Goal: Task Accomplishment & Management: Use online tool/utility

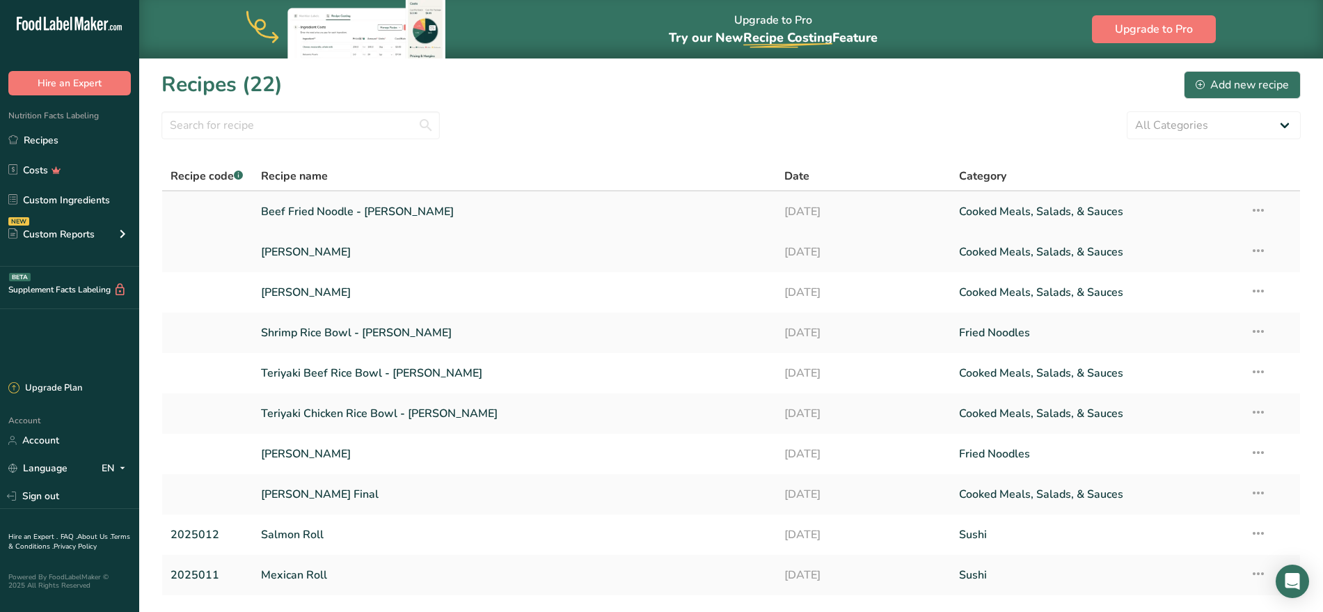
click at [509, 203] on link "Beef Fried Noodle - [PERSON_NAME]" at bounding box center [514, 211] width 507 height 29
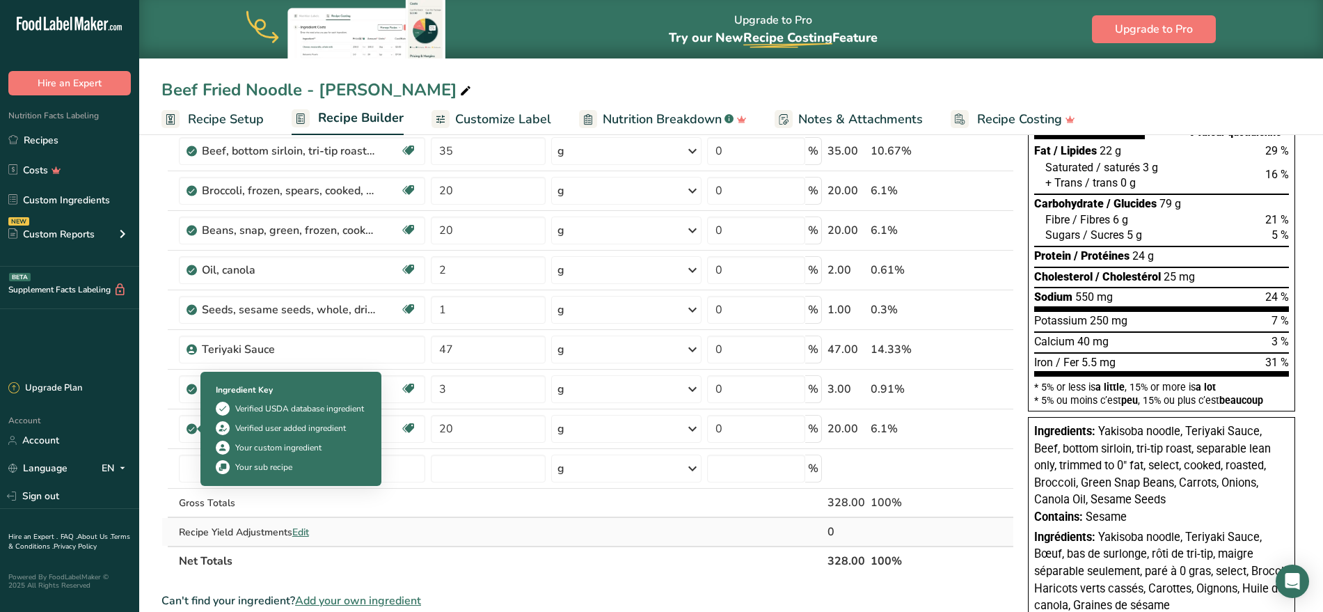
scroll to position [174, 0]
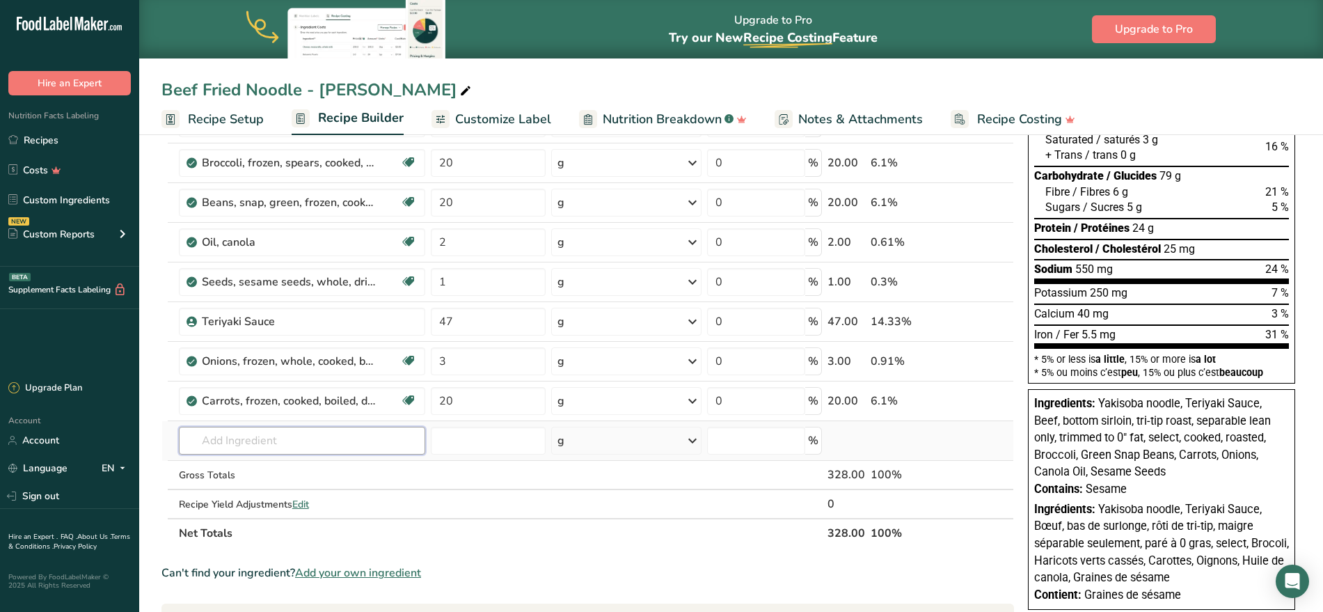
click at [354, 429] on input "text" at bounding box center [302, 441] width 247 height 28
type input "s"
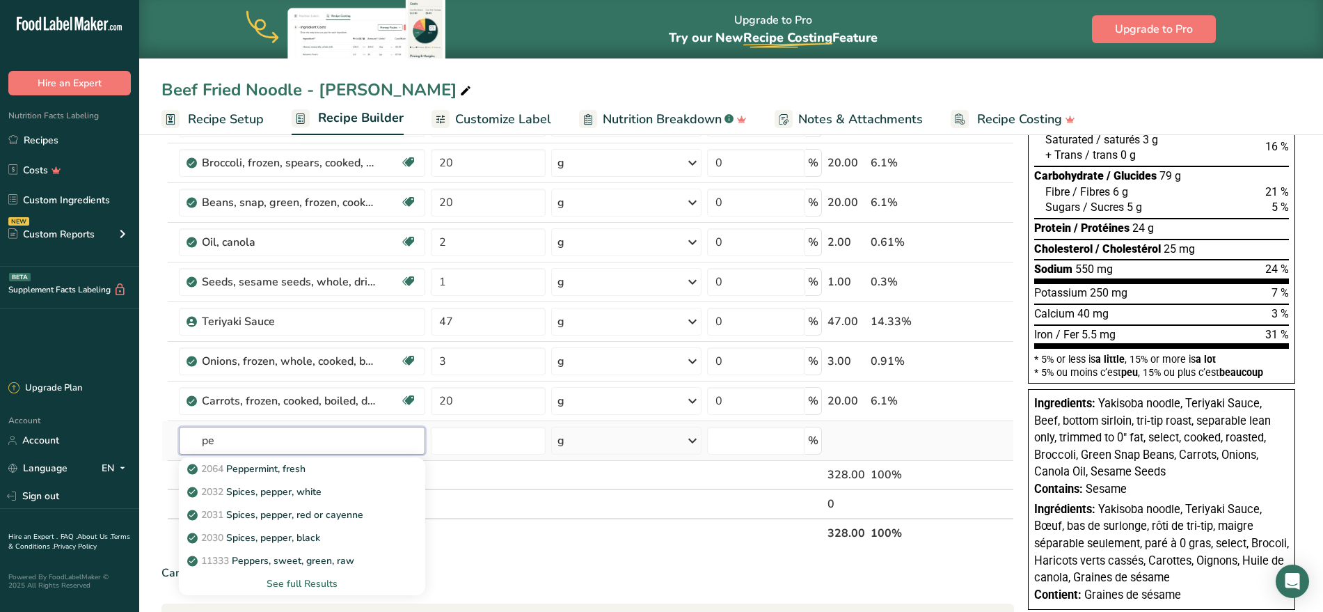
type input "p"
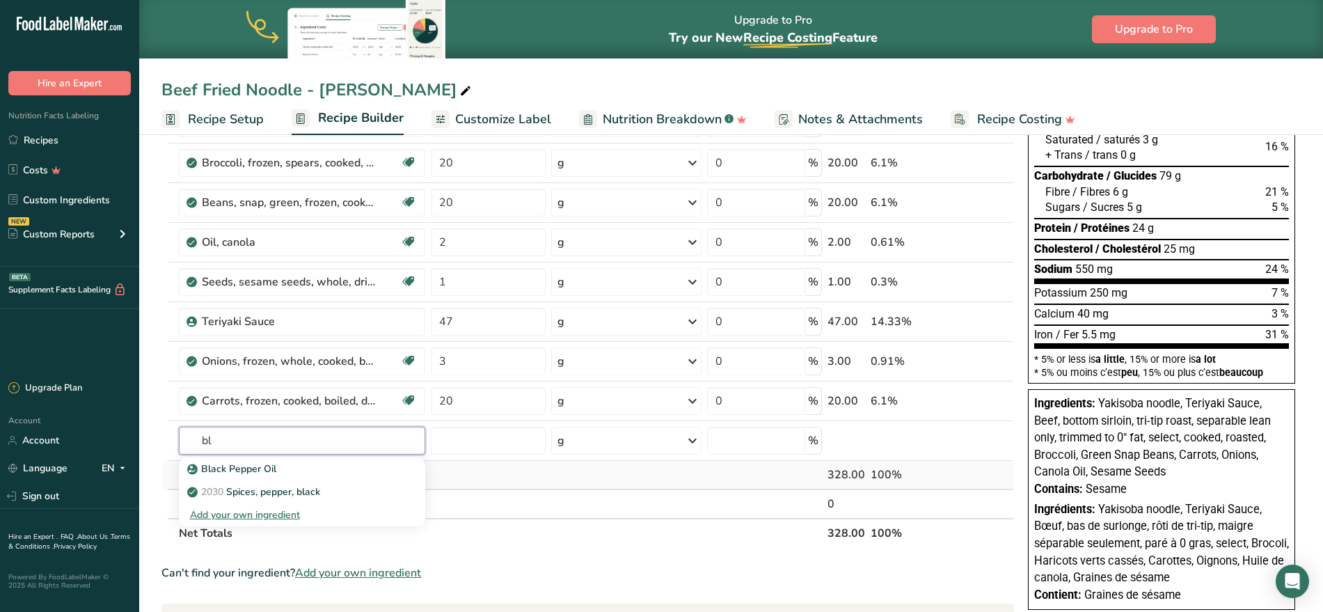
type input "b"
click at [664, 539] on th "Net Totals" at bounding box center [500, 532] width 649 height 29
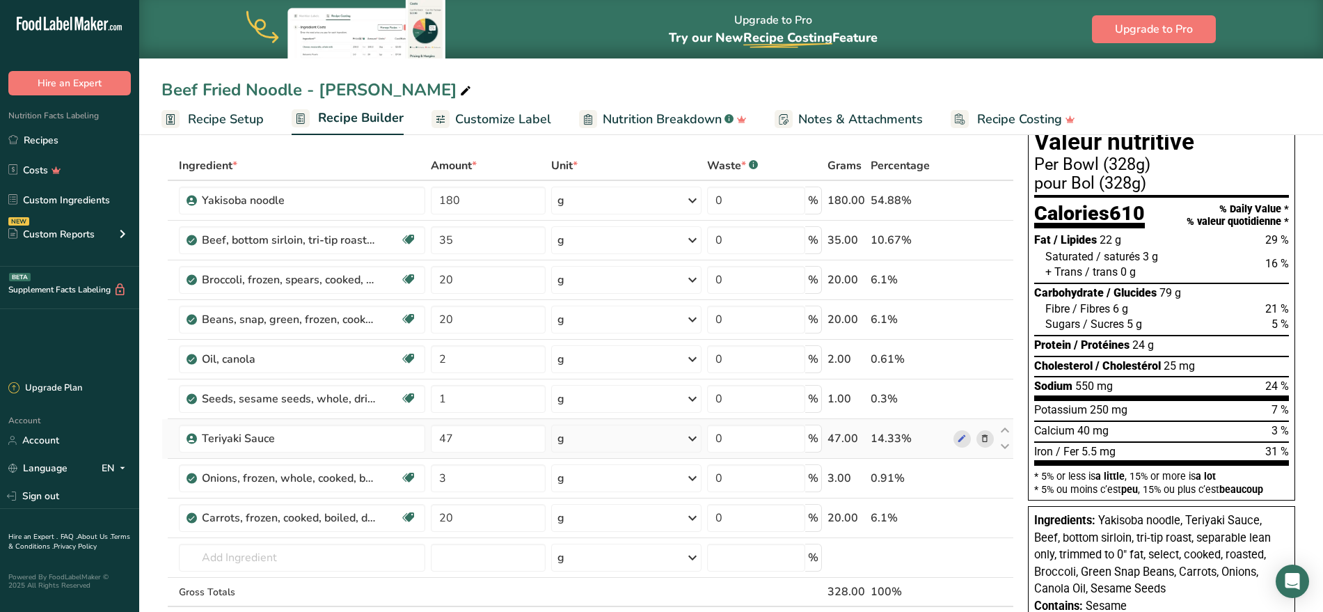
scroll to position [87, 0]
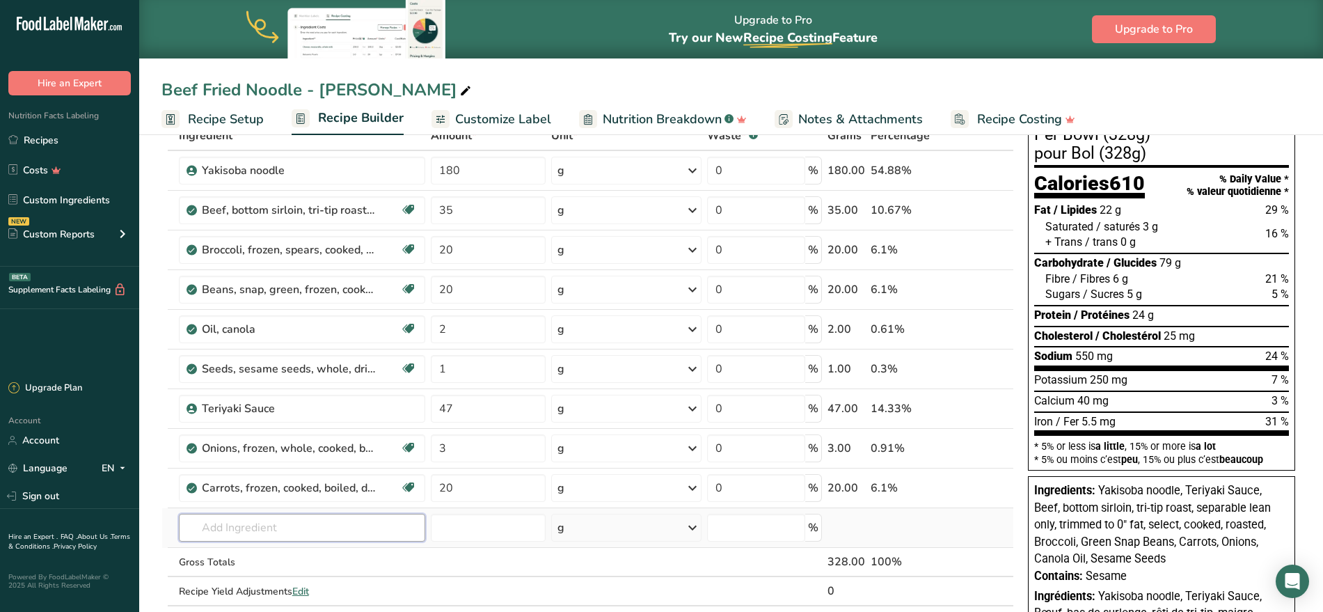
click at [300, 528] on input "text" at bounding box center [302, 528] width 247 height 28
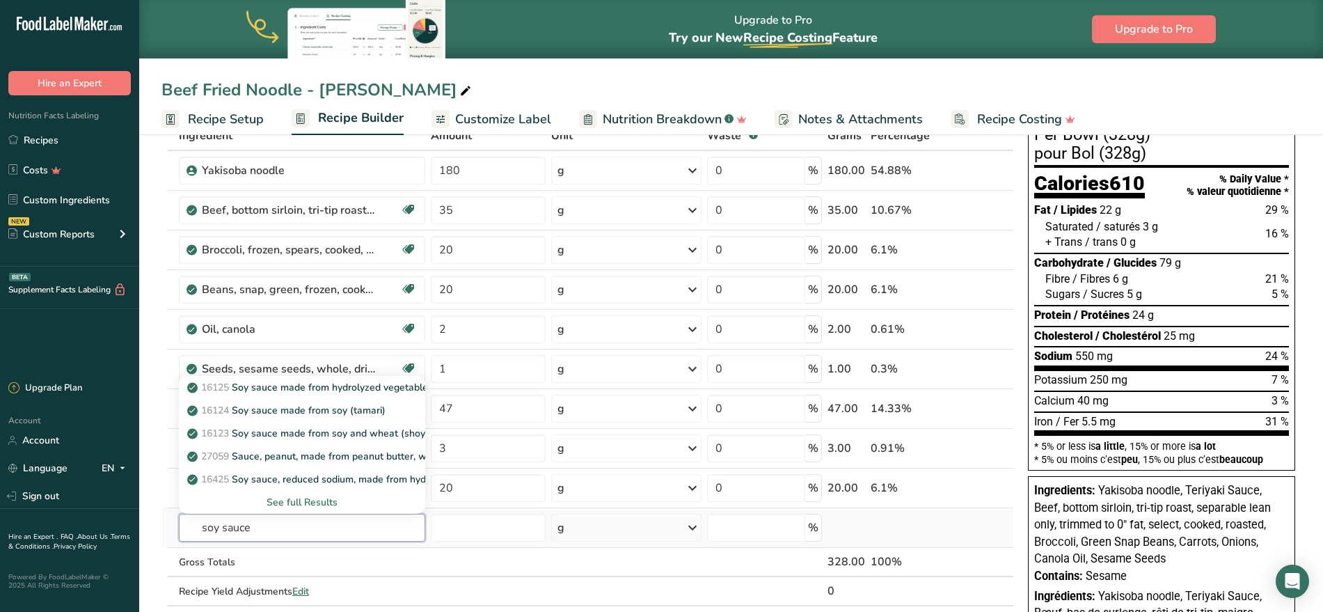
type input "soy sauce"
click at [307, 505] on div "See full Results" at bounding box center [302, 502] width 225 height 15
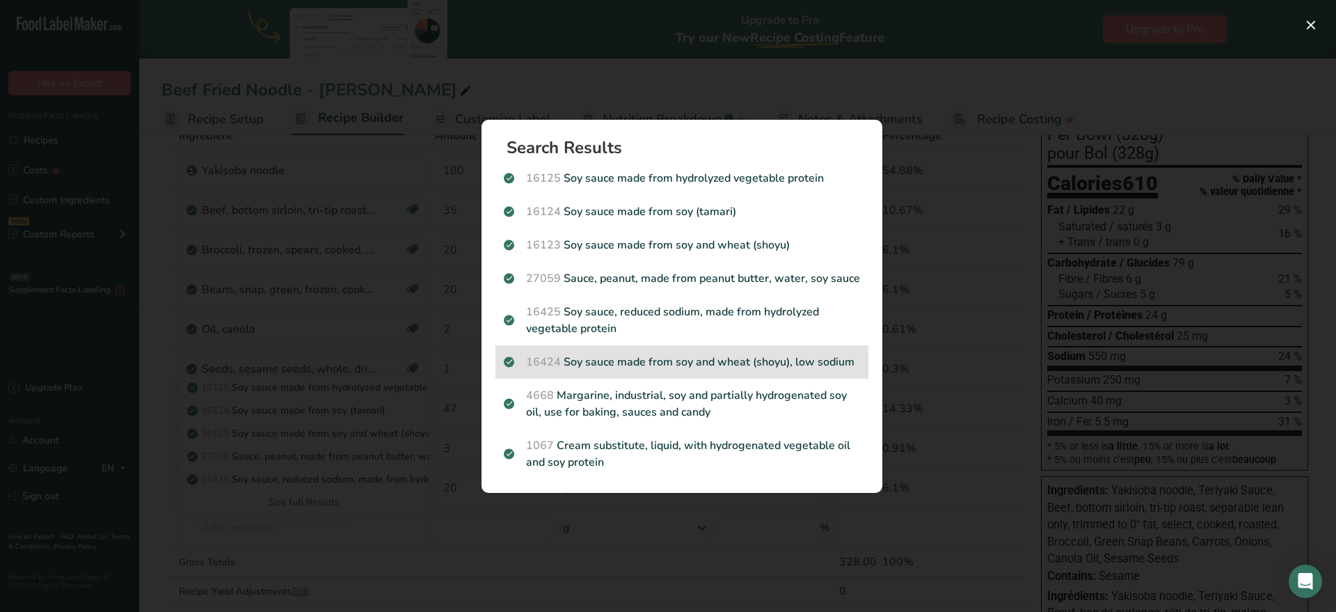
click at [655, 359] on p "16424 Soy sauce made from soy and wheat (shoyu), low sodium" at bounding box center [682, 362] width 356 height 17
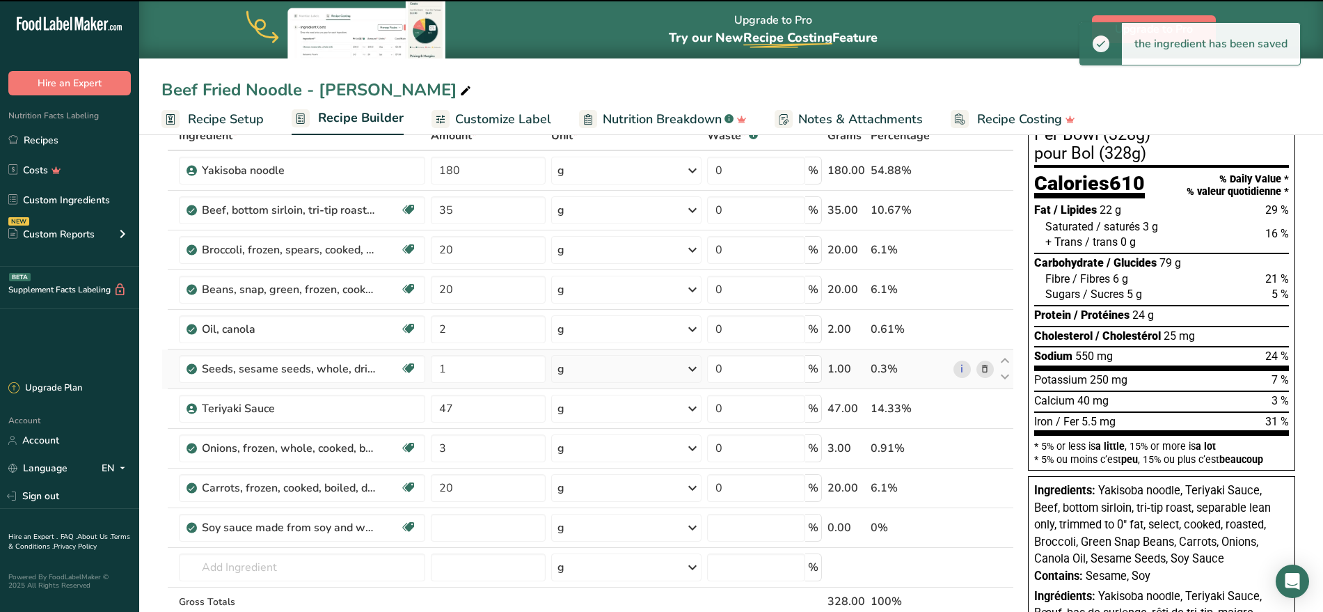
type input "0"
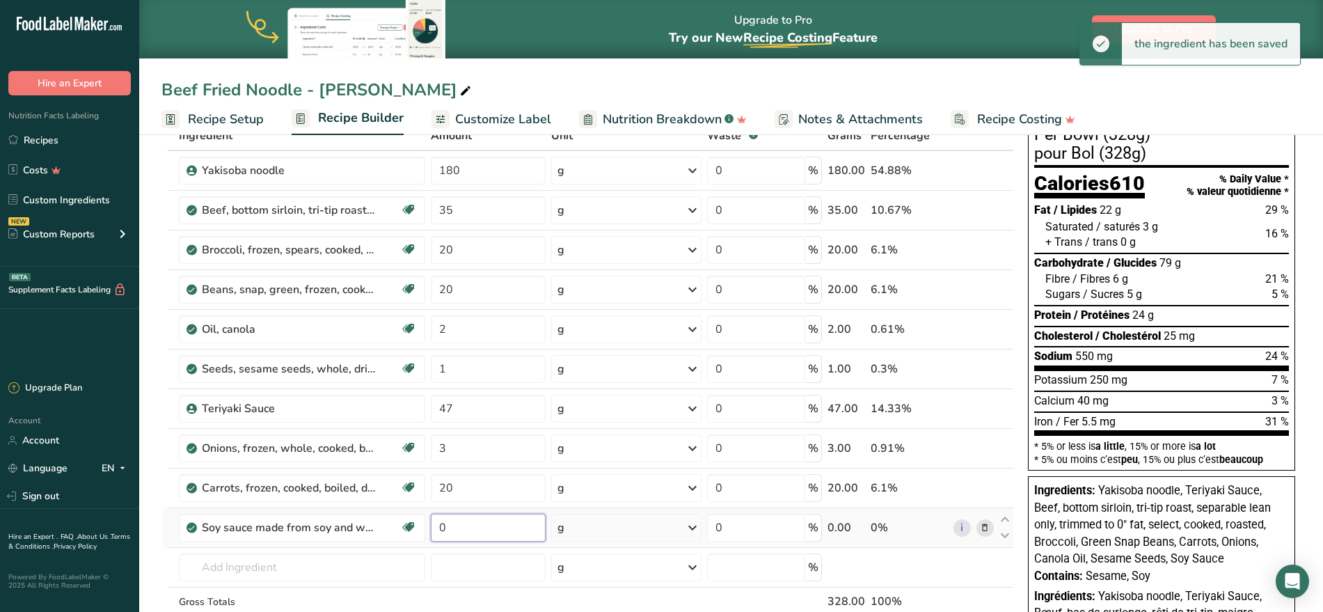
click at [470, 531] on input "0" at bounding box center [488, 528] width 114 height 28
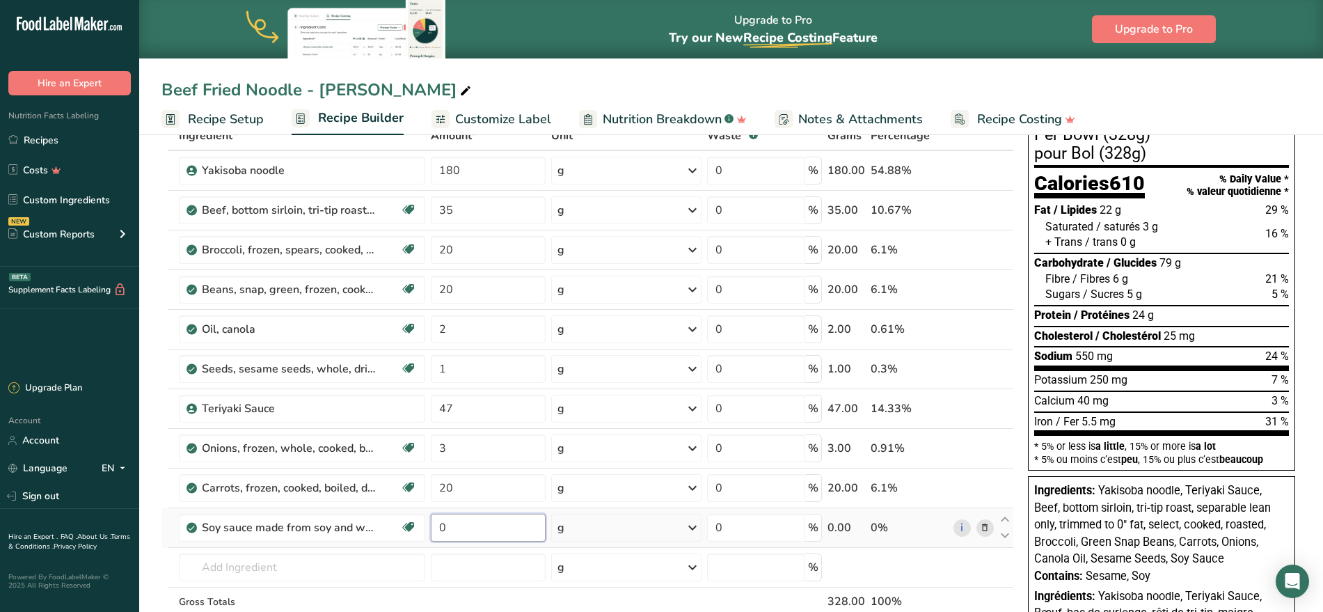
drag, startPoint x: 470, startPoint y: 529, endPoint x: 427, endPoint y: 528, distance: 42.5
click at [427, 528] on tr "Soy sauce made from soy and wheat (shoyu), low sodium Dairy free Gluten free Ve…" at bounding box center [587, 528] width 851 height 40
type input "2"
click at [302, 573] on div "Ingredient * Amount * Unit * Waste * .a-a{fill:#347362;}.b-a{fill:#fff;} Grams …" at bounding box center [587, 397] width 853 height 553
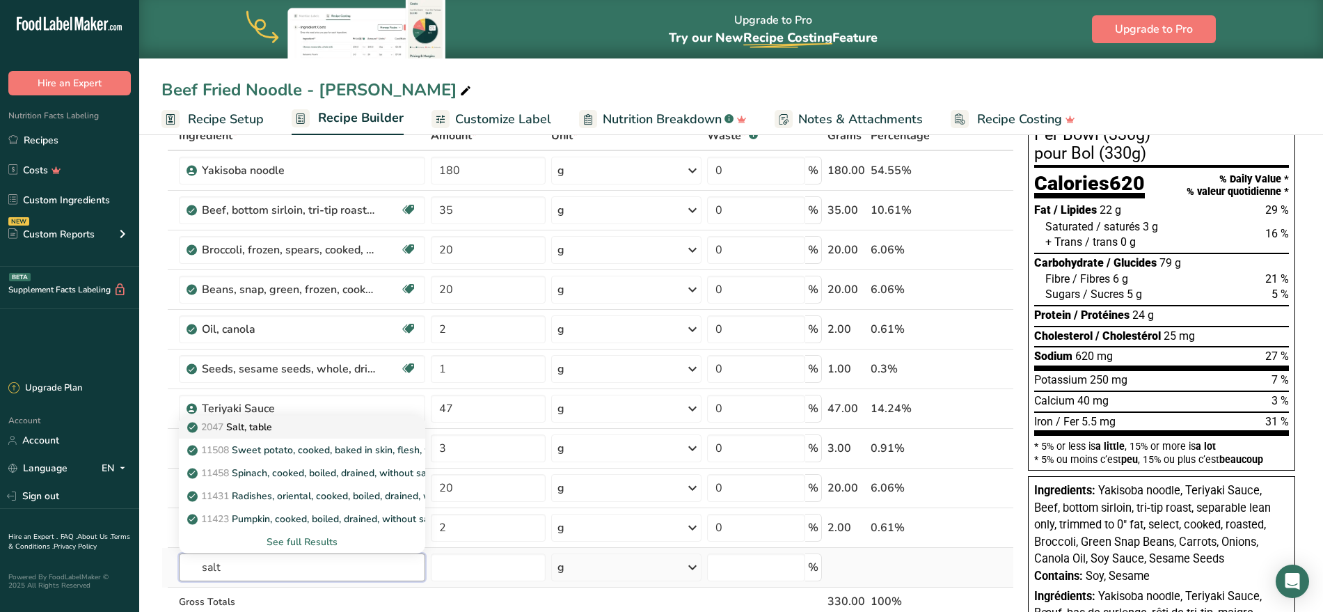
type input "salt"
click at [319, 421] on div "2047 Salt, table" at bounding box center [291, 427] width 203 height 15
type input "Salt, table"
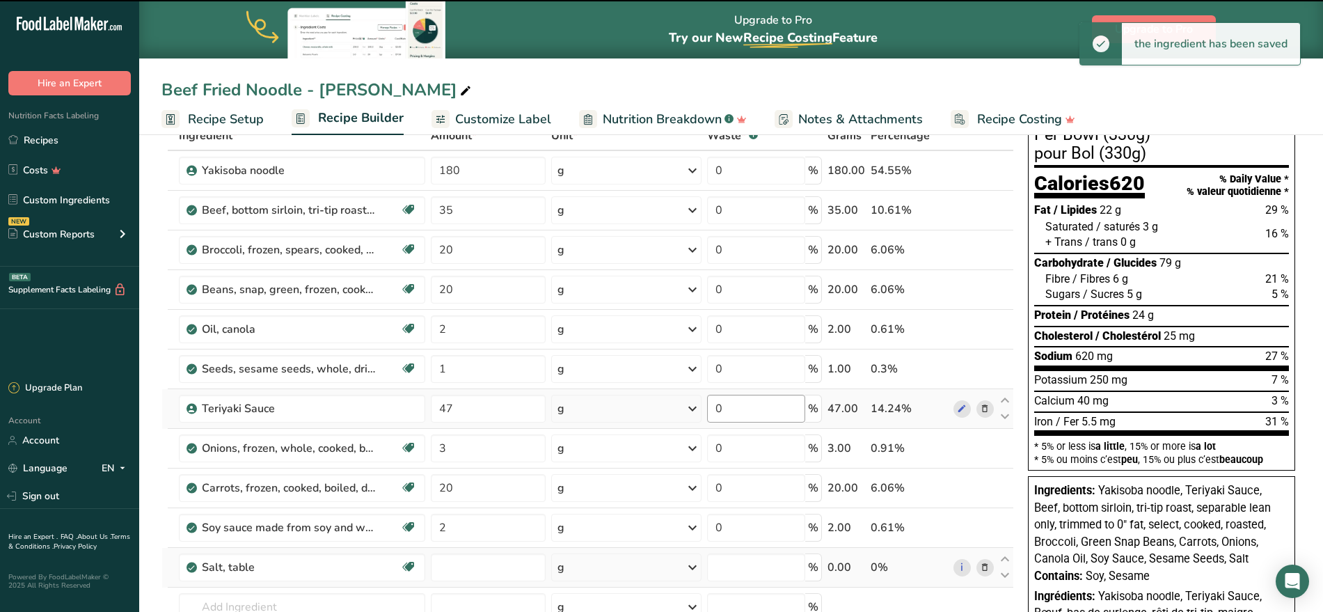
type input "0"
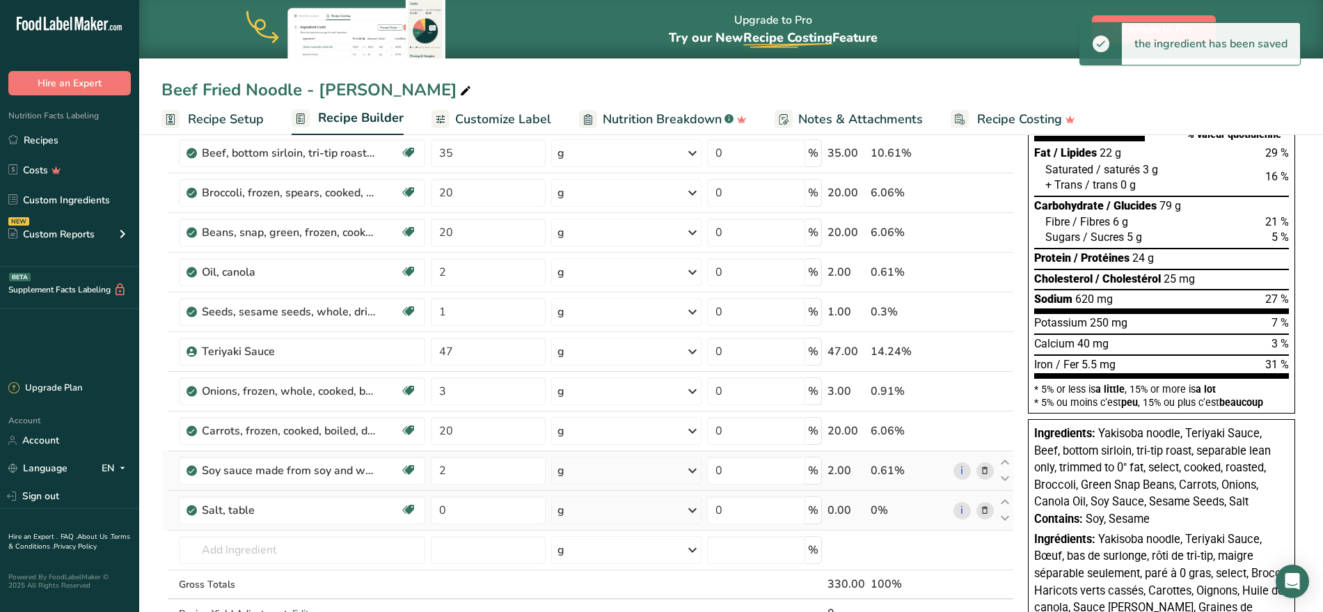
scroll to position [174, 0]
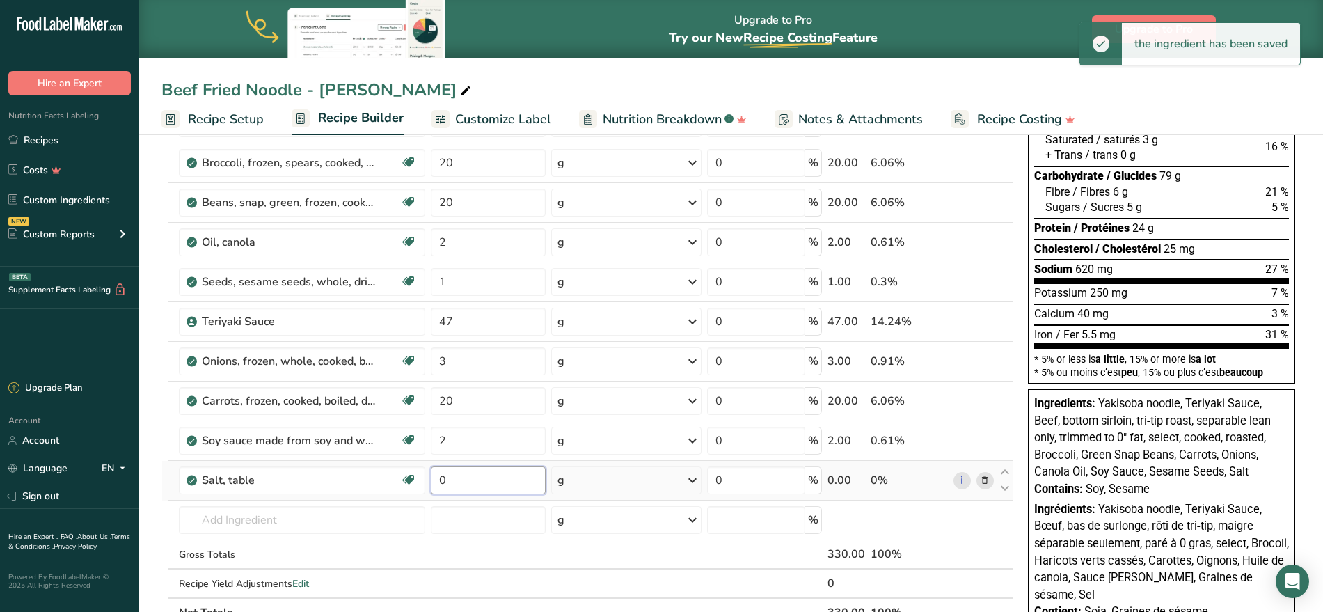
click at [486, 478] on input "0" at bounding box center [488, 480] width 114 height 28
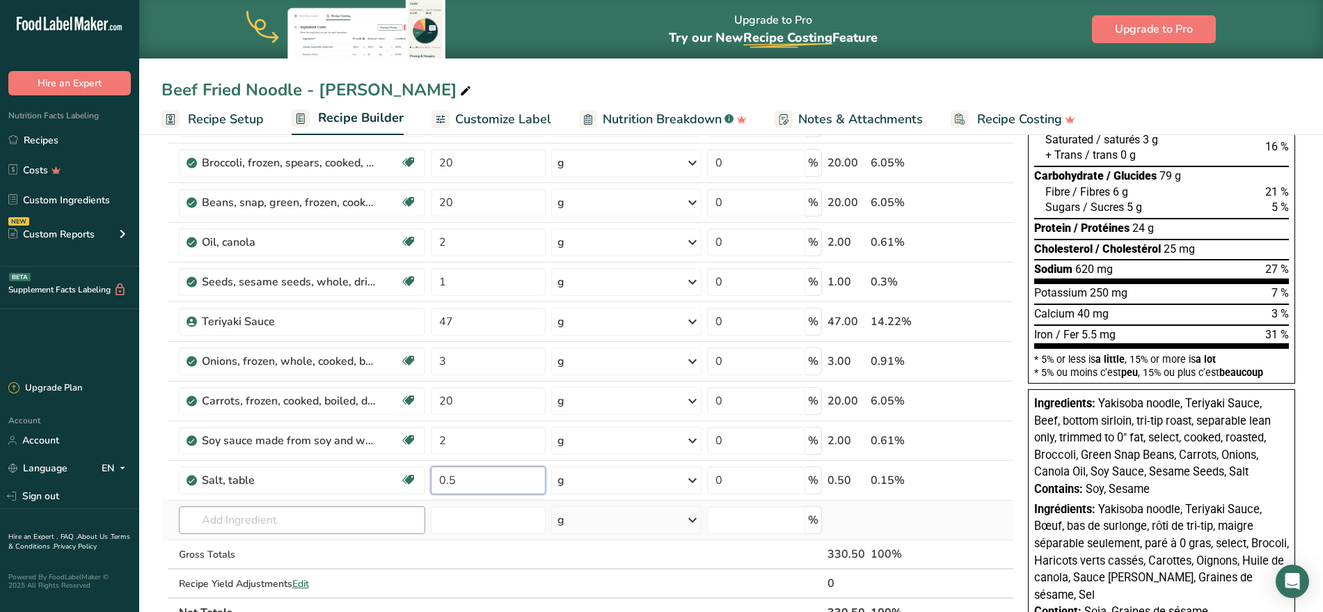
type input "0.5"
click at [274, 522] on div "Ingredient * Amount * Unit * Waste * .a-a{fill:#347362;}.b-a{fill:#fff;} Grams …" at bounding box center [587, 330] width 853 height 593
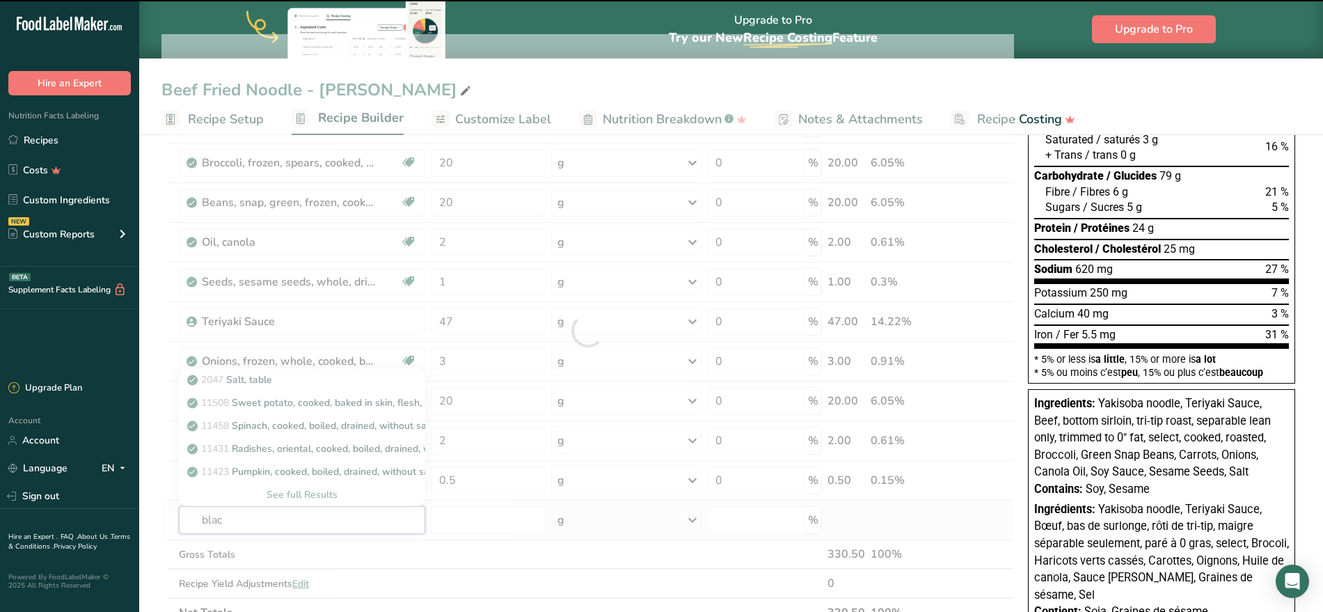
type input "black"
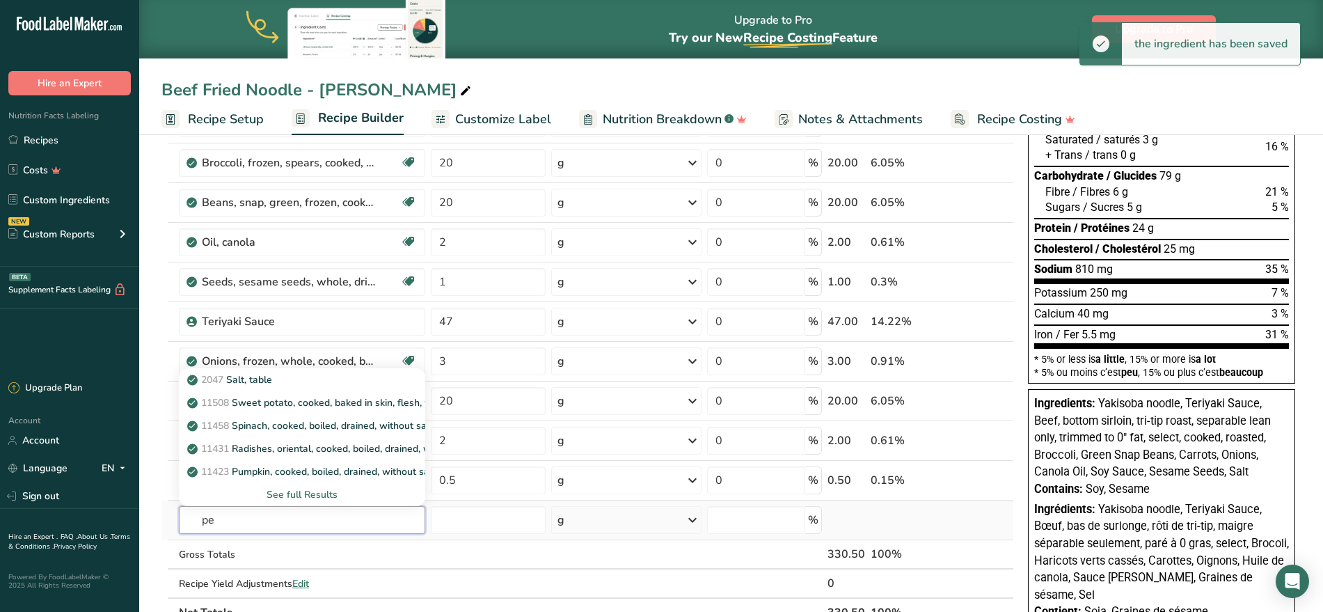
type input "p"
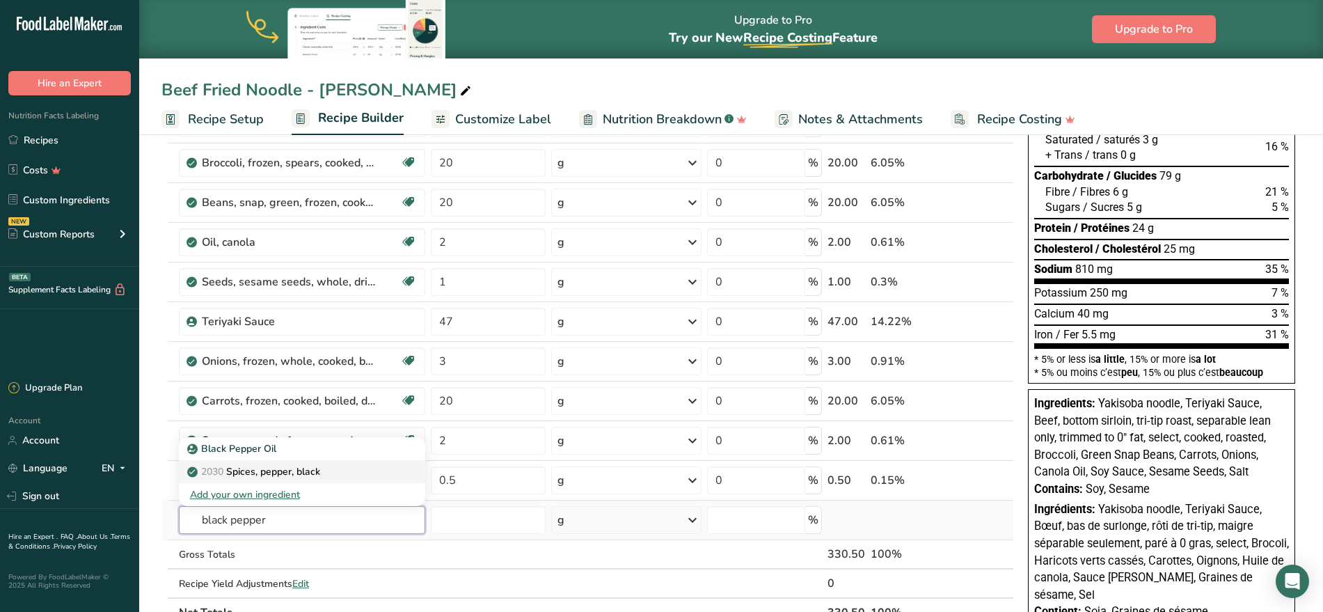
type input "black pepper"
click at [305, 470] on p "2030 Spices, pepper, black" at bounding box center [255, 471] width 130 height 15
type input "Spices, pepper, black"
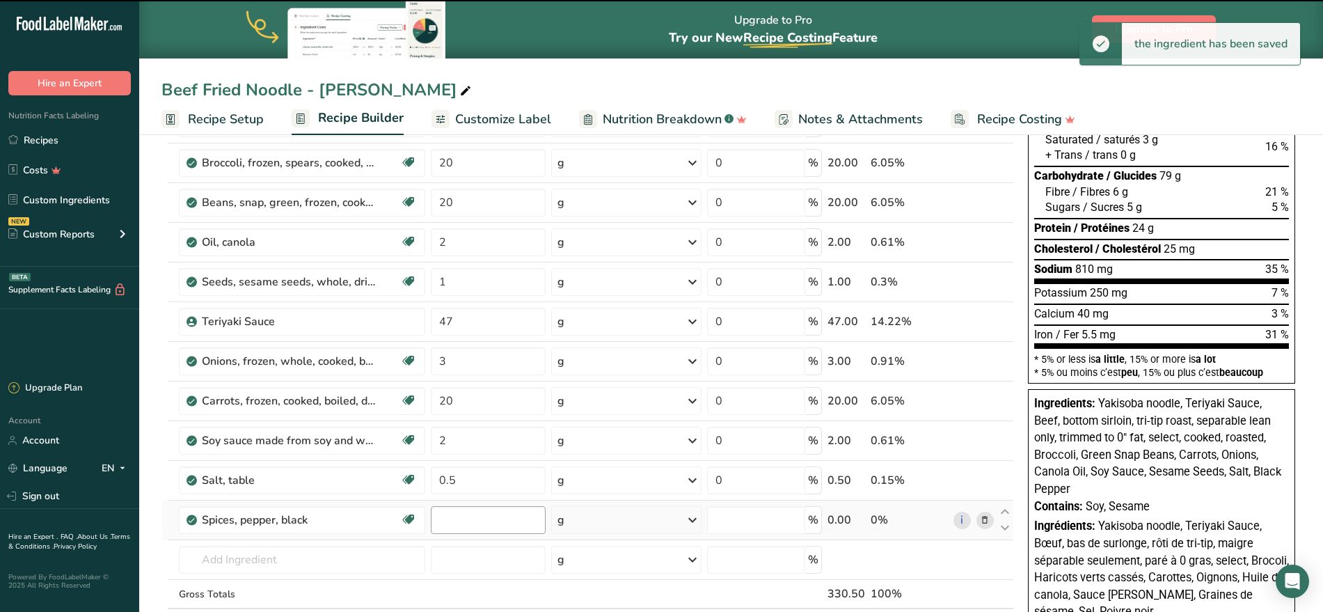
type input "0"
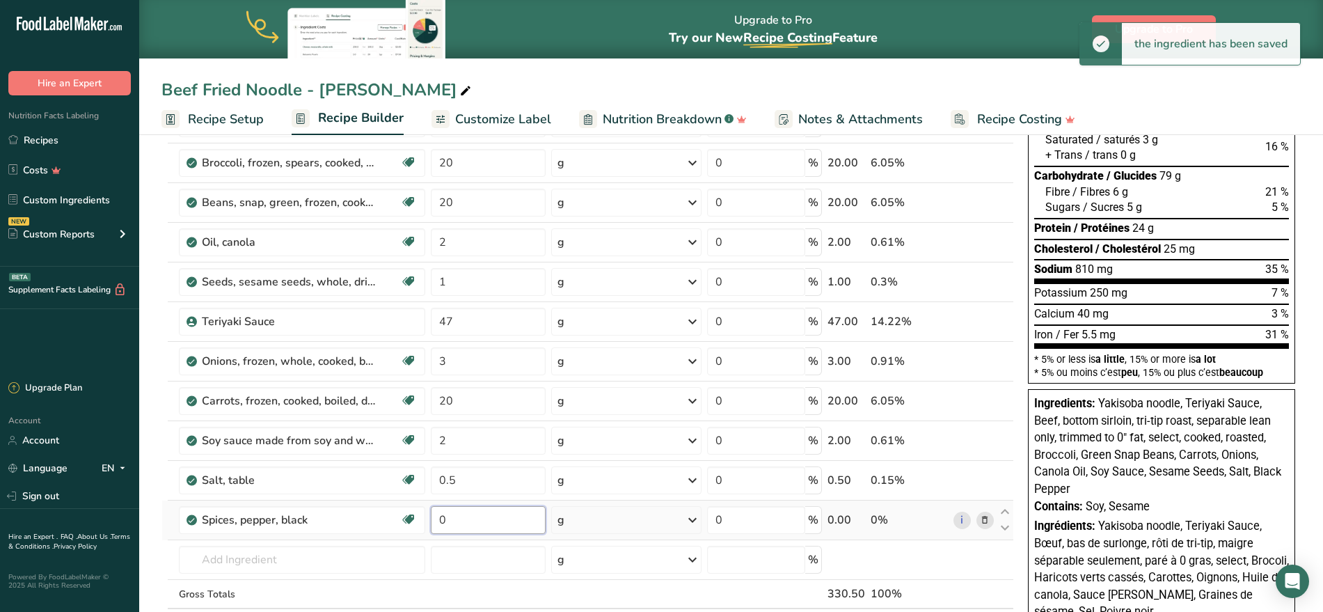
click at [500, 523] on input "0" at bounding box center [488, 520] width 114 height 28
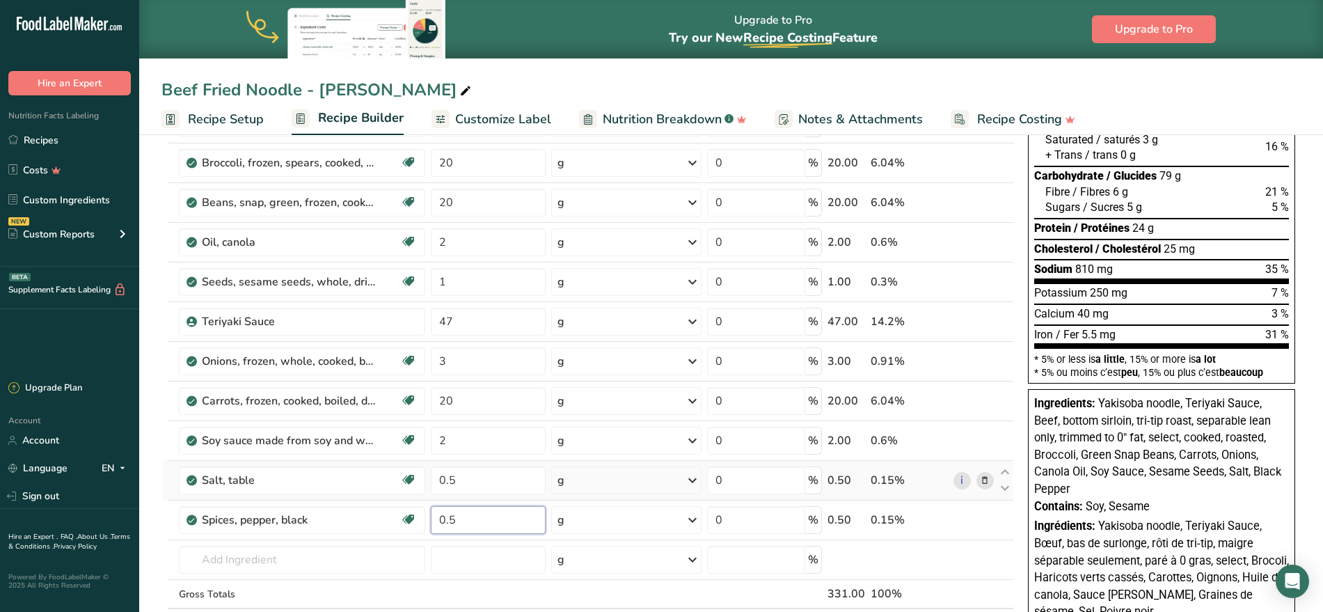
type input "0.5"
click at [596, 465] on div "Ingredient * Amount * Unit * Waste * .a-a{fill:#347362;}.b-a{fill:#fff;} Grams …" at bounding box center [587, 350] width 853 height 633
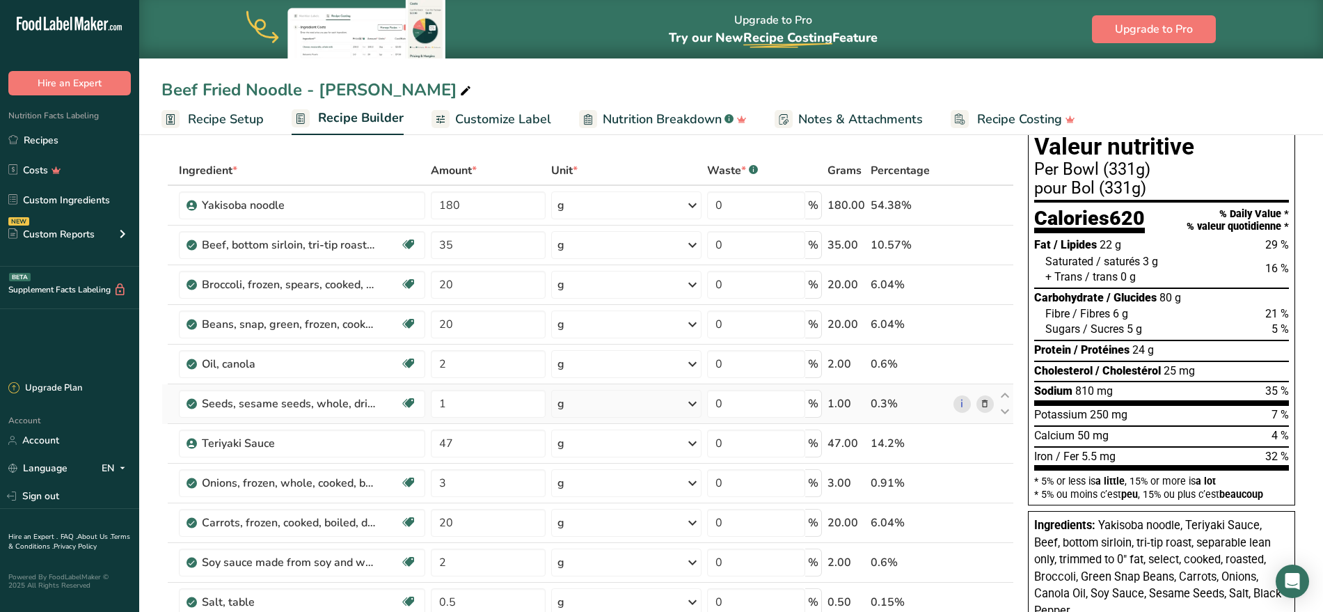
scroll to position [0, 0]
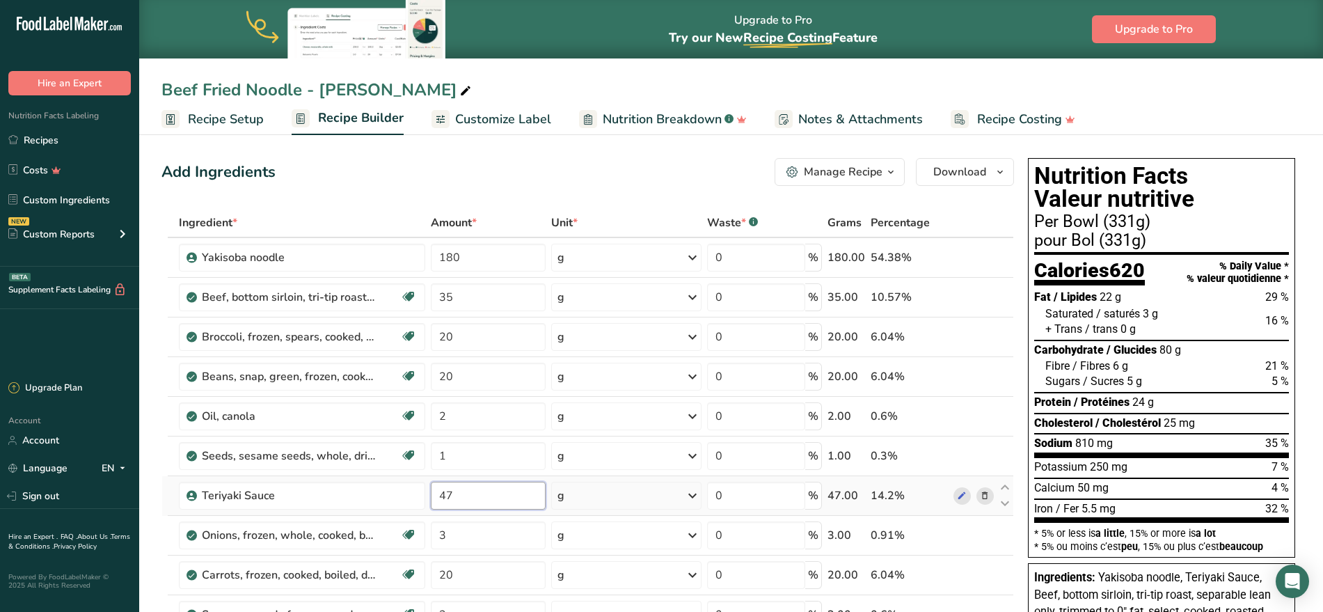
drag, startPoint x: 482, startPoint y: 500, endPoint x: 430, endPoint y: 490, distance: 53.1
click at [430, 490] on td "47" at bounding box center [488, 496] width 120 height 40
type input "44"
click at [676, 452] on div "Ingredient * Amount * Unit * Waste * .a-a{fill:#347362;}.b-a{fill:#fff;} Grams …" at bounding box center [587, 524] width 853 height 633
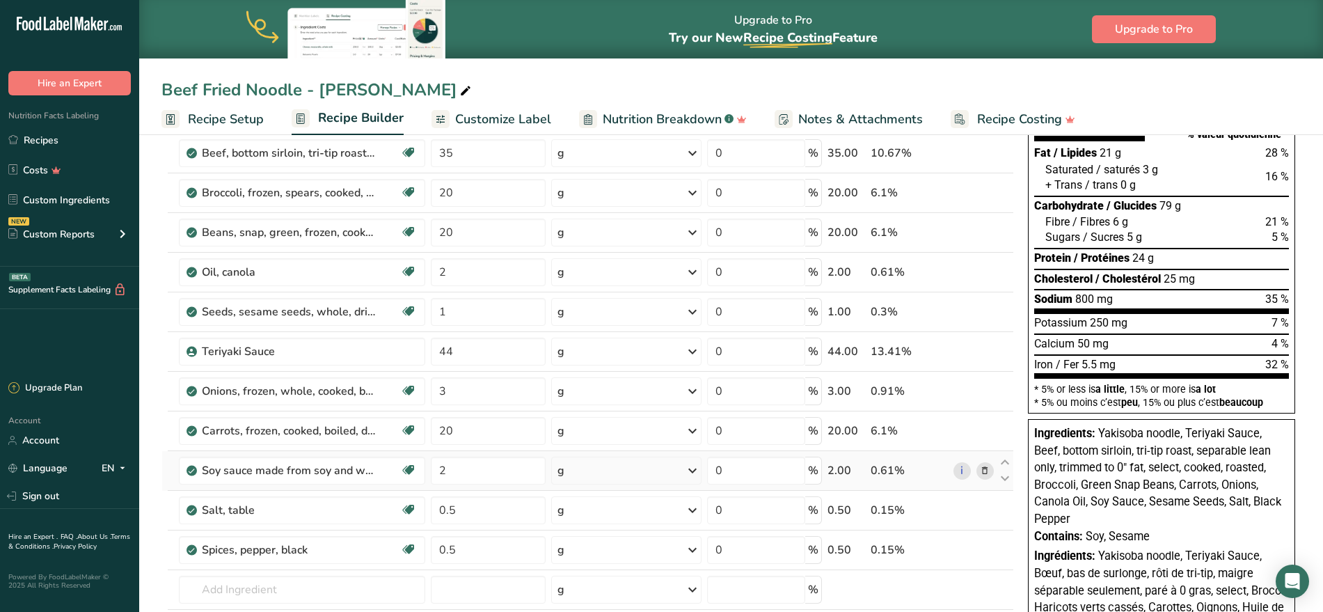
scroll to position [174, 0]
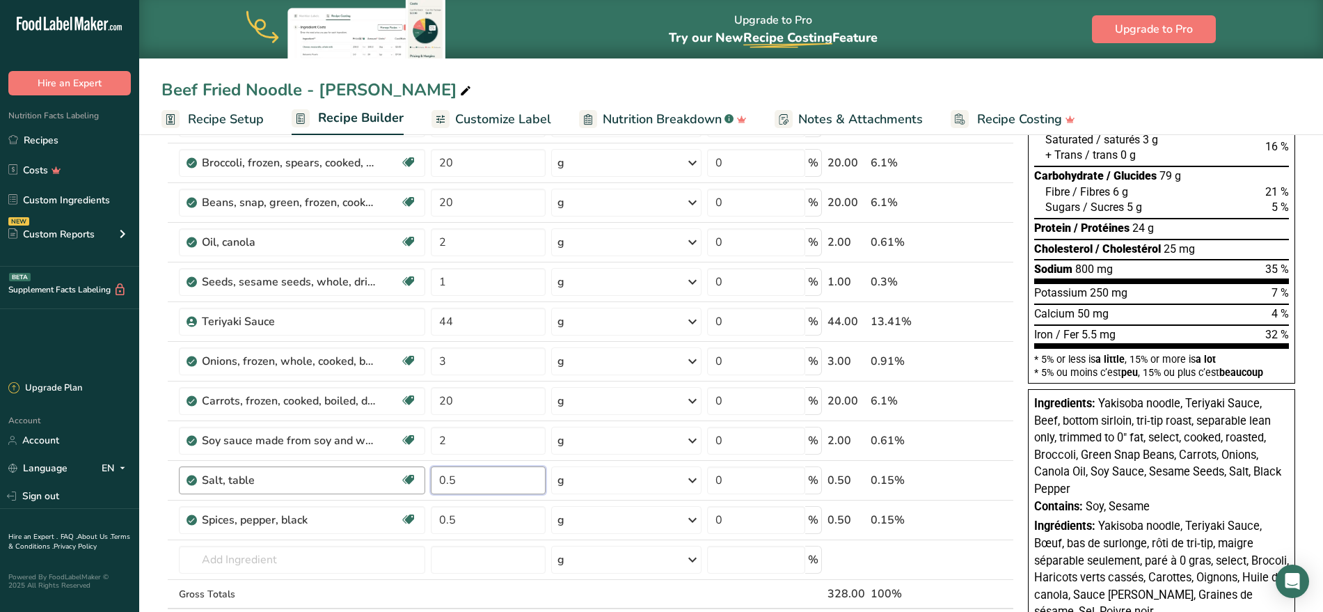
drag, startPoint x: 460, startPoint y: 477, endPoint x: 422, endPoint y: 475, distance: 37.6
click at [422, 475] on tr "Salt, table Dairy free Gluten free Vegan Vegetarian Soy free 0.5 g Portions 1 t…" at bounding box center [587, 481] width 851 height 40
type input "0.2"
click at [768, 526] on div "Ingredient * Amount * Unit * Waste * .a-a{fill:#347362;}.b-a{fill:#fff;} Grams …" at bounding box center [587, 350] width 853 height 633
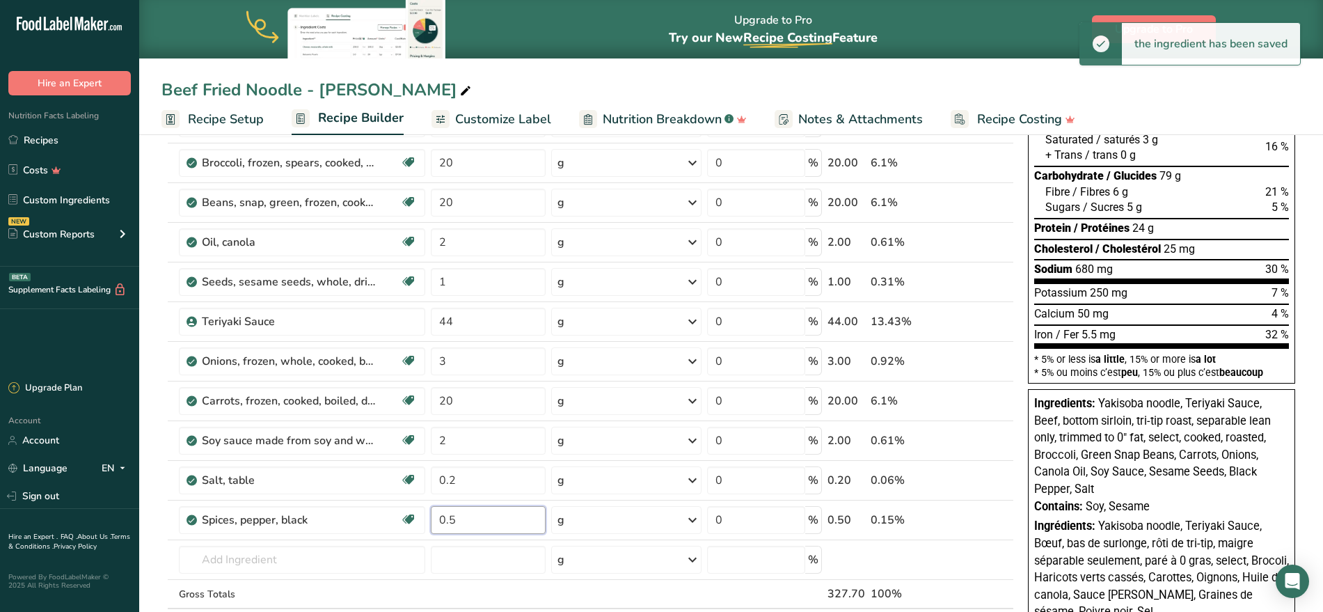
click at [471, 520] on div "Ingredient * Amount * Unit * Waste * .a-a{fill:#347362;}.b-a{fill:#fff;} Grams …" at bounding box center [587, 350] width 853 height 633
drag, startPoint x: 439, startPoint y: 519, endPoint x: 384, endPoint y: 518, distance: 55.0
click at [384, 518] on tr "Spices, pepper, black Source of Antioxidants Dairy free Gluten free Vegan Veget…" at bounding box center [587, 520] width 851 height 40
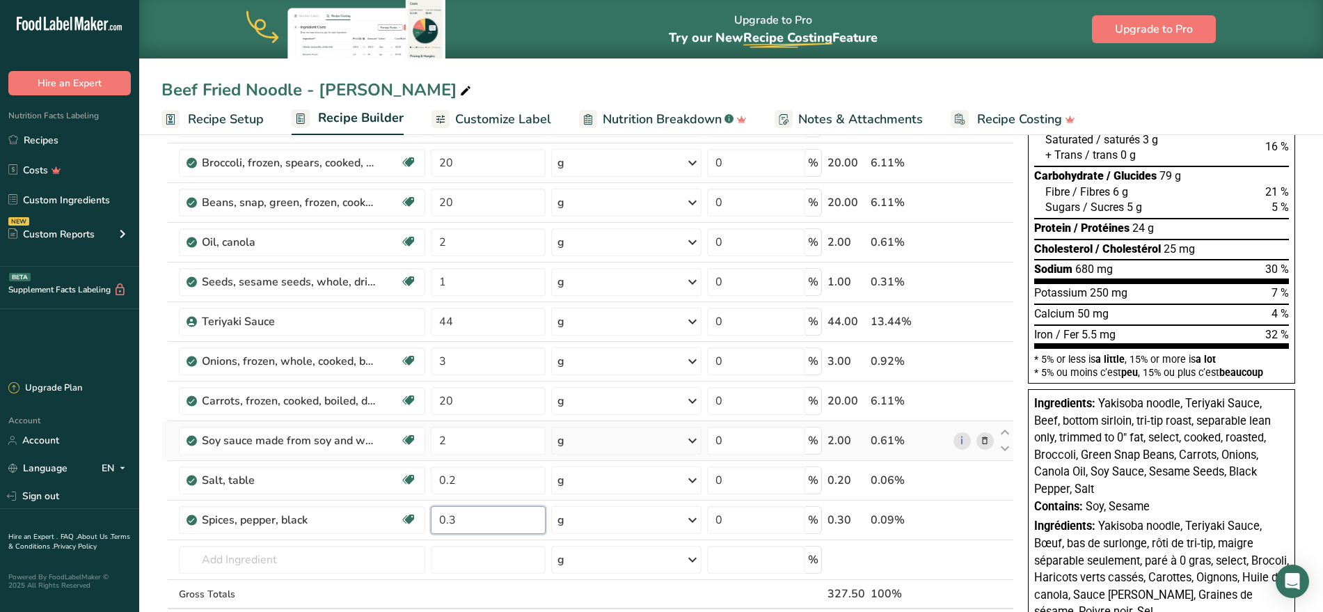
type input "0.3"
click at [696, 456] on div "Ingredient * Amount * Unit * Waste * .a-a{fill:#347362;}.b-a{fill:#fff;} Grams …" at bounding box center [587, 350] width 853 height 633
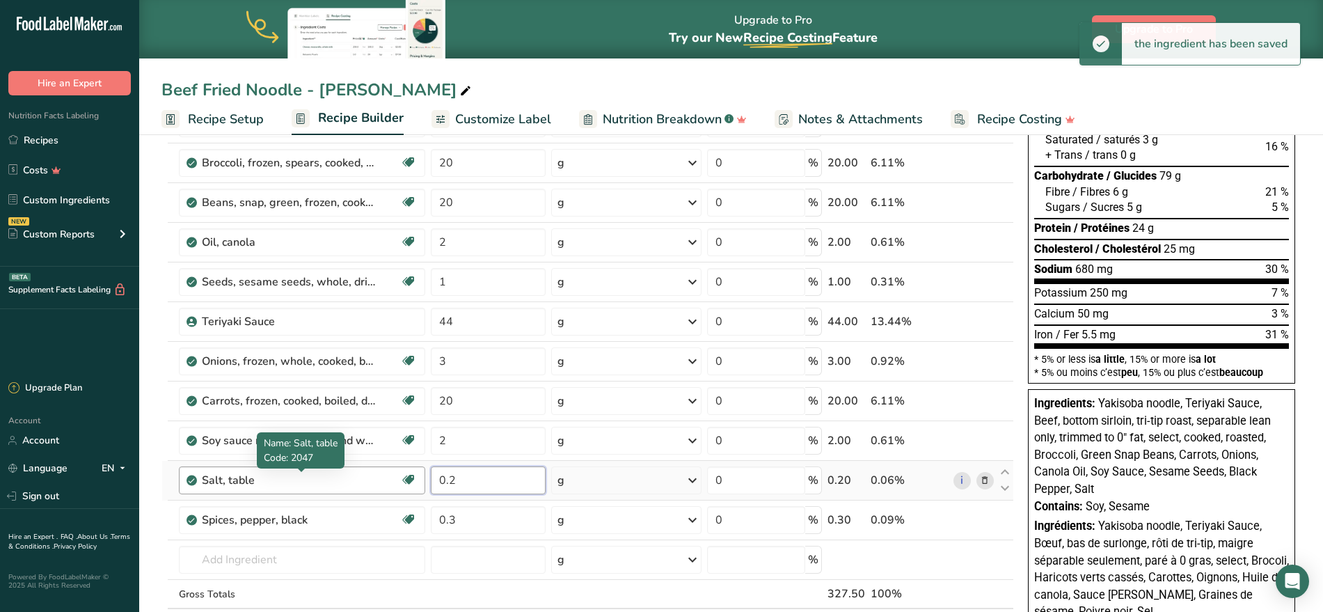
drag, startPoint x: 477, startPoint y: 480, endPoint x: 366, endPoint y: 480, distance: 111.4
click at [366, 480] on tr "Salt, table Dairy free Gluten free Vegan Vegetarian Soy free 0.2 g Portions 1 t…" at bounding box center [587, 481] width 851 height 40
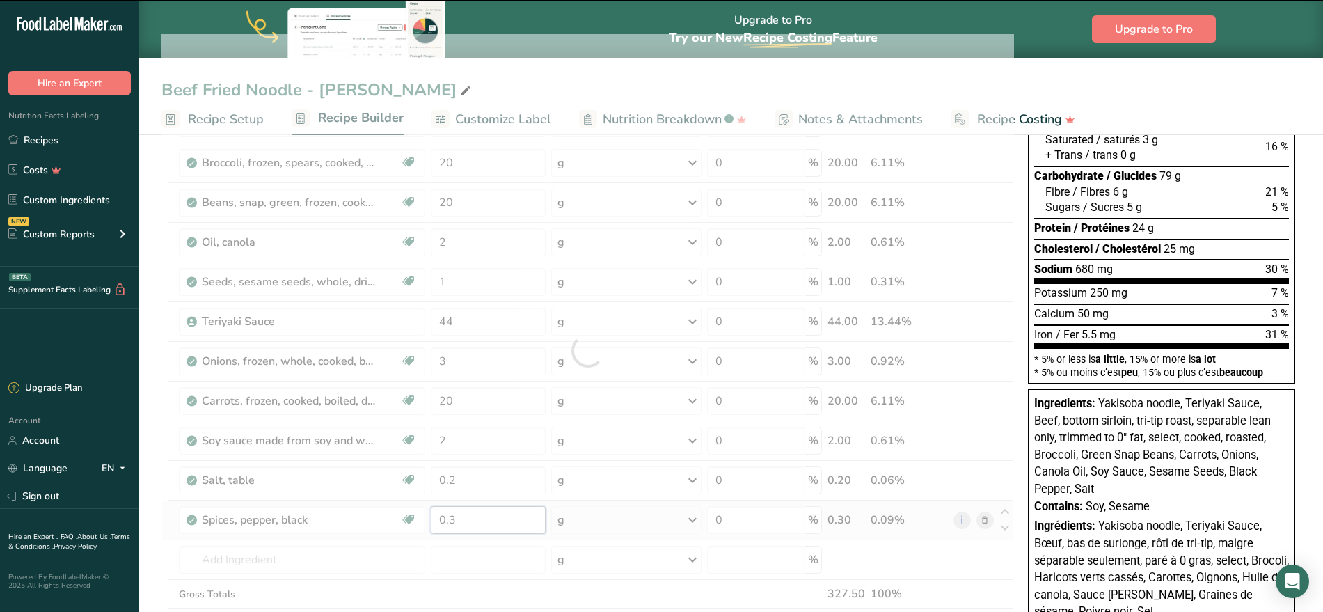
click at [490, 519] on div "Ingredient * Amount * Unit * Waste * .a-a{fill:#347362;}.b-a{fill:#fff;} Grams …" at bounding box center [587, 350] width 853 height 633
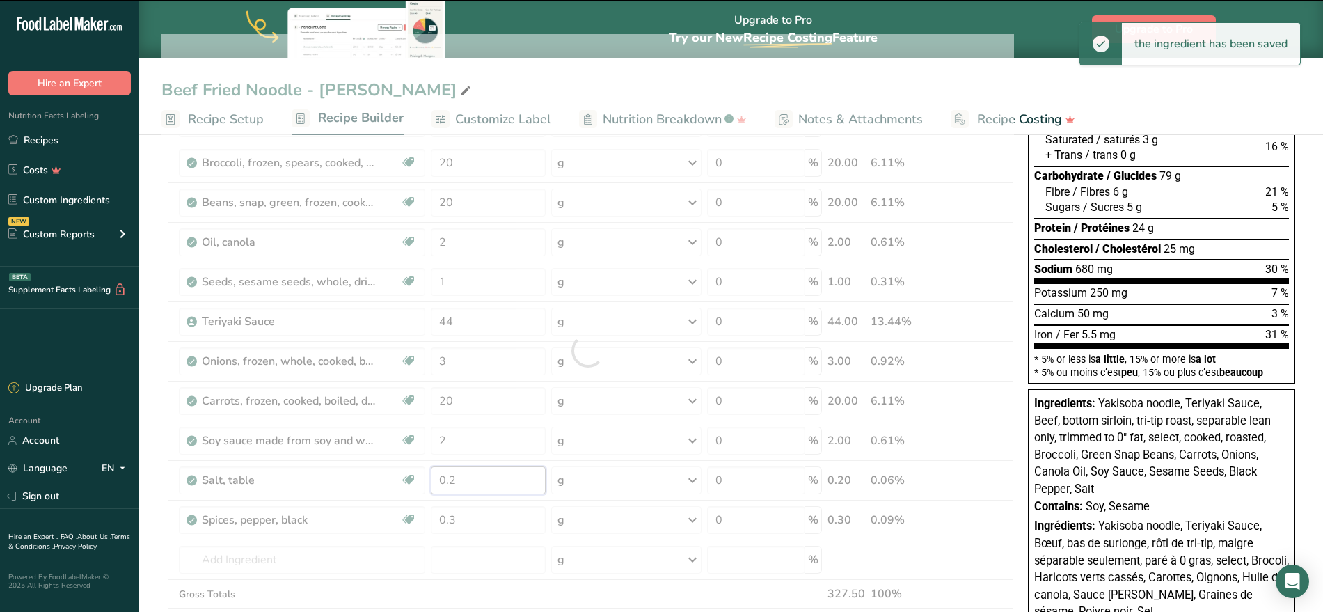
drag, startPoint x: 475, startPoint y: 479, endPoint x: 398, endPoint y: 484, distance: 76.7
click at [398, 484] on div "Ingredient * Amount * Unit * Waste * .a-a{fill:#347362;}.b-a{fill:#fff;} Grams …" at bounding box center [587, 350] width 853 height 633
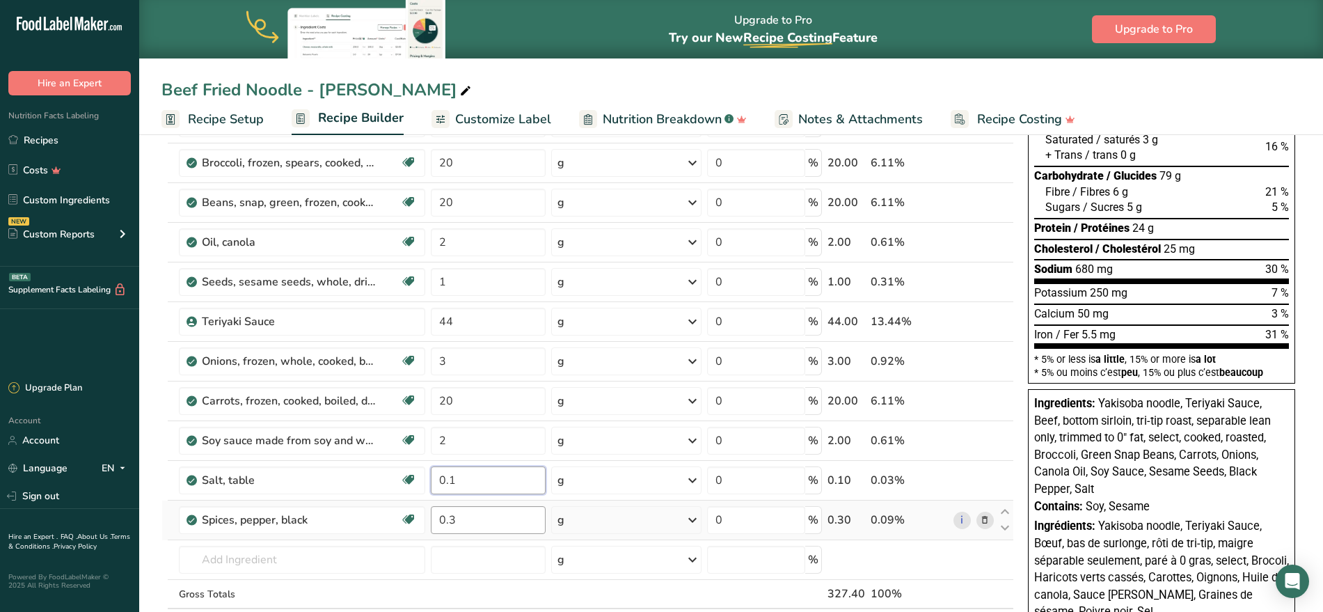
type input "0.1"
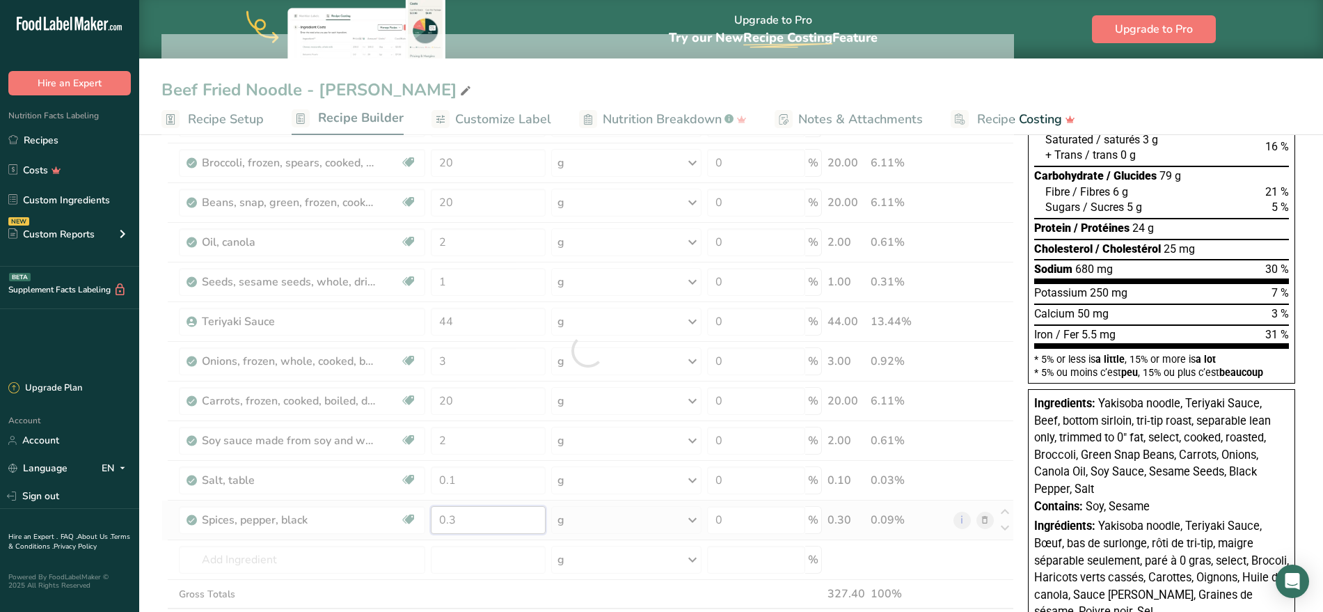
click at [490, 512] on div "Ingredient * Amount * Unit * Waste * .a-a{fill:#347362;}.b-a{fill:#fff;} Grams …" at bounding box center [587, 350] width 853 height 633
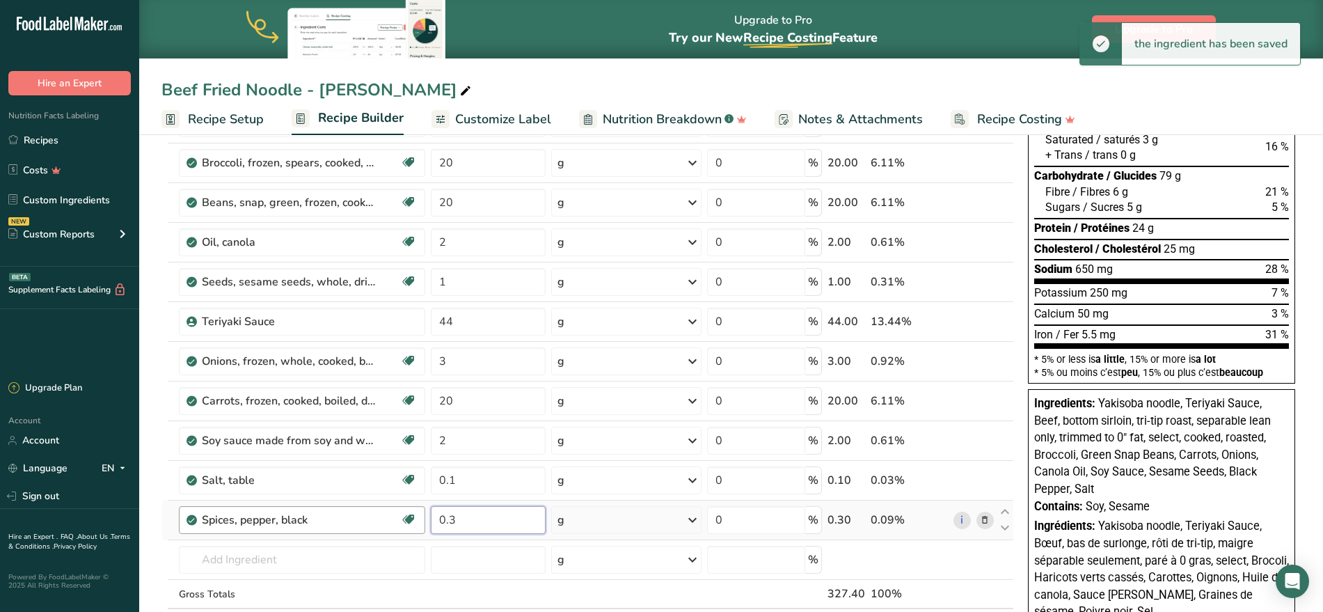
drag, startPoint x: 480, startPoint y: 516, endPoint x: 361, endPoint y: 516, distance: 119.7
click at [361, 516] on tr "Spices, pepper, black Source of Antioxidants Dairy free Gluten free Vegan Veget…" at bounding box center [587, 520] width 851 height 40
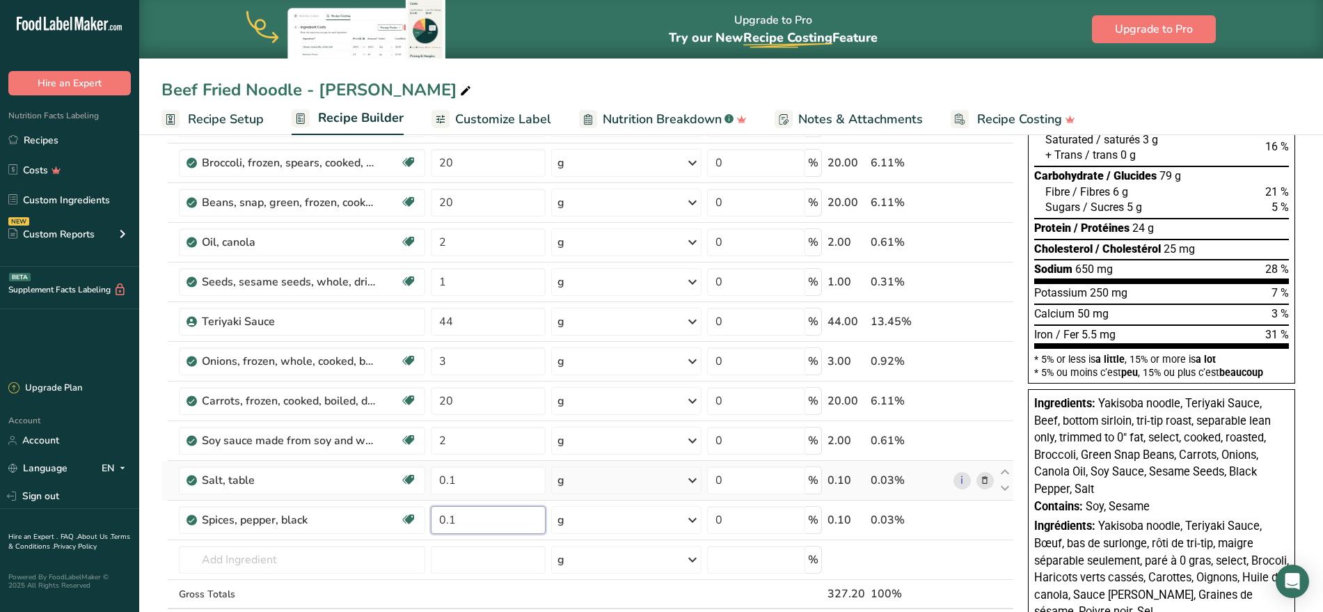
type input "0.1"
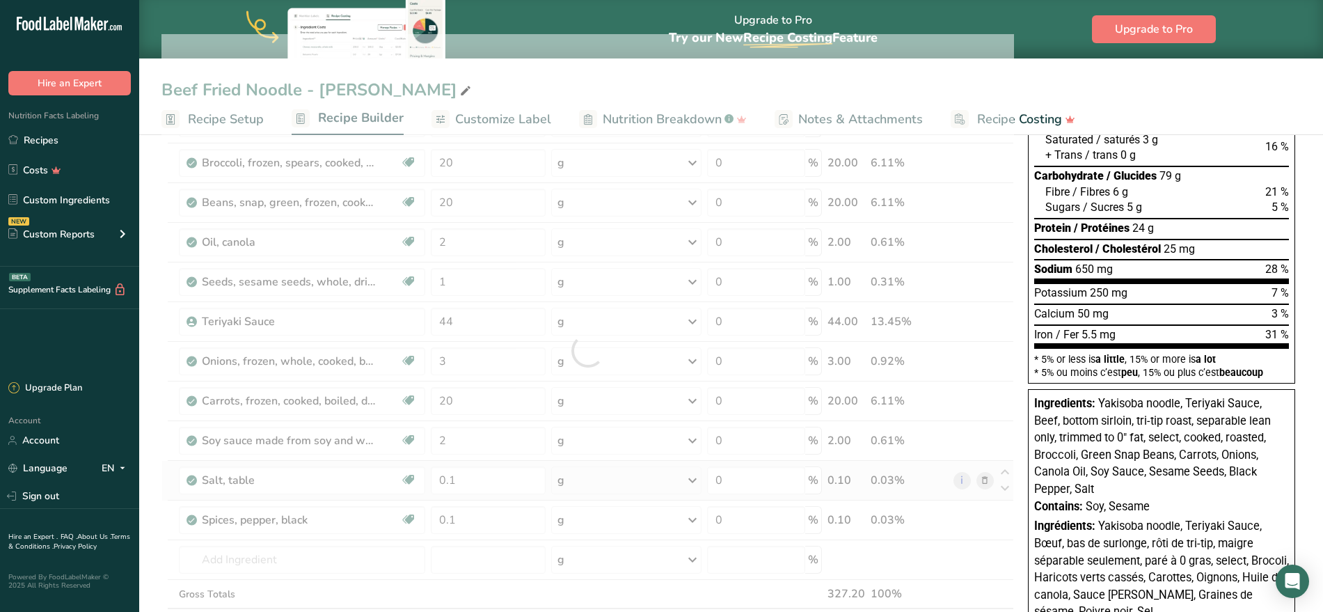
click at [667, 473] on div "Ingredient * Amount * Unit * Waste * .a-a{fill:#347362;}.b-a{fill:#fff;} Grams …" at bounding box center [587, 350] width 853 height 633
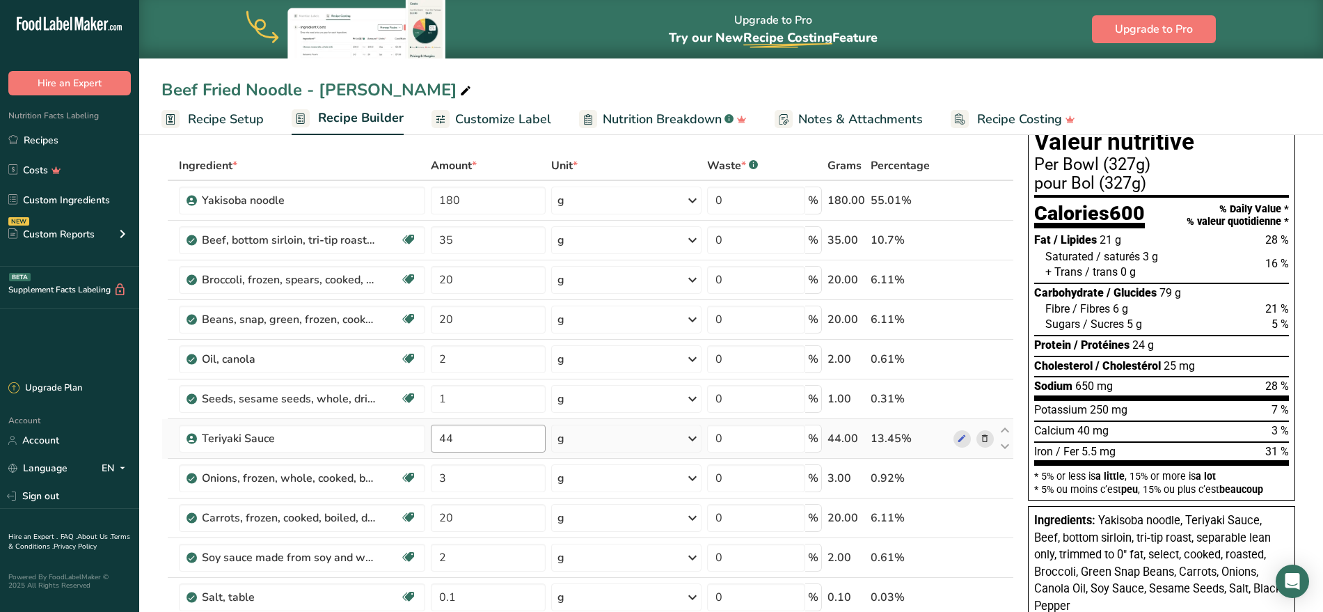
scroll to position [87, 0]
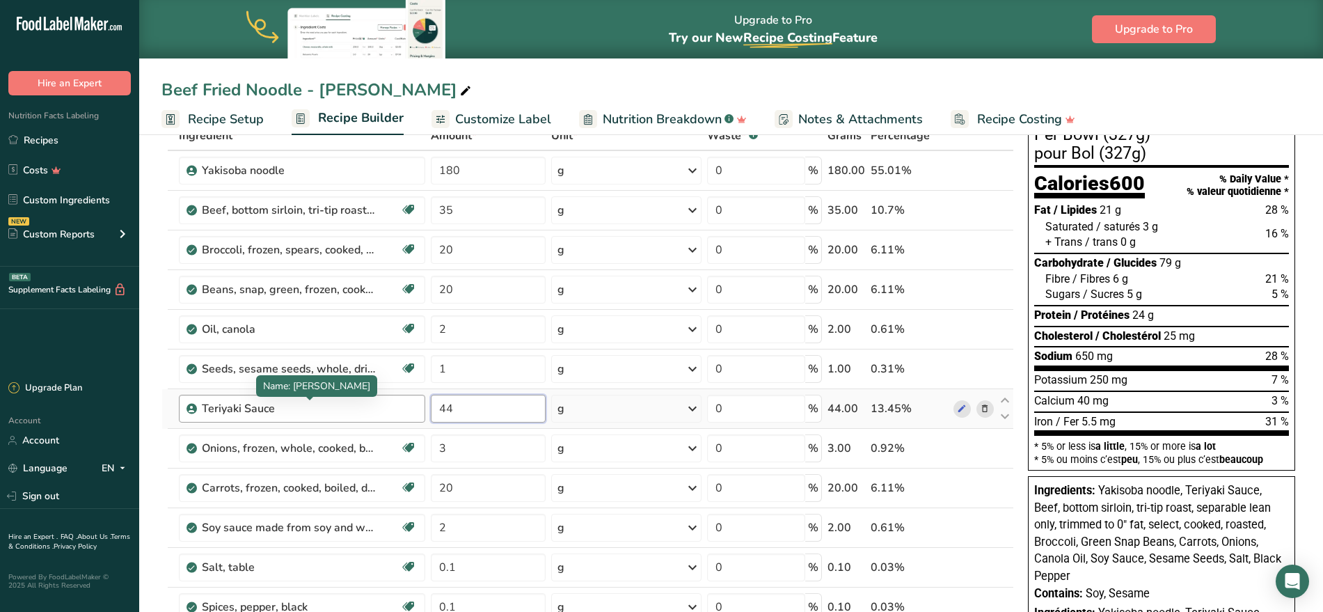
drag, startPoint x: 459, startPoint y: 406, endPoint x: 346, endPoint y: 399, distance: 113.0
click at [346, 399] on tr "Teriyaki Sauce 44 g Weight Units g kg mg See more Volume Units l Volume units r…" at bounding box center [587, 409] width 851 height 40
type input "45"
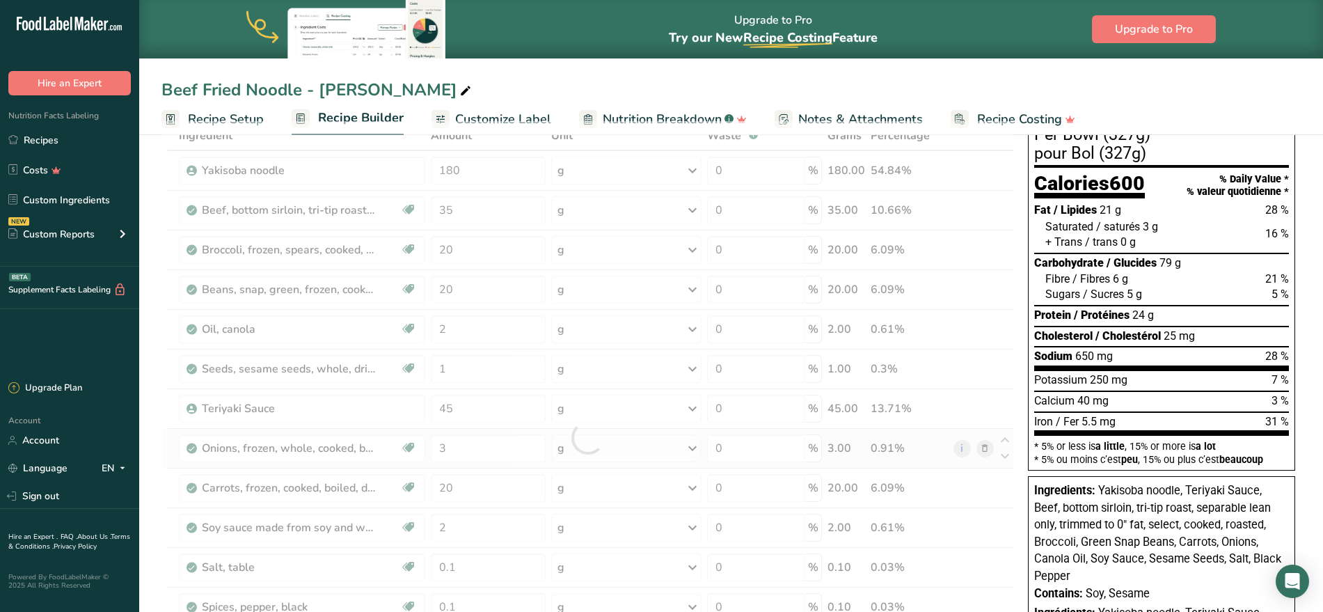
click at [599, 454] on div "Ingredient * Amount * Unit * Waste * .a-a{fill:#347362;}.b-a{fill:#fff;} Grams …" at bounding box center [587, 437] width 853 height 633
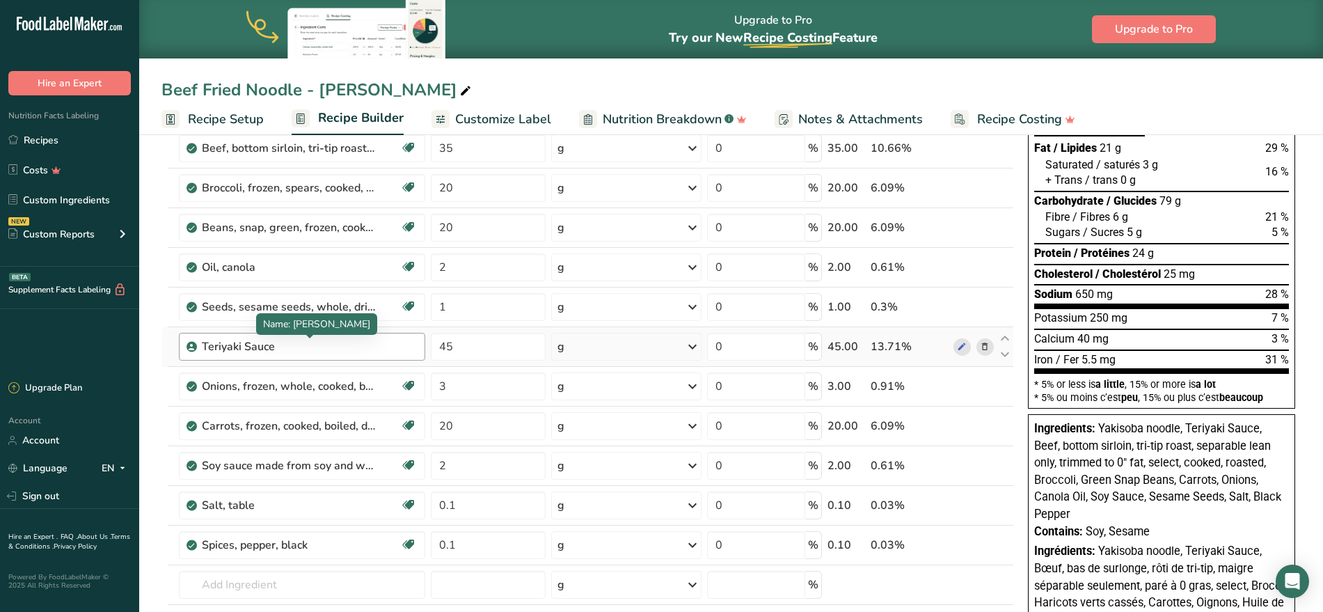
scroll to position [174, 0]
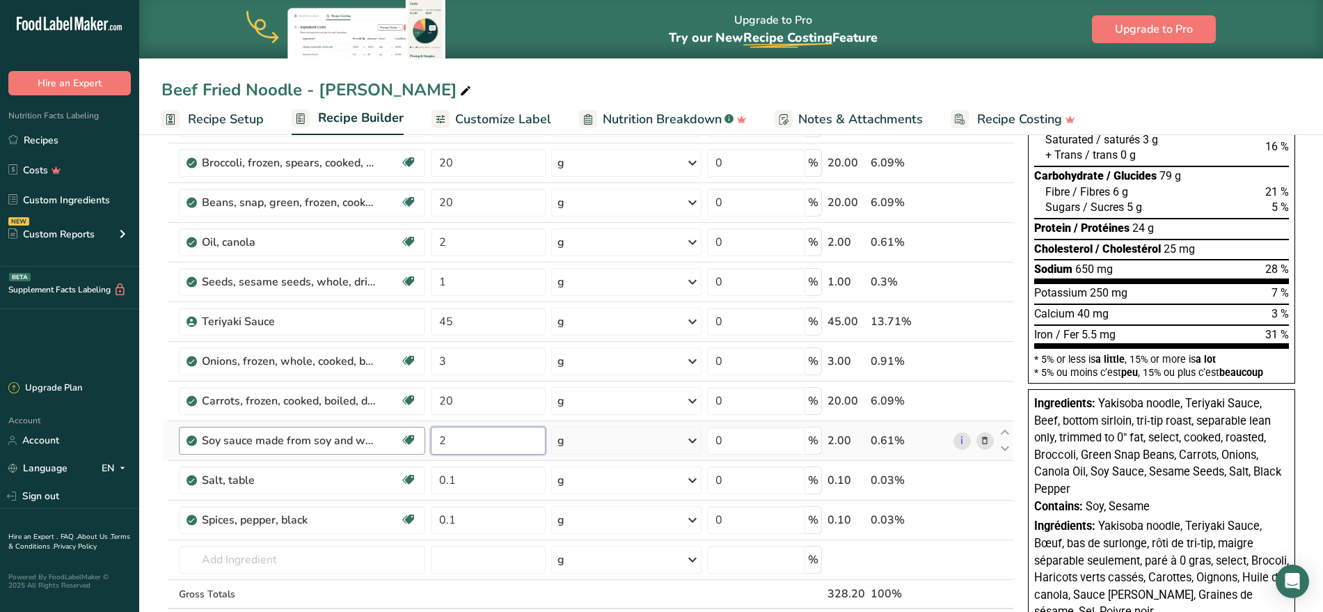
drag, startPoint x: 461, startPoint y: 439, endPoint x: 419, endPoint y: 437, distance: 41.8
click at [425, 437] on tr "Soy sauce made from soy and wheat (shoyu), low sodium Dairy free Gluten free Ve…" at bounding box center [587, 441] width 851 height 40
type input "1"
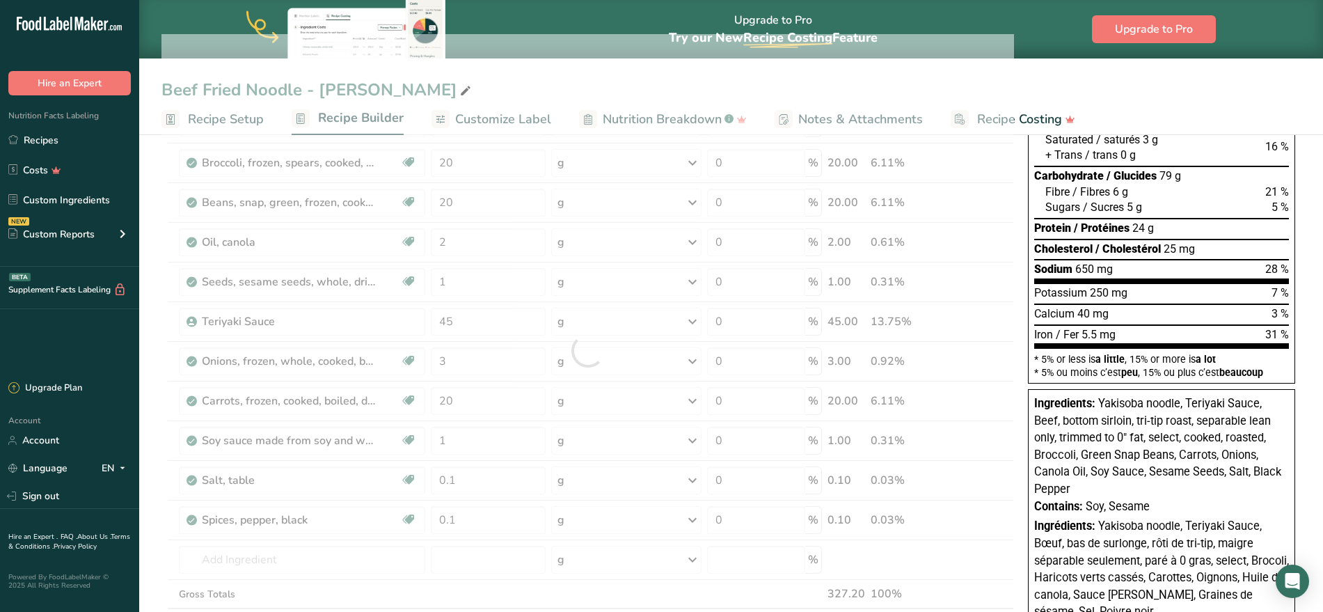
click at [666, 381] on div "Ingredient * Amount * Unit * Waste * .a-a{fill:#347362;}.b-a{fill:#fff;} Grams …" at bounding box center [587, 350] width 853 height 633
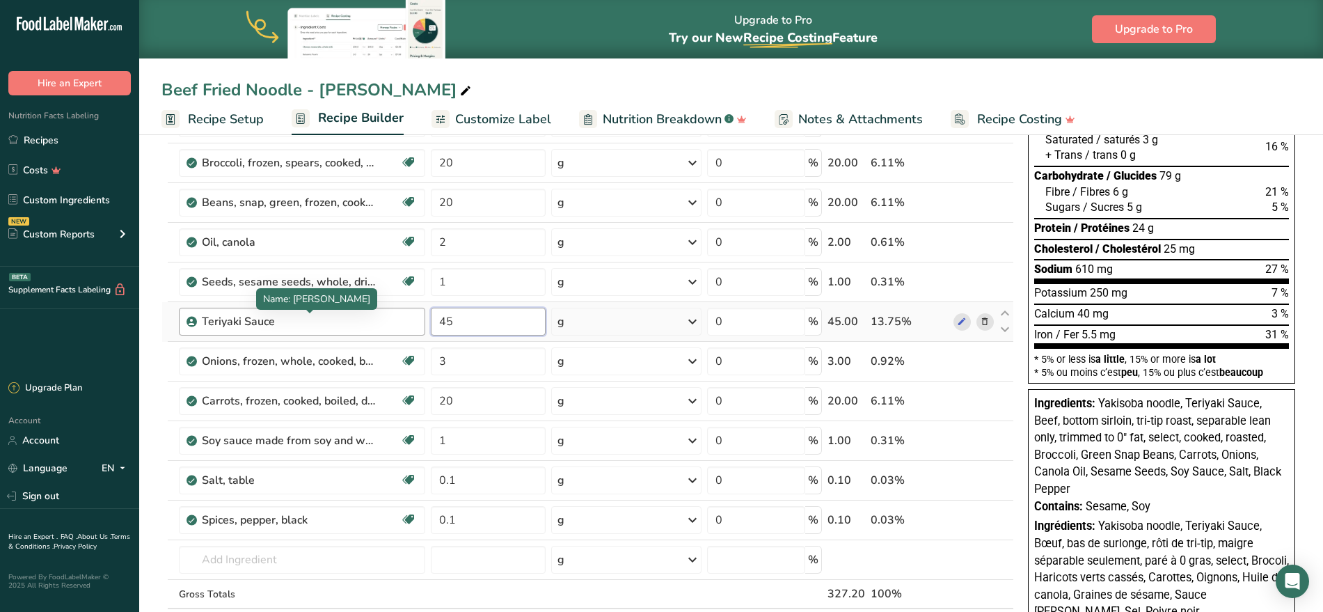
drag, startPoint x: 488, startPoint y: 323, endPoint x: 342, endPoint y: 310, distance: 146.0
click at [342, 310] on tr "Teriyaki Sauce 45 g Weight Units g kg mg See more Volume Units l Volume units r…" at bounding box center [587, 322] width 851 height 40
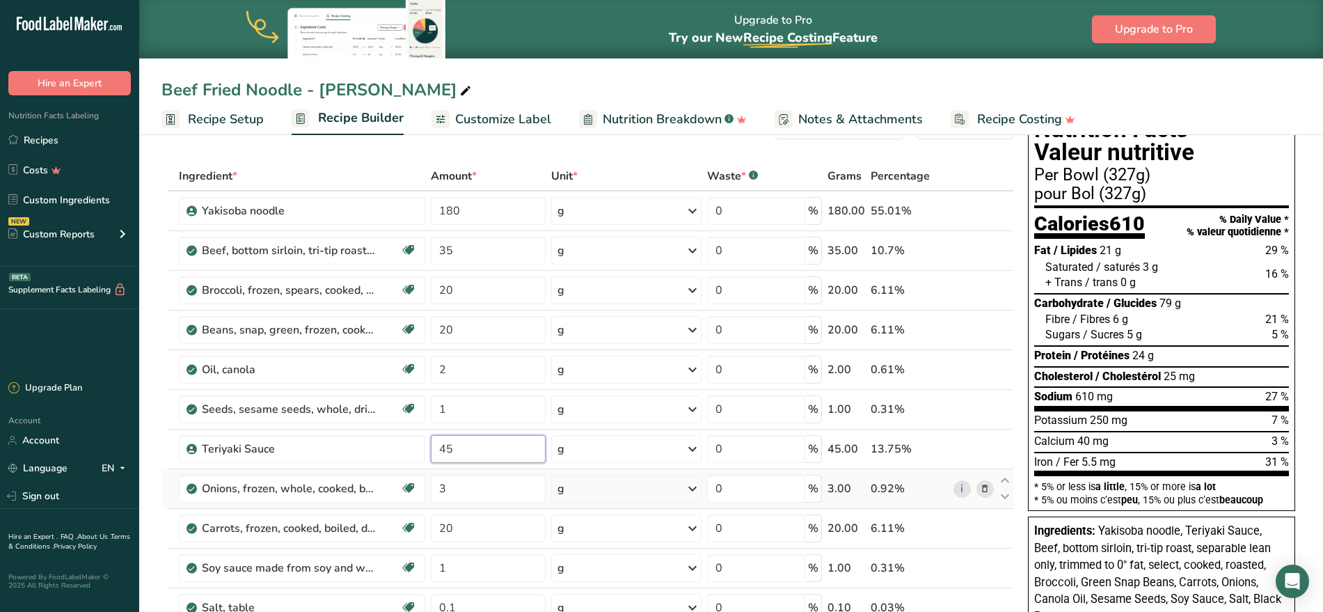
scroll to position [0, 0]
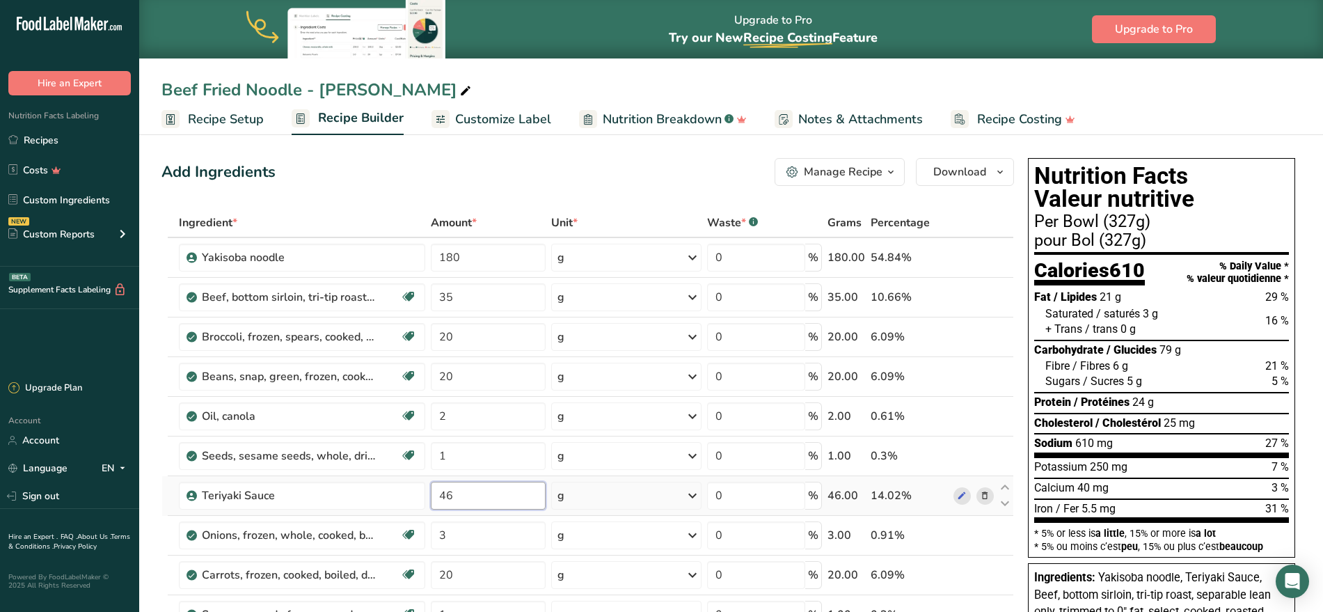
type input "46"
click at [617, 510] on div "Ingredient * Amount * Unit * Waste * .a-a{fill:#347362;}.b-a{fill:#fff;} Grams …" at bounding box center [587, 524] width 853 height 633
click at [973, 175] on span "Download" at bounding box center [959, 172] width 53 height 17
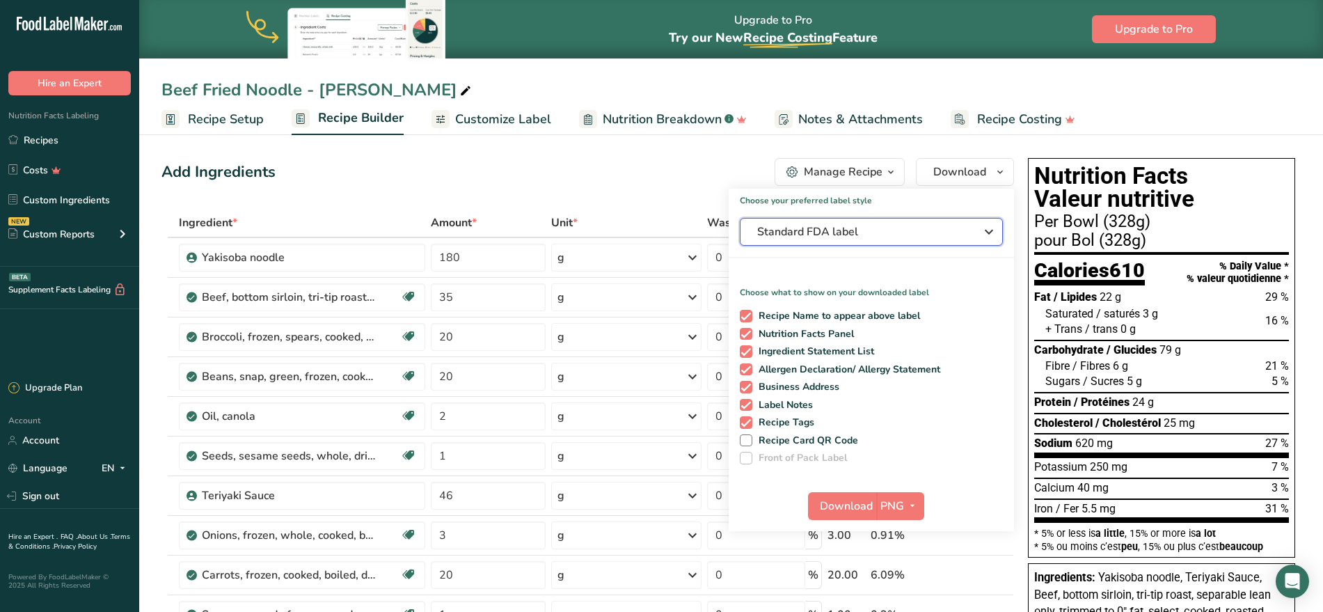
click at [894, 232] on span "Standard FDA label" at bounding box center [861, 231] width 209 height 17
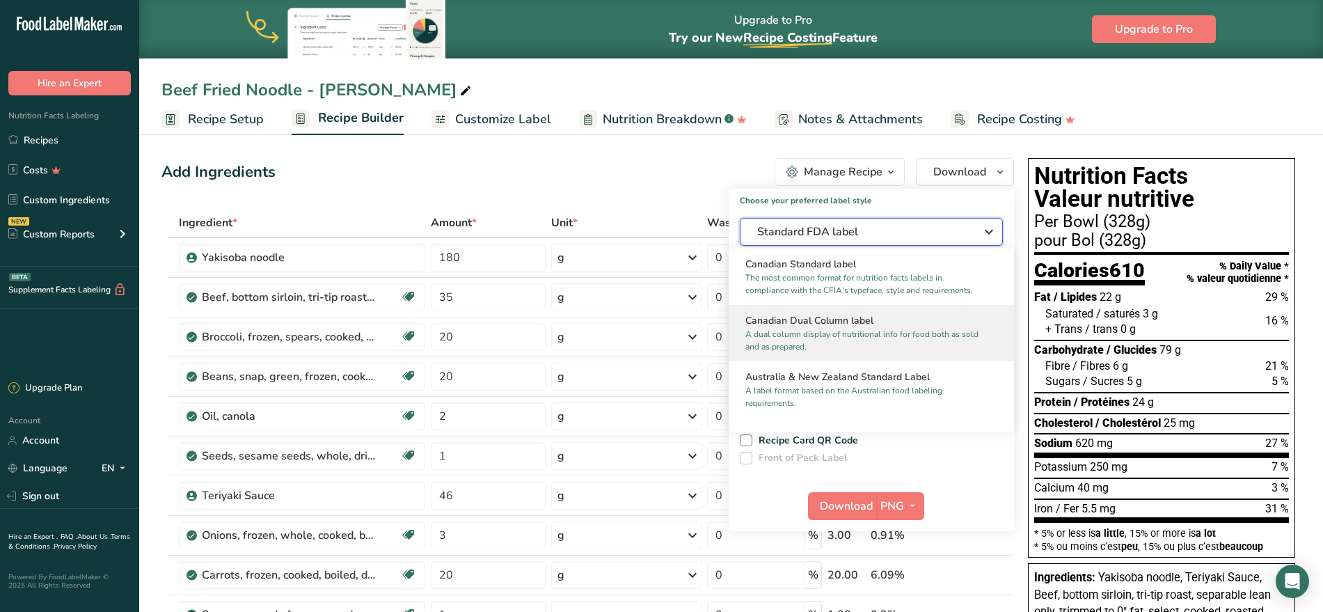
scroll to position [522, 0]
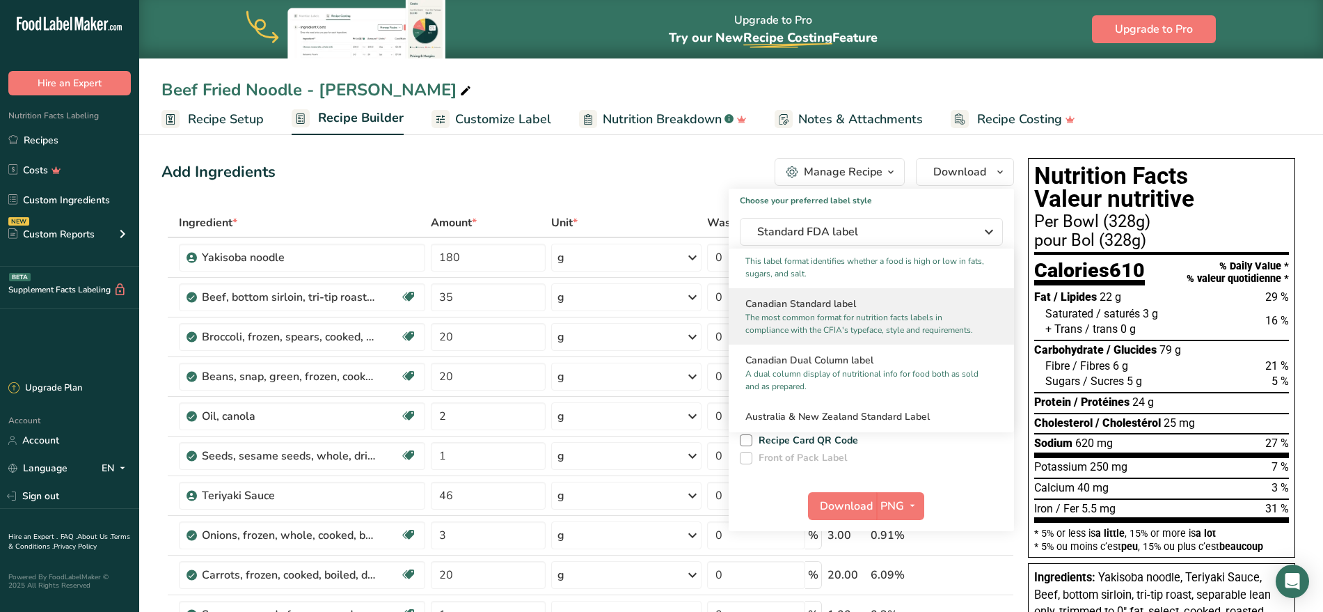
click at [888, 331] on p "The most common format for nutrition facts labels in compliance with the CFIA's…" at bounding box center [864, 323] width 239 height 25
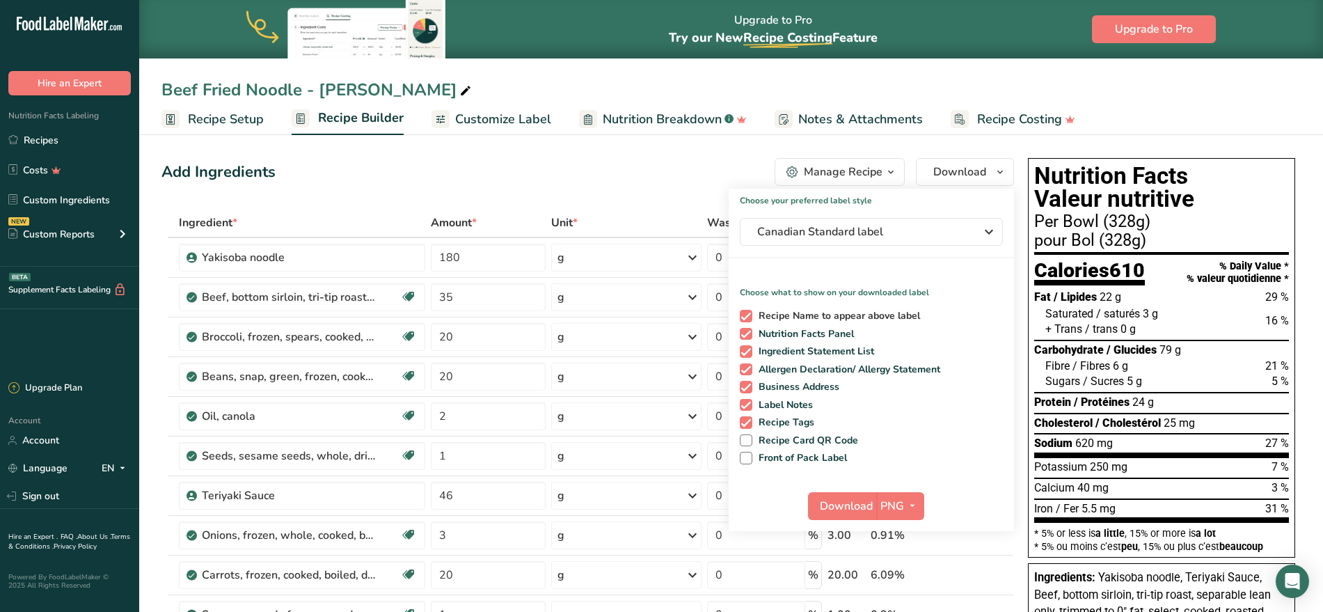
click at [769, 315] on span "Recipe Name to appear above label" at bounding box center [836, 316] width 168 height 13
click at [749, 315] on input "Recipe Name to appear above label" at bounding box center [744, 315] width 9 height 9
checkbox input "false"
click at [782, 352] on span "Ingredient Statement List" at bounding box center [813, 351] width 122 height 13
click at [749, 352] on input "Ingredient Statement List" at bounding box center [744, 351] width 9 height 9
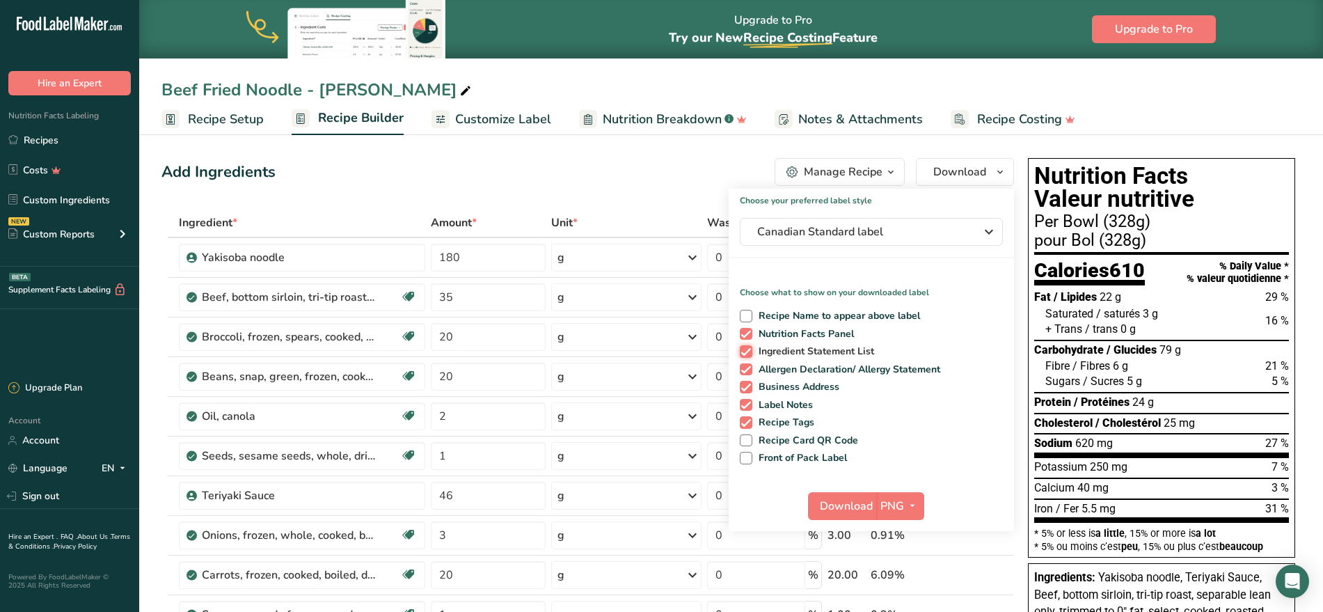
checkbox input "false"
click at [786, 374] on span "Allergen Declaration/ Allergy Statement" at bounding box center [846, 369] width 189 height 13
click at [749, 374] on input "Allergen Declaration/ Allergy Statement" at bounding box center [744, 369] width 9 height 9
checkbox input "false"
click at [786, 389] on span "Business Address" at bounding box center [796, 387] width 88 height 13
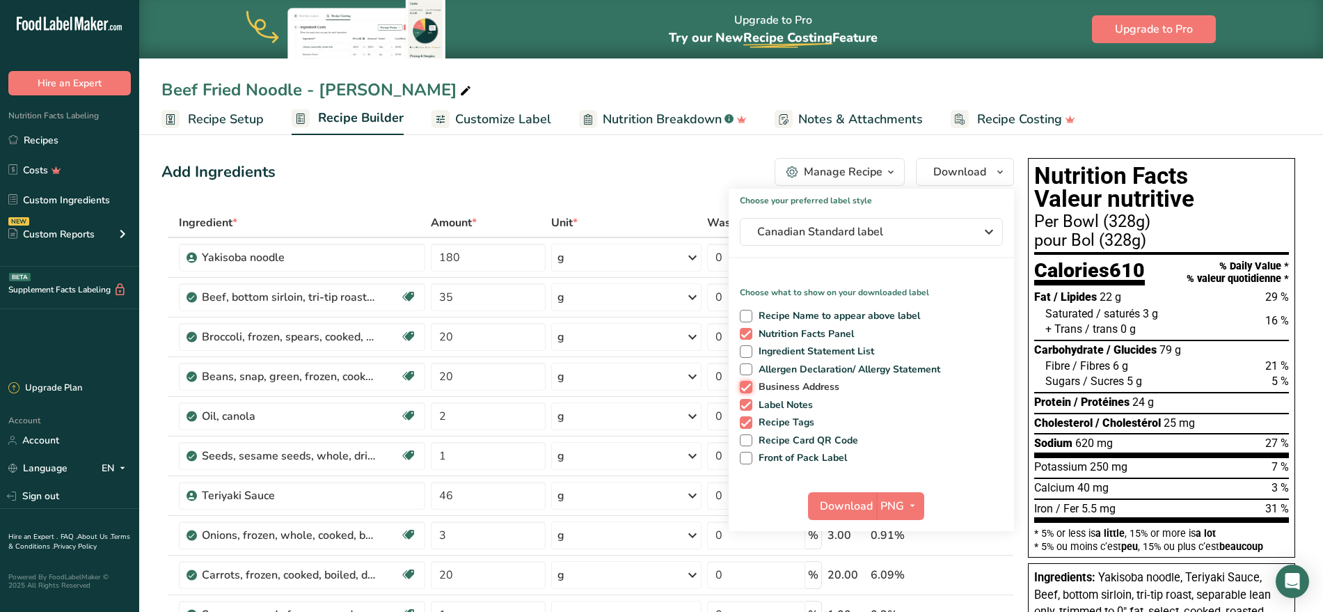
click at [749, 389] on input "Business Address" at bounding box center [744, 386] width 9 height 9
checkbox input "false"
click at [784, 402] on span "Label Notes" at bounding box center [782, 405] width 61 height 13
click at [749, 402] on input "Label Notes" at bounding box center [744, 404] width 9 height 9
checkbox input "false"
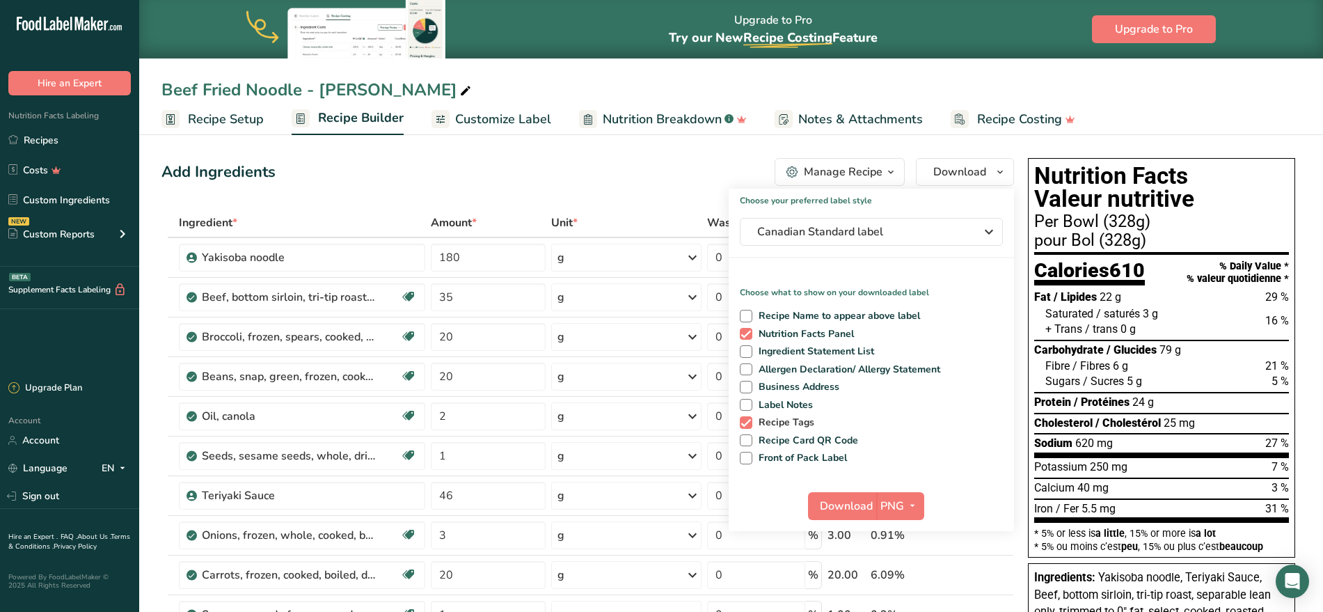
click at [784, 420] on span "Recipe Tags" at bounding box center [783, 422] width 63 height 13
click at [749, 420] on input "Recipe Tags" at bounding box center [744, 422] width 9 height 9
checkbox input "false"
click at [851, 504] on span "Download" at bounding box center [846, 506] width 53 height 17
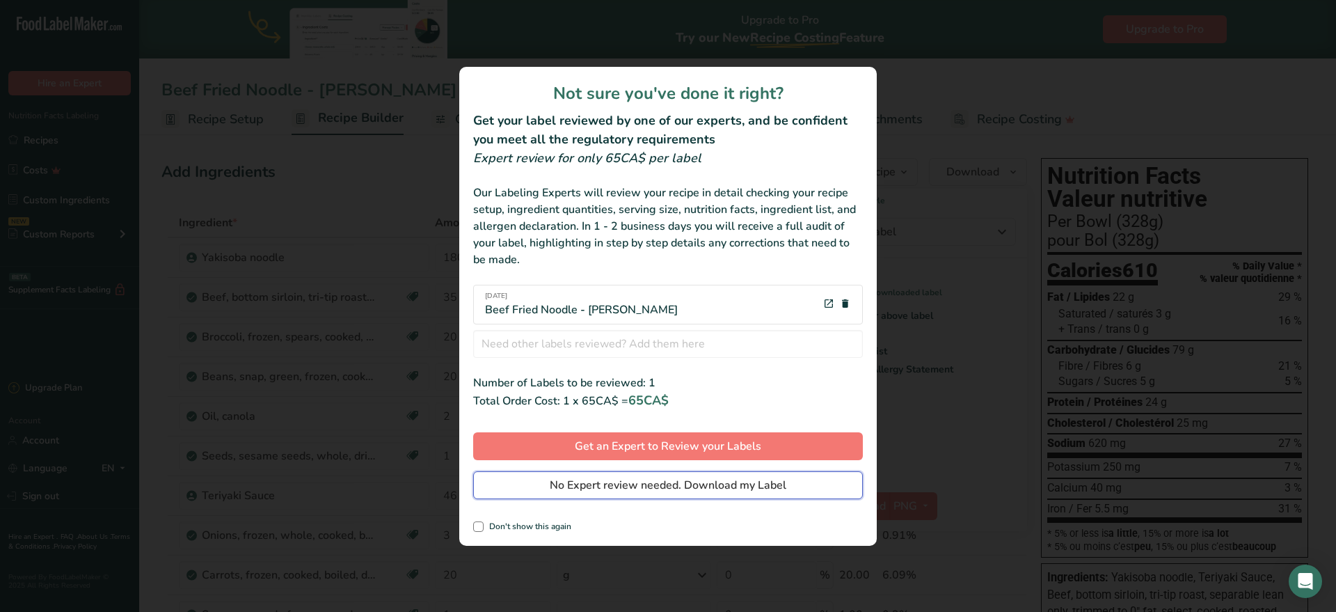
click at [690, 479] on span "No Expert review needed. Download my Label" at bounding box center [668, 485] width 237 height 17
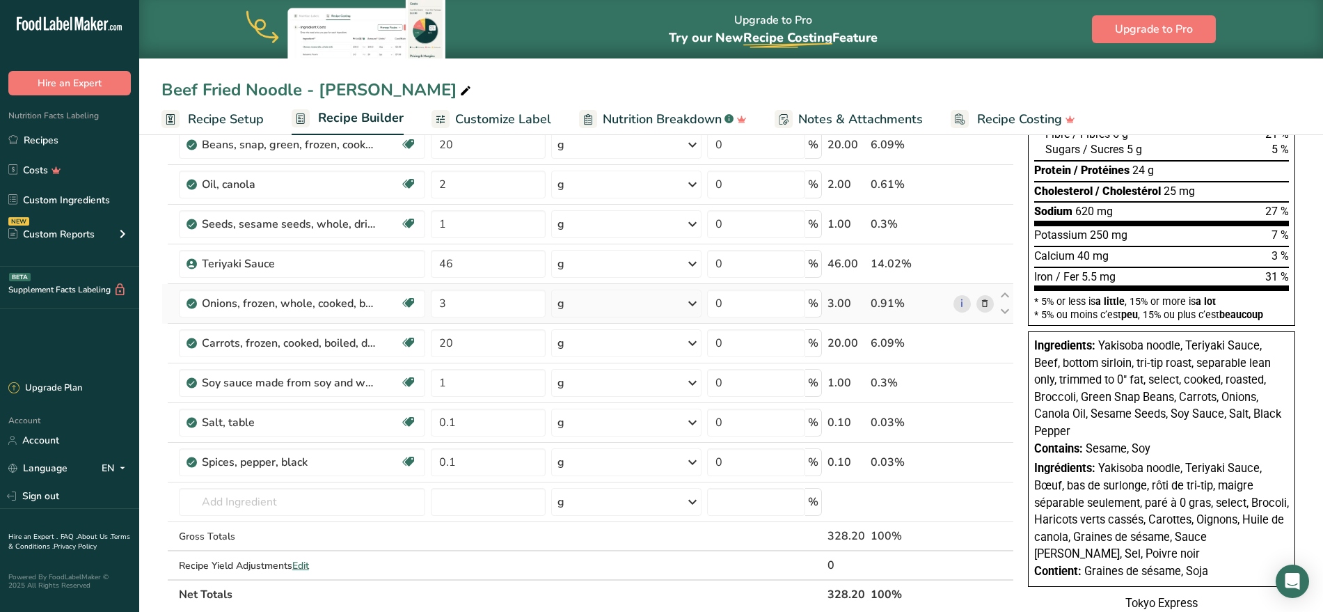
scroll to position [261, 0]
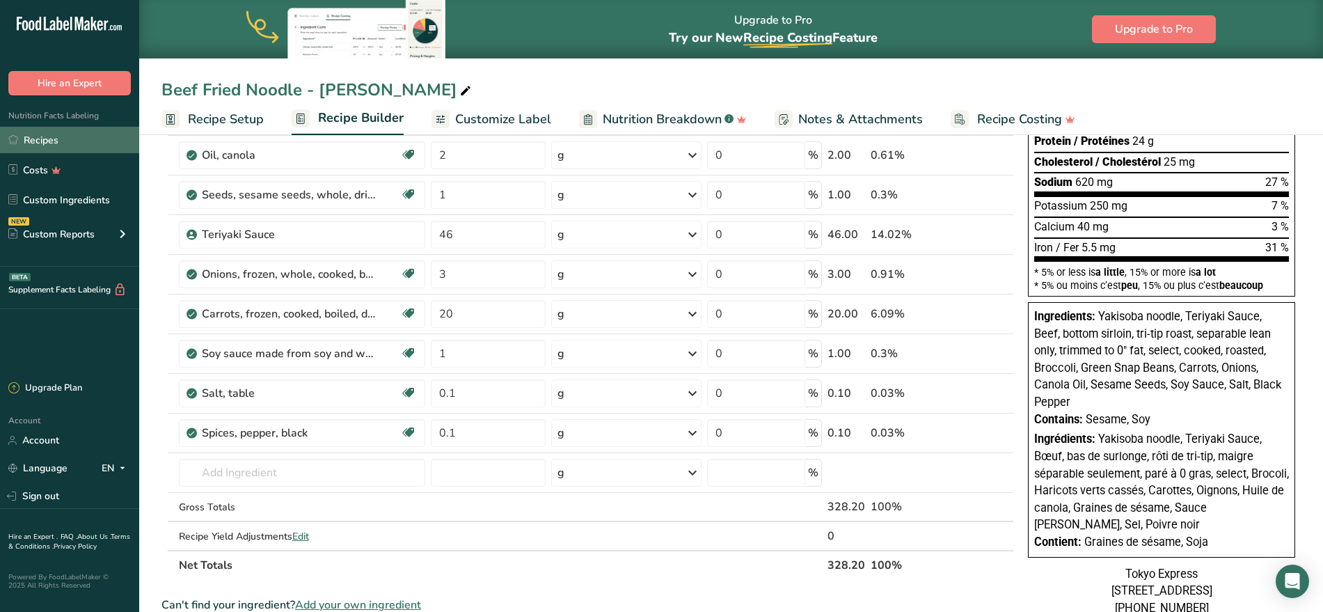
click at [46, 139] on link "Recipes" at bounding box center [69, 140] width 139 height 26
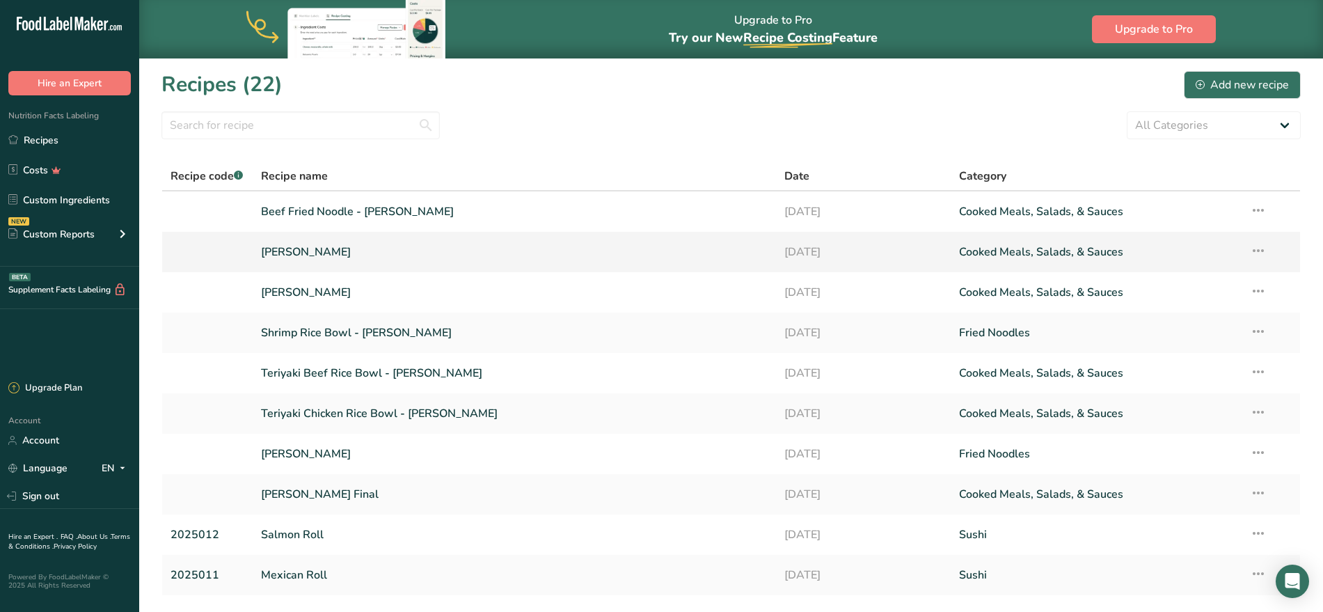
click at [363, 251] on link "[PERSON_NAME]" at bounding box center [514, 251] width 507 height 29
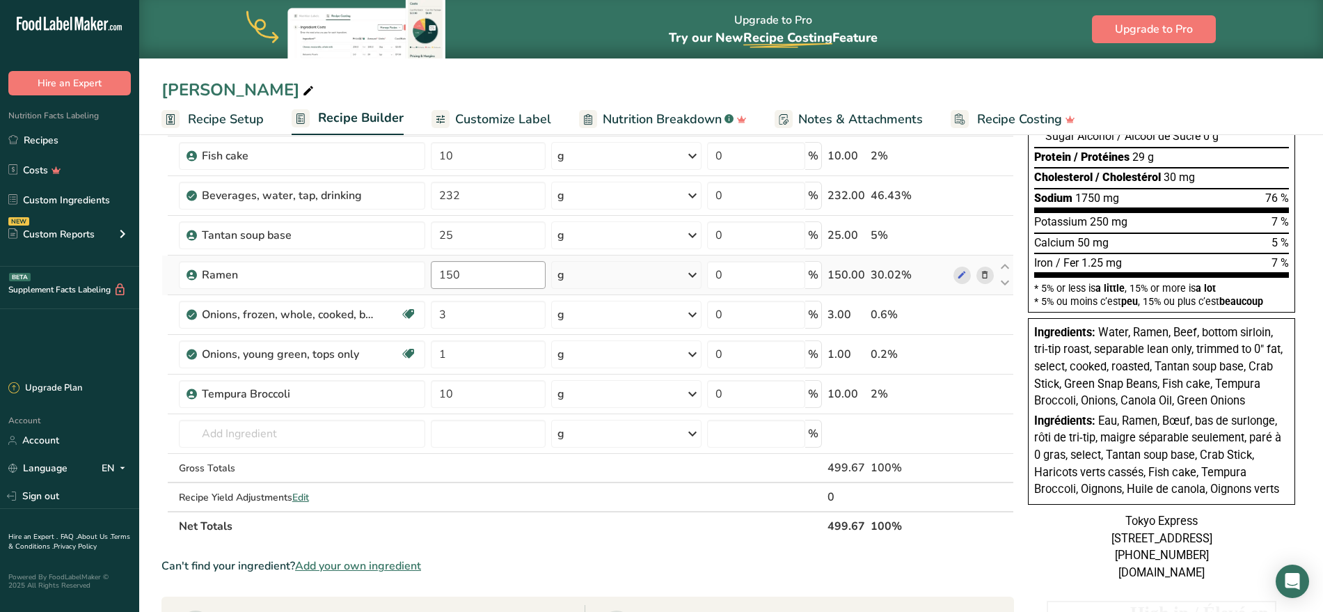
scroll to position [348, 0]
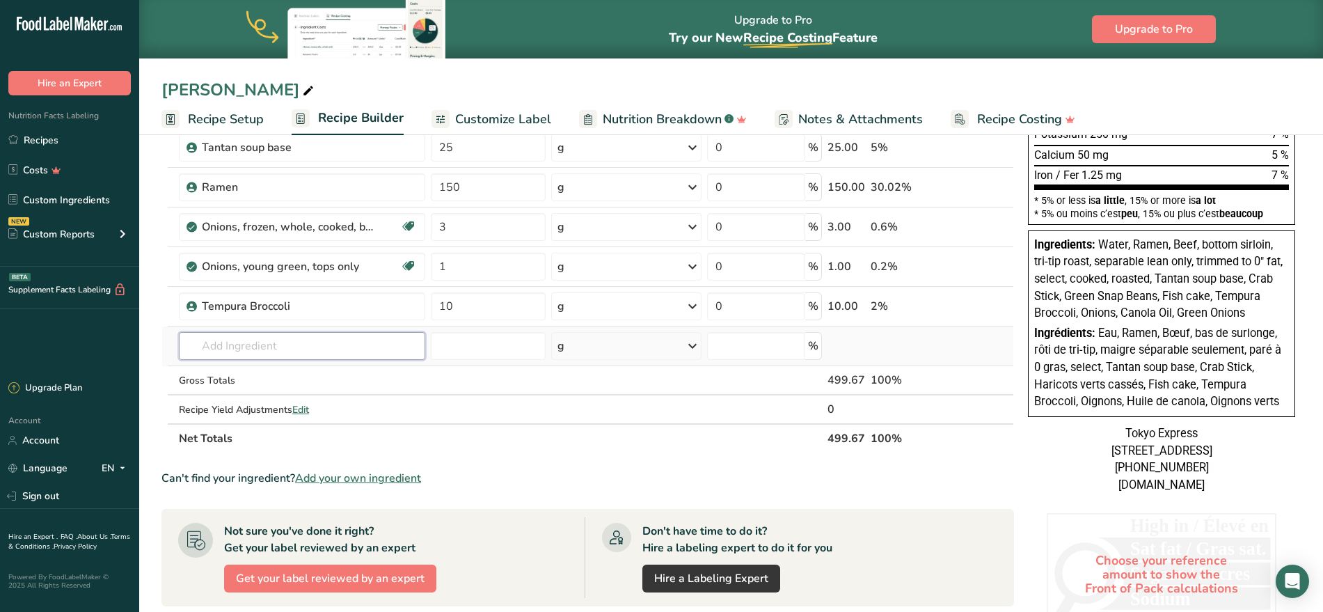
click at [297, 350] on input "text" at bounding box center [302, 346] width 247 height 28
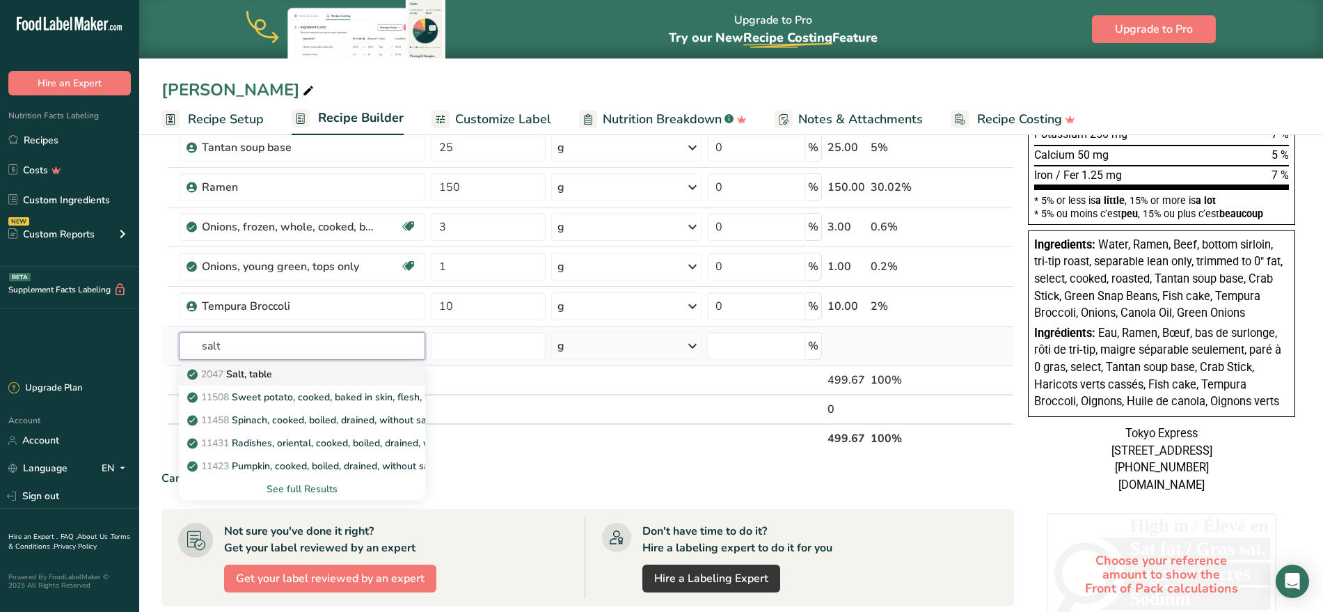
type input "salt"
click at [350, 384] on link "2047 Salt, table" at bounding box center [302, 374] width 247 height 23
type input "Salt, table"
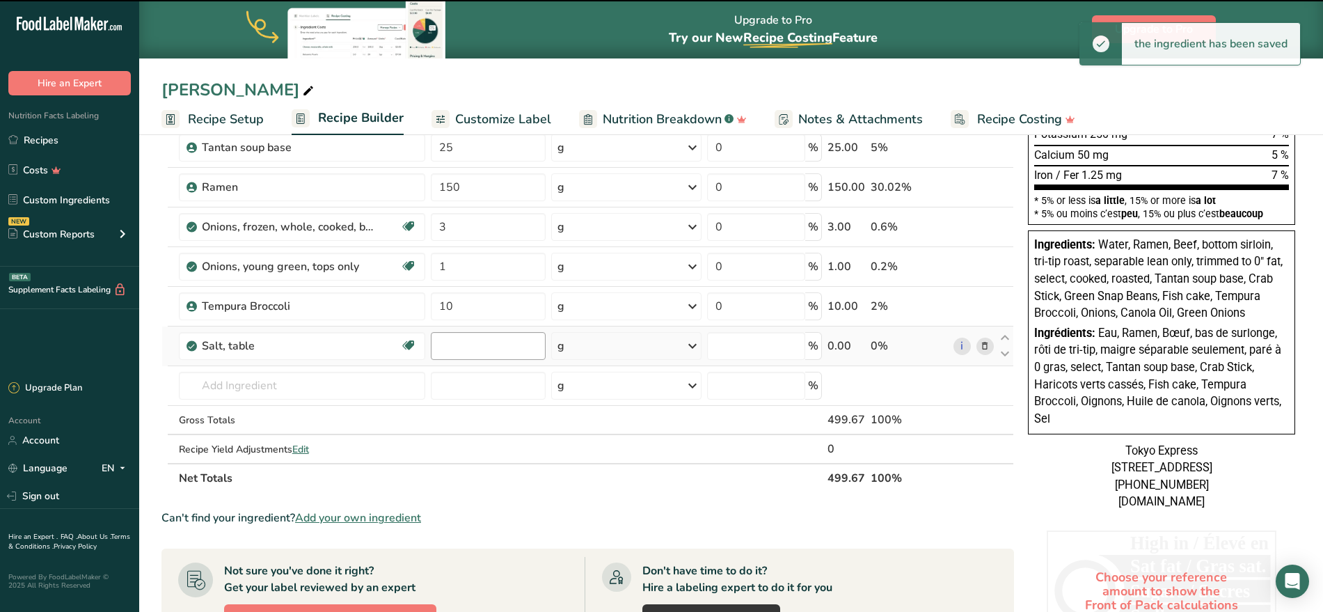
type input "0"
click at [498, 352] on input "0" at bounding box center [488, 346] width 114 height 28
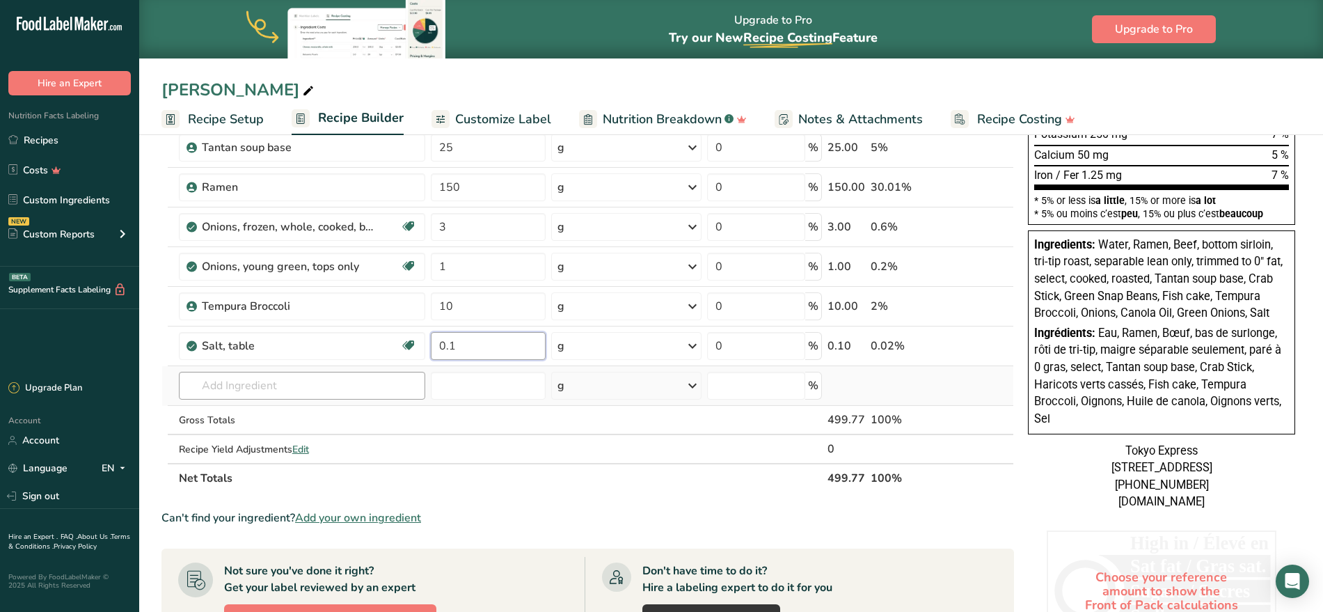
type input "0.1"
click at [352, 397] on div "Ingredient * Amount * Unit * Waste * .a-a{fill:#347362;}.b-a{fill:#fff;} Grams …" at bounding box center [587, 176] width 853 height 633
type input "black pepper"
click at [314, 436] on p "2030 Spices, pepper, black" at bounding box center [255, 436] width 130 height 15
type input "Spices, pepper, black"
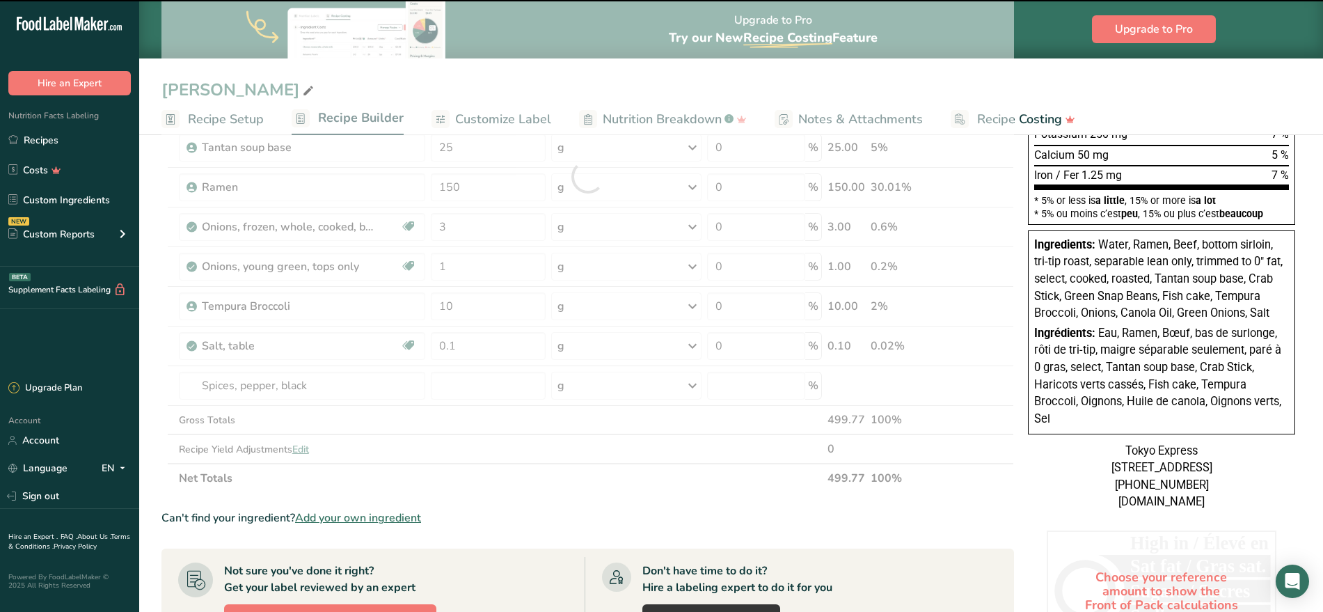
type input "0"
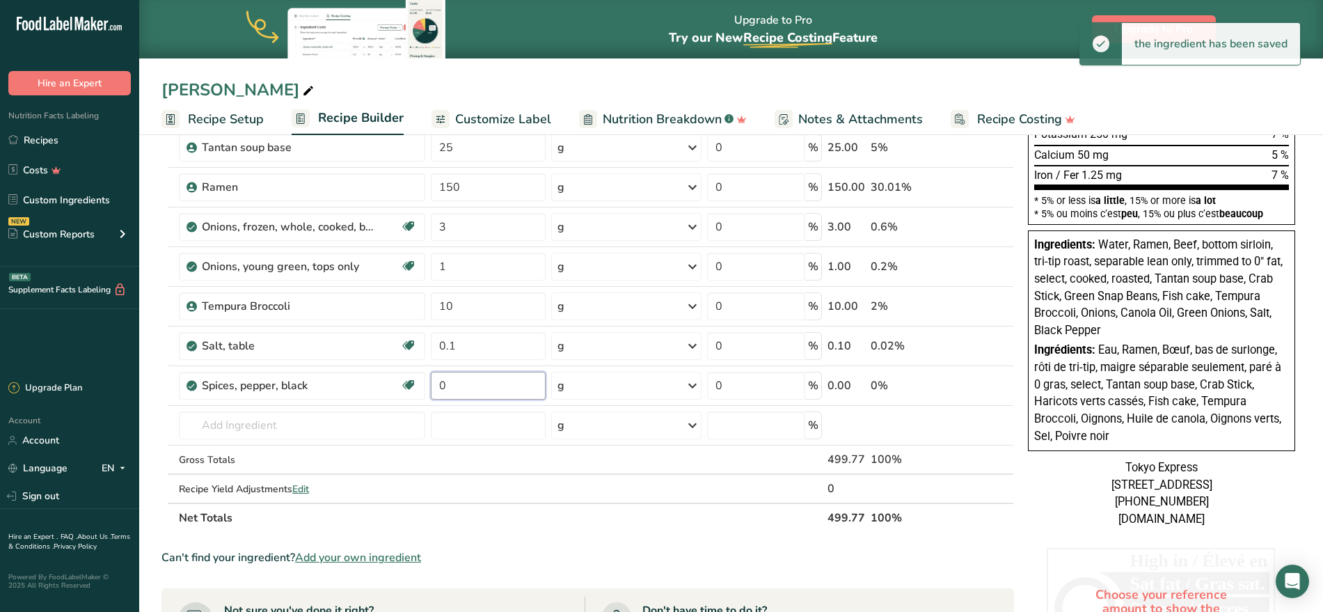
click at [515, 390] on input "0" at bounding box center [488, 386] width 114 height 28
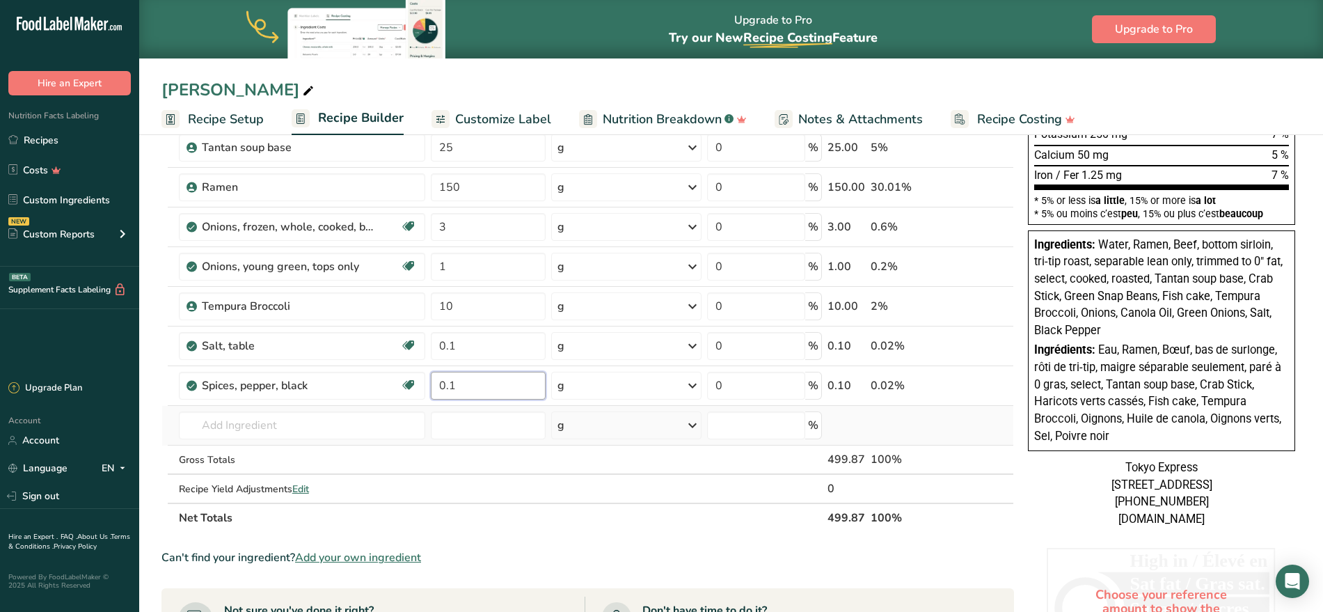
type input "0.1"
click at [585, 431] on div "Ingredient * Amount * Unit * Waste * .a-a{fill:#347362;}.b-a{fill:#fff;} Grams …" at bounding box center [587, 196] width 853 height 672
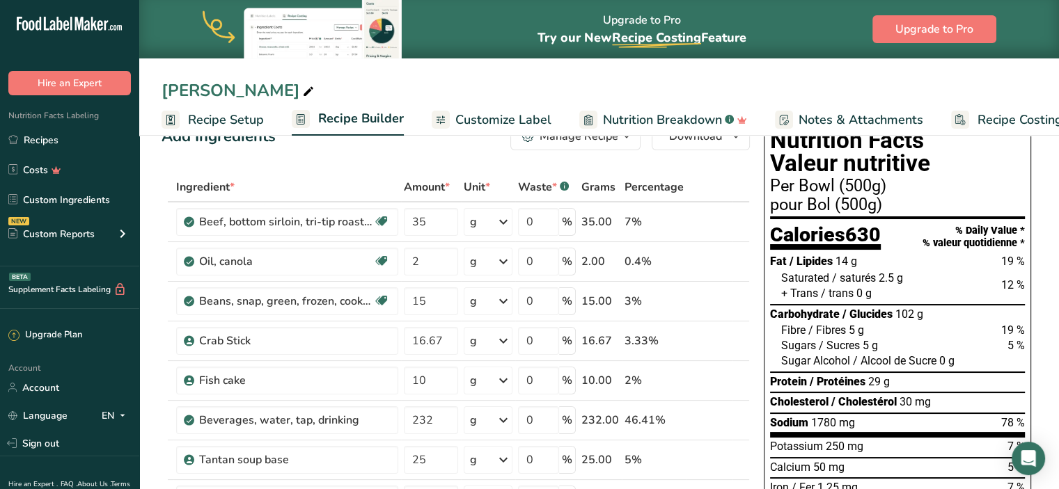
scroll to position [0, 0]
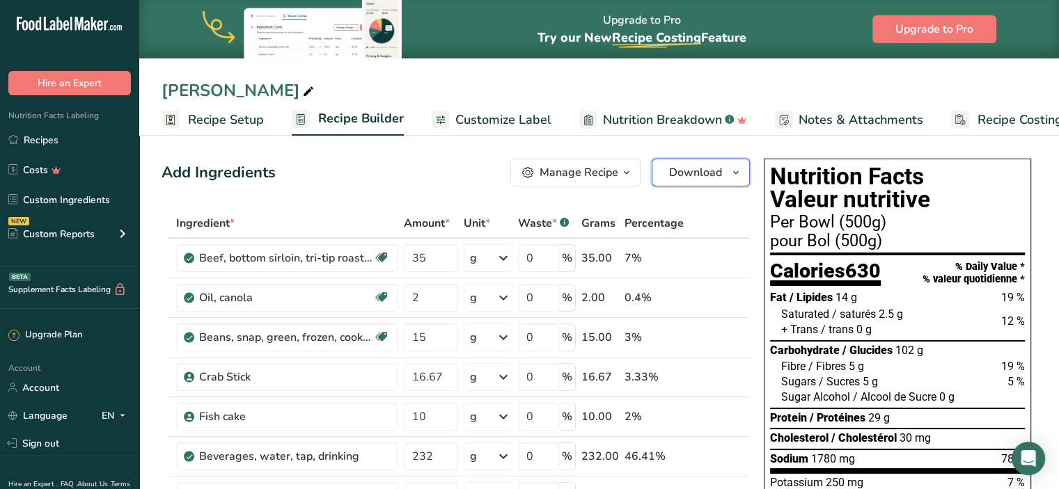
click at [706, 182] on button "Download" at bounding box center [700, 173] width 98 height 28
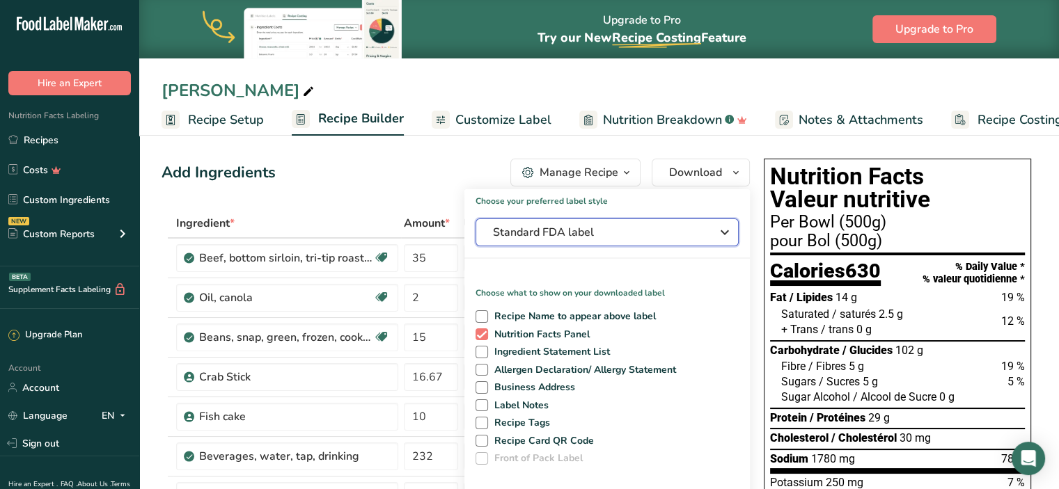
click at [702, 230] on div "Standard FDA label" at bounding box center [607, 232] width 228 height 17
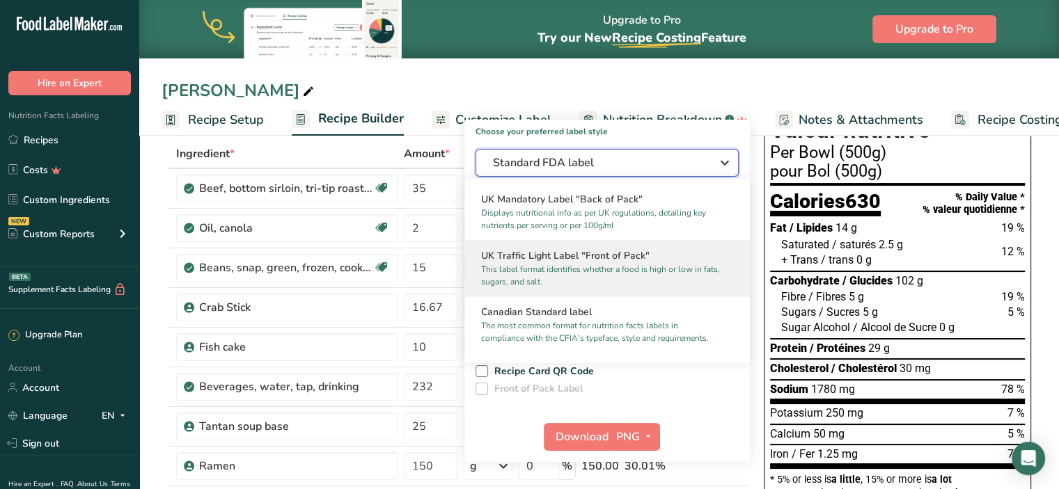
scroll to position [487, 0]
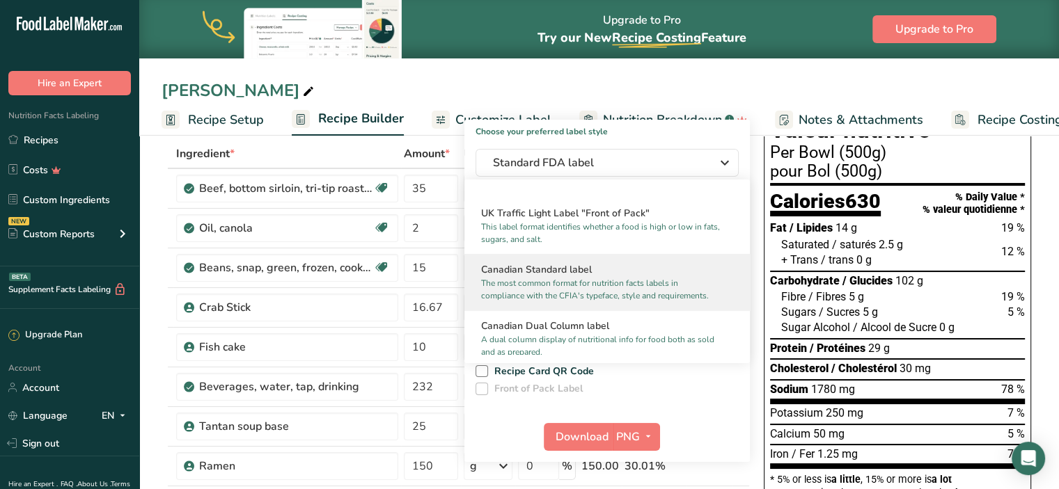
click at [577, 294] on p "The most common format for nutrition facts labels in compliance with the CFIA's…" at bounding box center [600, 289] width 239 height 25
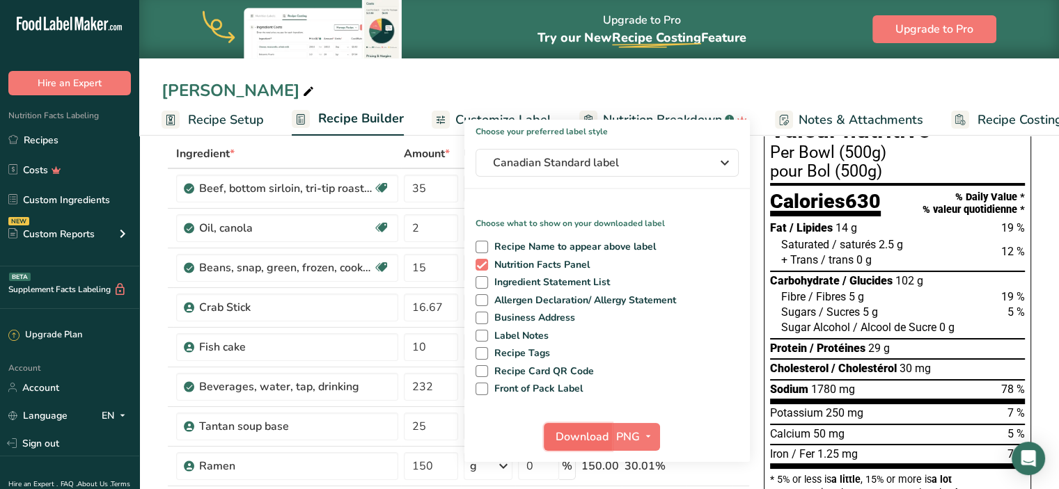
click at [589, 442] on span "Download" at bounding box center [581, 437] width 53 height 17
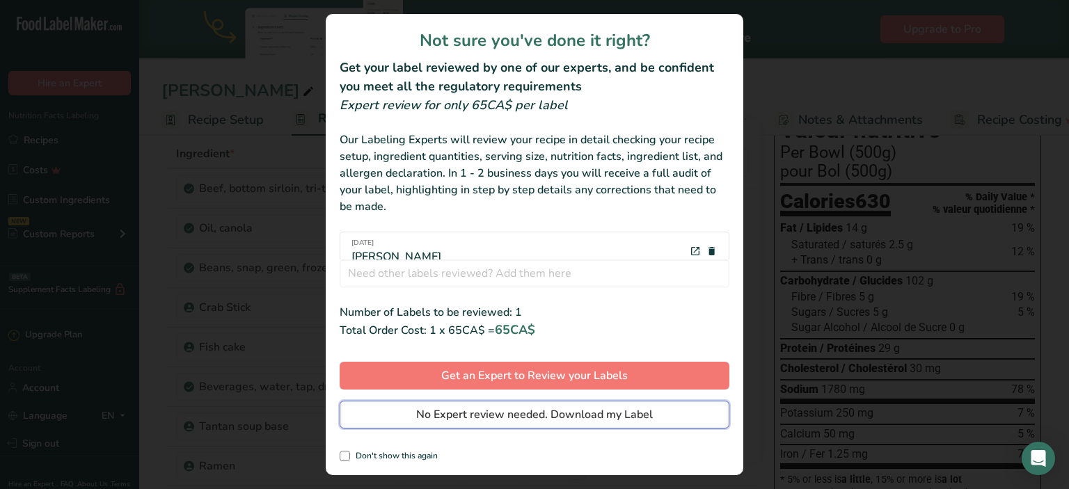
click at [599, 418] on span "No Expert review needed. Download my Label" at bounding box center [534, 414] width 237 height 17
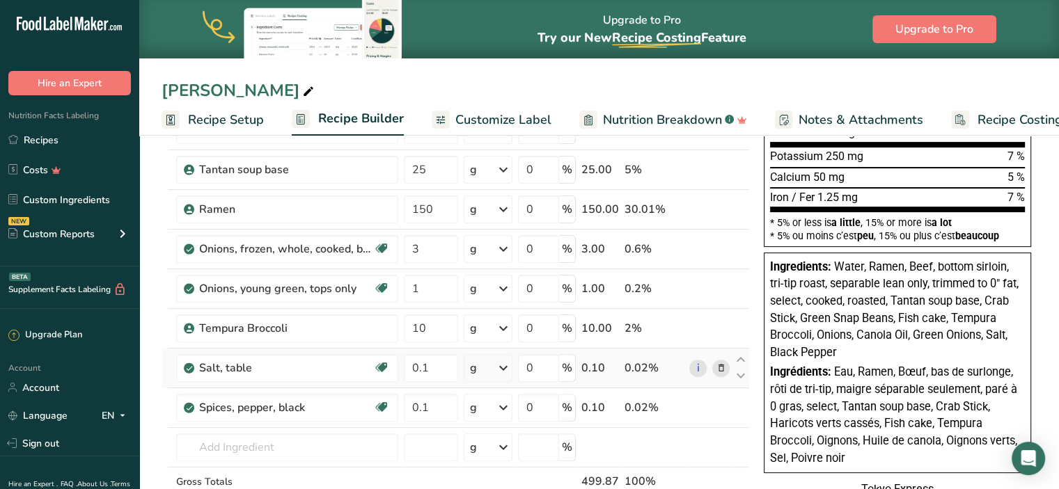
scroll to position [348, 0]
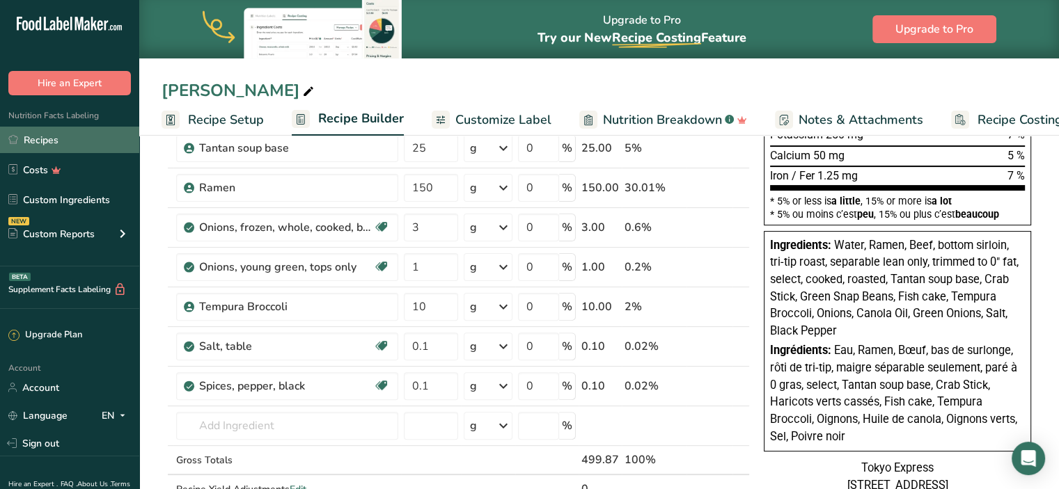
click at [52, 133] on link "Recipes" at bounding box center [69, 140] width 139 height 26
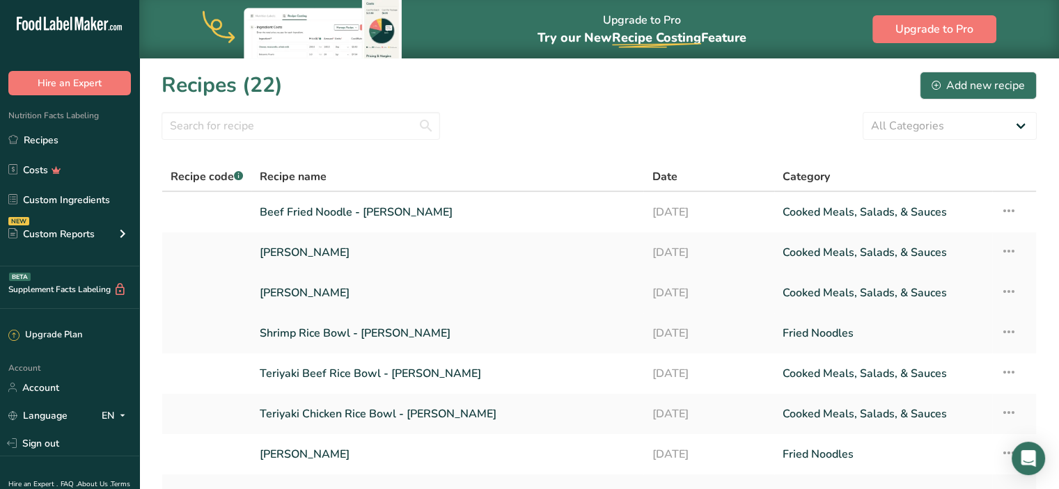
click at [348, 294] on link "[PERSON_NAME]" at bounding box center [447, 292] width 375 height 29
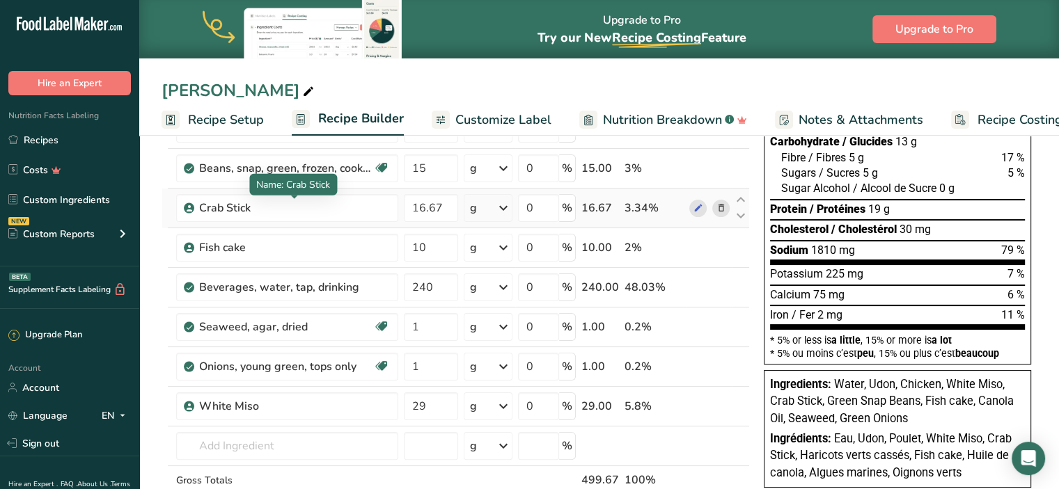
scroll to position [278, 0]
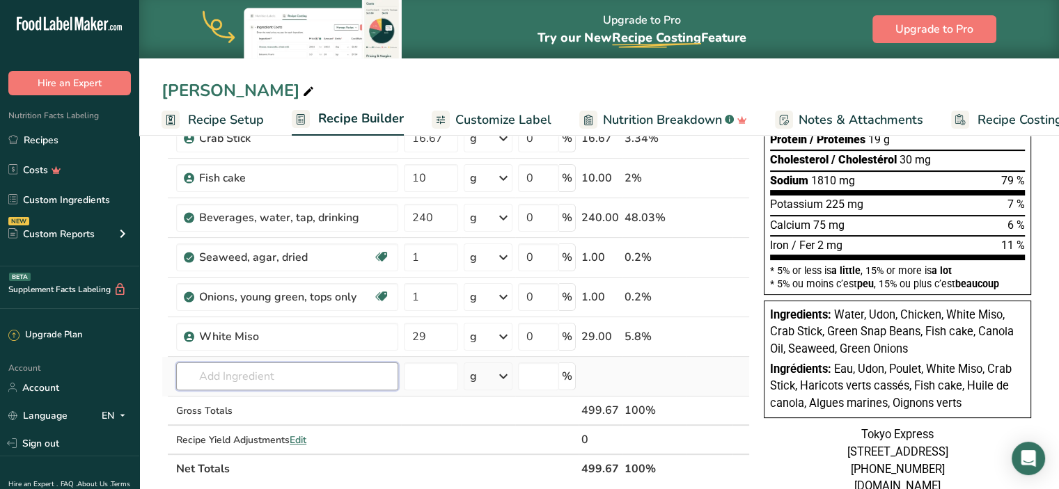
click at [276, 363] on input "text" at bounding box center [287, 377] width 222 height 28
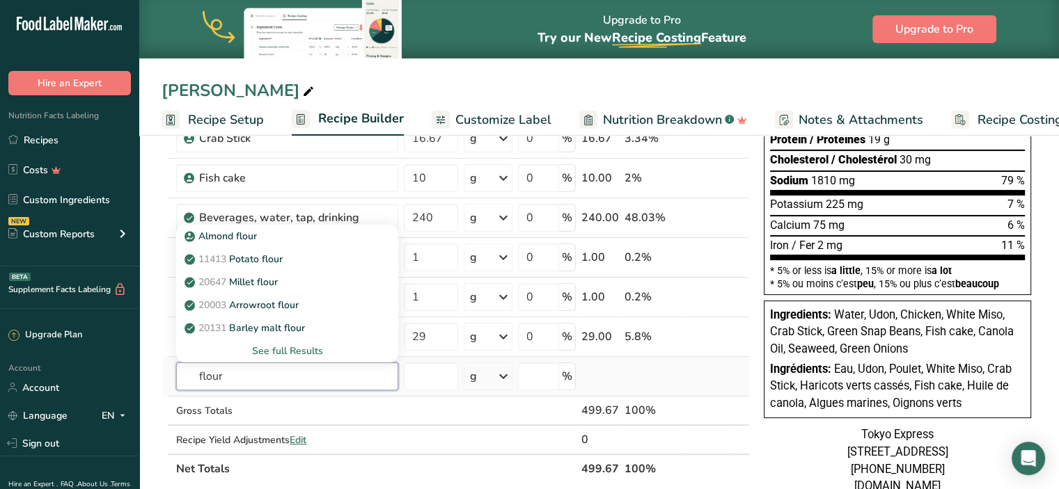
type input "flour"
click at [276, 347] on div "See full Results" at bounding box center [287, 351] width 200 height 15
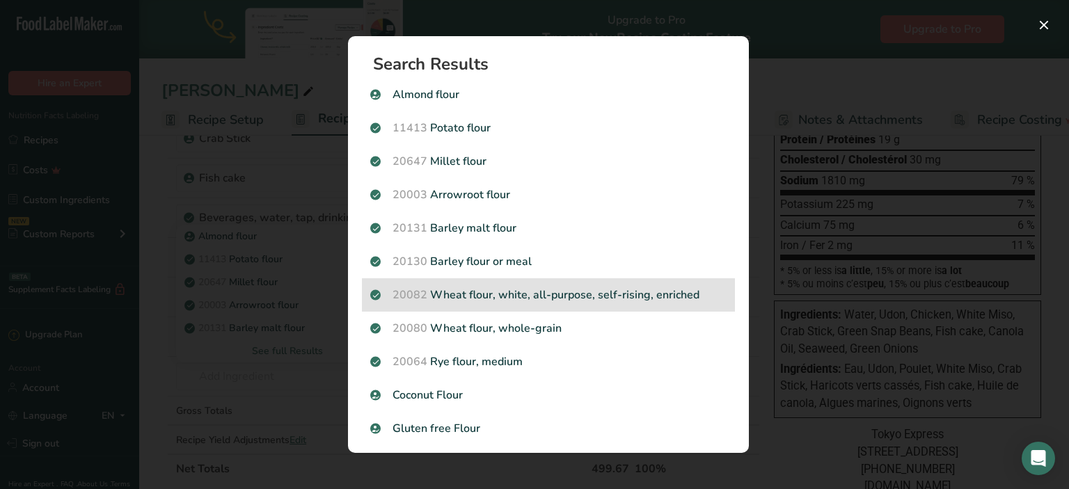
click at [598, 294] on p "20082 Wheat flour, white, all-purpose, self-rising, enriched" at bounding box center [548, 295] width 356 height 17
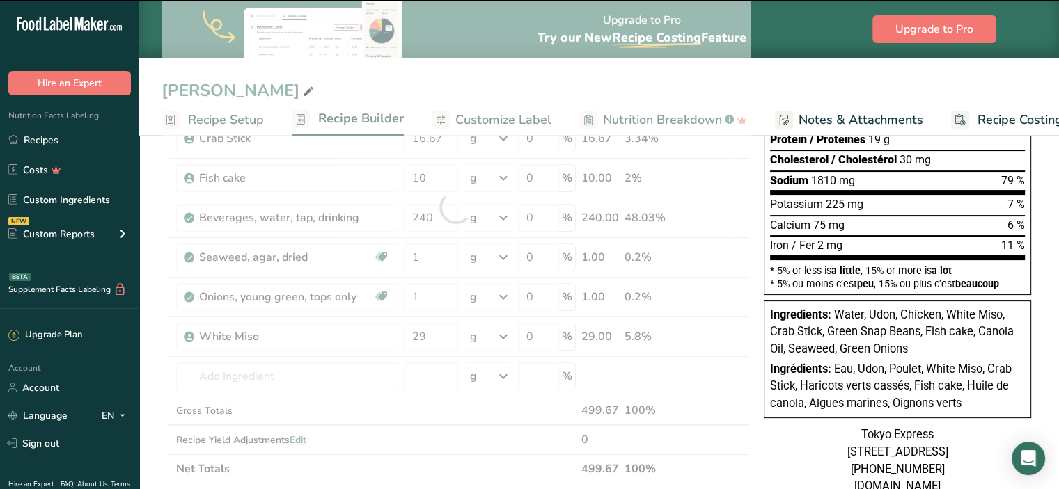
type input "0"
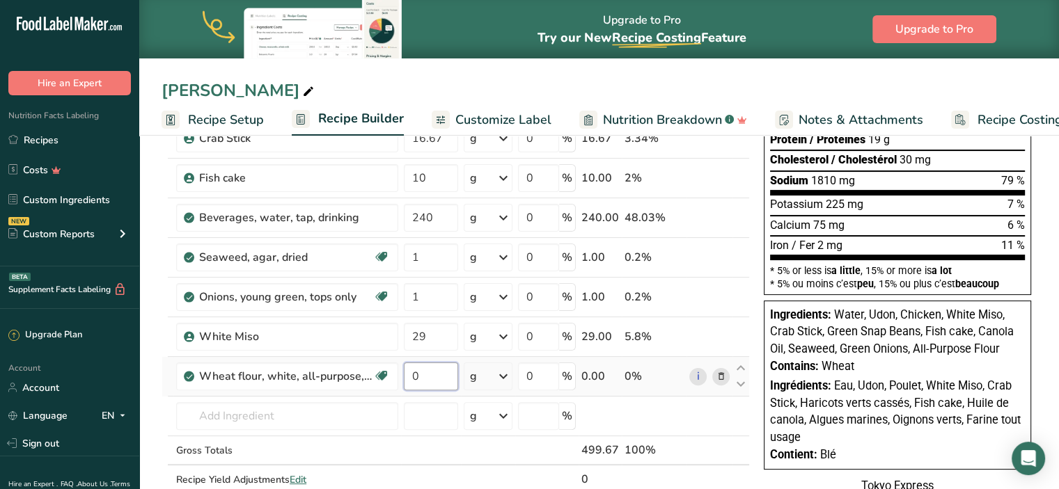
click at [436, 372] on input "0" at bounding box center [431, 377] width 54 height 28
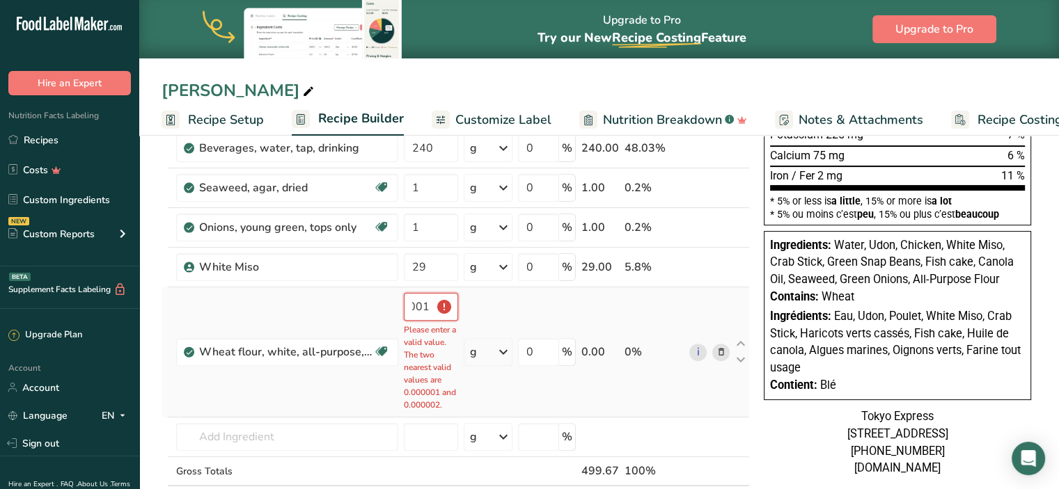
scroll to position [0, 10]
type input "0"
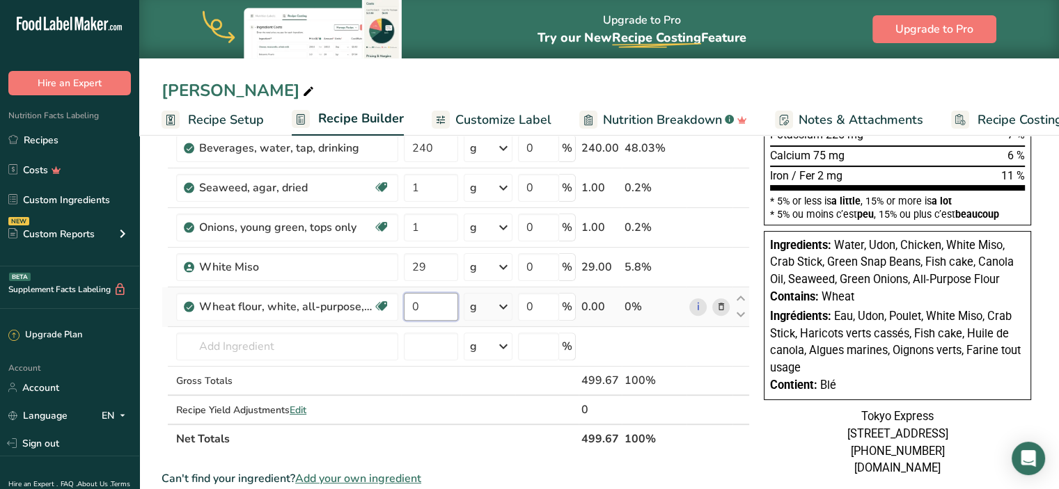
scroll to position [0, 0]
type input "1"
click at [307, 338] on div "Ingredient * Amount * Unit * Waste * .a-a{fill:#347362;}.b-a{fill:#fff;} Grams …" at bounding box center [455, 157] width 588 height 593
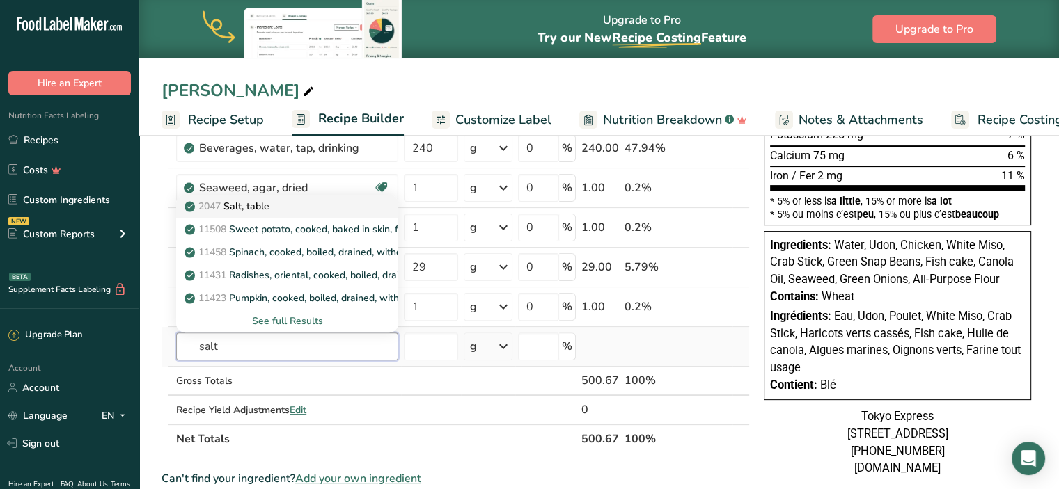
type input "salt"
click at [281, 200] on div "2047 Salt, table" at bounding box center [275, 206] width 177 height 15
type input "Salt, table"
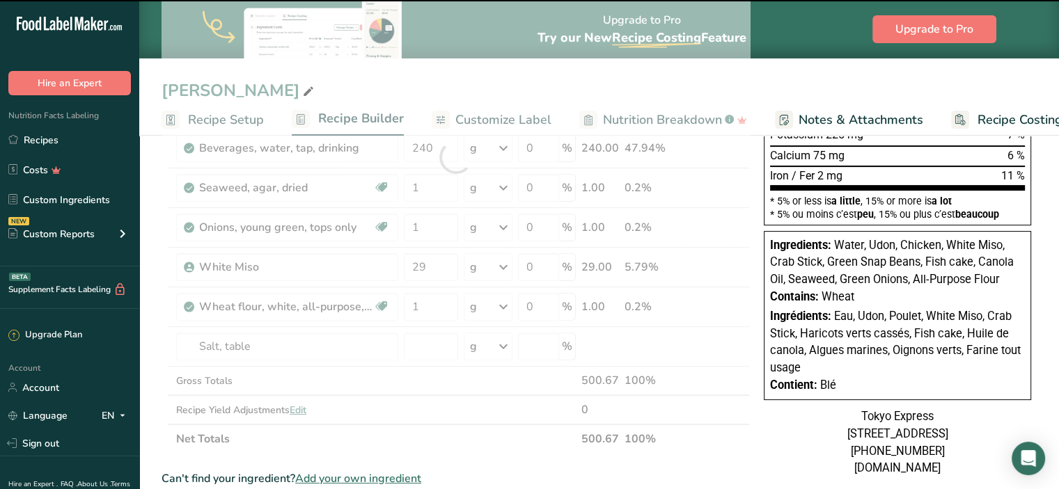
type input "0"
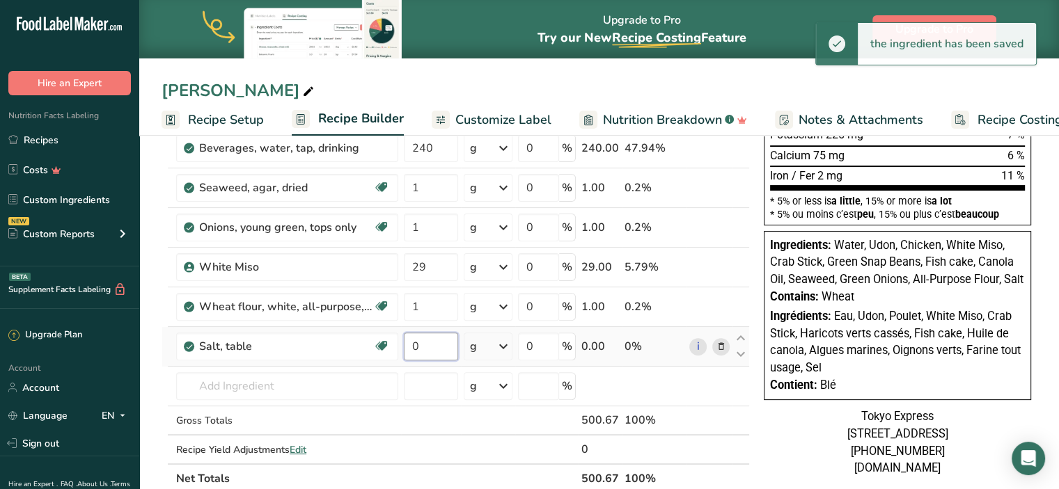
drag, startPoint x: 429, startPoint y: 349, endPoint x: 437, endPoint y: 354, distance: 9.7
click at [429, 349] on input "0" at bounding box center [431, 347] width 54 height 28
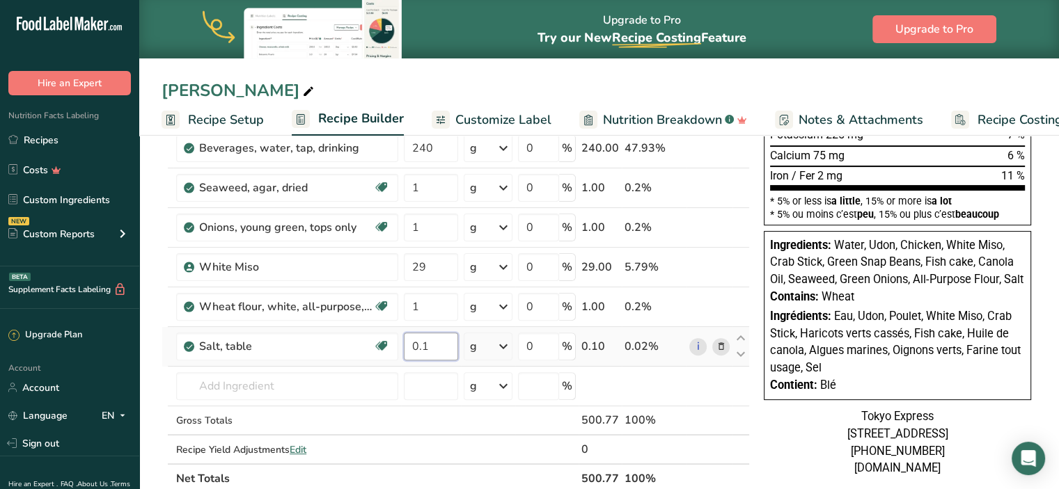
type input "0.1"
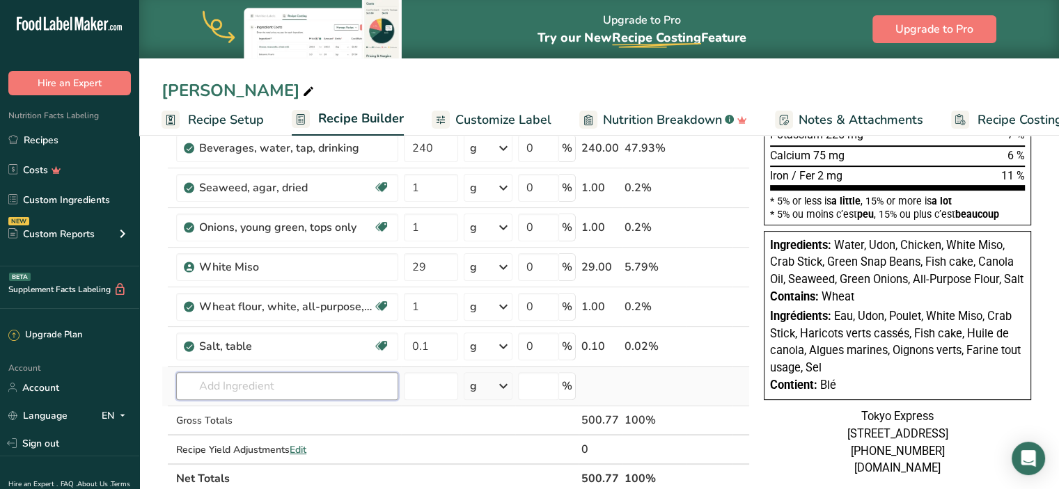
click at [340, 372] on div "Ingredient * Amount * Unit * Waste * .a-a{fill:#347362;}.b-a{fill:#fff;} Grams …" at bounding box center [455, 177] width 588 height 633
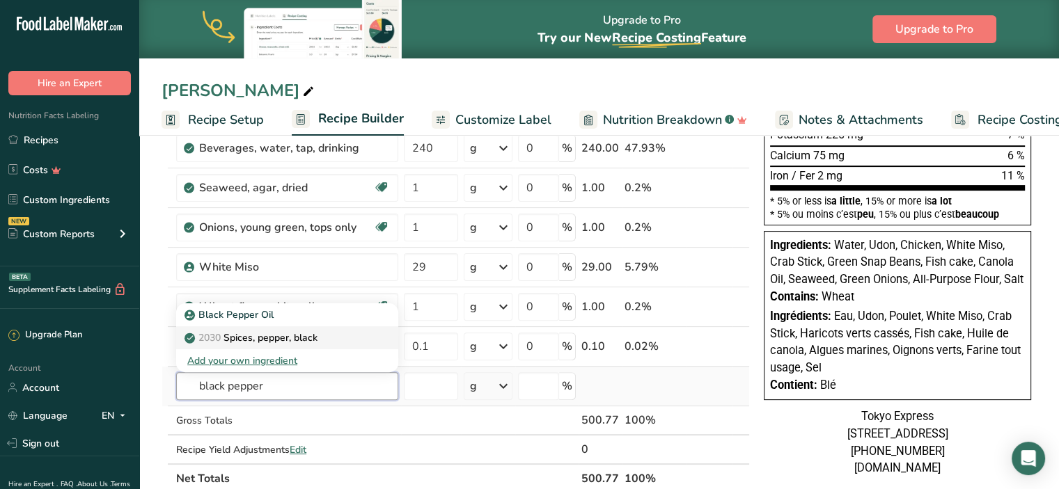
type input "black pepper"
click at [329, 340] on div "2030 Spices, pepper, black" at bounding box center [275, 338] width 177 height 15
type input "Spices, pepper, black"
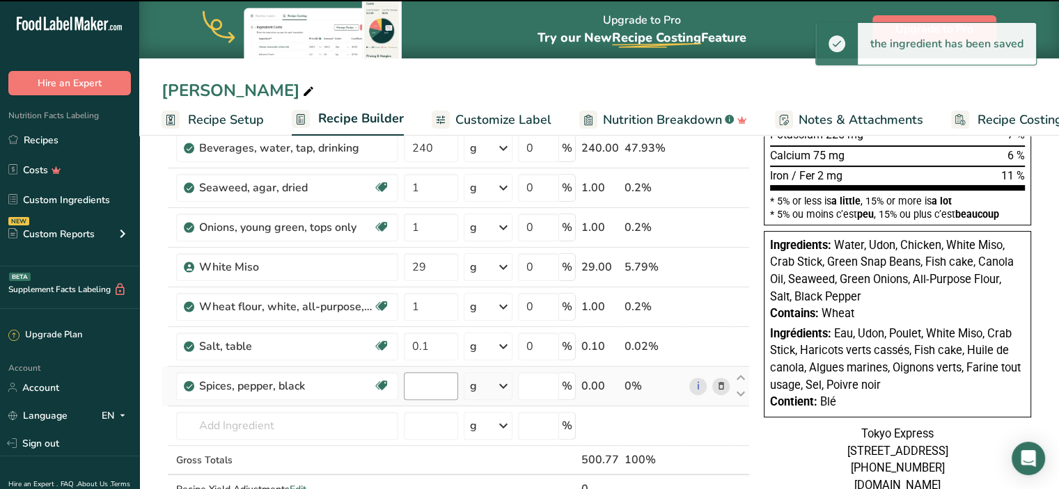
type input "0"
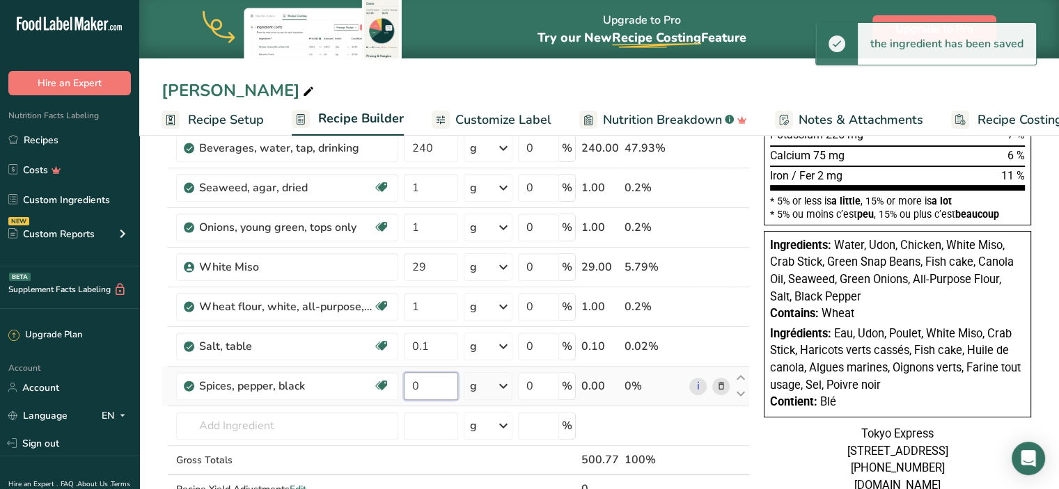
click at [434, 386] on input "0" at bounding box center [431, 386] width 54 height 28
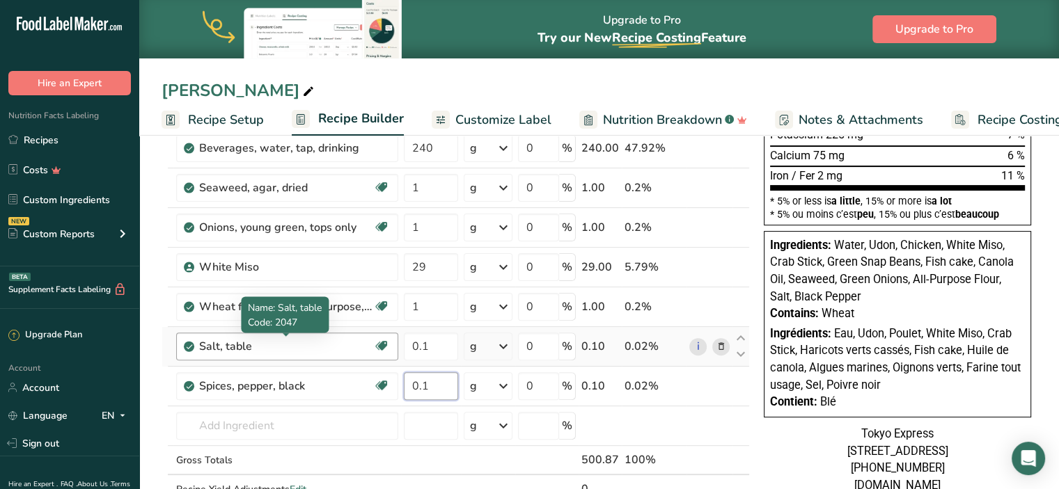
type input "0.1"
click at [305, 347] on div "Ingredient * Amount * Unit * Waste * .a-a{fill:#347362;}.b-a{fill:#fff;} Grams …" at bounding box center [455, 197] width 588 height 672
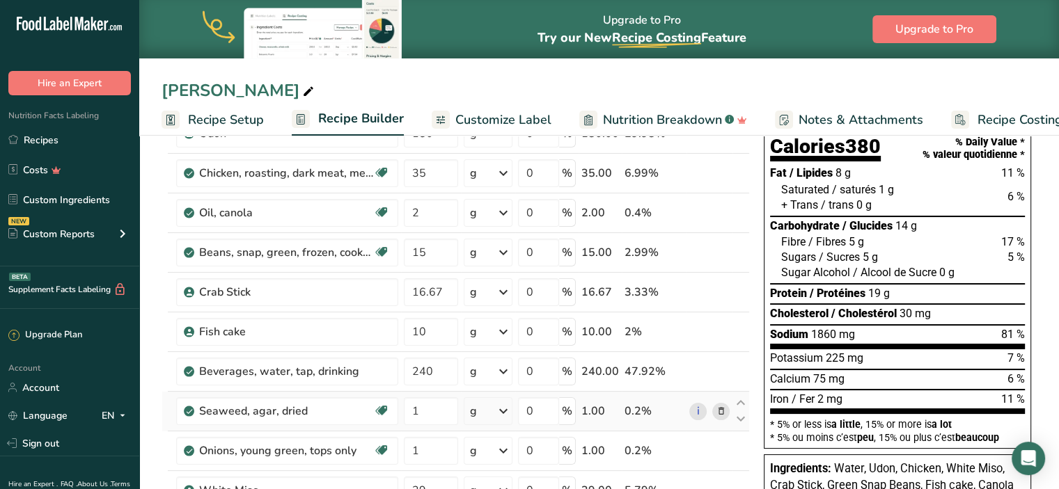
scroll to position [139, 0]
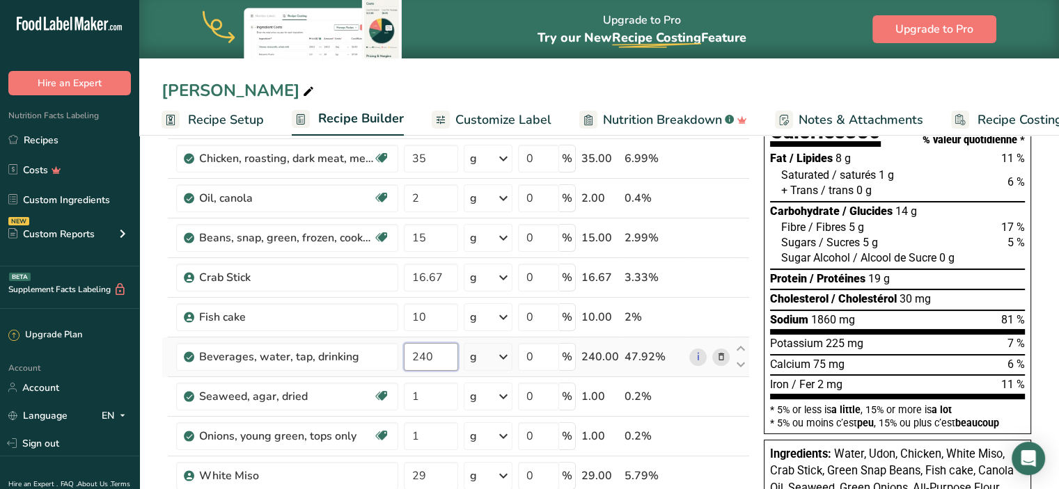
click at [441, 355] on input "240" at bounding box center [431, 357] width 54 height 28
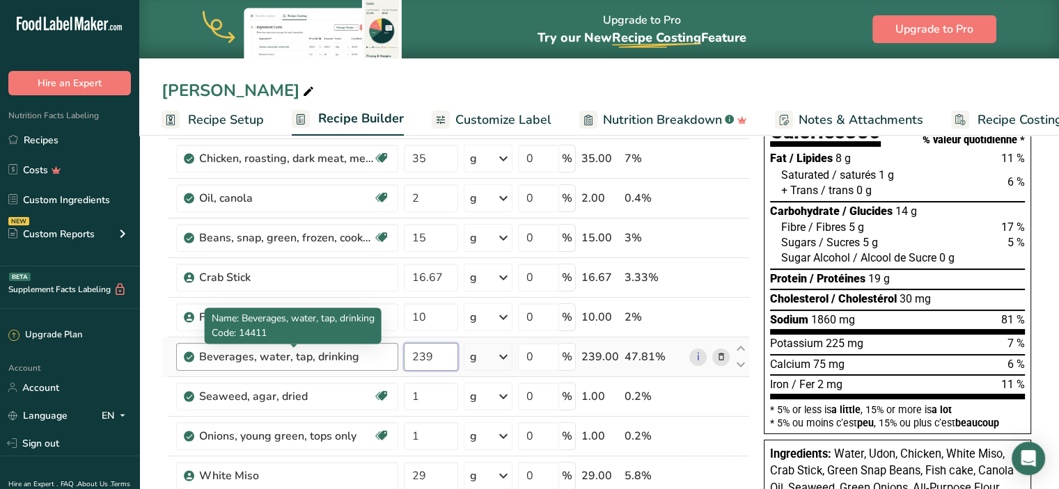
type input "239"
click at [342, 350] on div "Ingredient * Amount * Unit * Waste * .a-a{fill:#347362;}.b-a{fill:#fff;} Grams …" at bounding box center [455, 406] width 588 height 672
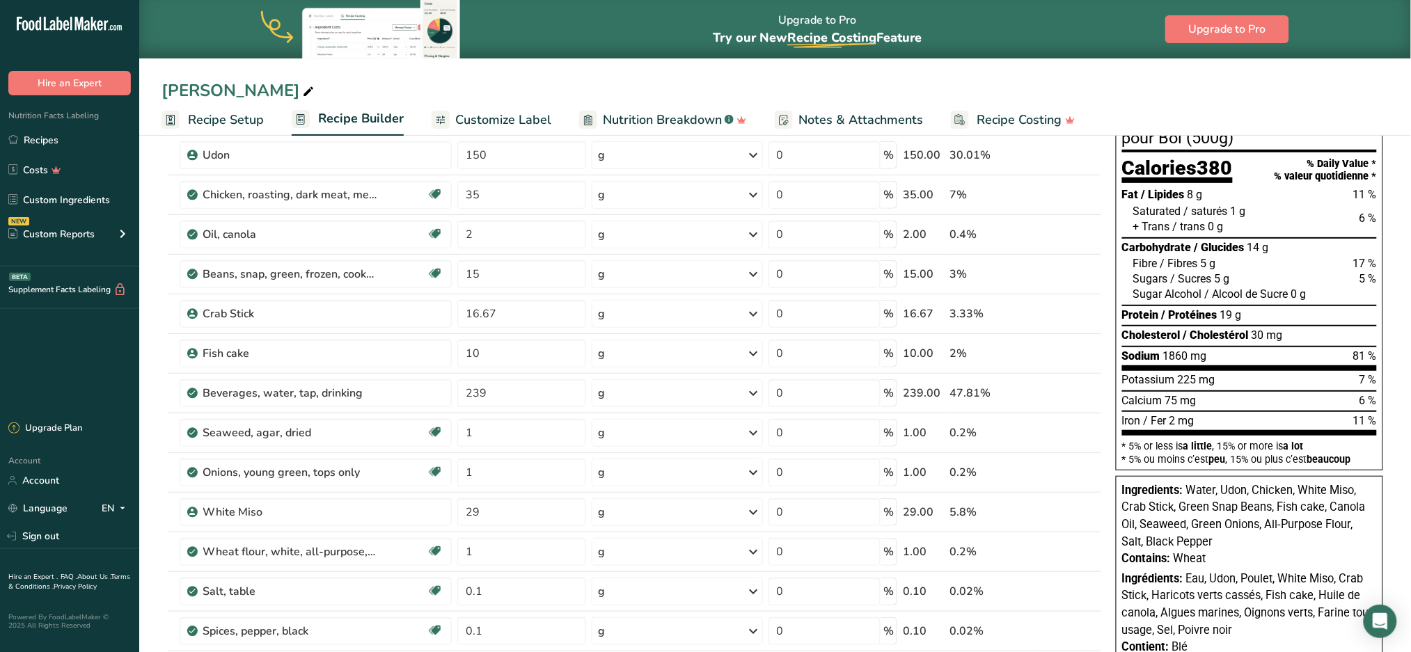
scroll to position [0, 0]
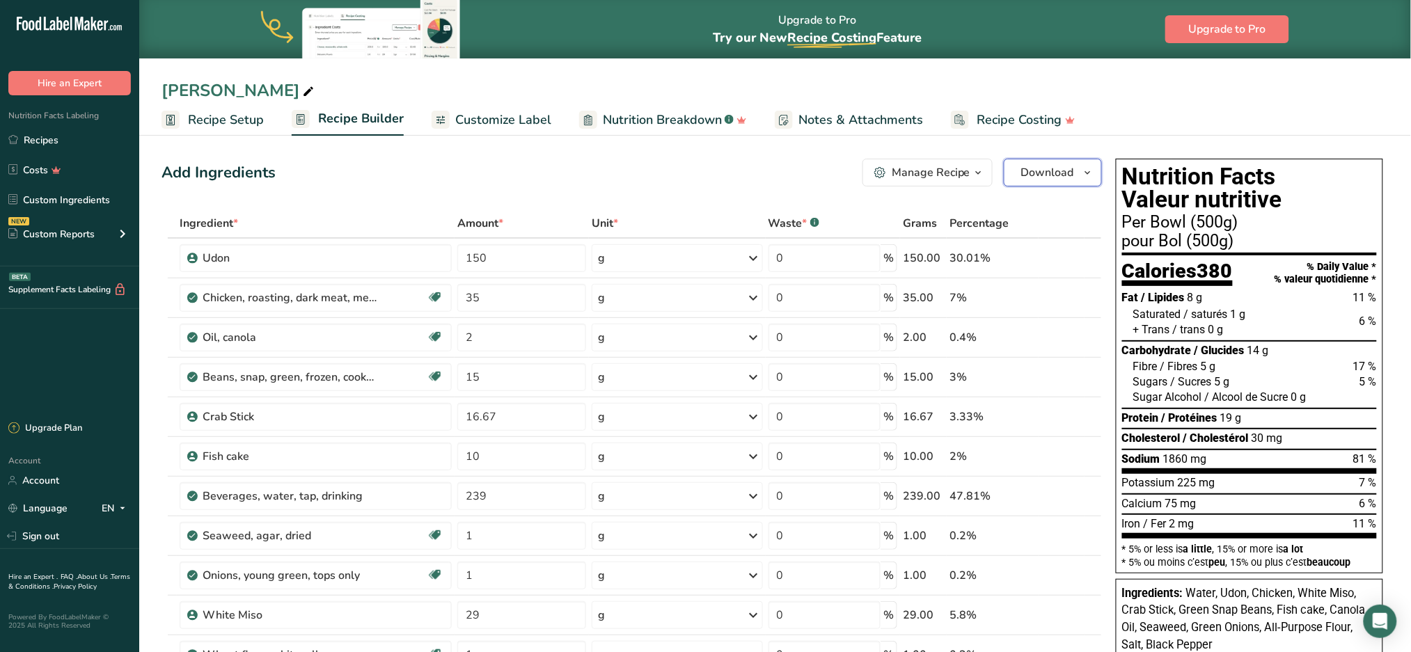
click at [1059, 180] on span "Download" at bounding box center [1047, 172] width 53 height 17
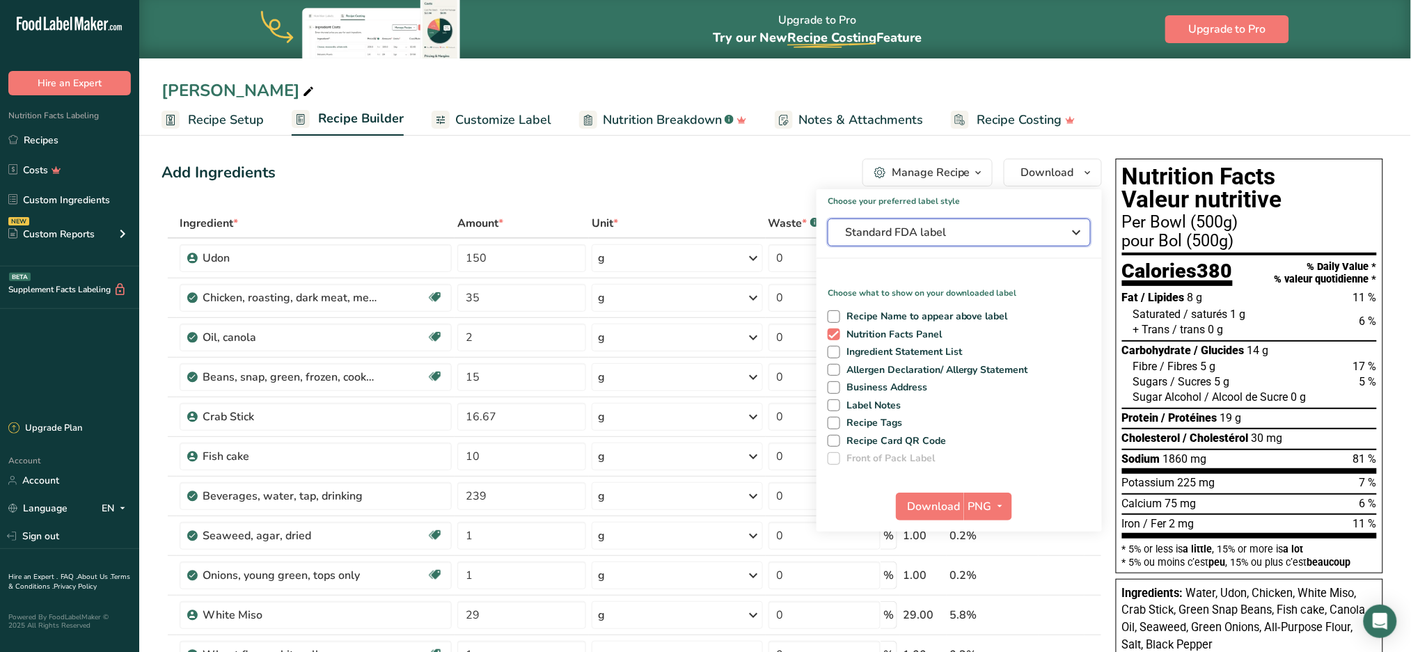
click at [967, 231] on span "Standard FDA label" at bounding box center [949, 232] width 209 height 17
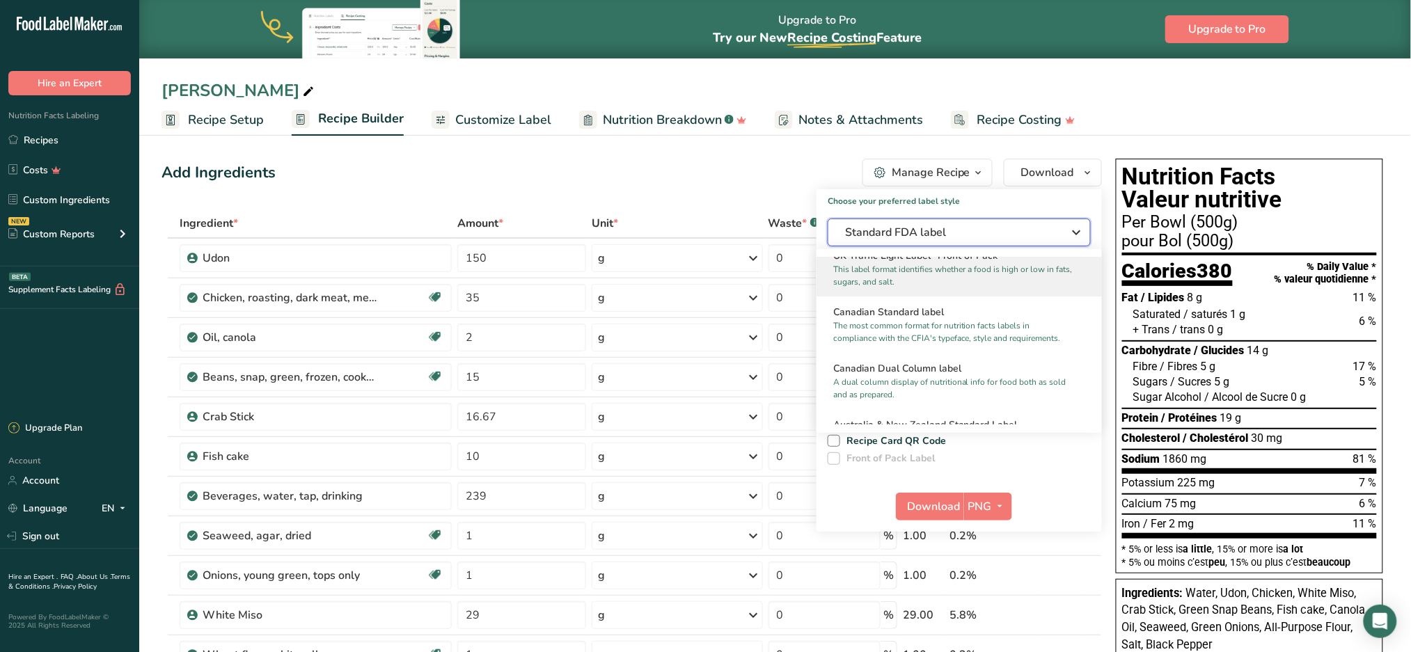
scroll to position [557, 0]
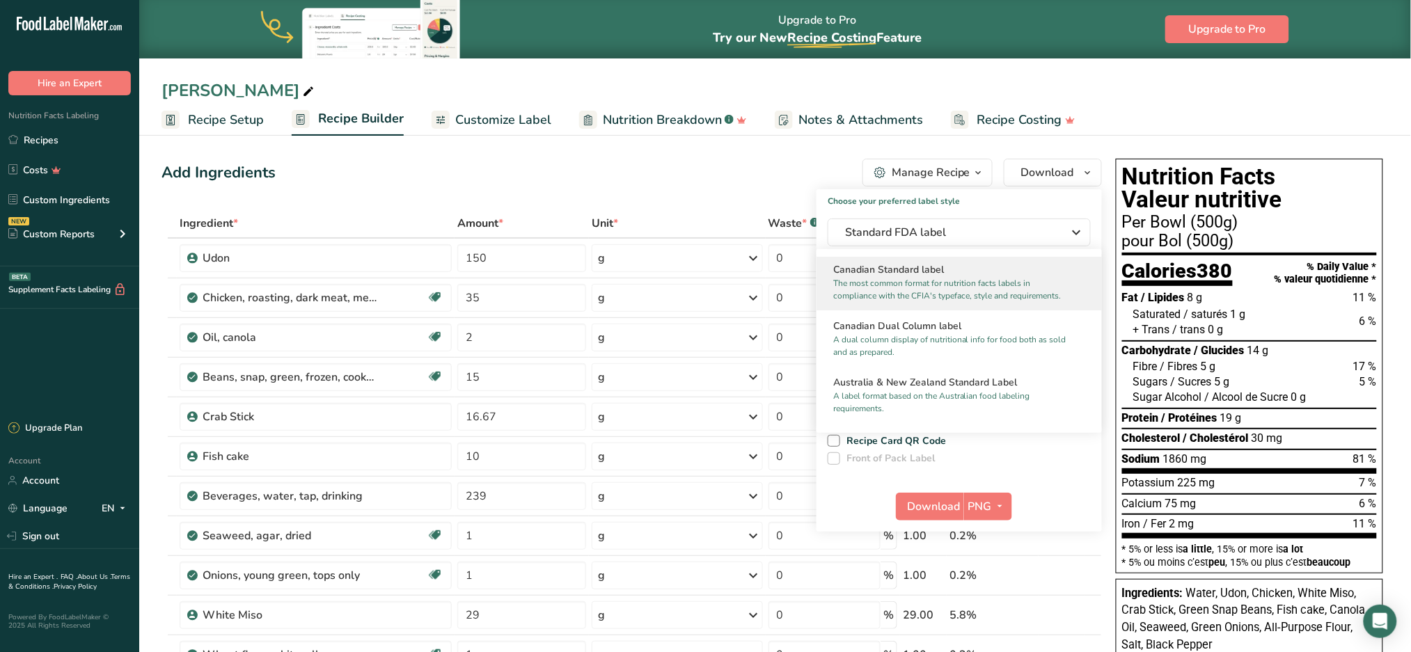
click at [926, 302] on p "The most common format for nutrition facts labels in compliance with the CFIA's…" at bounding box center [952, 289] width 239 height 25
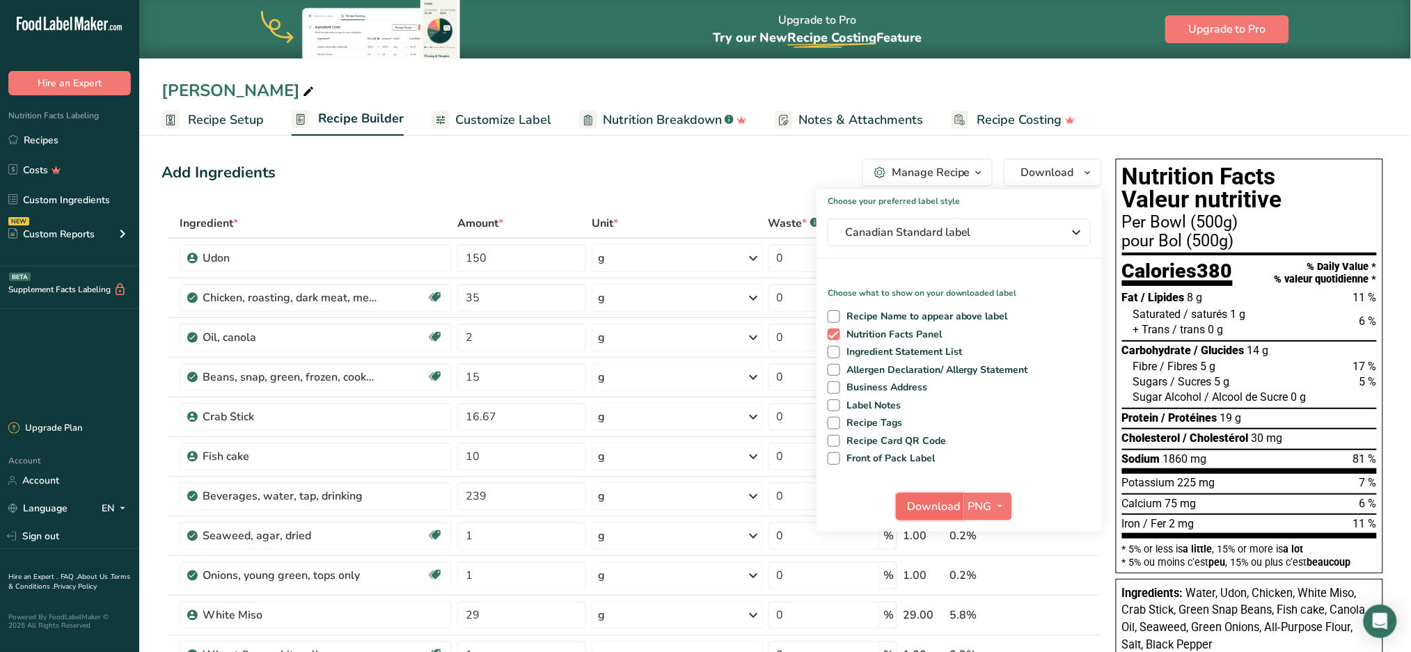
click at [942, 502] on span "Download" at bounding box center [934, 506] width 53 height 17
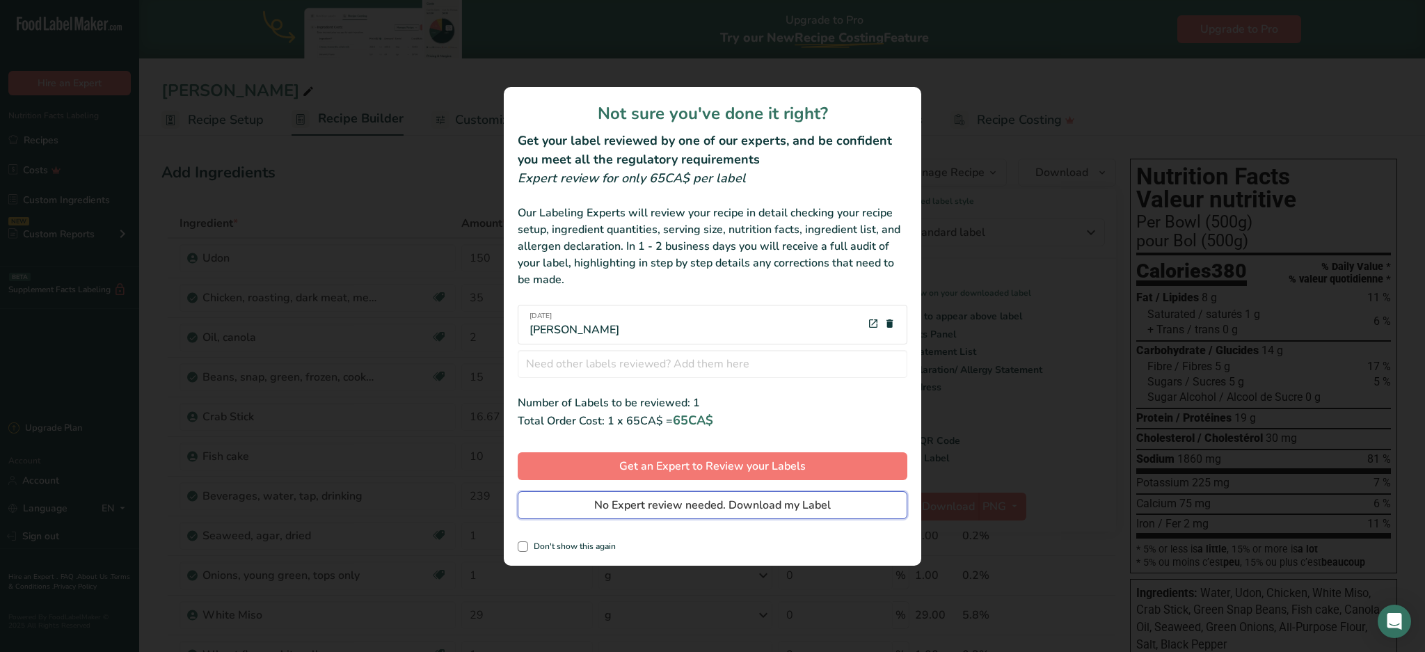
click at [773, 508] on span "No Expert review needed. Download my Label" at bounding box center [712, 505] width 237 height 17
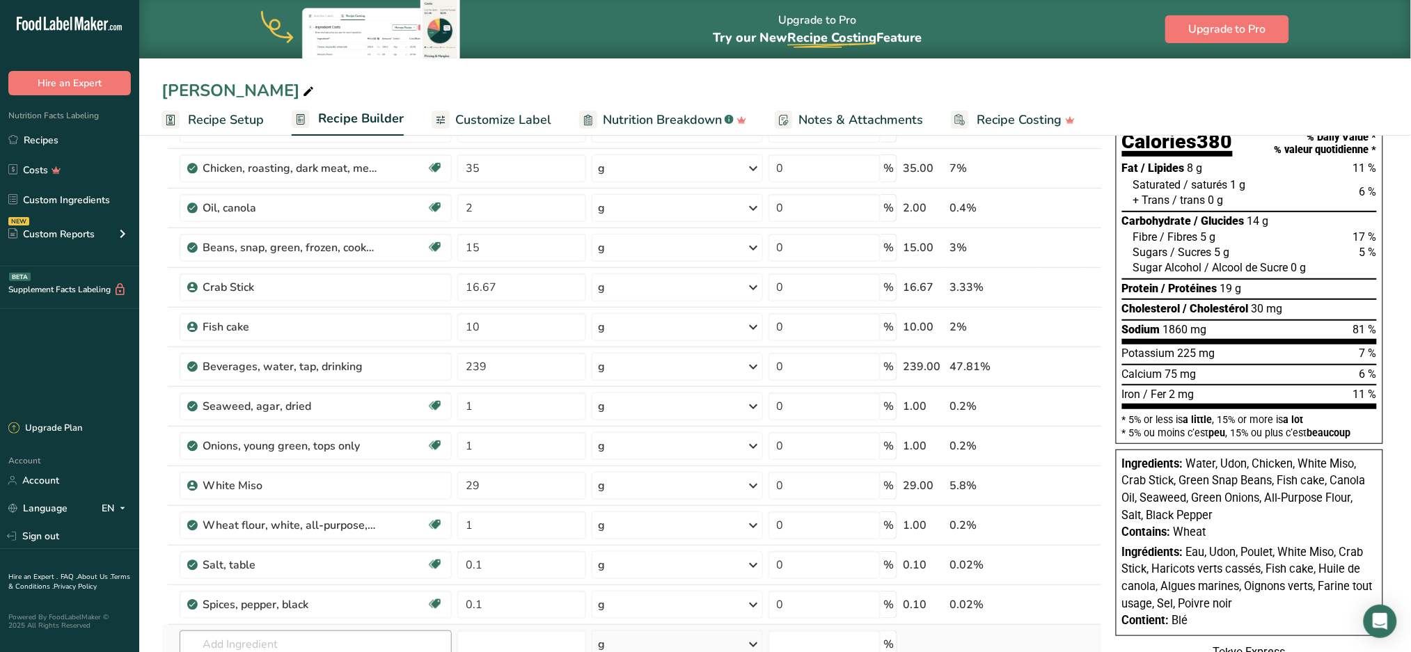
scroll to position [185, 0]
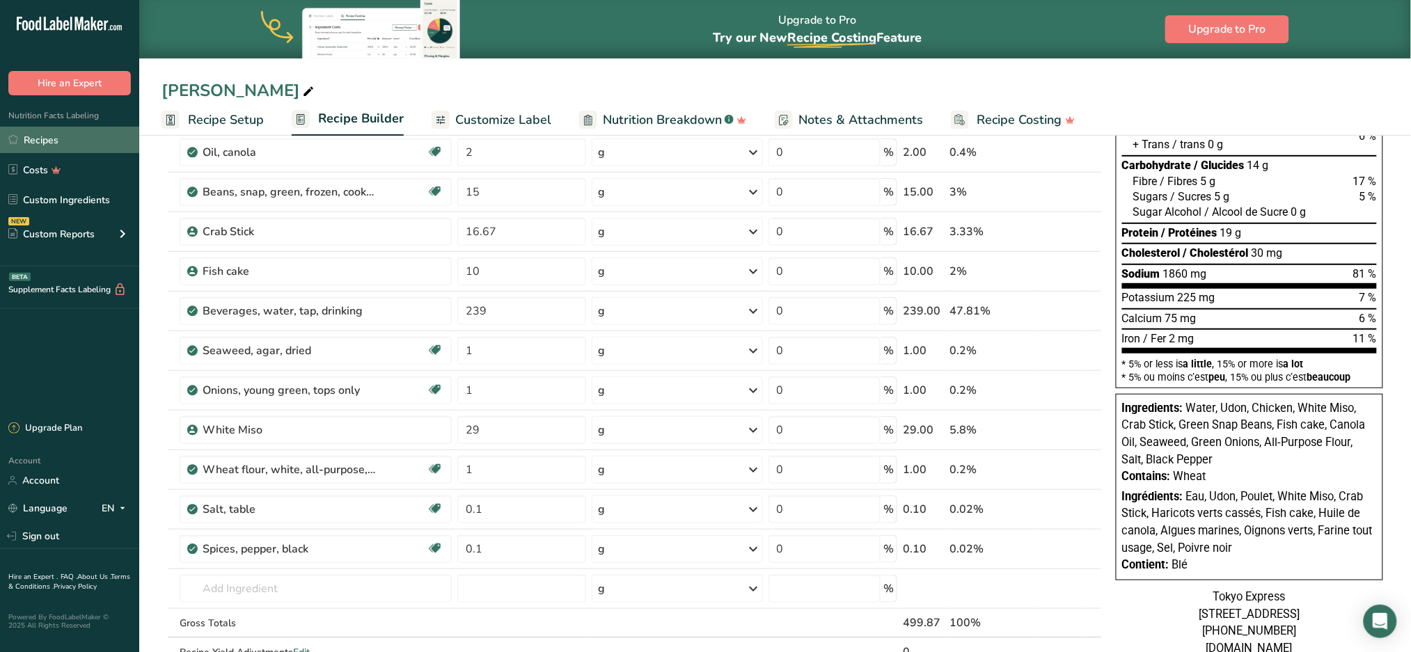
click at [65, 138] on link "Recipes" at bounding box center [69, 140] width 139 height 26
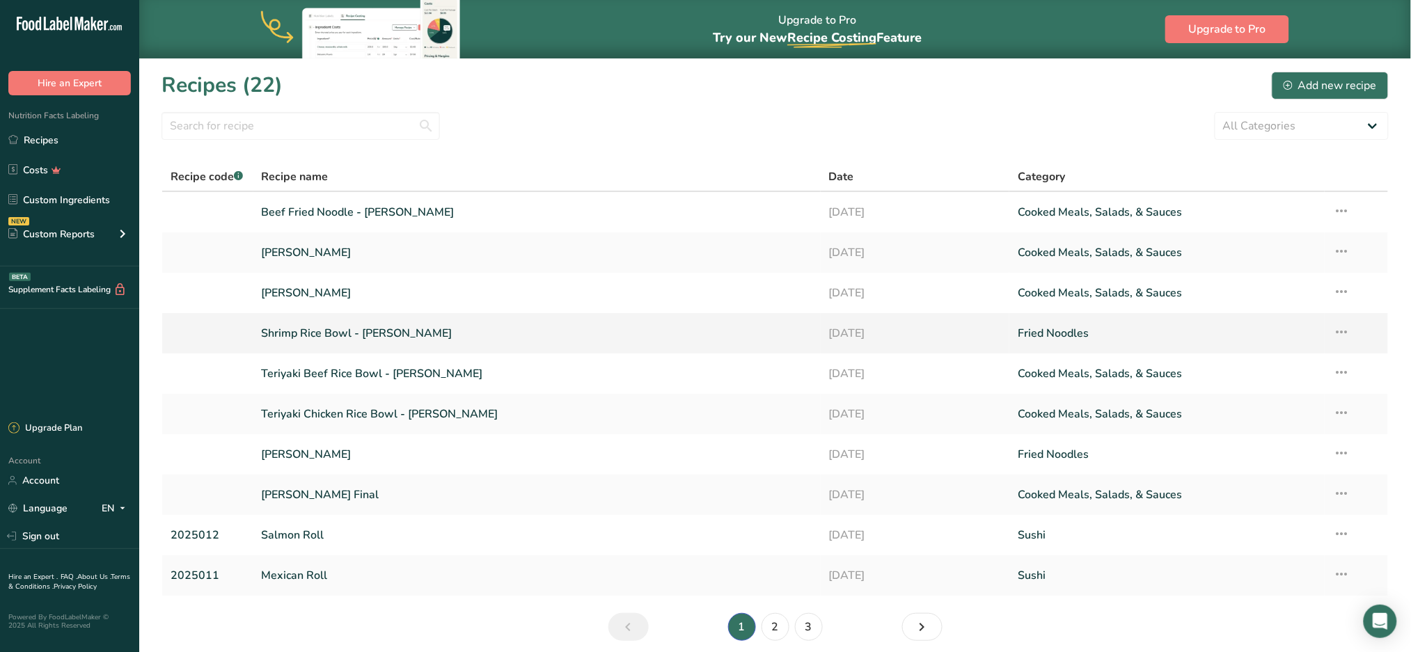
click at [394, 328] on link "Shrimp Rice Bowl - [PERSON_NAME]" at bounding box center [537, 333] width 551 height 29
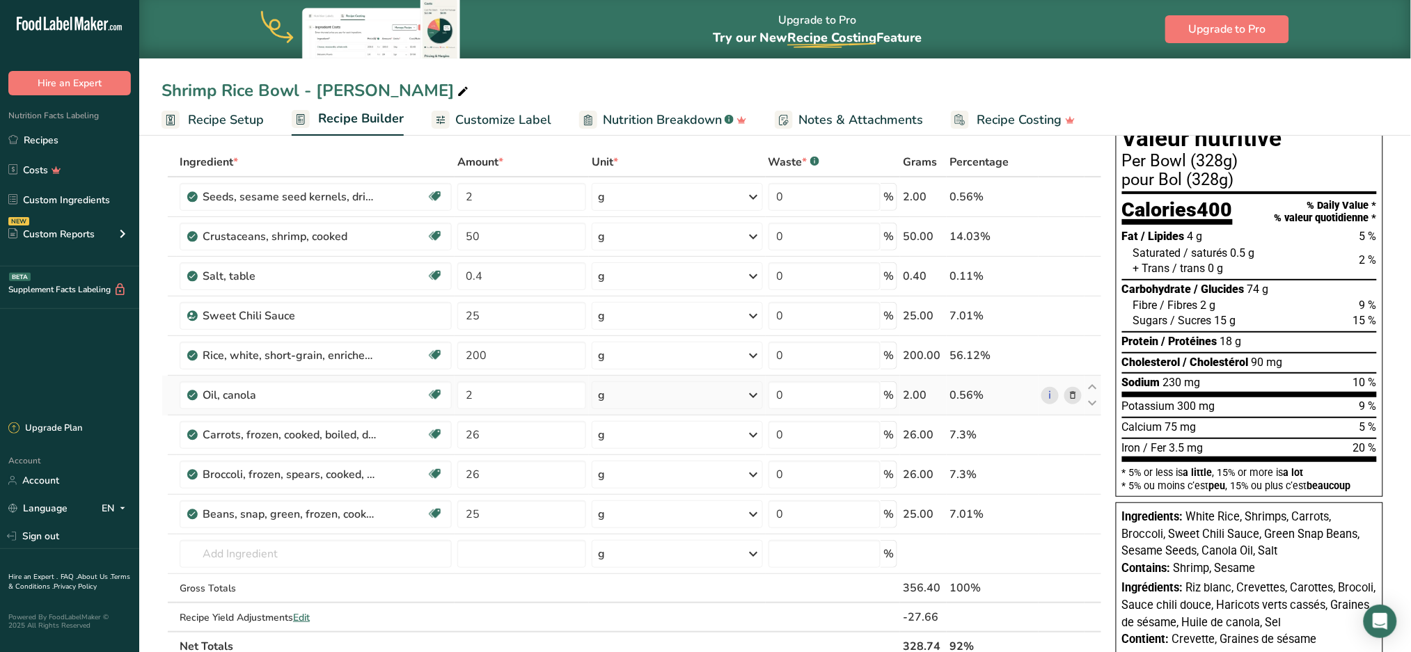
scroll to position [93, 0]
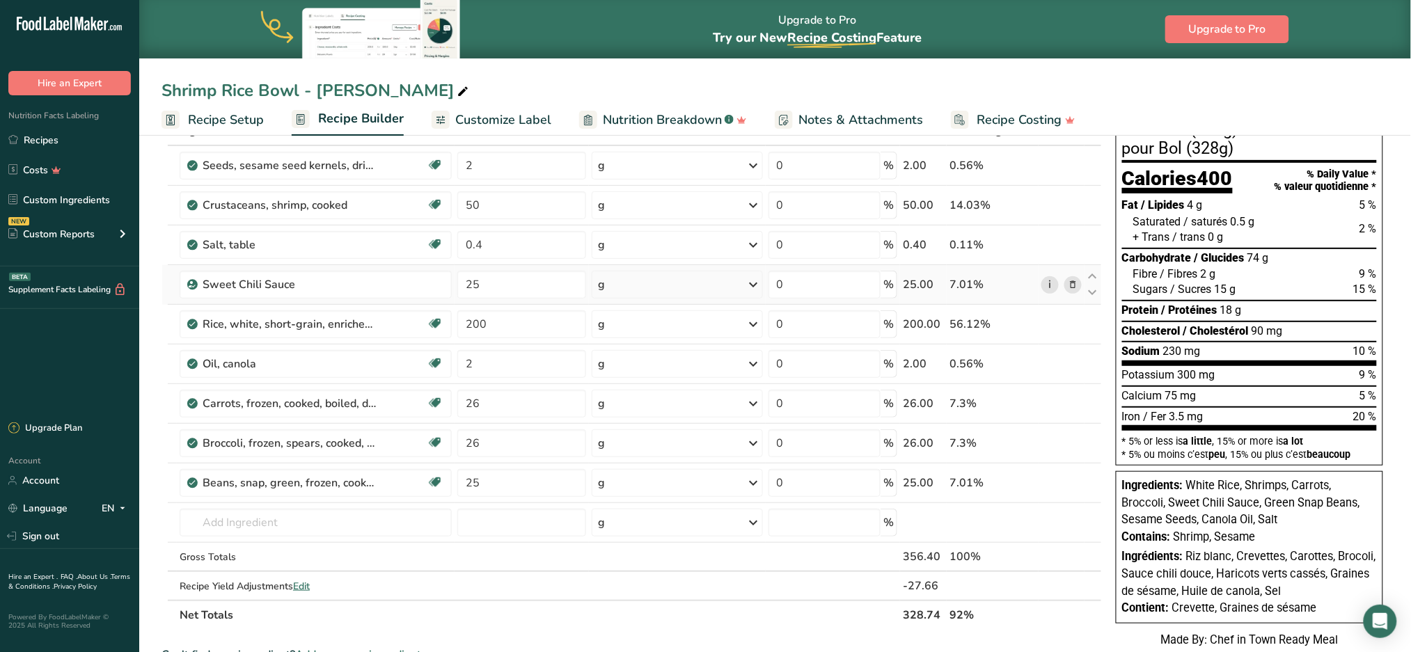
click at [1052, 278] on link "i" at bounding box center [1049, 284] width 17 height 17
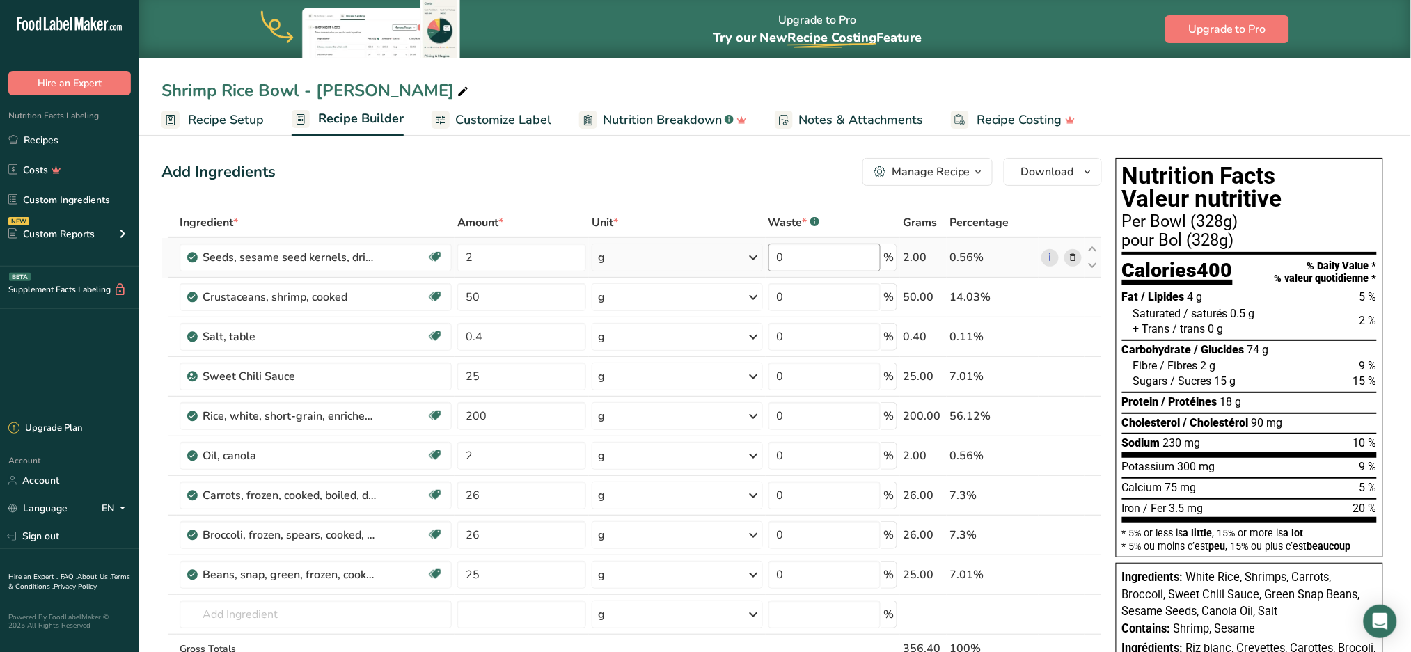
scroll to position [0, 0]
click at [1075, 255] on icon at bounding box center [1073, 258] width 10 height 15
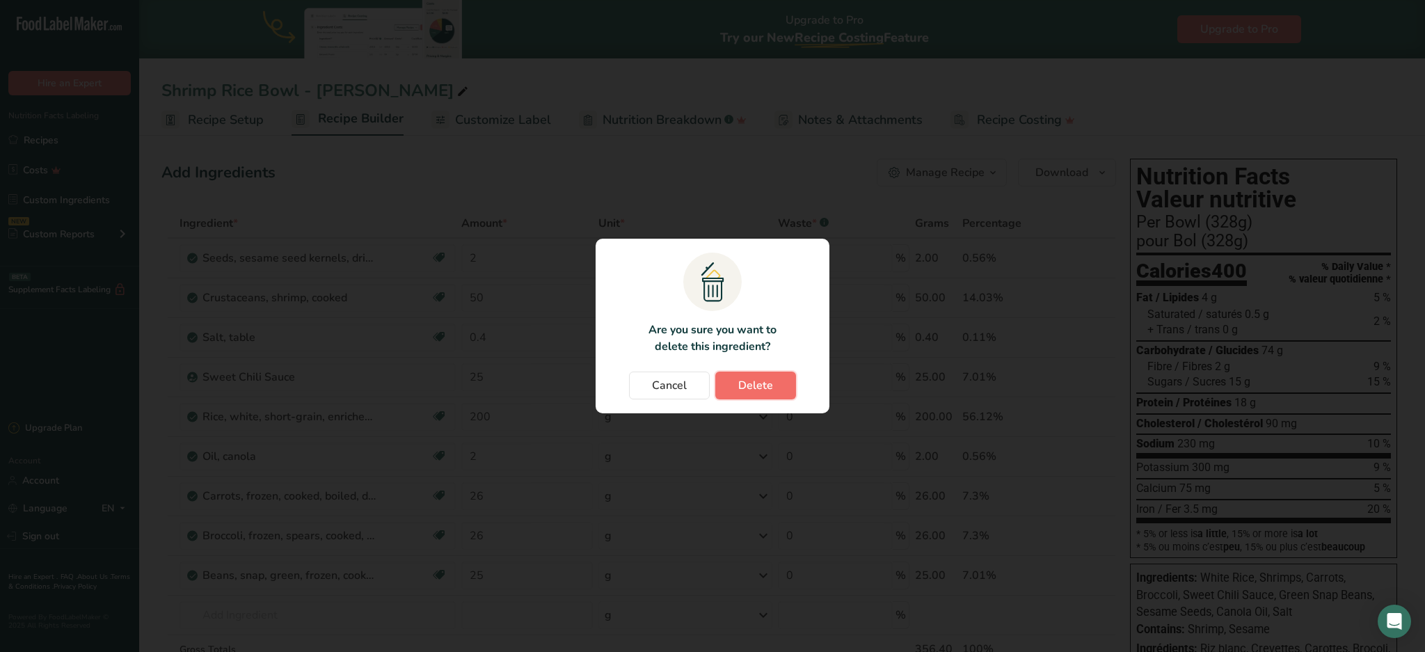
click at [770, 394] on button "Delete" at bounding box center [755, 386] width 81 height 28
type input "50"
type input "0.4"
type input "25"
type input "200"
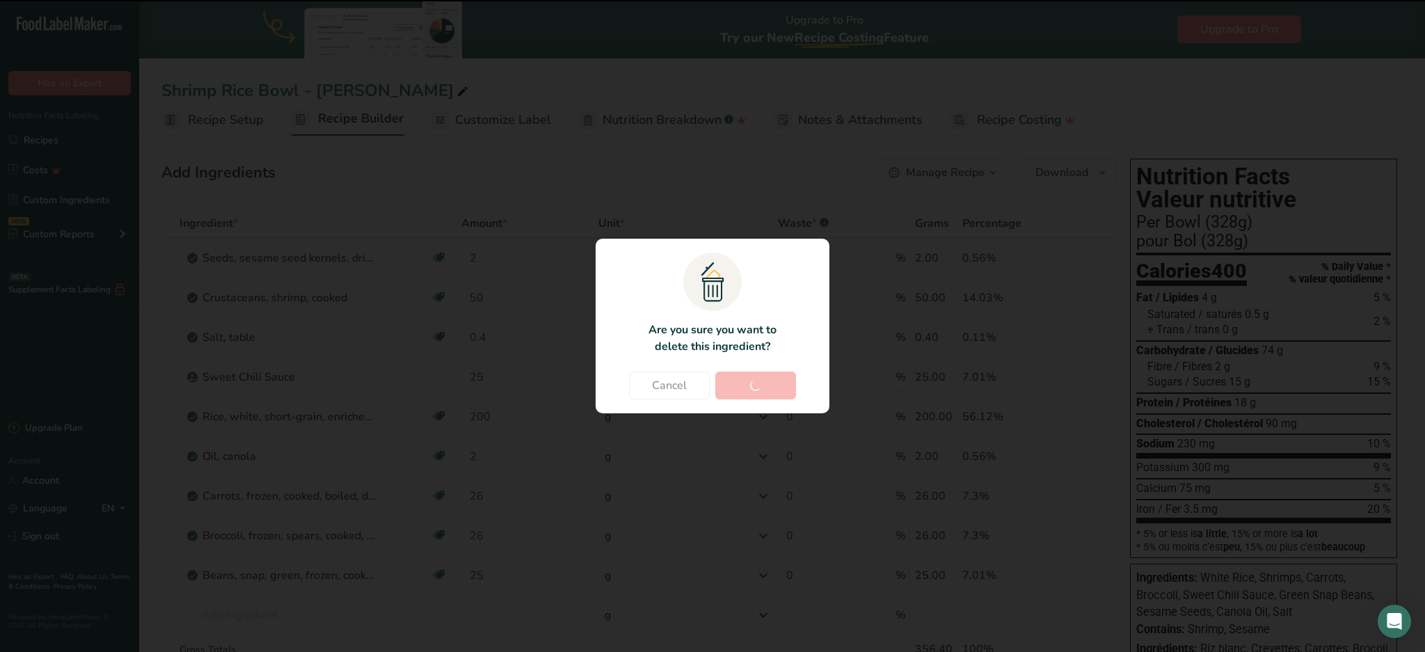
type input "2"
type input "26"
type input "25"
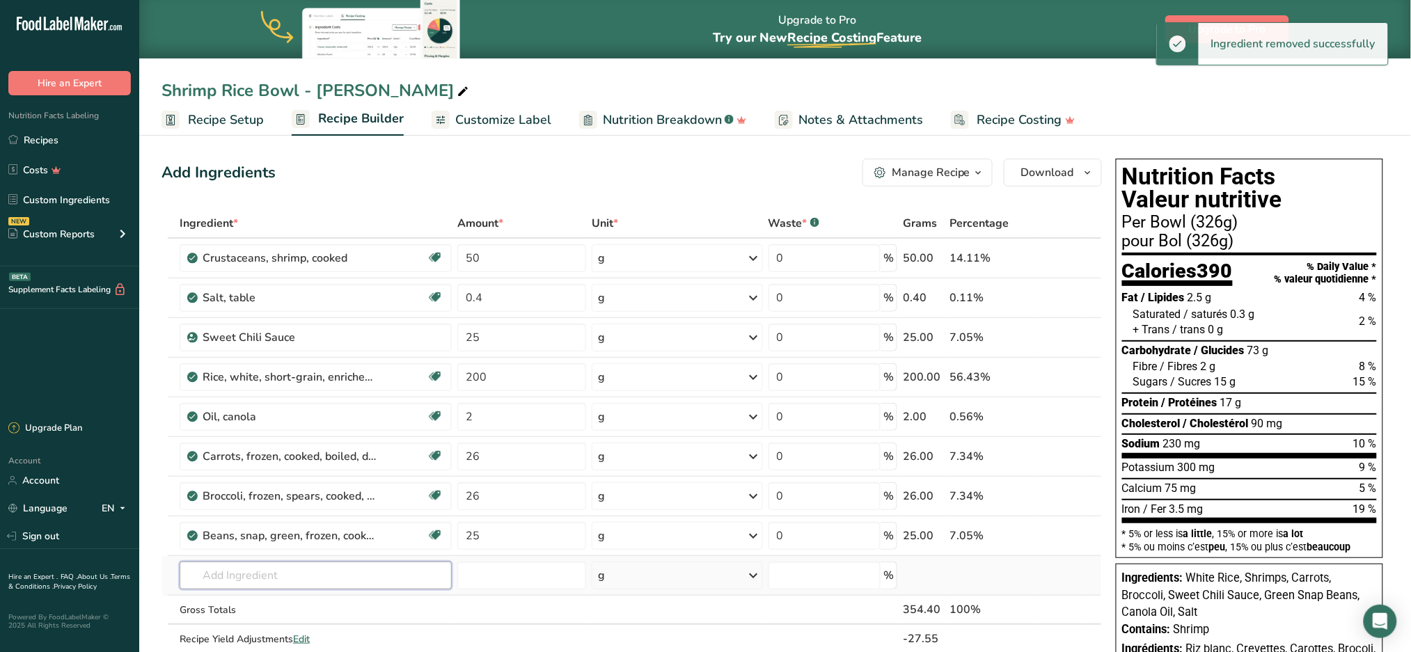
click at [248, 573] on input "text" at bounding box center [316, 576] width 272 height 28
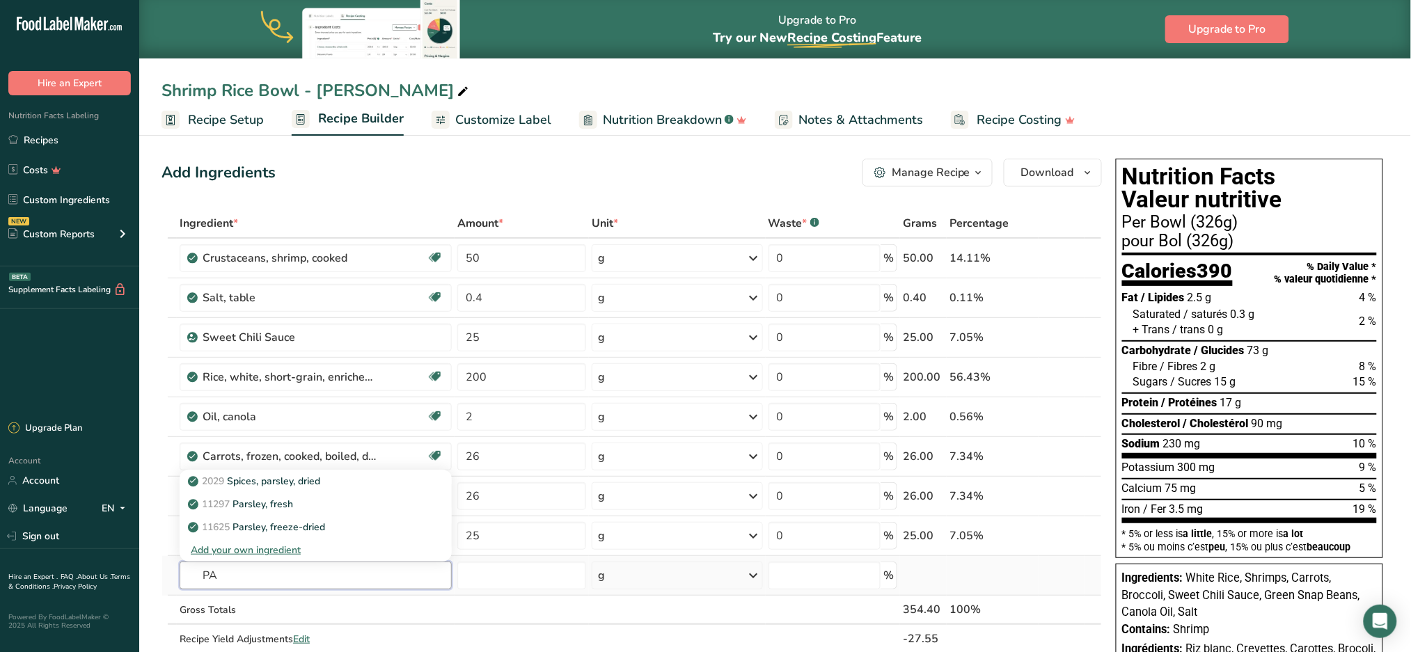
type input "P"
type input "parsley"
click at [306, 476] on p "2029 Spices, parsley, dried" at bounding box center [255, 481] width 129 height 15
type input "Spices, parsley, dried"
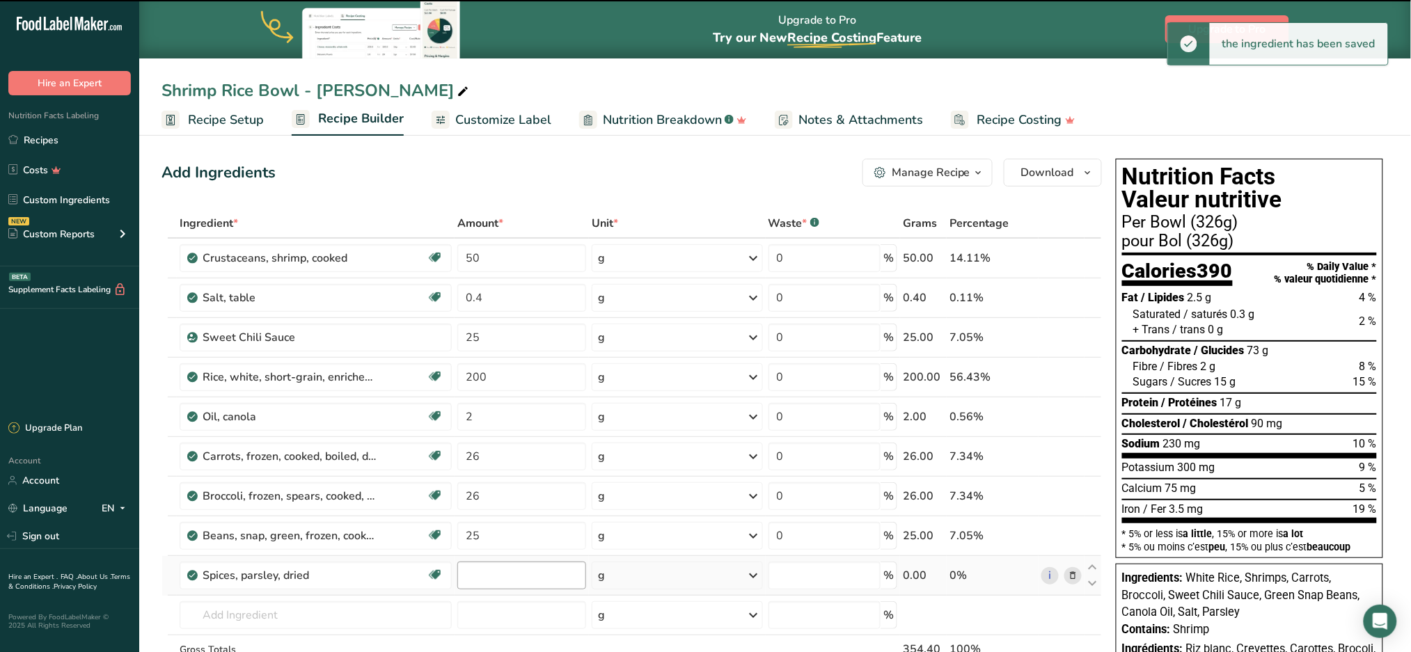
type input "0"
click at [514, 579] on input "0" at bounding box center [521, 576] width 129 height 28
type input "1"
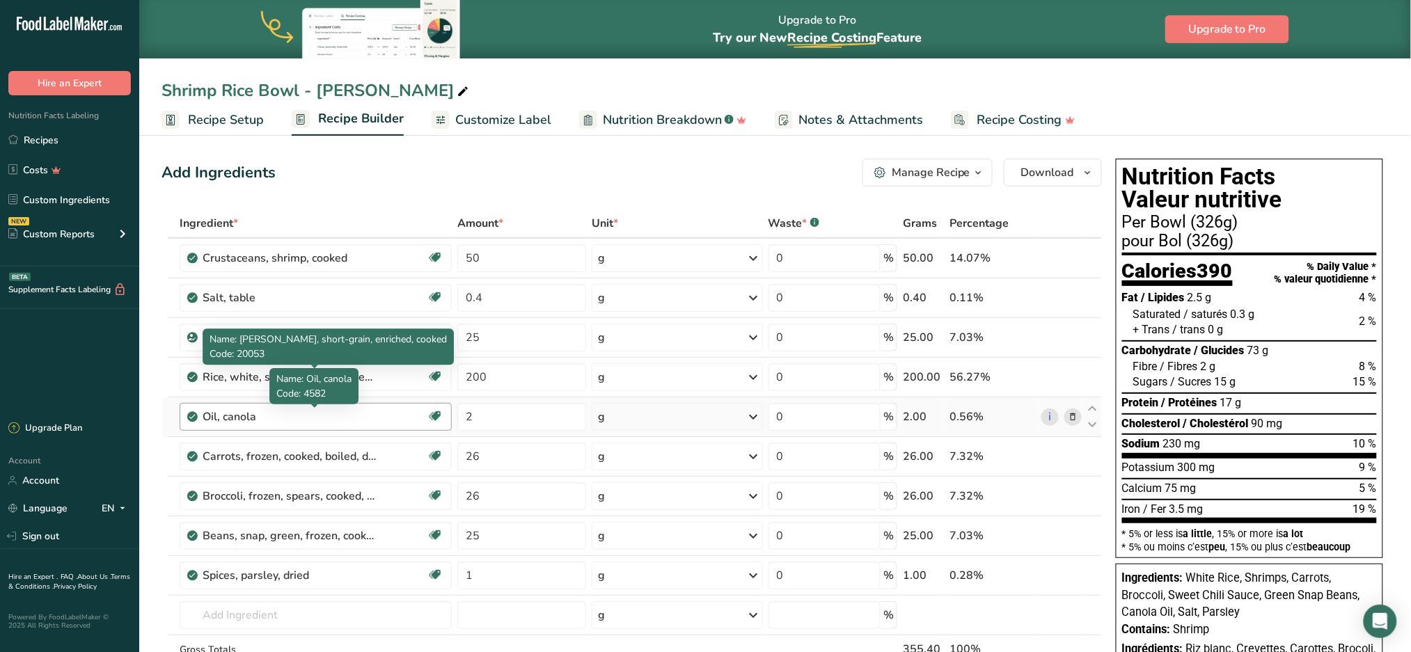
click at [293, 420] on div "Ingredient * Amount * Unit * Waste * .a-a{fill:#347362;}.b-a{fill:#fff;} Grams …" at bounding box center [631, 466] width 940 height 514
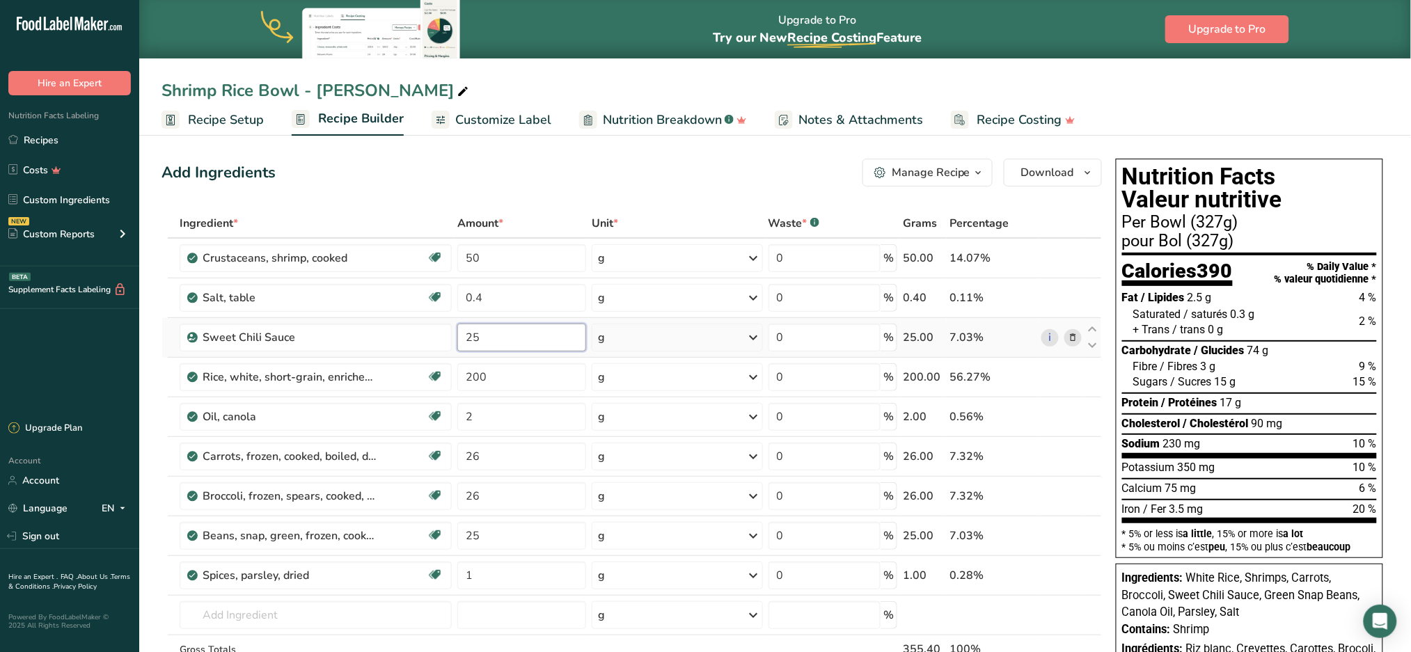
click at [514, 335] on input "25" at bounding box center [521, 338] width 129 height 28
drag, startPoint x: 505, startPoint y: 335, endPoint x: 392, endPoint y: 334, distance: 112.8
click at [392, 334] on tr "Sweet Chili Sauce 25 g Weight Units g kg mg See more Volume Units l Volume unit…" at bounding box center [631, 338] width 939 height 40
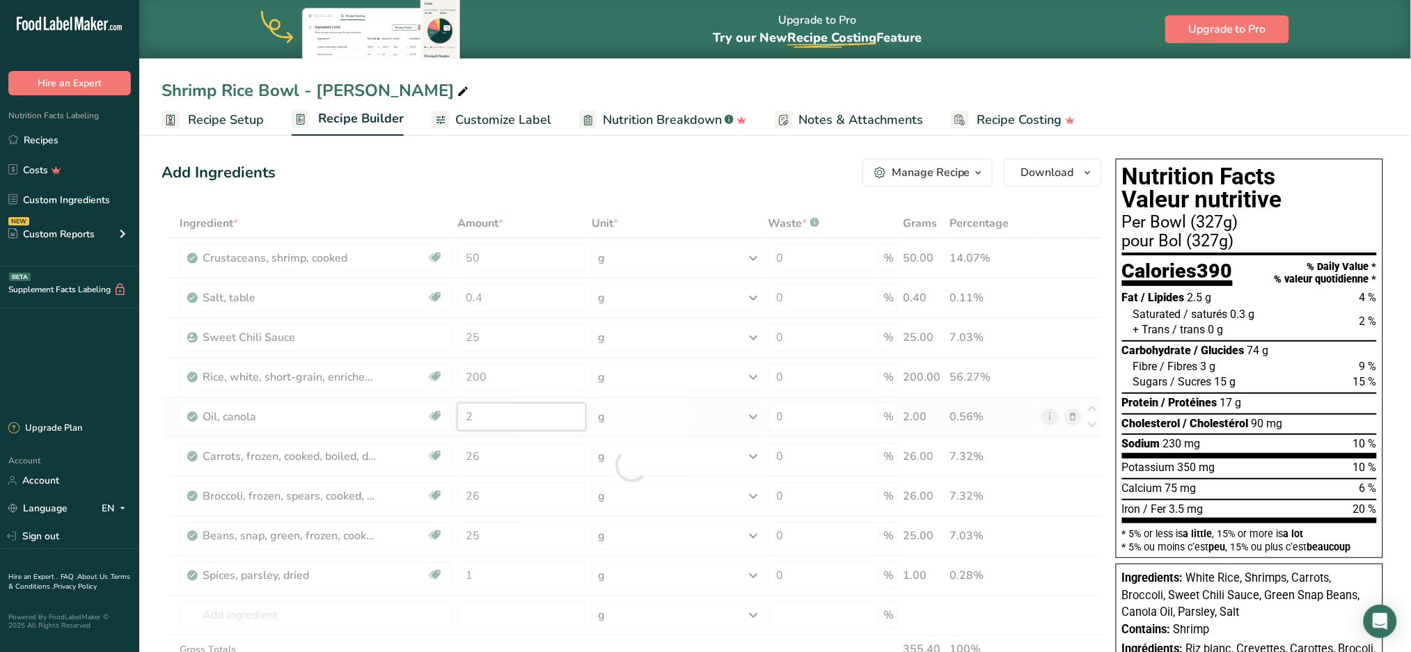
click at [486, 419] on div "Ingredient * Amount * Unit * Waste * .a-a{fill:#347362;}.b-a{fill:#fff;} Grams …" at bounding box center [631, 466] width 940 height 514
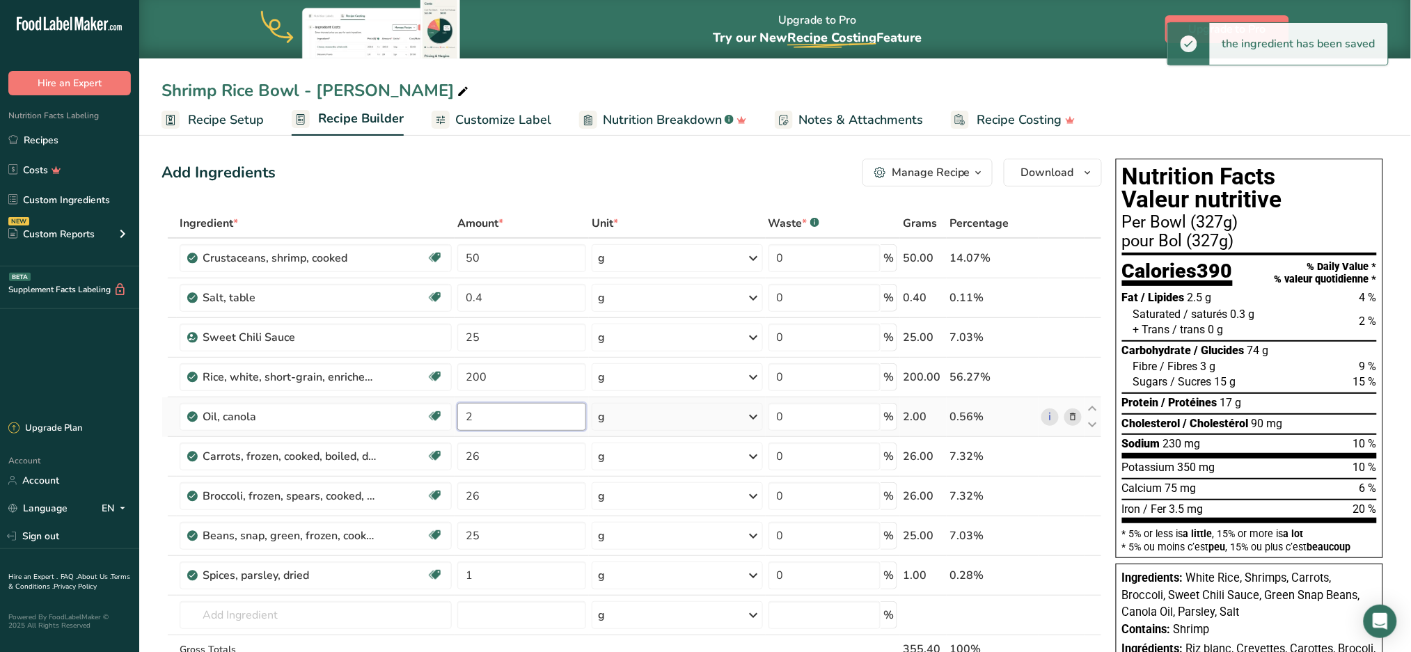
drag, startPoint x: 490, startPoint y: 413, endPoint x: 455, endPoint y: 413, distance: 34.8
click at [455, 413] on td "2" at bounding box center [521, 417] width 134 height 40
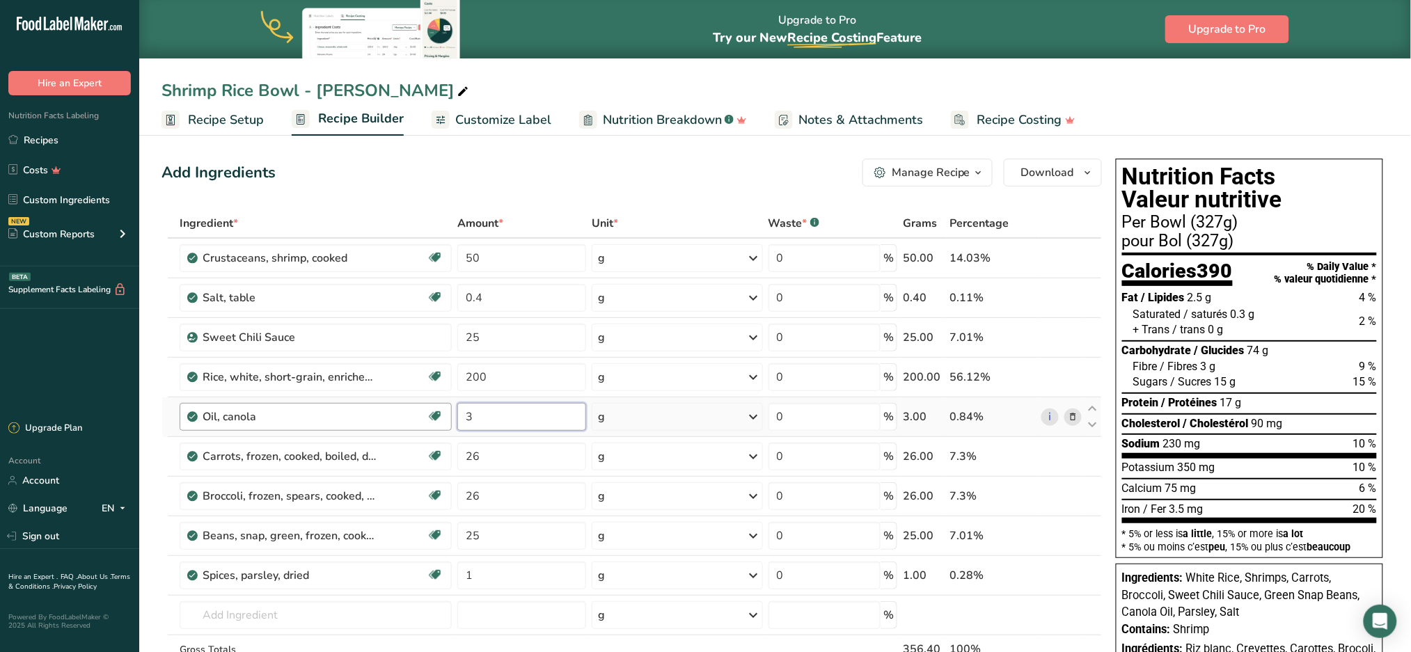
type input "3"
click at [295, 421] on div "Ingredient * Amount * Unit * Waste * .a-a{fill:#347362;}.b-a{fill:#fff;} Grams …" at bounding box center [631, 466] width 940 height 514
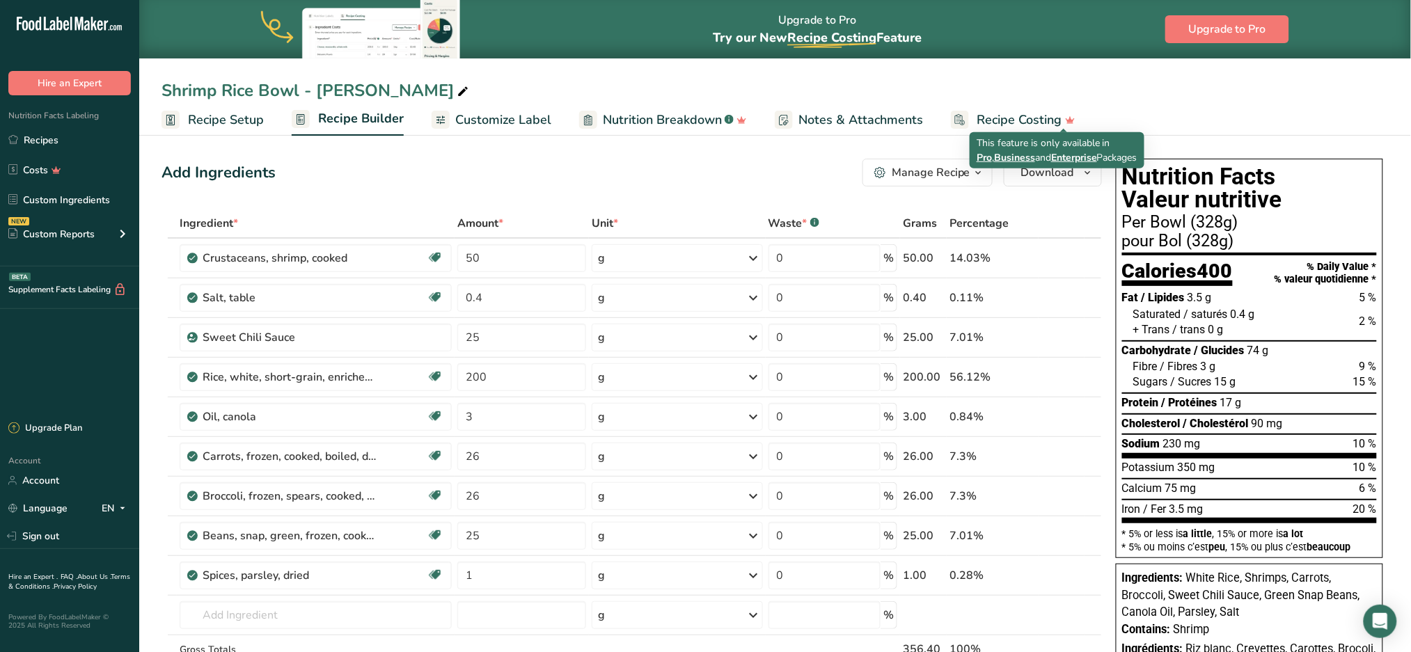
click at [1061, 165] on div "This feature is only available in Pro , Business and Enterprise Packages" at bounding box center [1056, 150] width 175 height 36
click at [1059, 177] on span "Download" at bounding box center [1047, 172] width 53 height 17
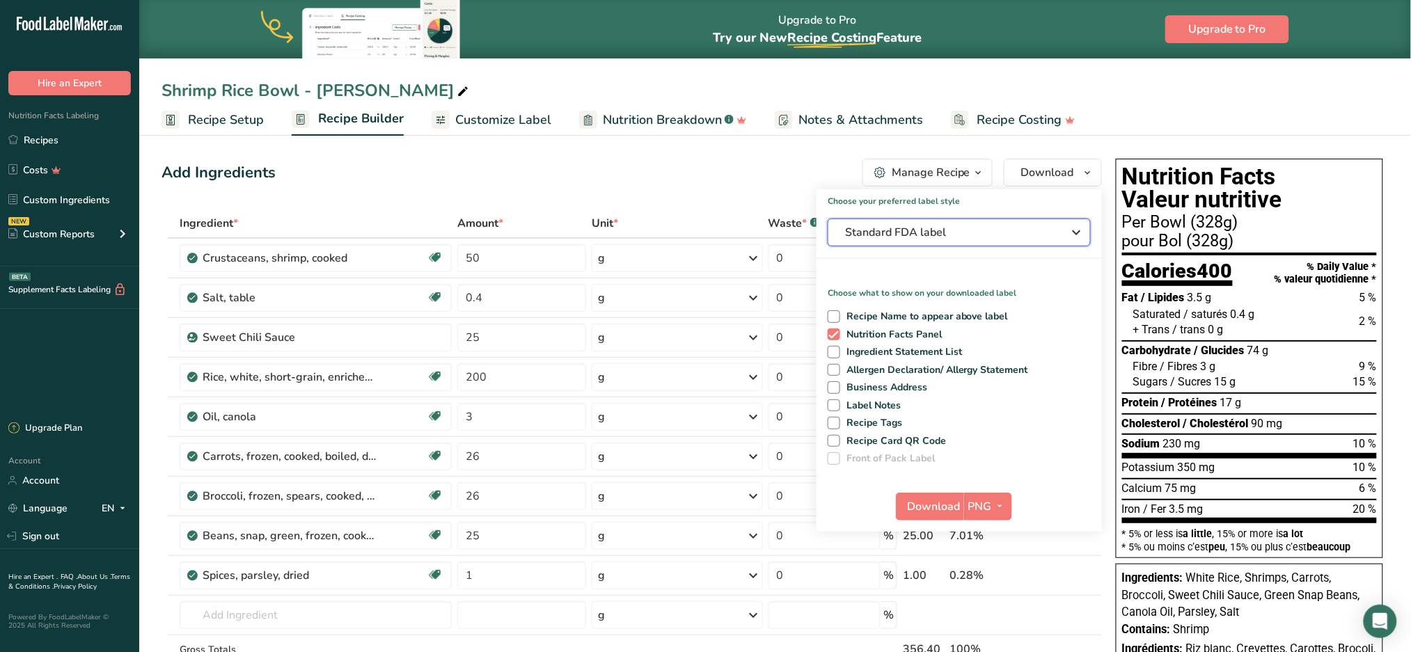
click at [958, 238] on span "Standard FDA label" at bounding box center [949, 232] width 209 height 17
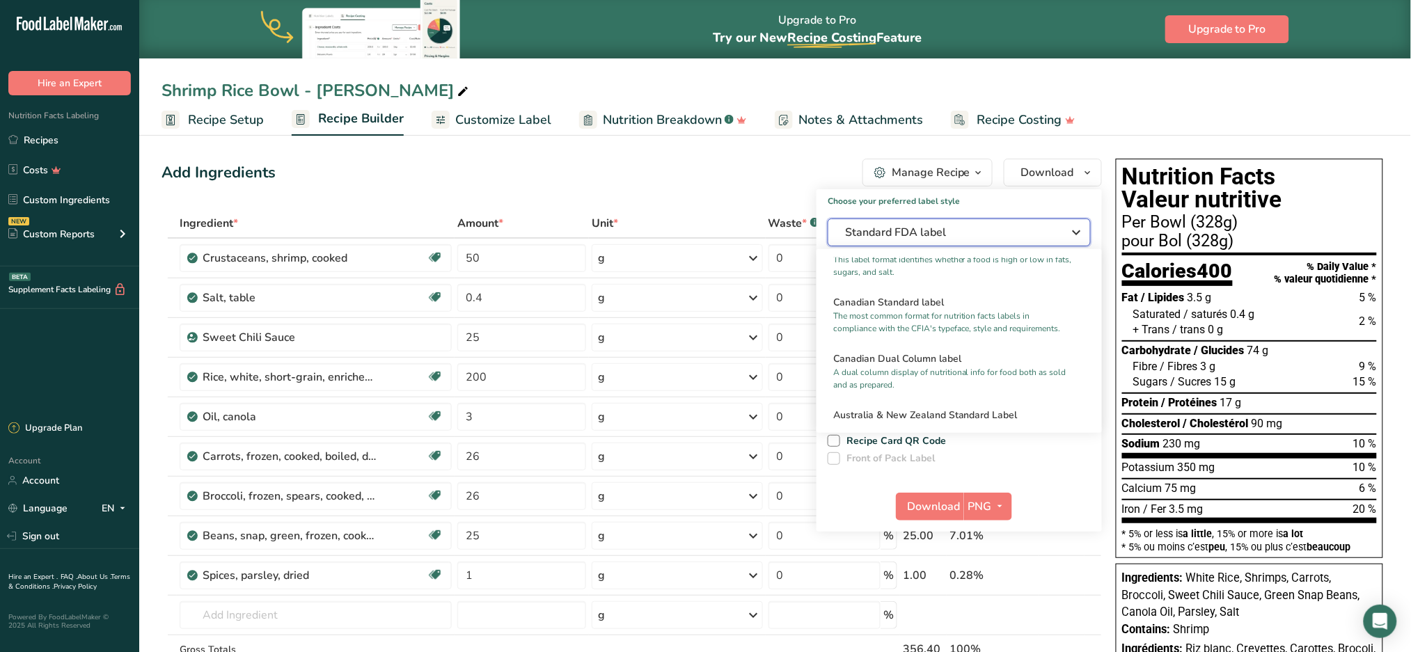
scroll to position [557, 0]
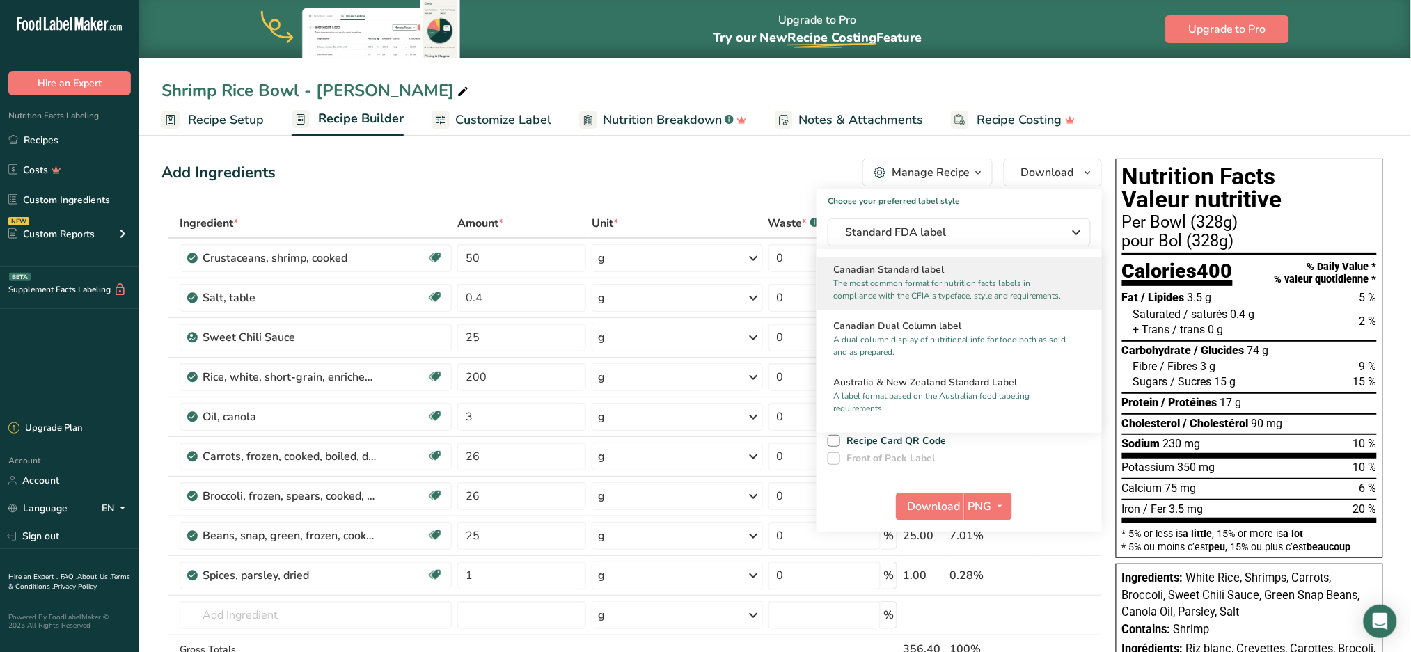
click at [948, 302] on p "The most common format for nutrition facts labels in compliance with the CFIA's…" at bounding box center [952, 289] width 239 height 25
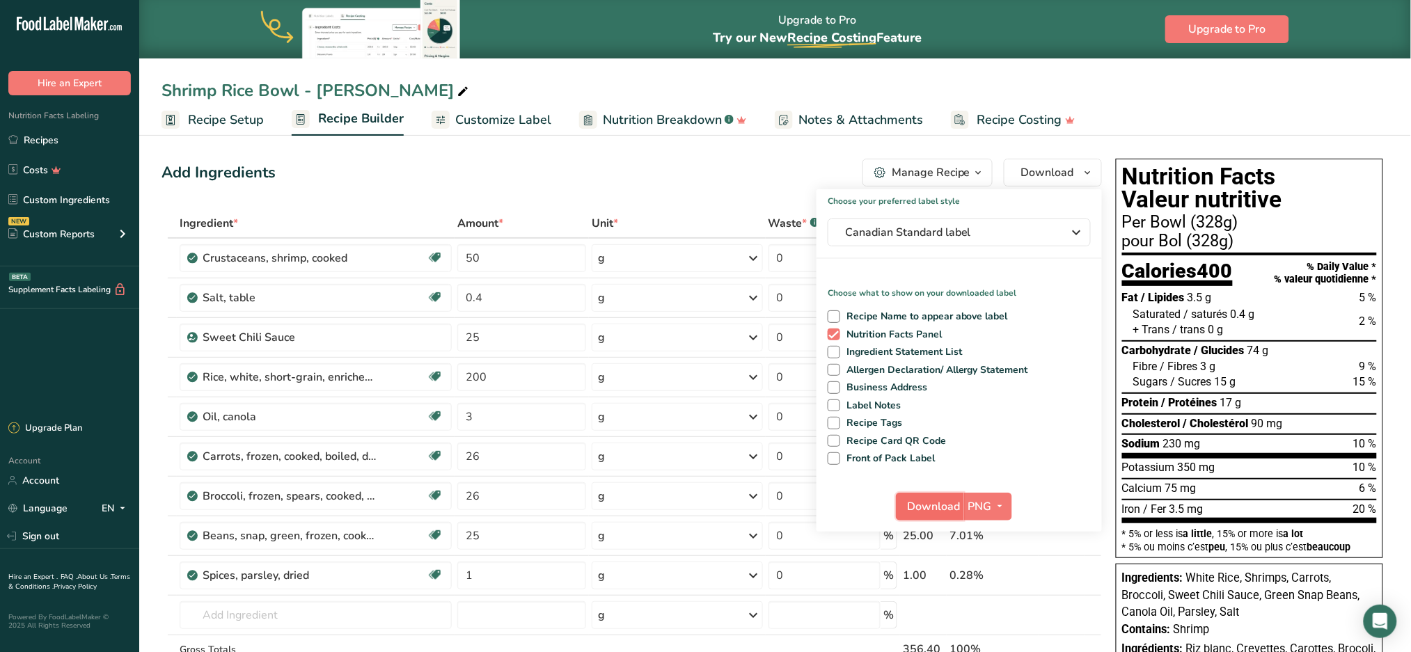
click at [951, 500] on span "Download" at bounding box center [934, 506] width 53 height 17
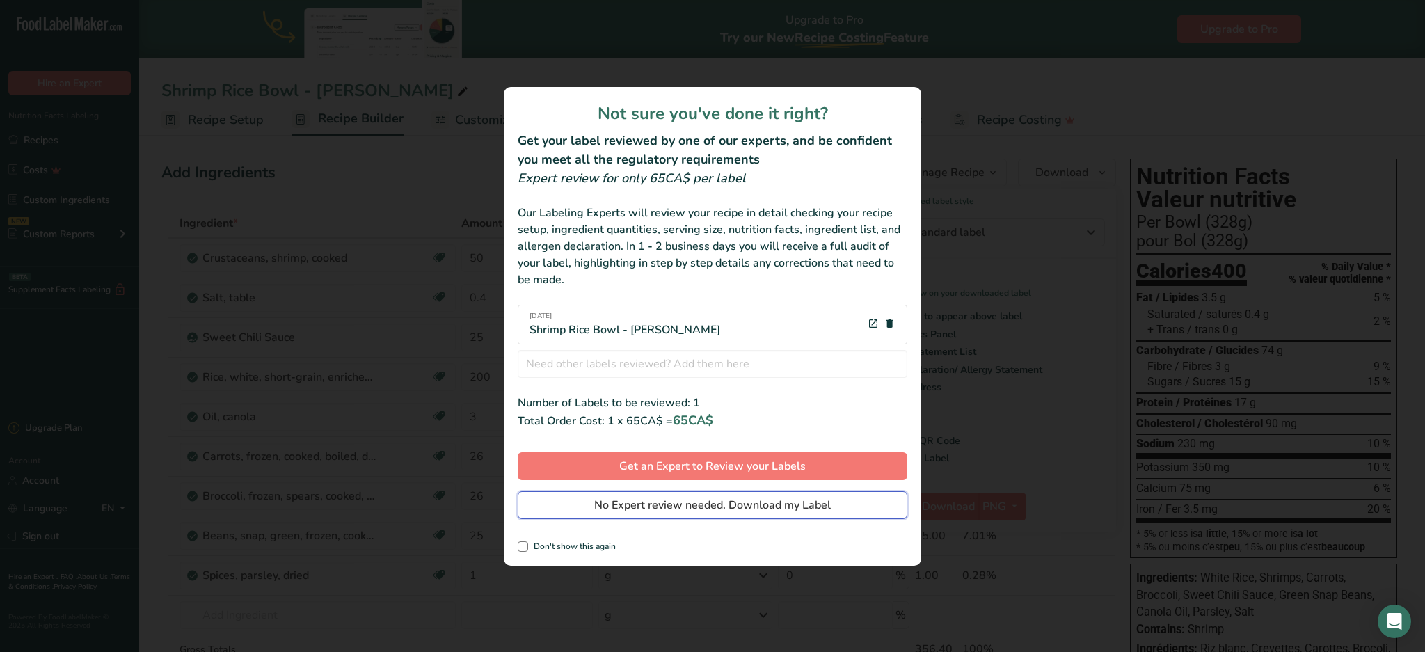
click at [814, 501] on span "No Expert review needed. Download my Label" at bounding box center [712, 505] width 237 height 17
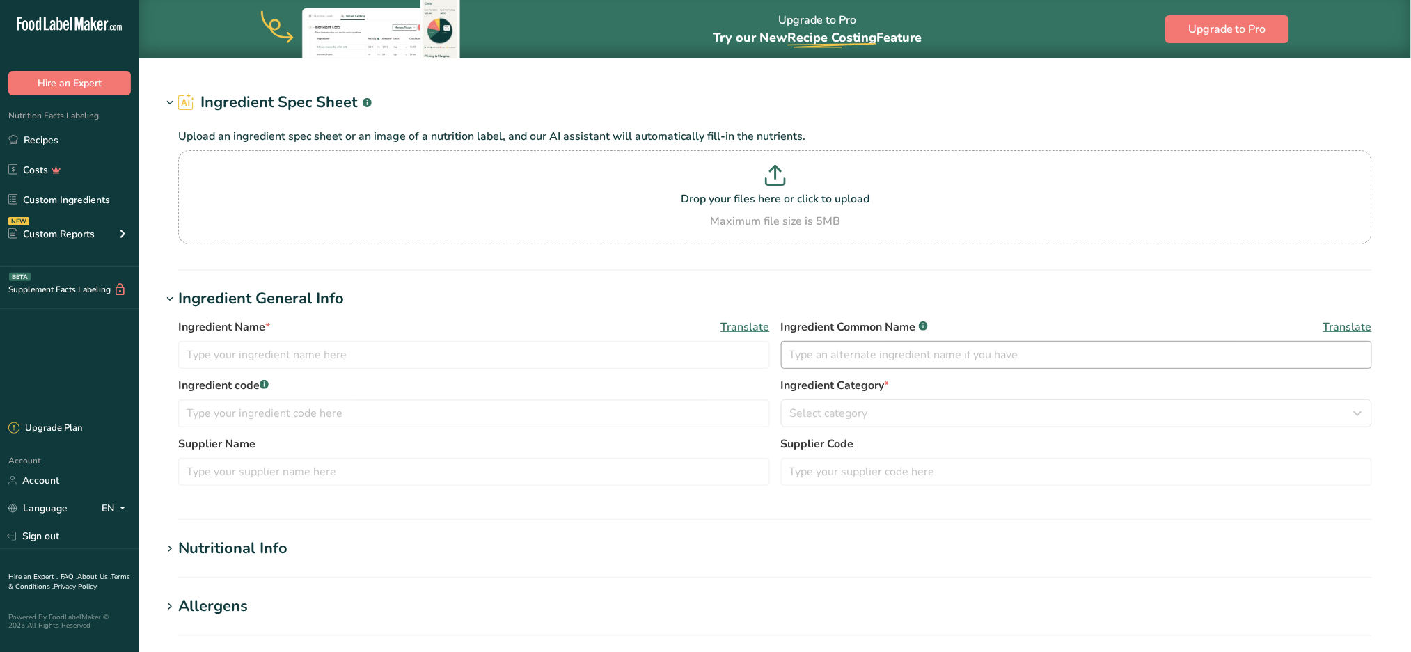
type input "Sweet Chili Sauce"
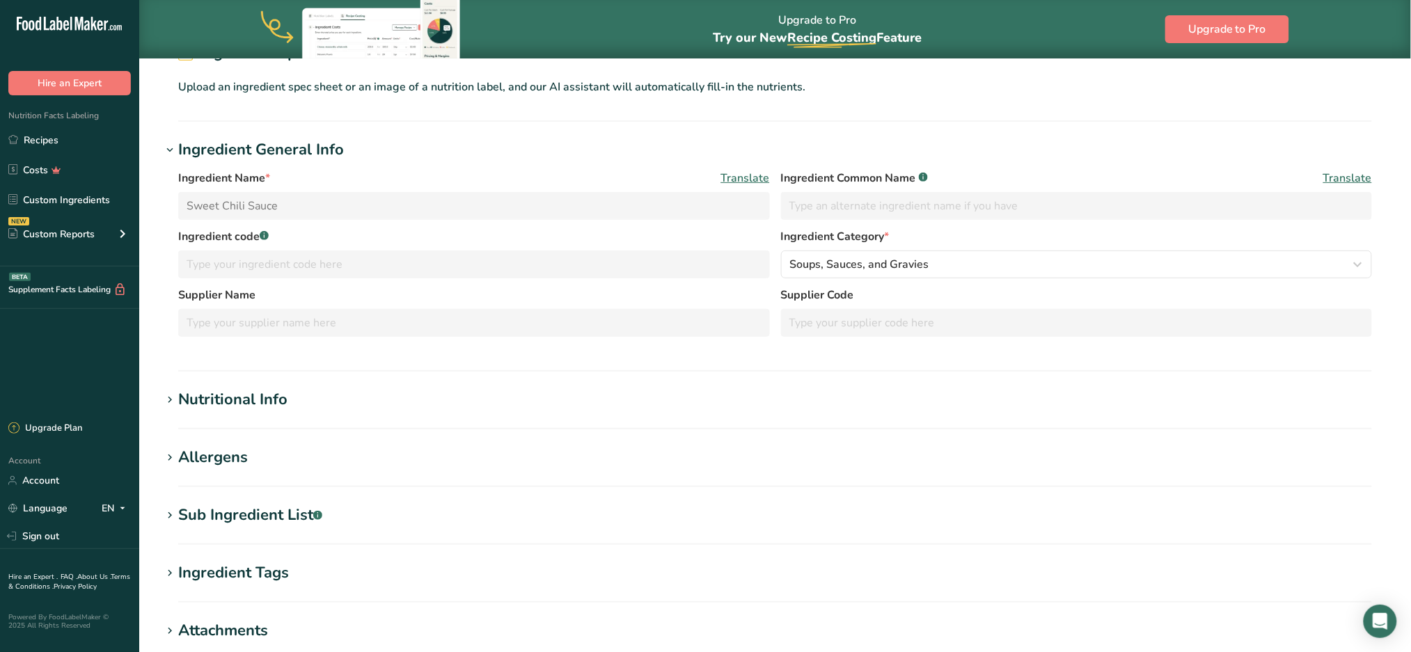
scroll to position [185, 0]
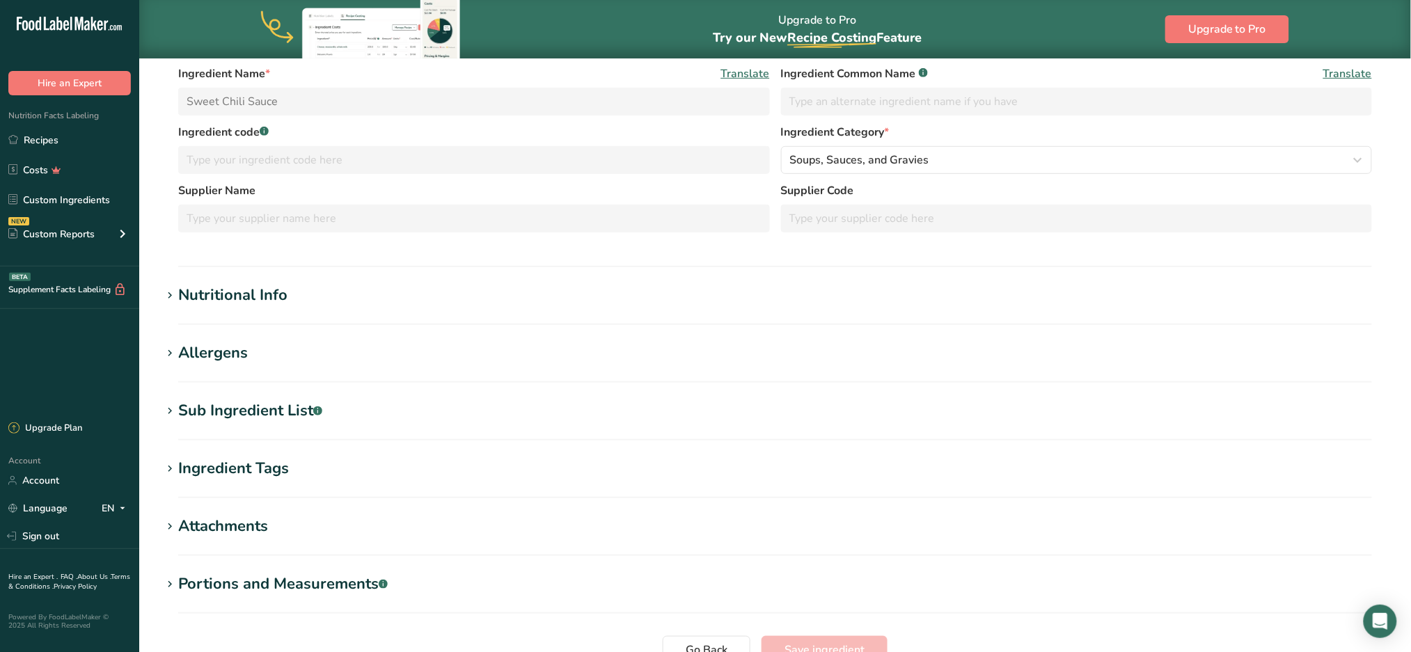
click at [243, 296] on div "Nutritional Info" at bounding box center [232, 295] width 109 height 23
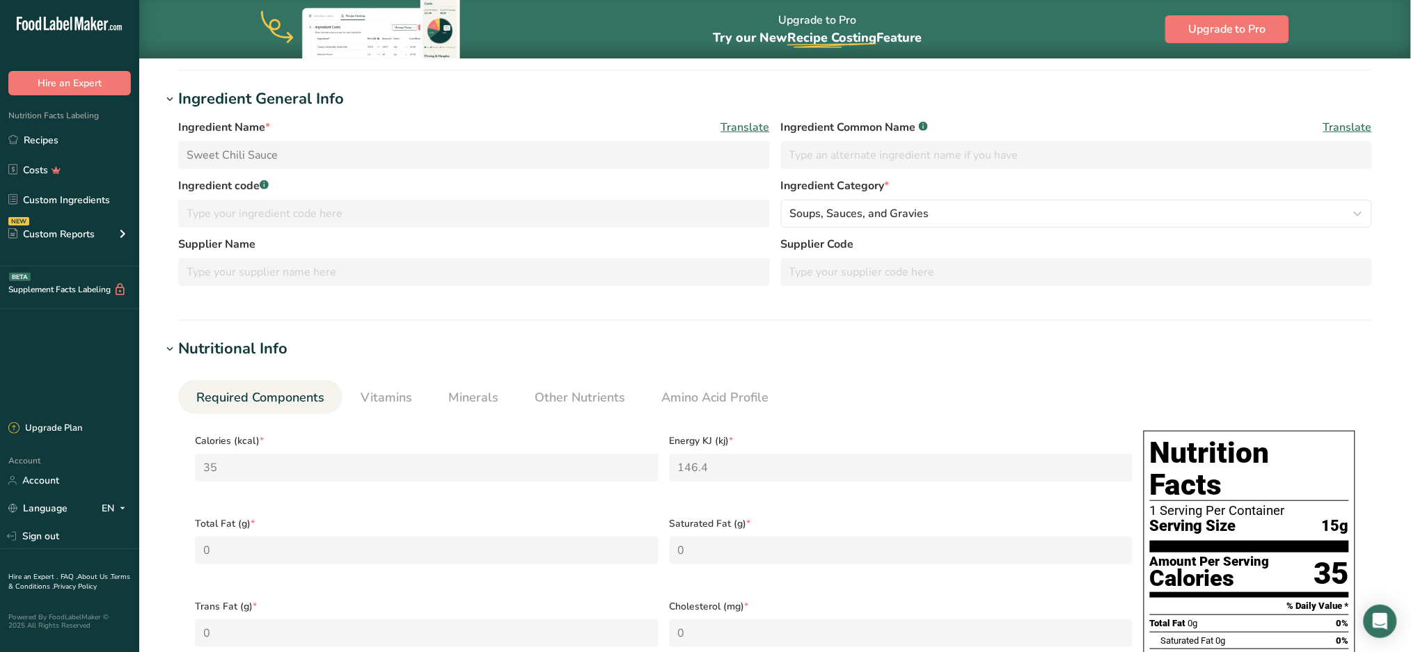
scroll to position [0, 0]
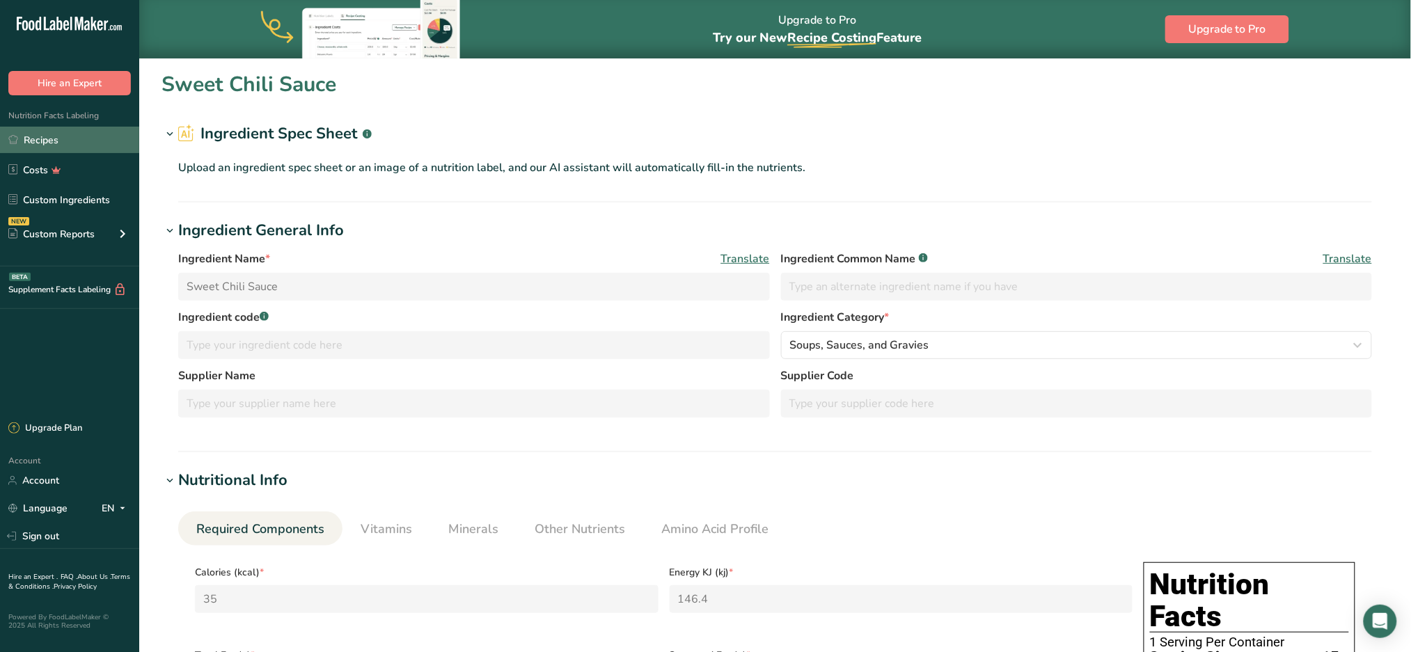
click at [61, 139] on link "Recipes" at bounding box center [69, 140] width 139 height 26
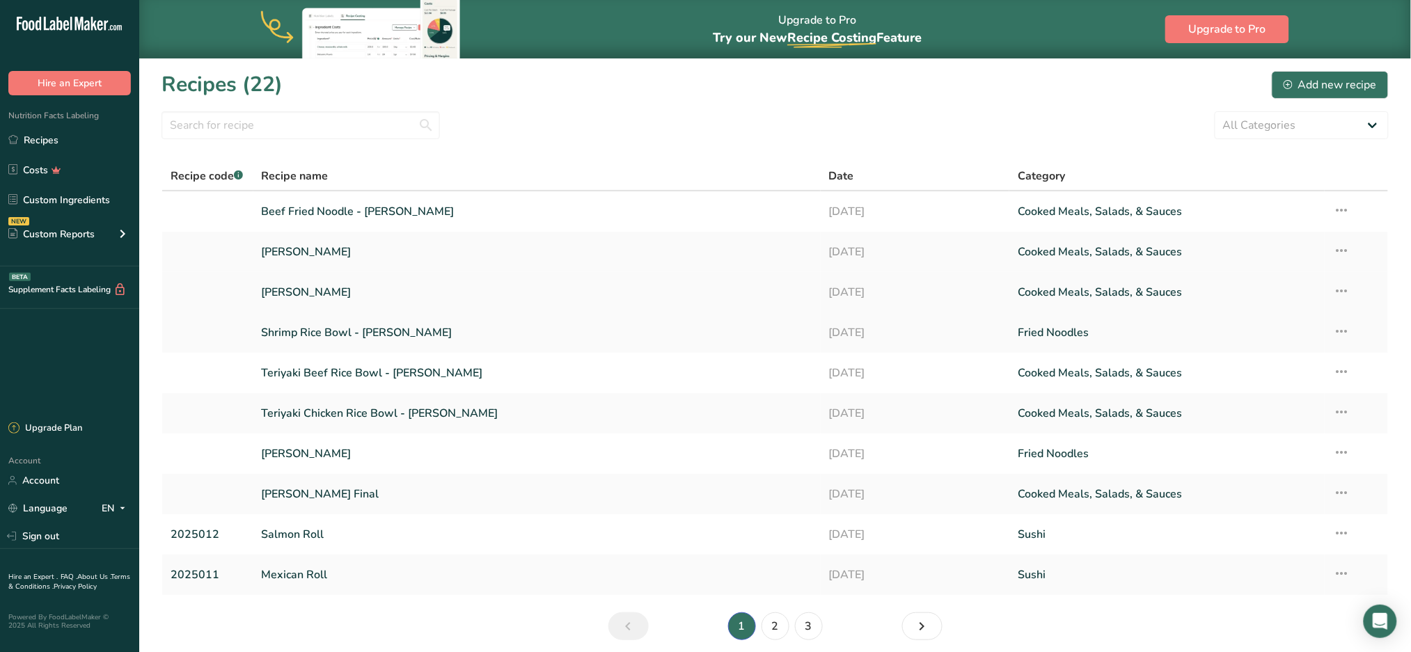
click at [315, 296] on link "[PERSON_NAME]" at bounding box center [537, 292] width 551 height 29
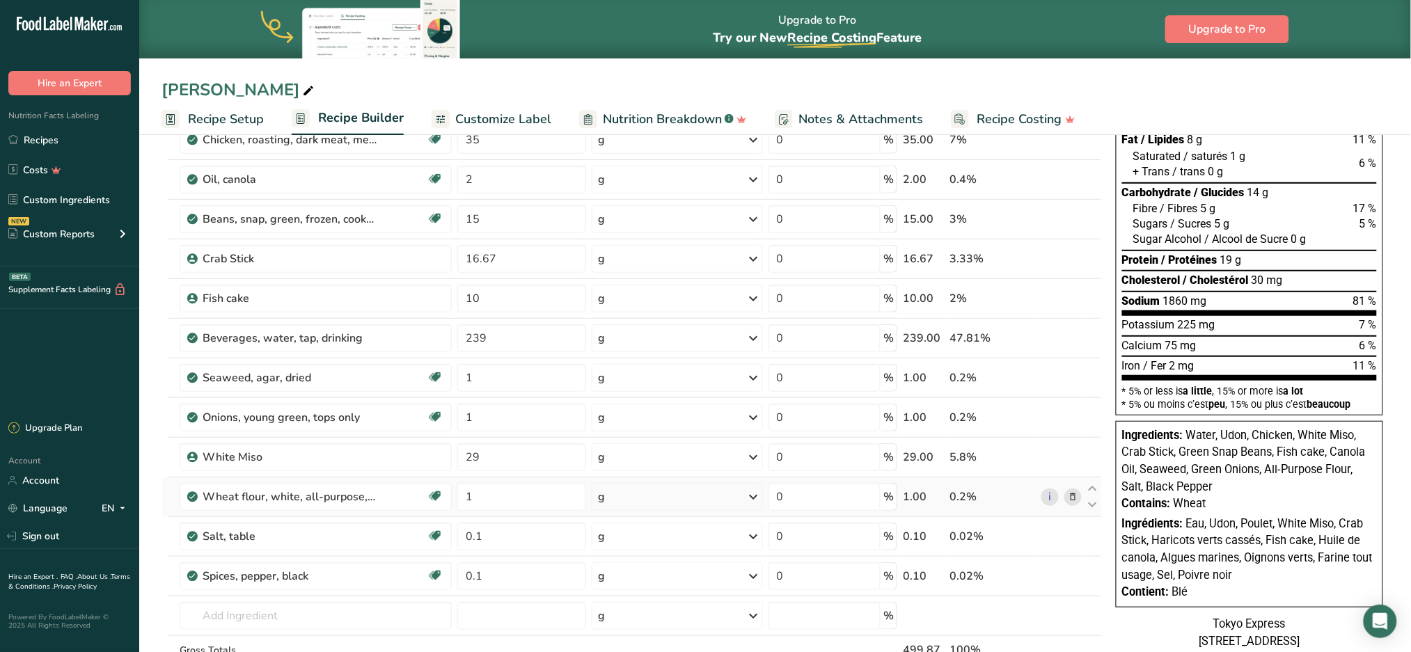
scroll to position [185, 0]
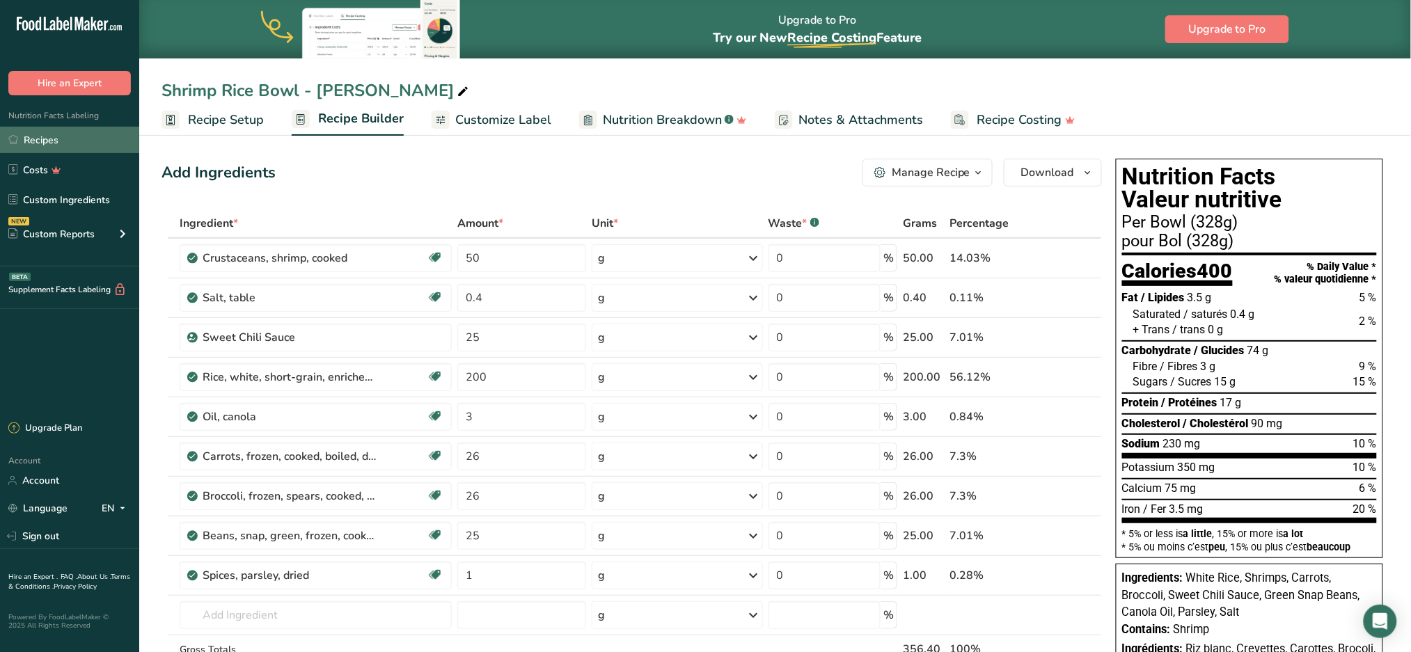
click at [43, 135] on link "Recipes" at bounding box center [69, 140] width 139 height 26
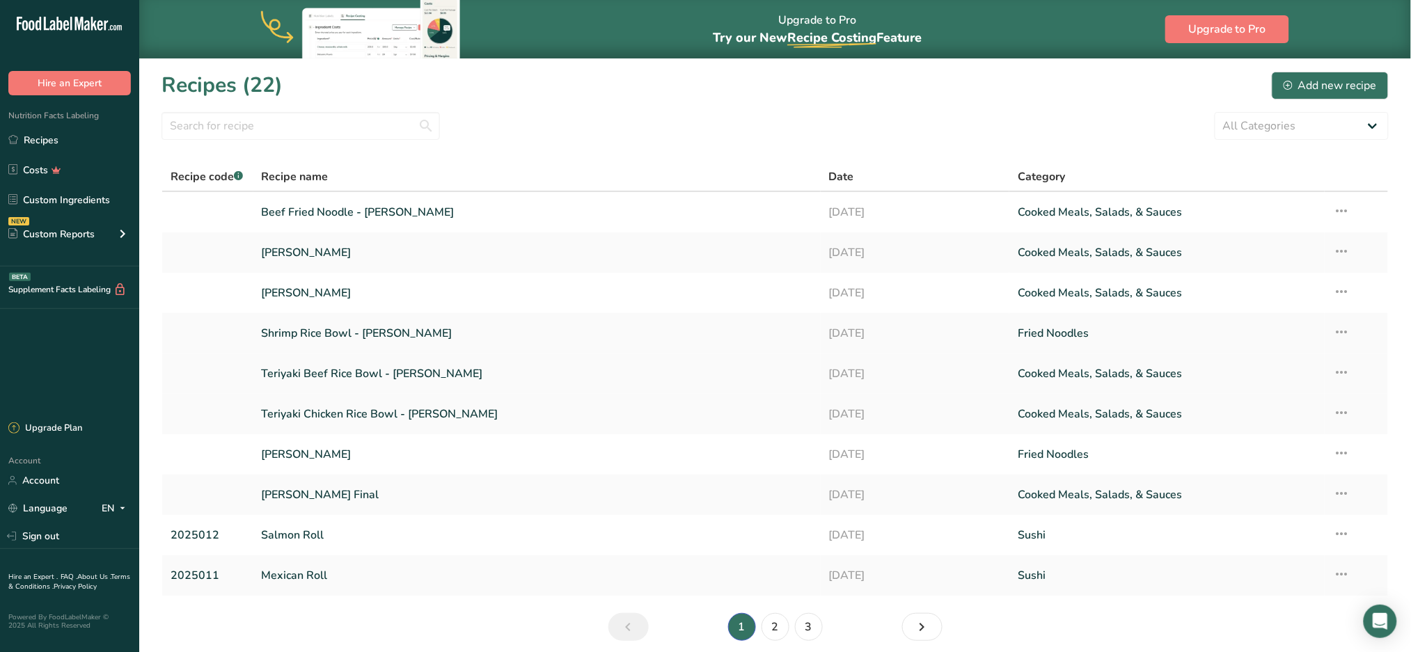
click at [336, 377] on link "Teriyaki Beef Rice Bowl - [PERSON_NAME]" at bounding box center [537, 373] width 551 height 29
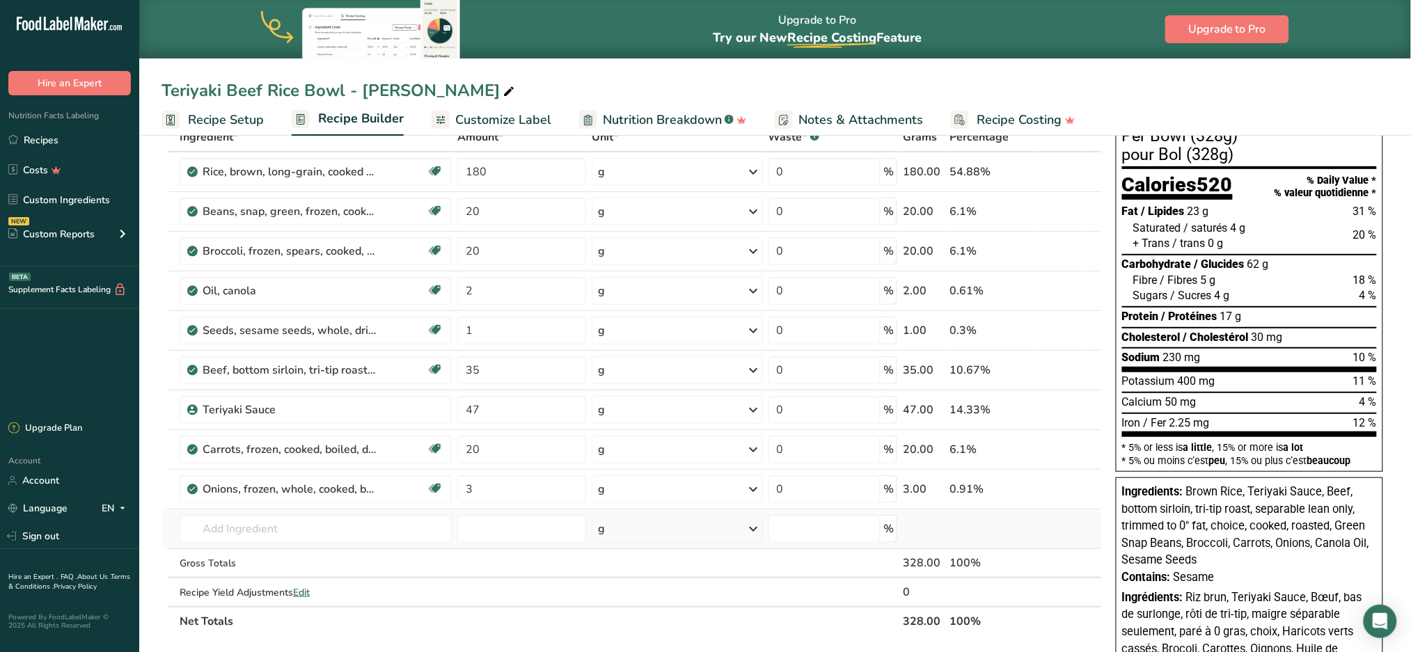
scroll to position [185, 0]
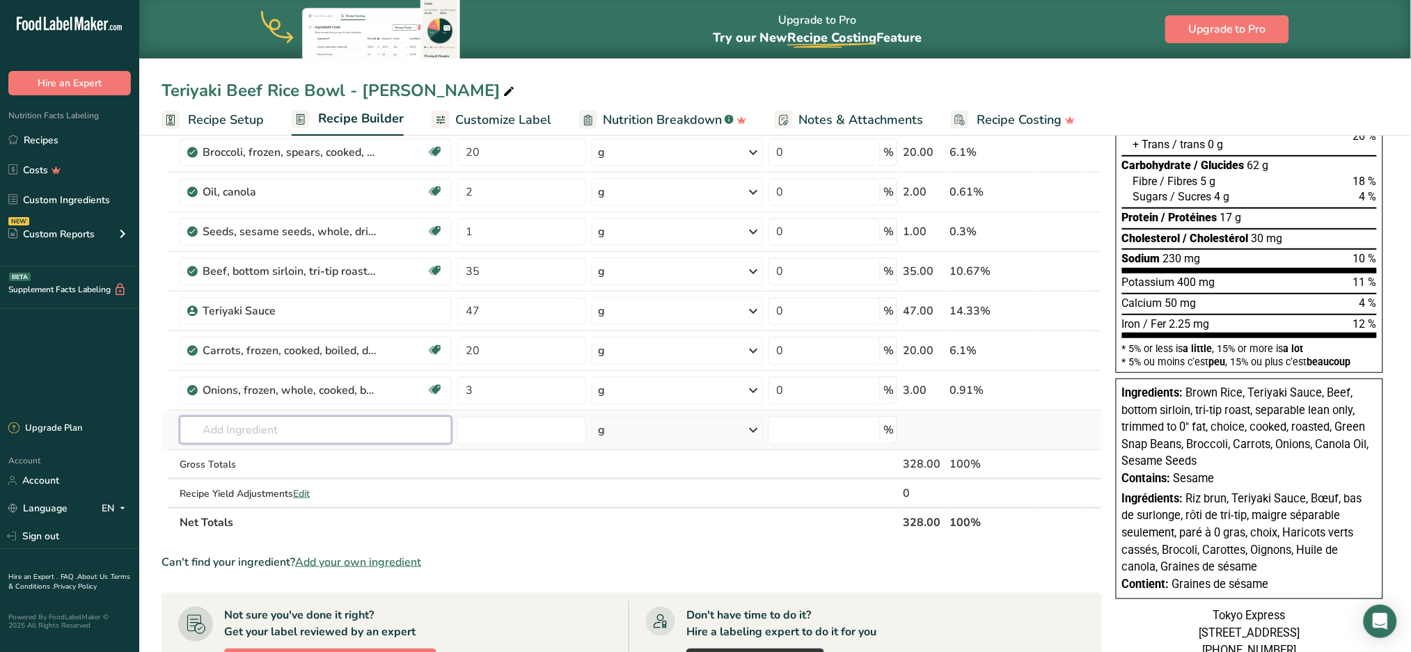
click at [231, 418] on input "text" at bounding box center [316, 430] width 272 height 28
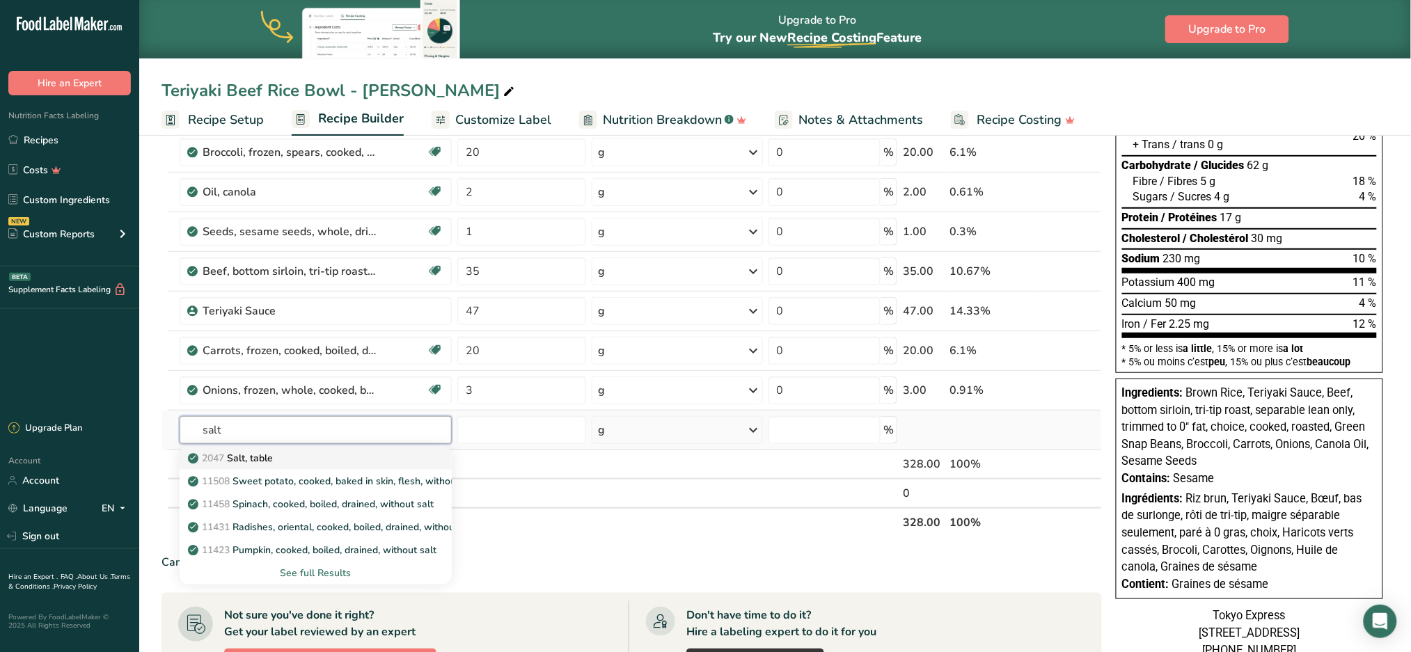
type input "salt"
click at [246, 451] on p "2047 Salt, table" at bounding box center [232, 458] width 82 height 15
type input "Salt, table"
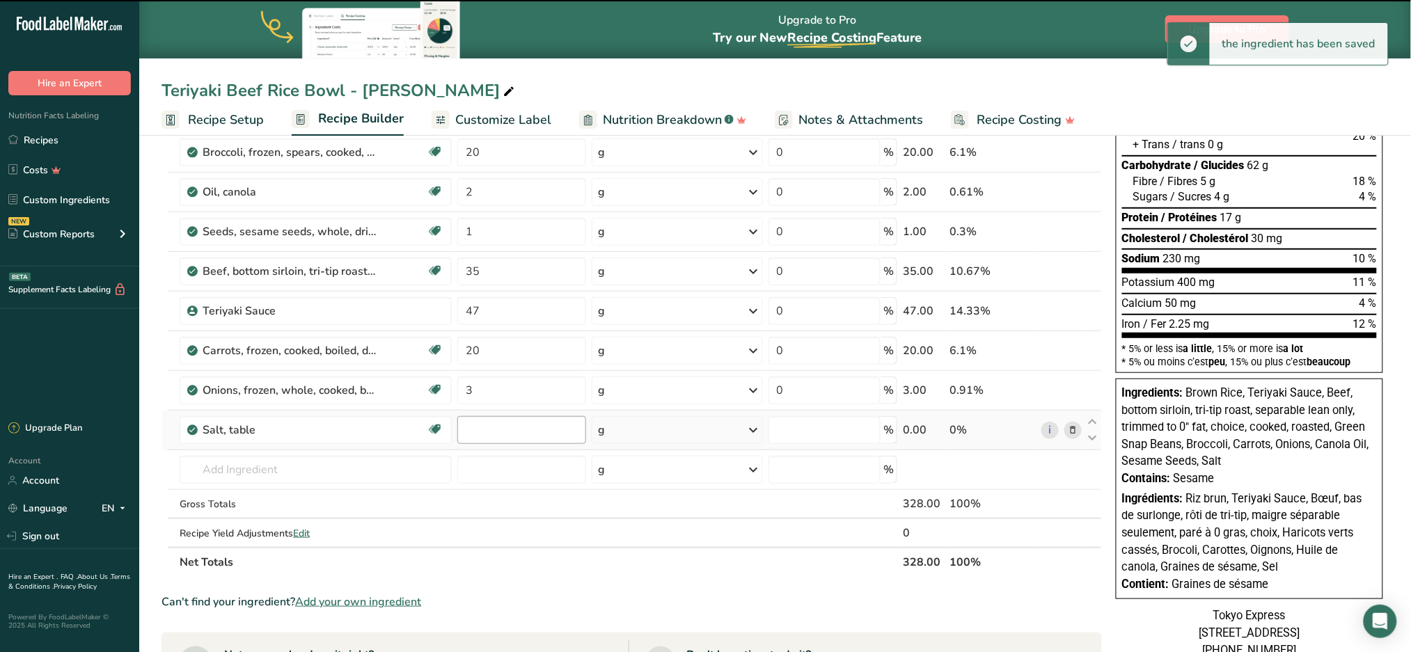
type input "0"
click at [538, 430] on input "0" at bounding box center [521, 430] width 129 height 28
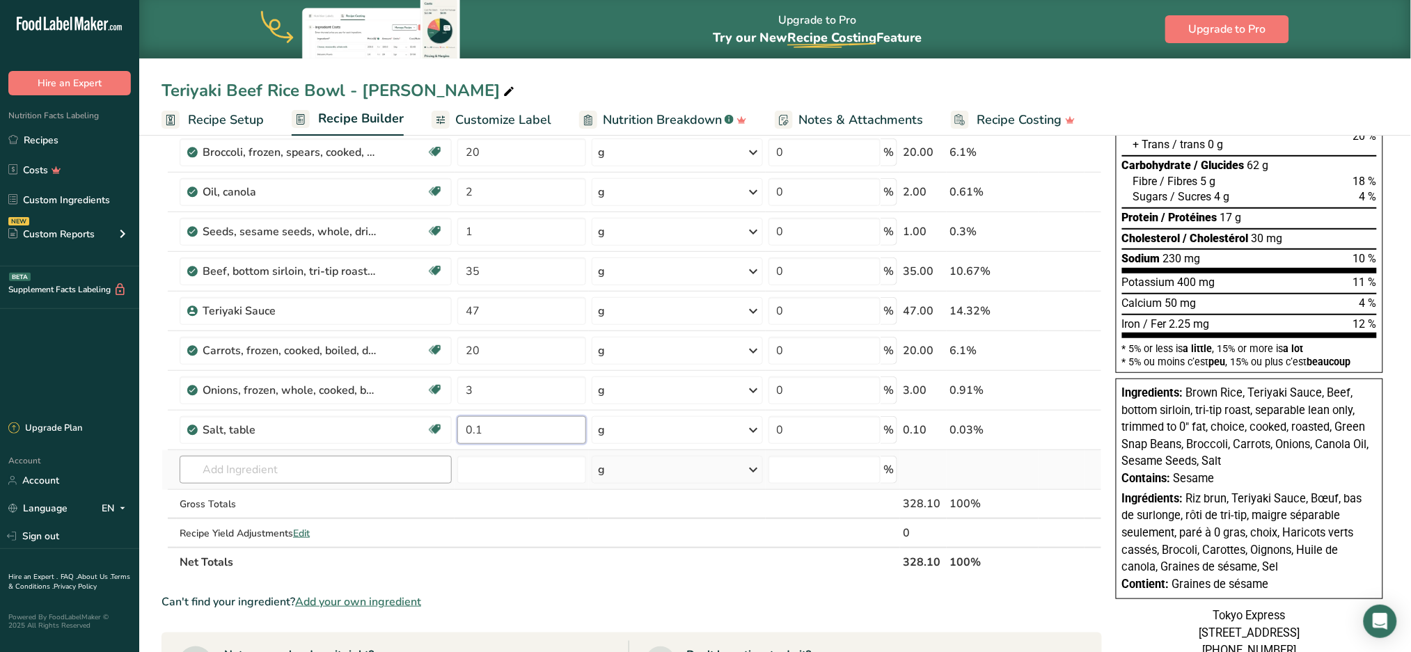
type input "0.1"
click at [260, 467] on div "Ingredient * Amount * Unit * Waste * .a-a{fill:#347362;}.b-a{fill:#fff;} Grams …" at bounding box center [631, 300] width 940 height 553
type input "black pepper"
click at [354, 515] on div "2030 Spices, pepper, black" at bounding box center [305, 521] width 228 height 15
type input "Spices, pepper, black"
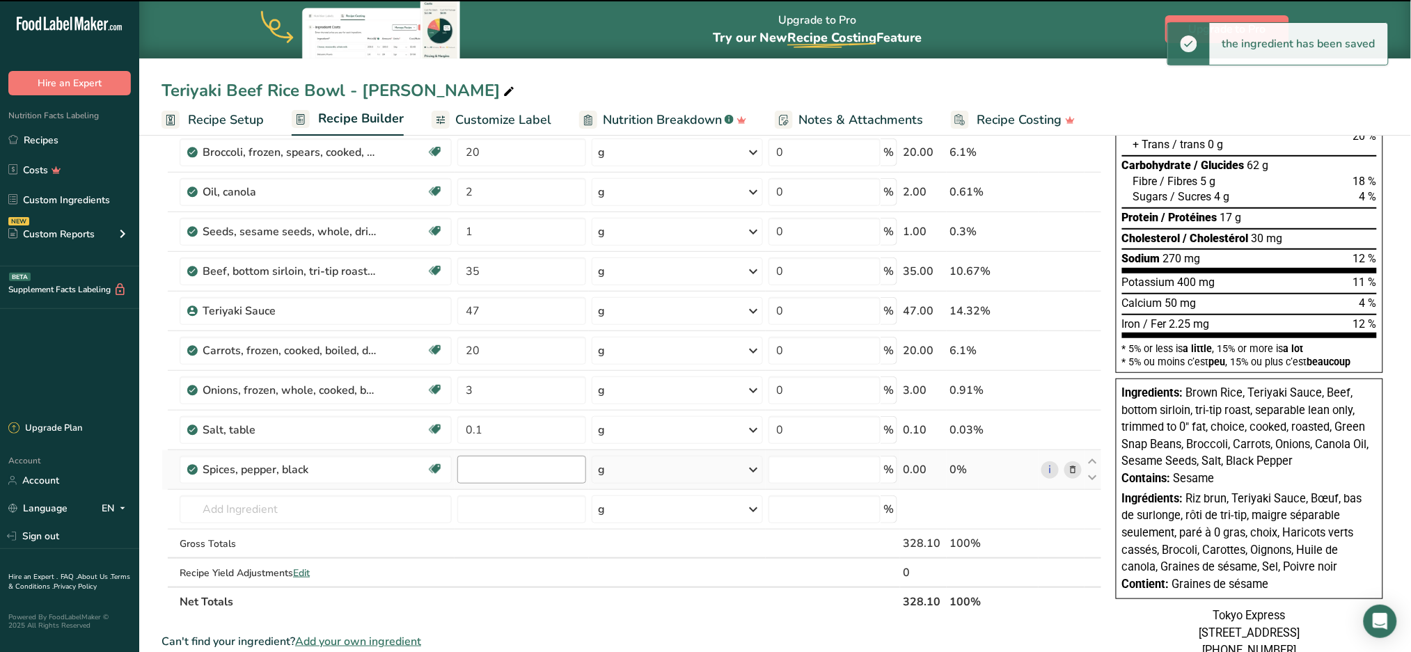
type input "0"
click at [525, 466] on input "0" at bounding box center [521, 470] width 129 height 28
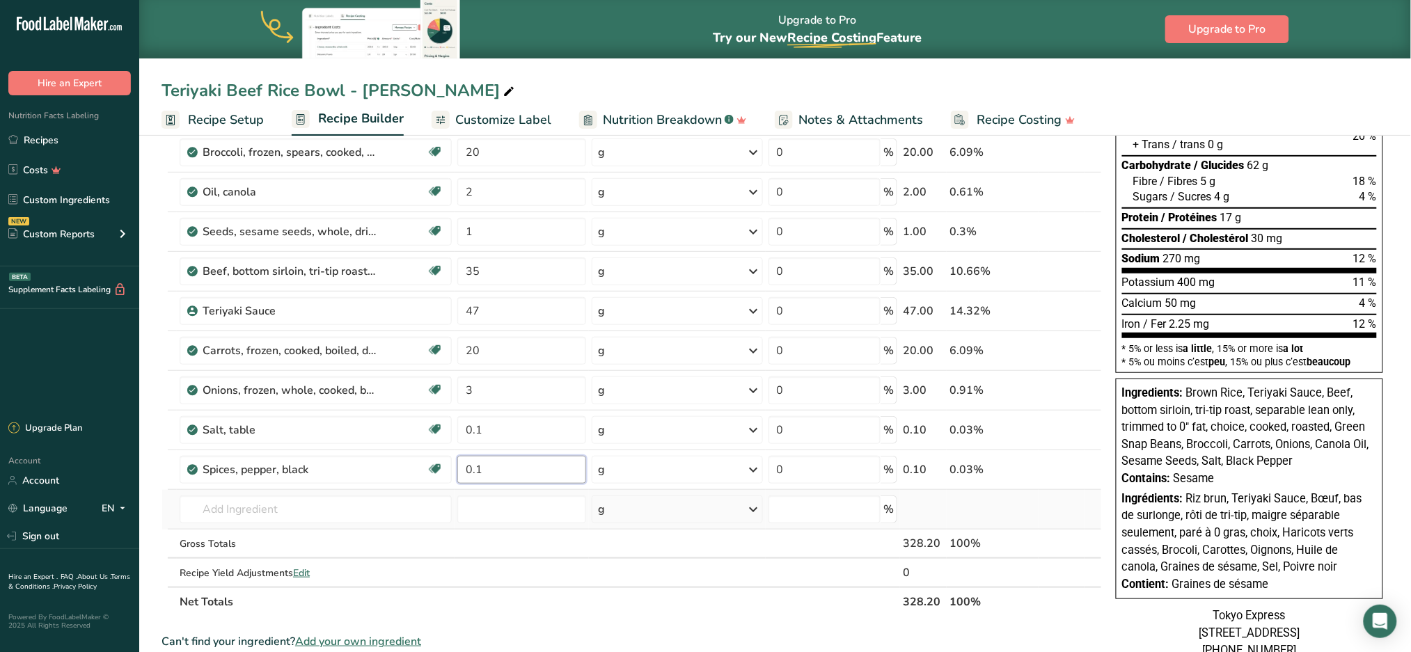
type input "0.1"
click at [702, 517] on div "Ingredient * Amount * Unit * Waste * .a-a{fill:#347362;}.b-a{fill:#fff;} Grams …" at bounding box center [631, 320] width 940 height 593
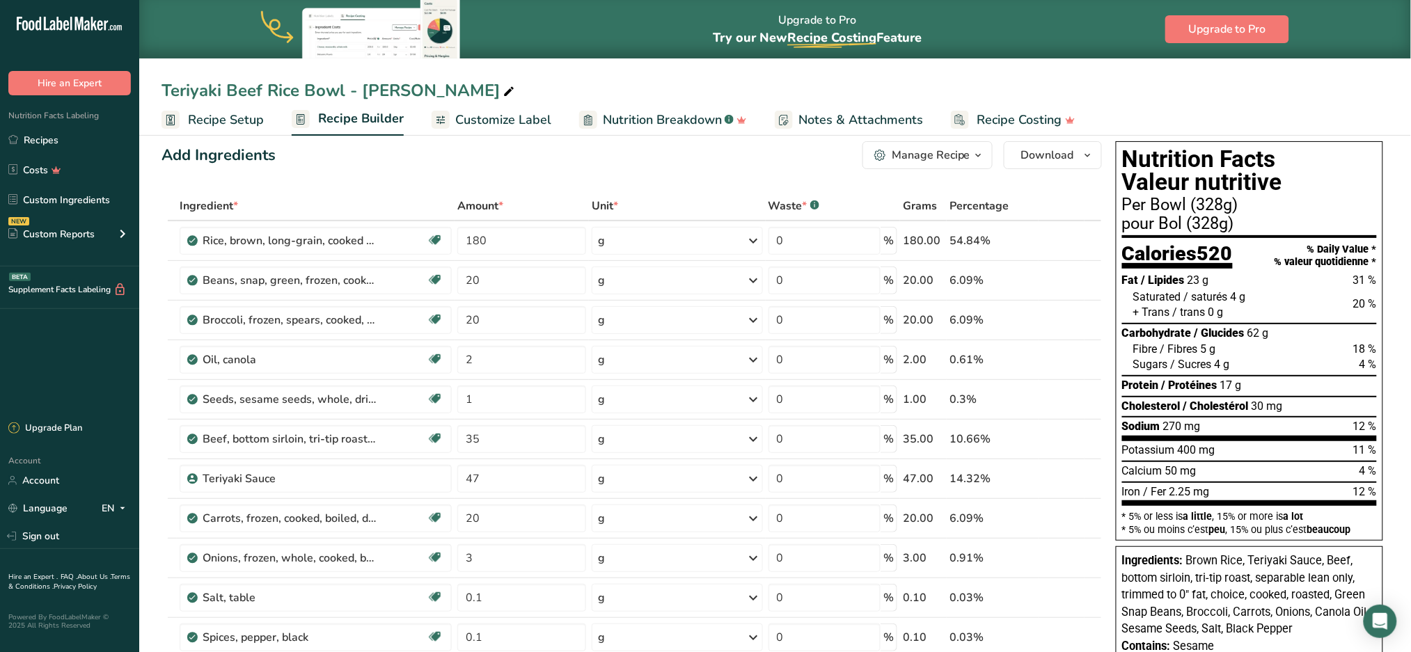
scroll to position [26, 0]
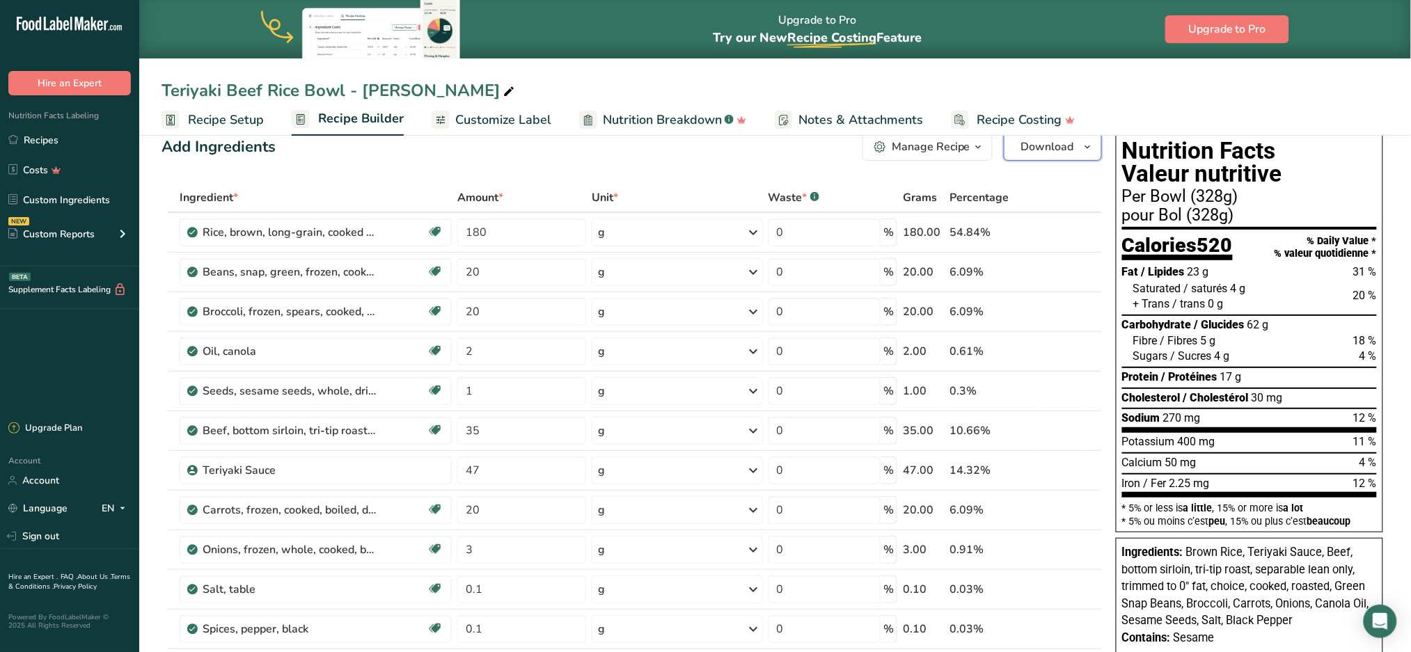
click at [1056, 151] on span "Download" at bounding box center [1047, 146] width 53 height 17
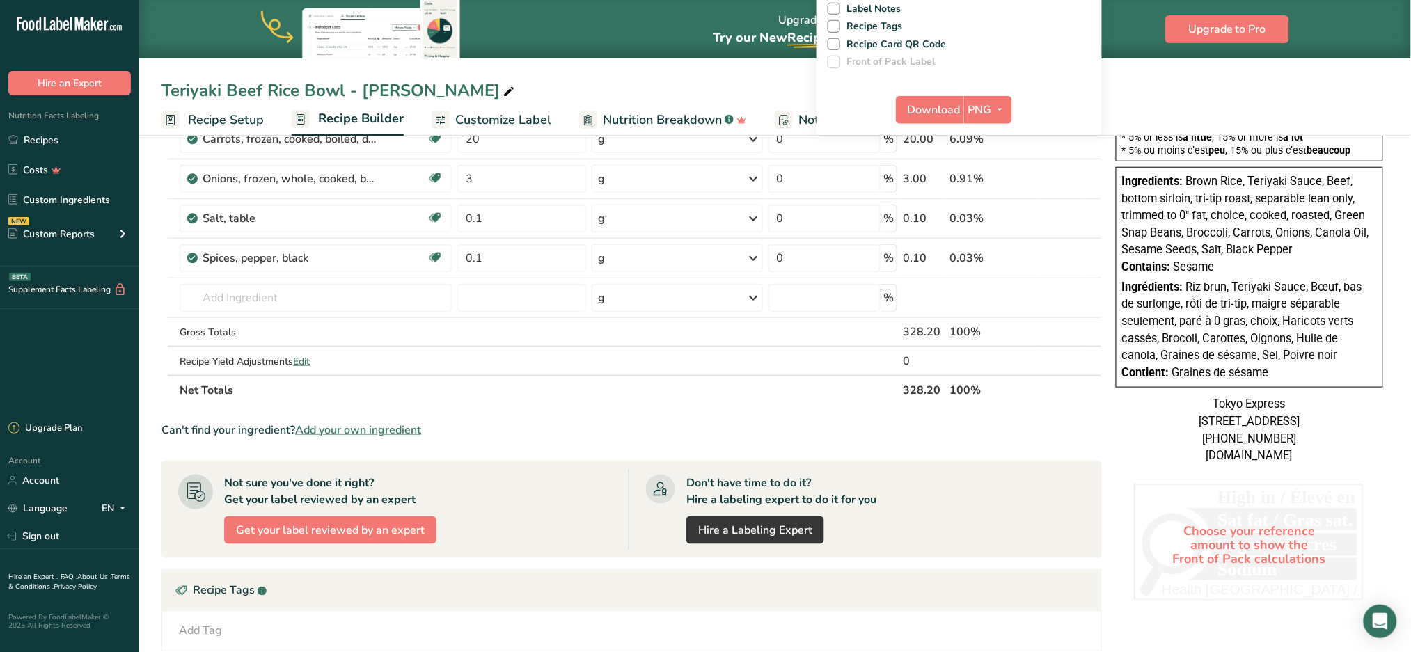
scroll to position [0, 0]
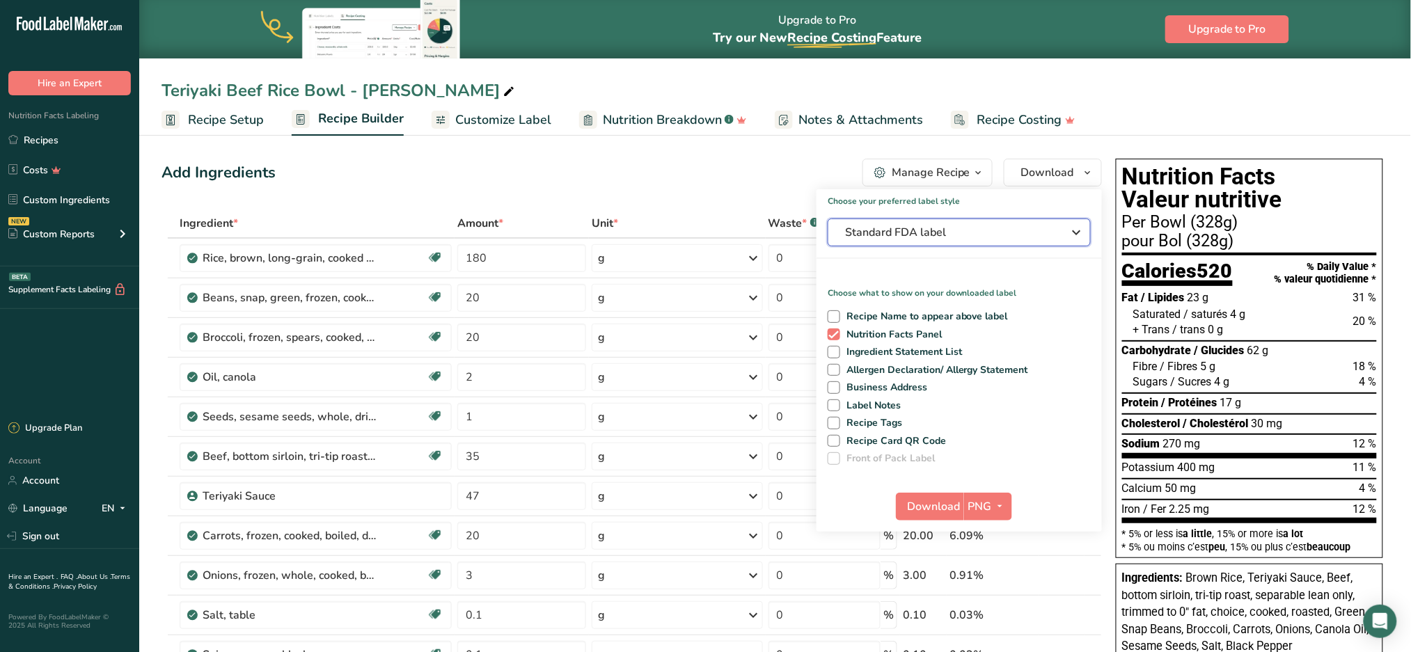
click at [963, 239] on span "Standard FDA label" at bounding box center [949, 232] width 209 height 17
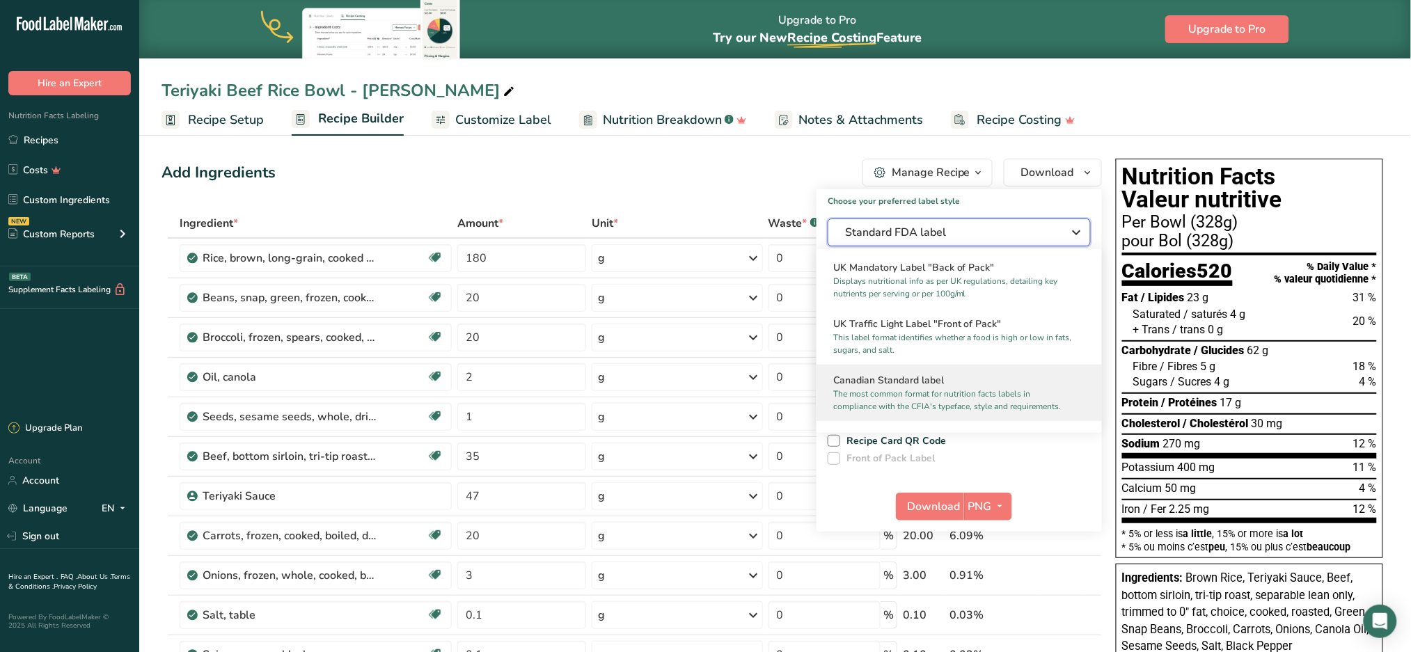
scroll to position [557, 0]
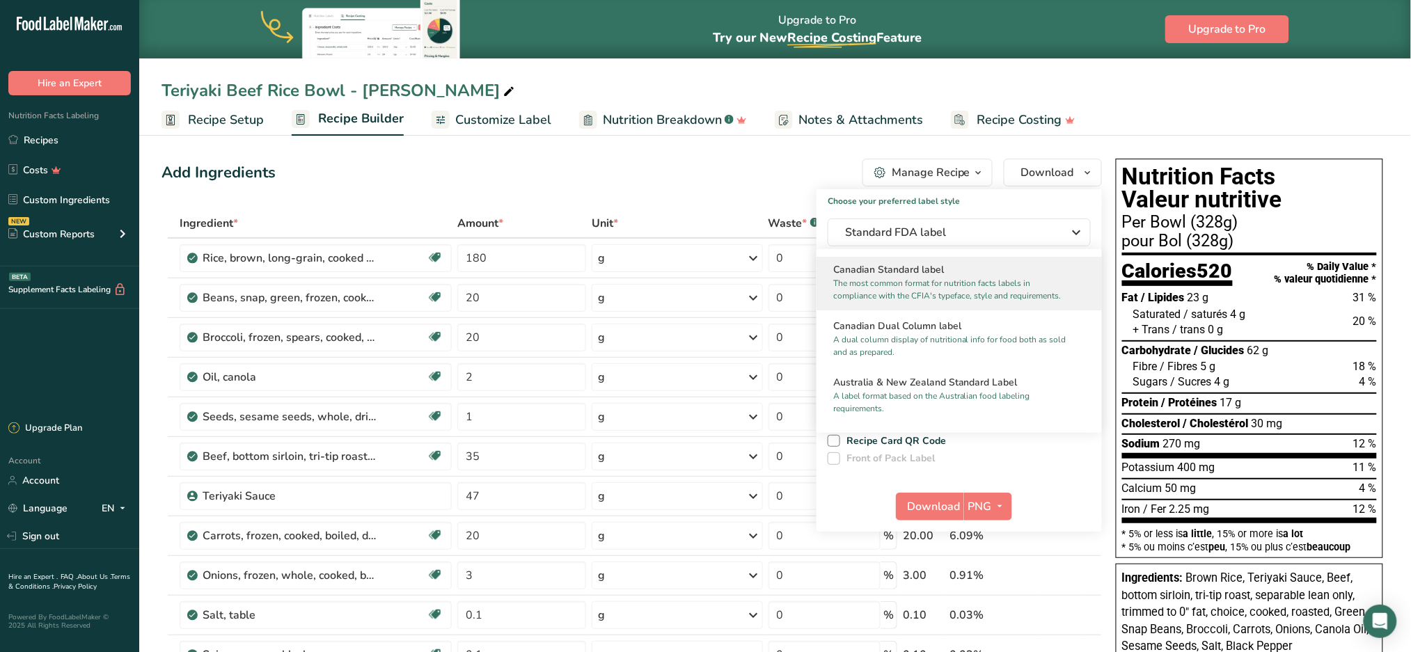
click at [947, 277] on h2 "Canadian Standard label" at bounding box center [959, 269] width 252 height 15
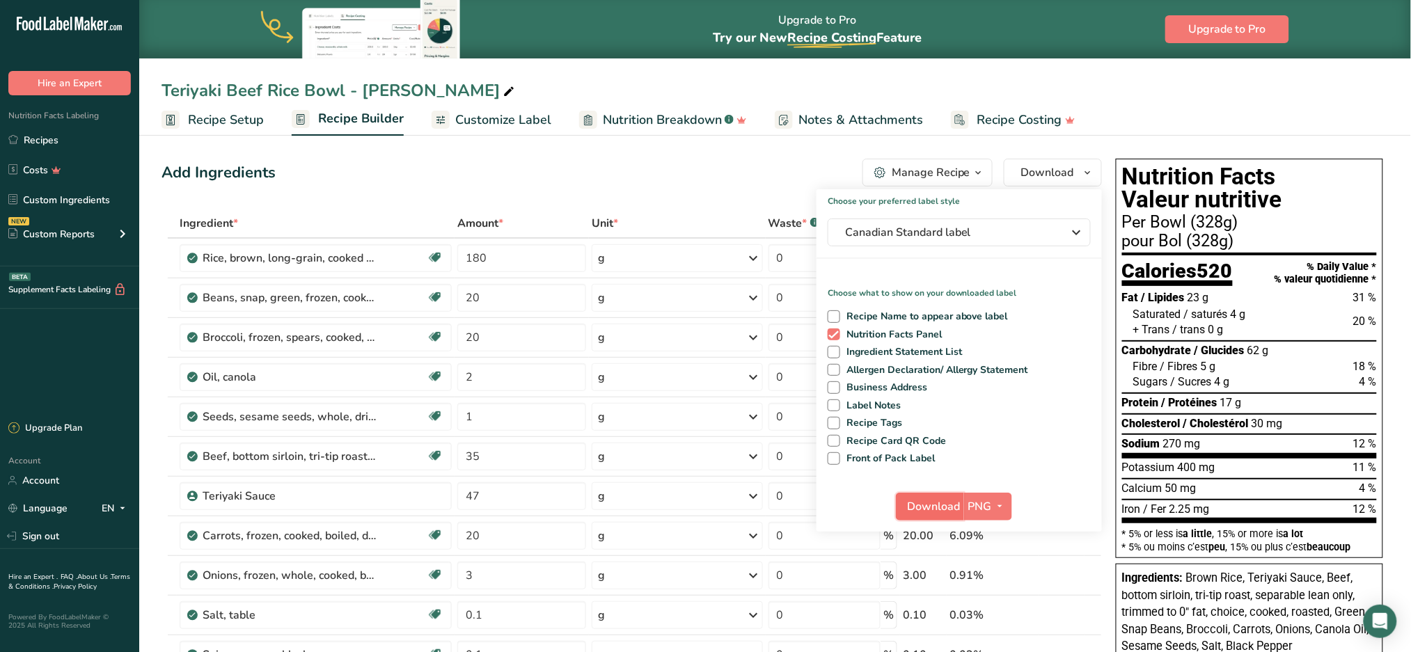
click at [952, 512] on span "Download" at bounding box center [934, 506] width 53 height 17
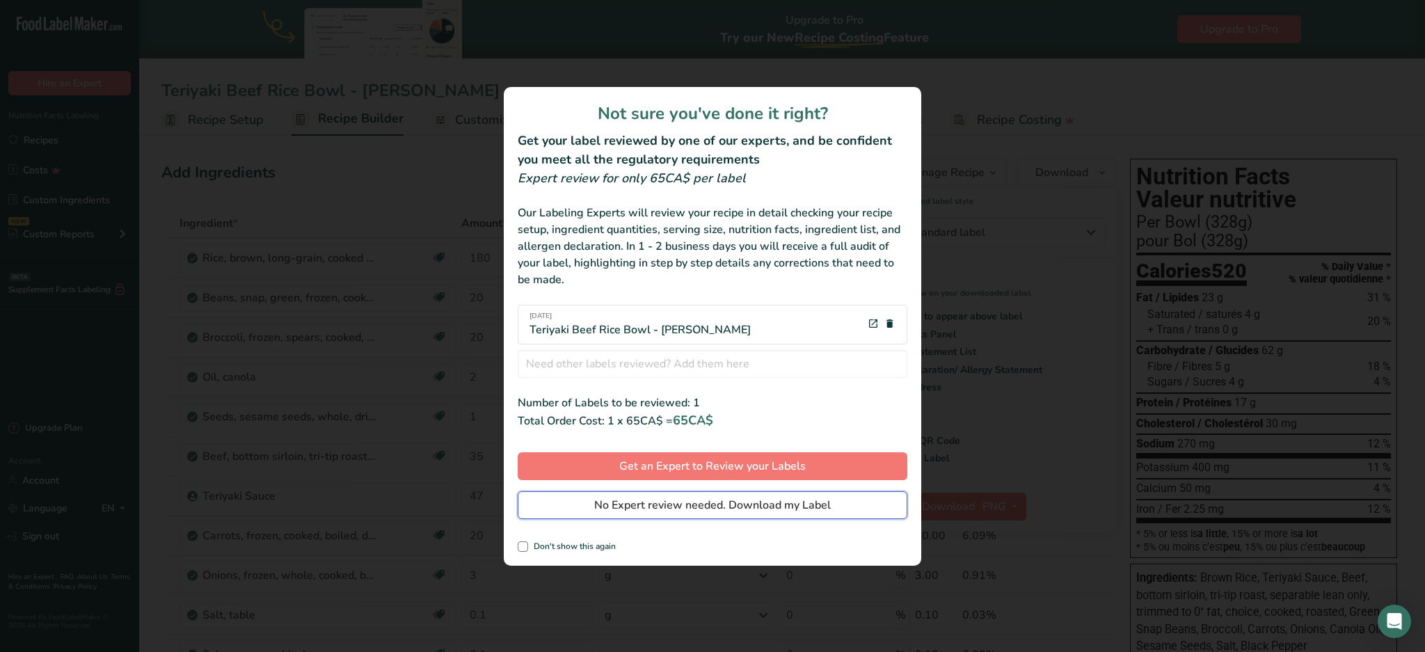
click at [725, 507] on span "No Expert review needed. Download my Label" at bounding box center [712, 505] width 237 height 17
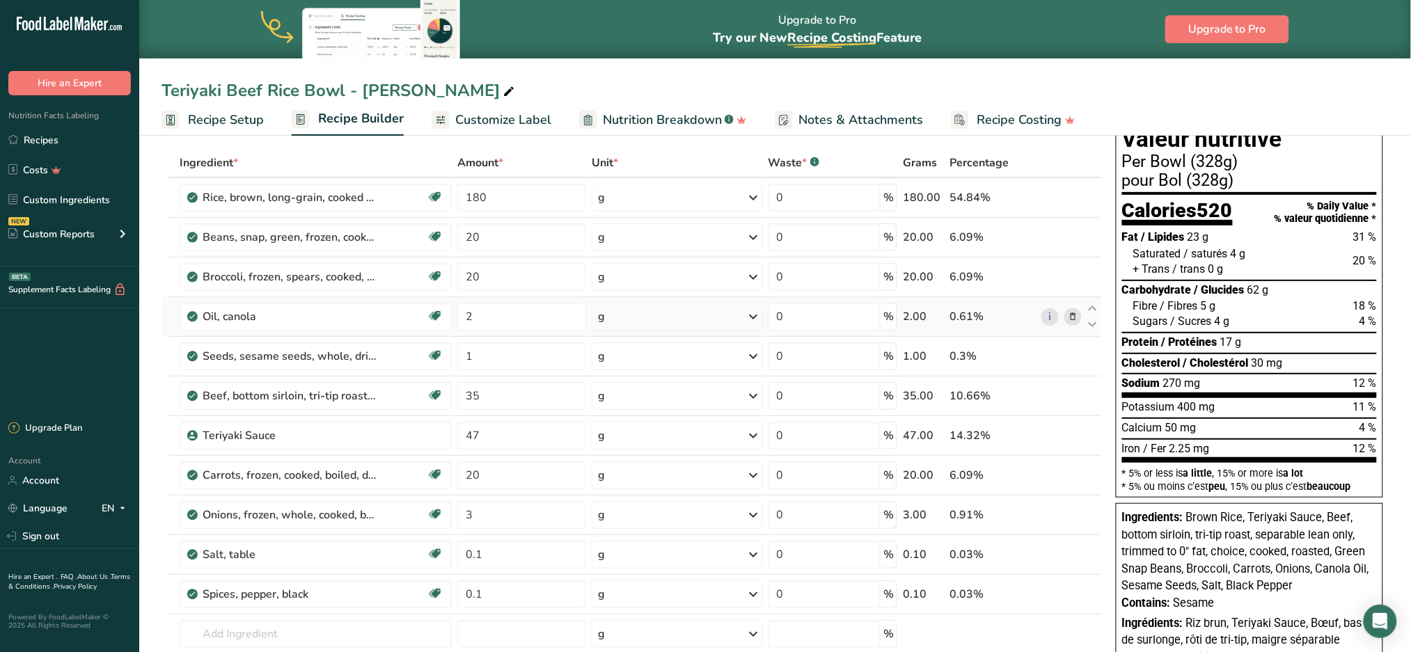
scroll to position [93, 0]
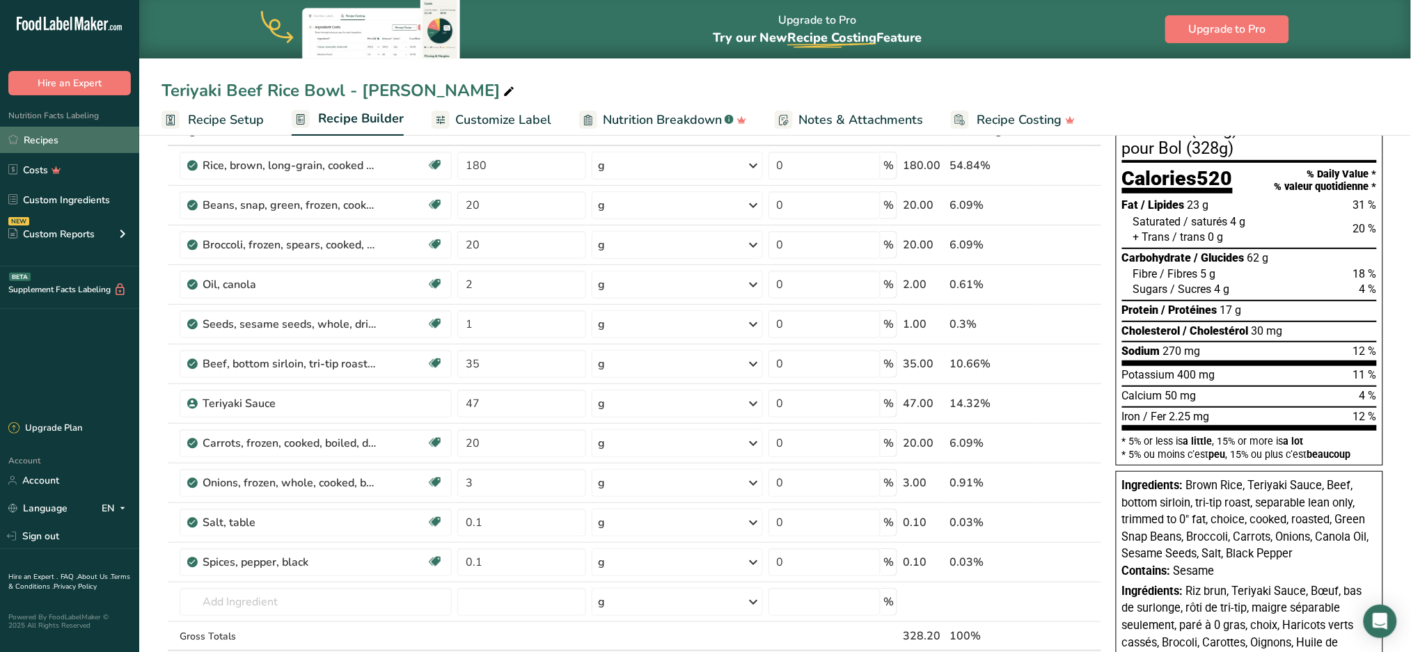
click at [49, 134] on link "Recipes" at bounding box center [69, 140] width 139 height 26
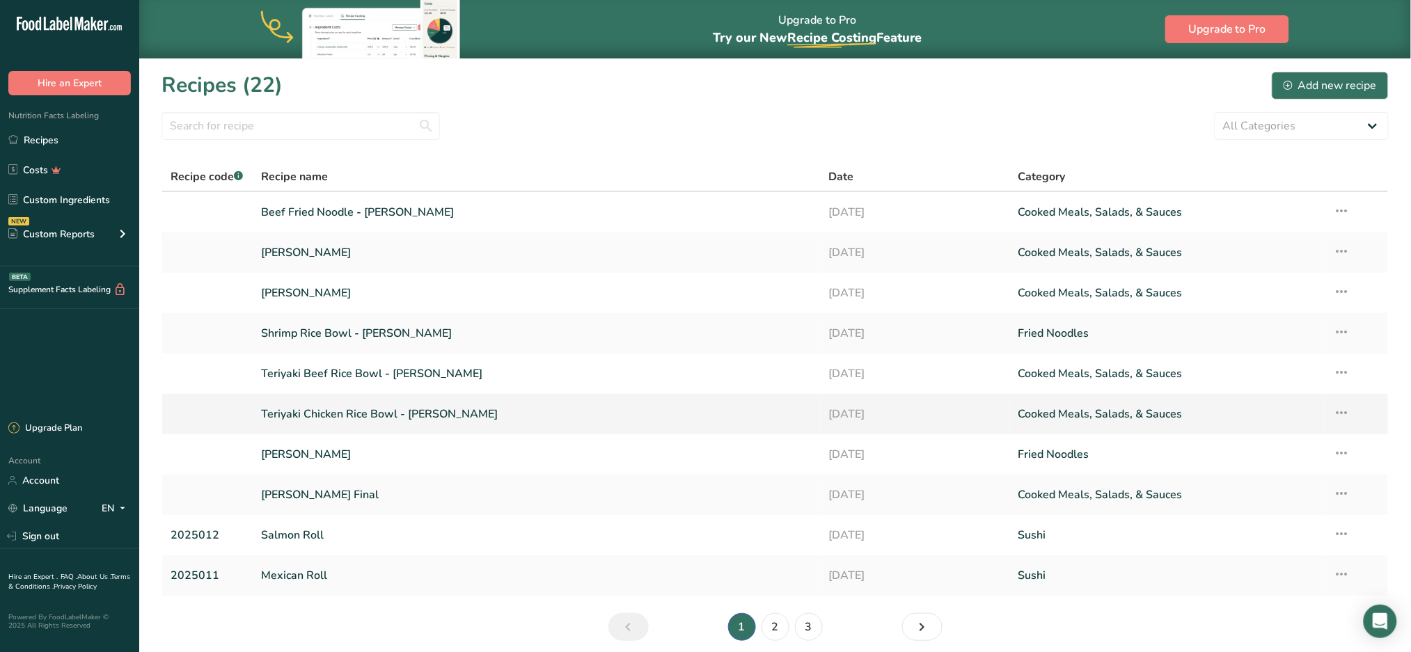
click at [354, 411] on link "Teriyaki Chicken Rice Bowl - [PERSON_NAME]" at bounding box center [537, 413] width 551 height 29
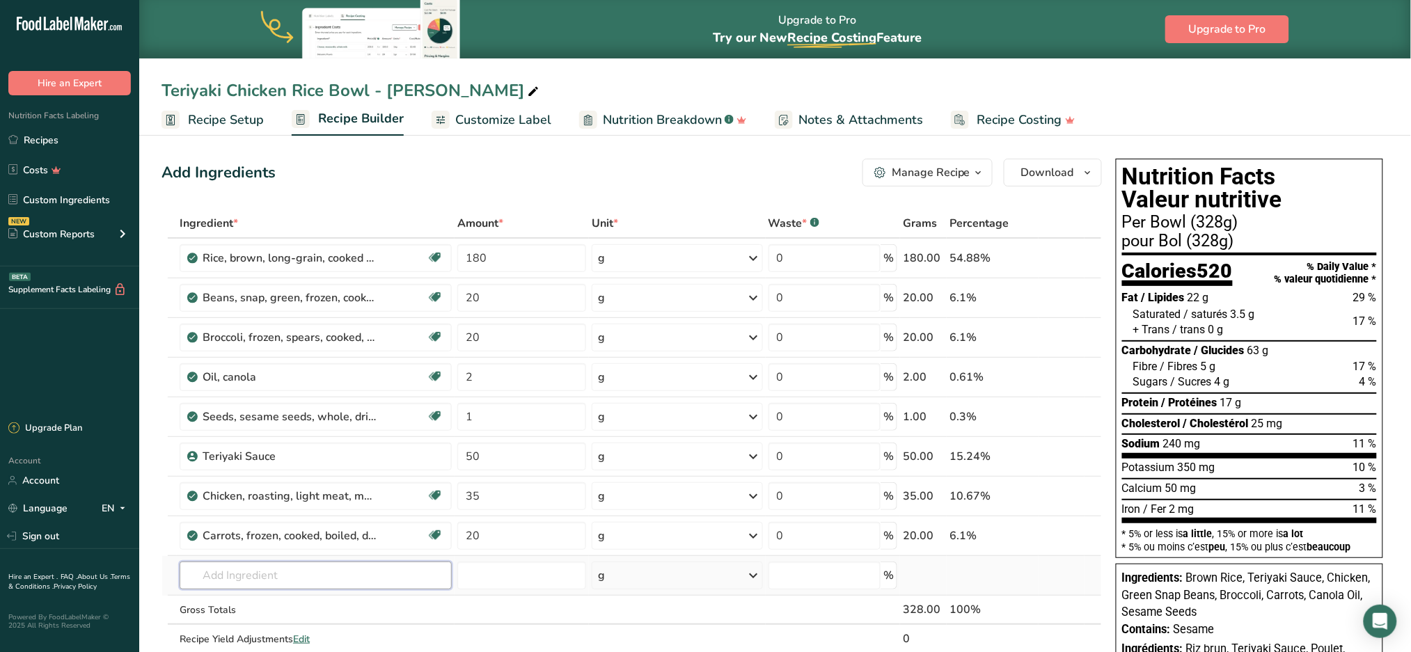
click at [237, 576] on input "text" at bounding box center [316, 576] width 272 height 28
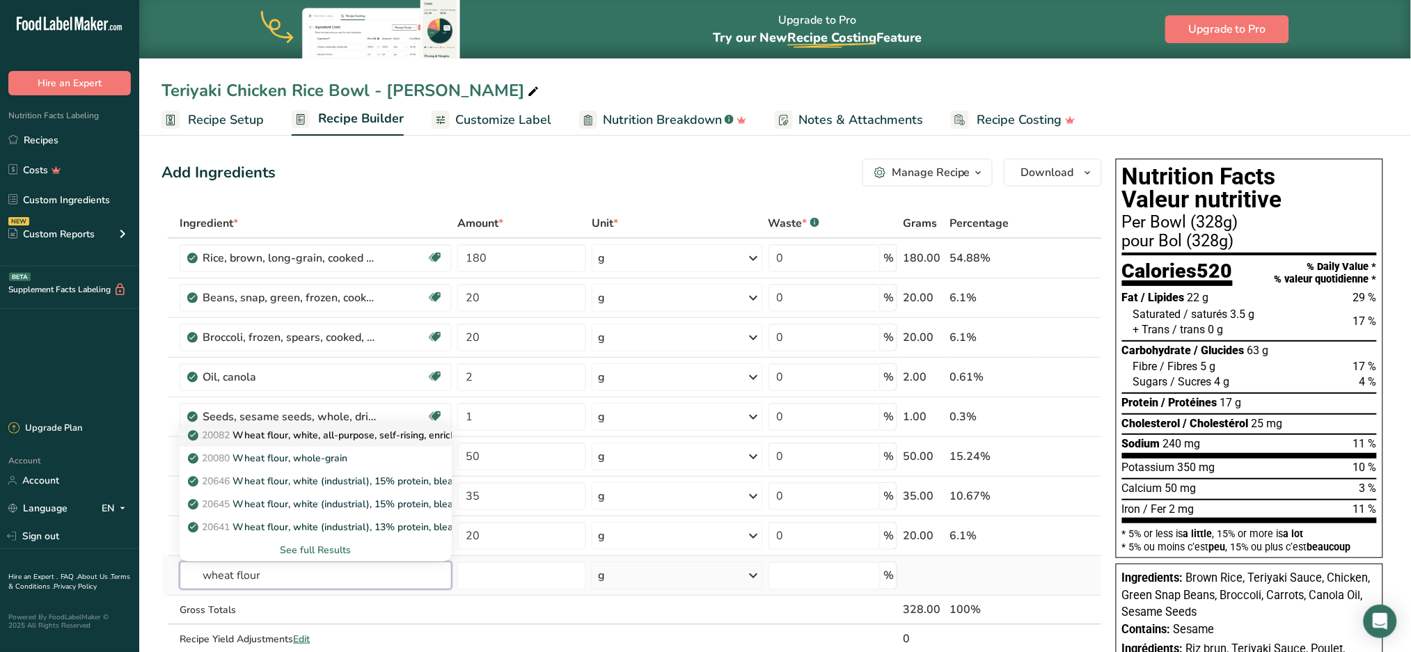
type input "wheat flour"
click at [337, 432] on p "20082 Wheat flour, white, all-purpose, self-rising, enriched" at bounding box center [329, 435] width 276 height 15
type input "Wheat flour, white, all-purpose, self-rising, enriched"
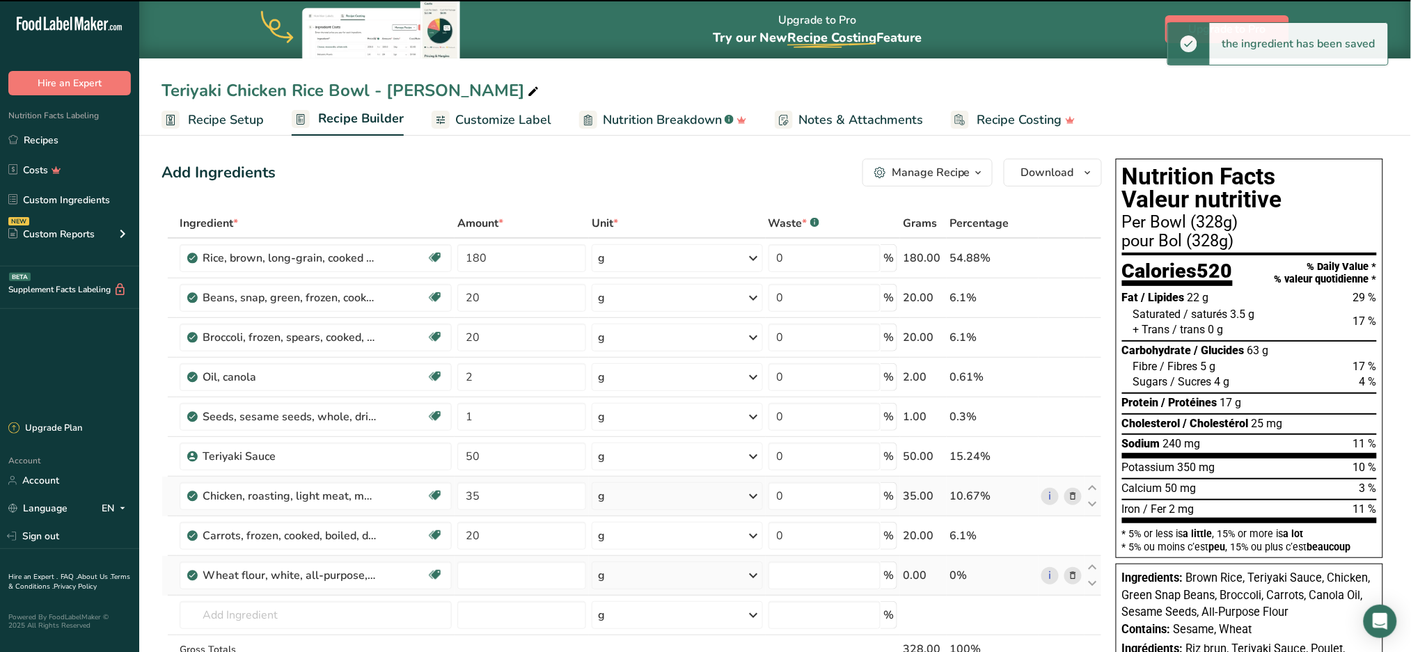
type input "0"
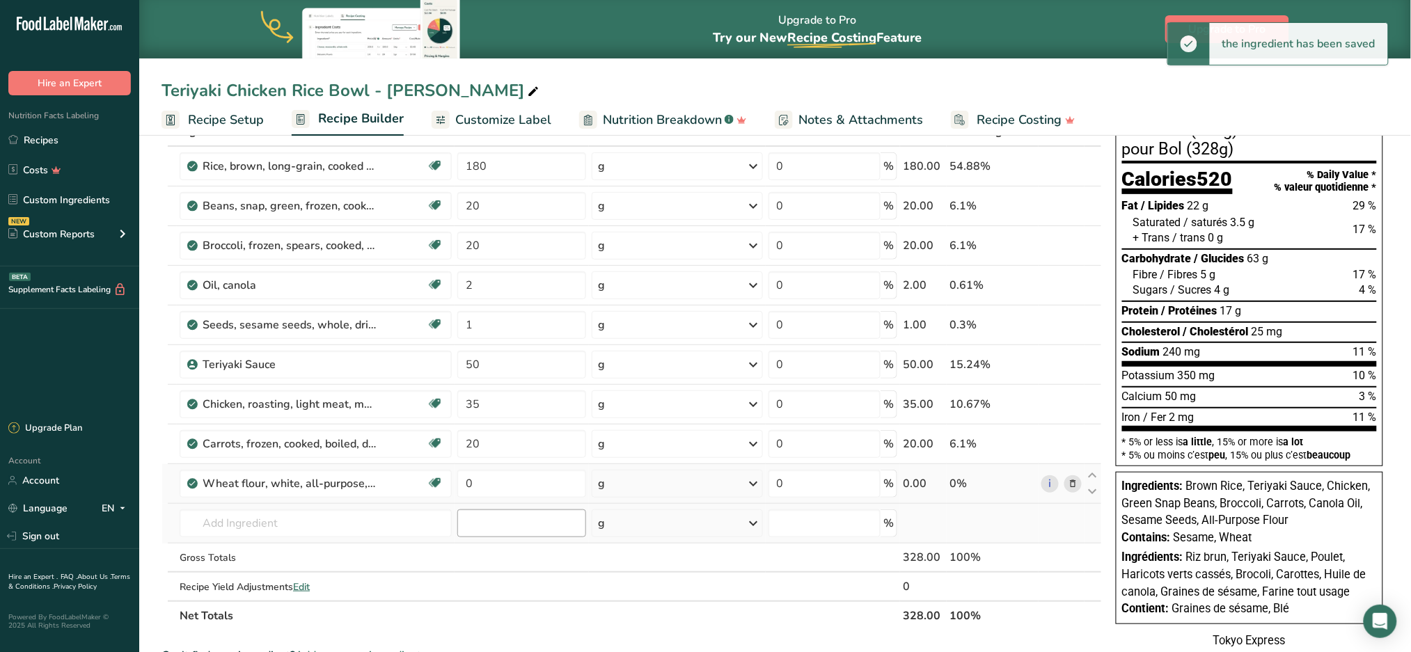
scroll to position [93, 0]
click at [521, 480] on input "0" at bounding box center [521, 483] width 129 height 28
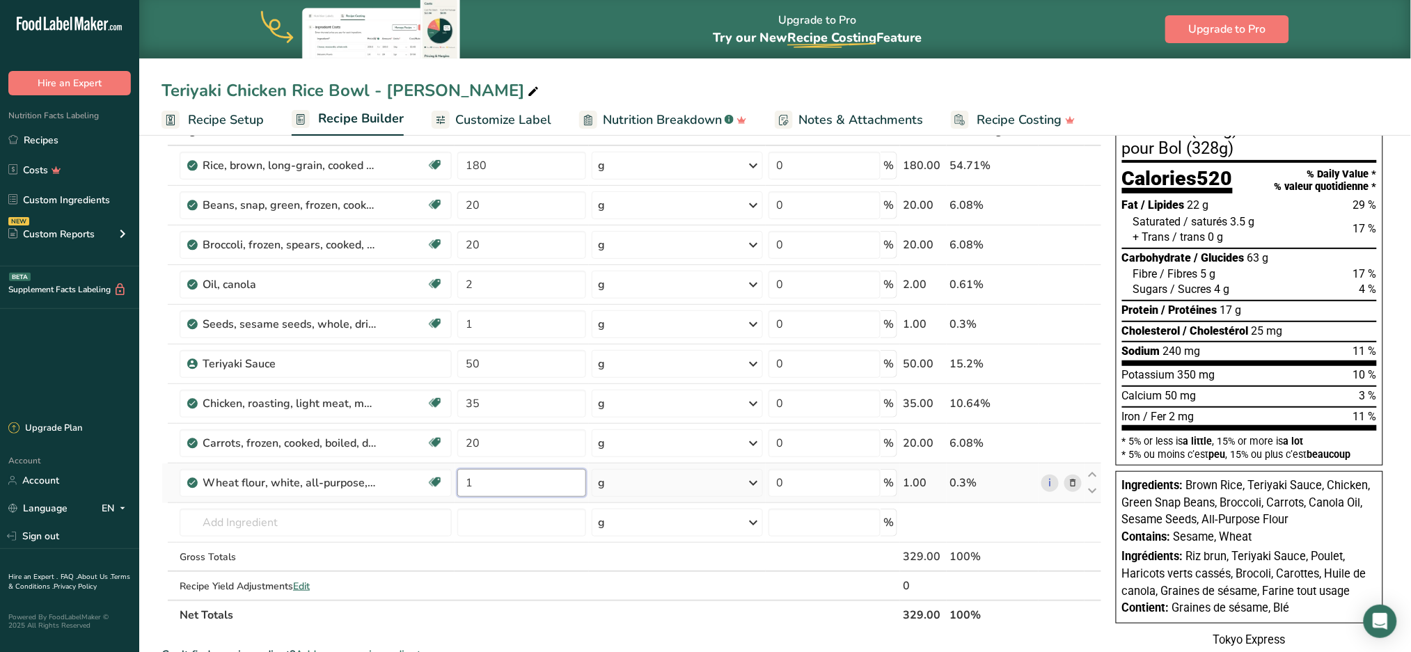
type input "1"
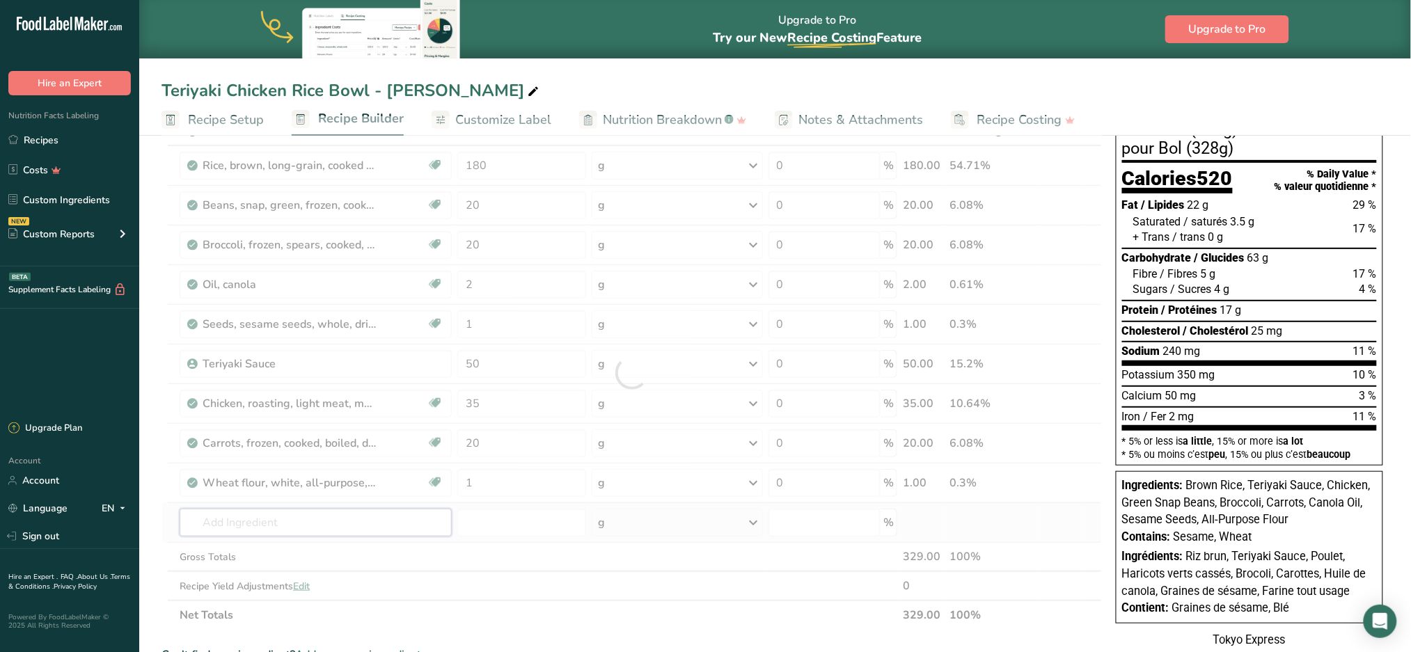
click at [358, 528] on div "Ingredient * Amount * Unit * Waste * .a-a{fill:#347362;}.b-a{fill:#fff;} Grams …" at bounding box center [631, 373] width 940 height 514
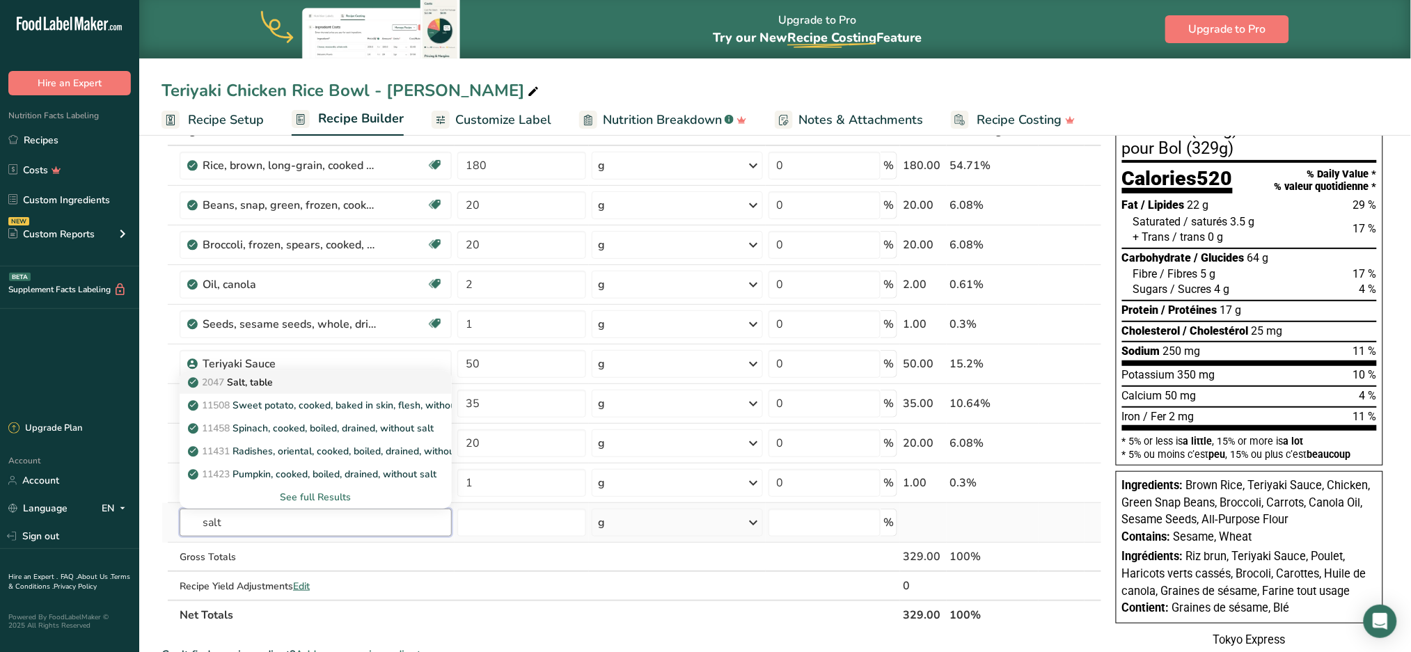
type input "salt"
click at [340, 373] on link "2047 Salt, table" at bounding box center [316, 382] width 272 height 23
type input "Salt, table"
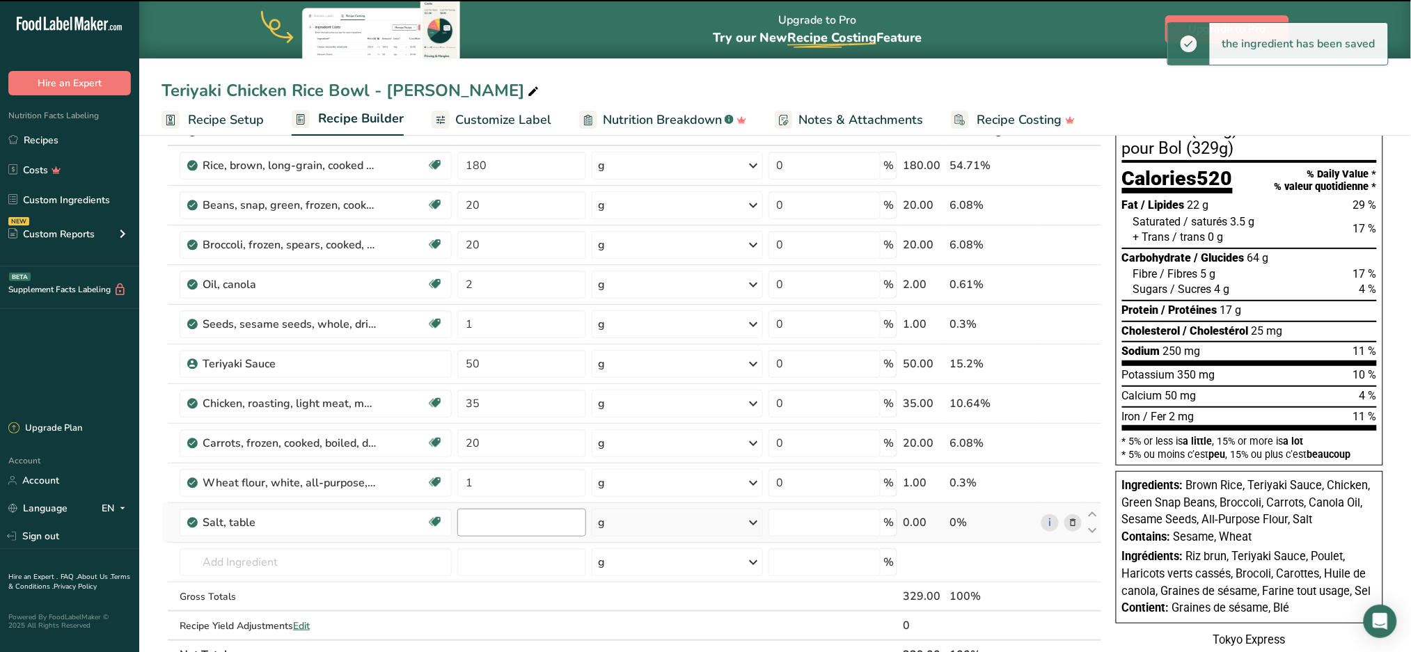
type input "0"
click at [528, 528] on input "0" at bounding box center [521, 523] width 129 height 28
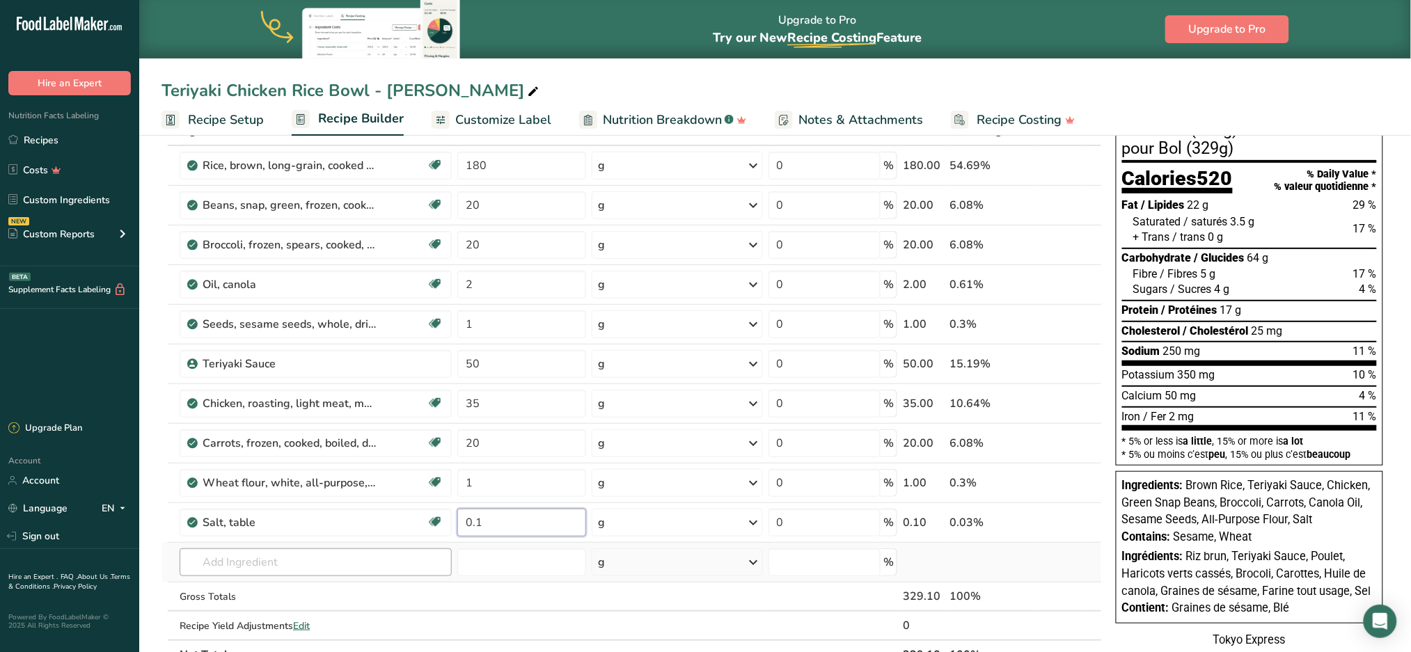
type input "0.1"
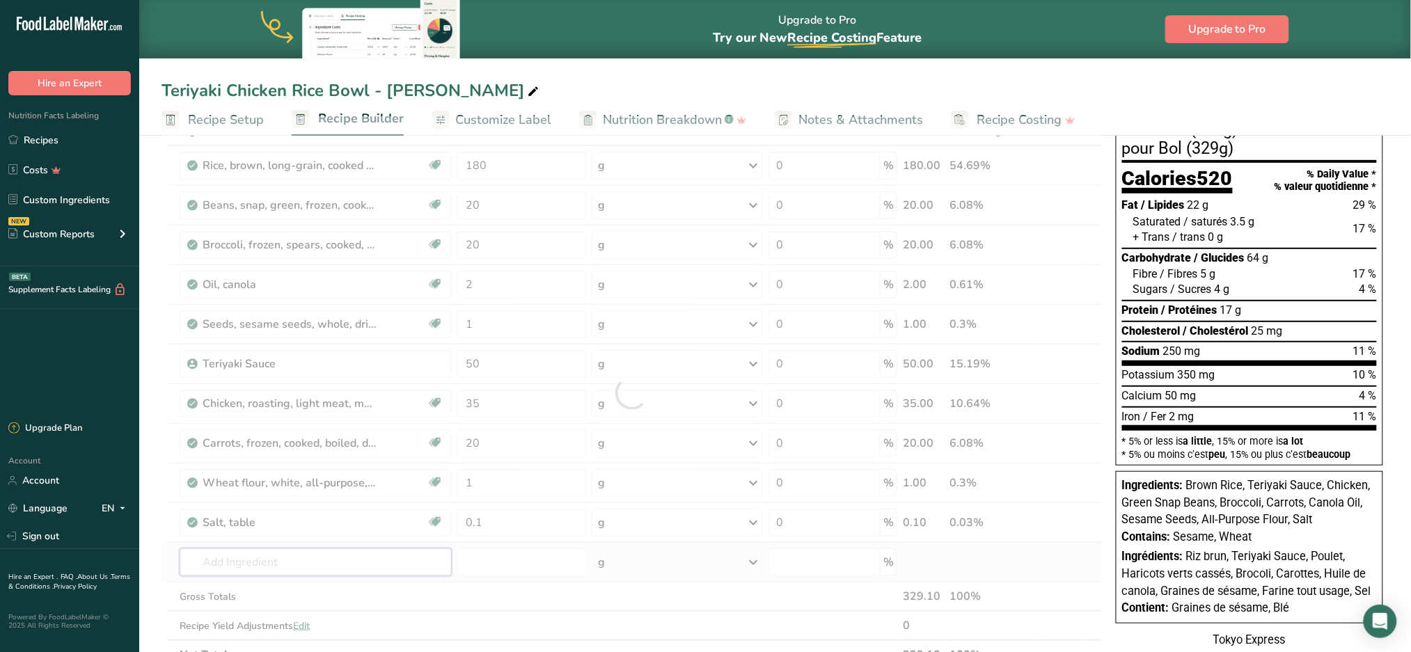
click at [290, 557] on div "Ingredient * Amount * Unit * Waste * .a-a{fill:#347362;}.b-a{fill:#fff;} Grams …" at bounding box center [631, 392] width 940 height 553
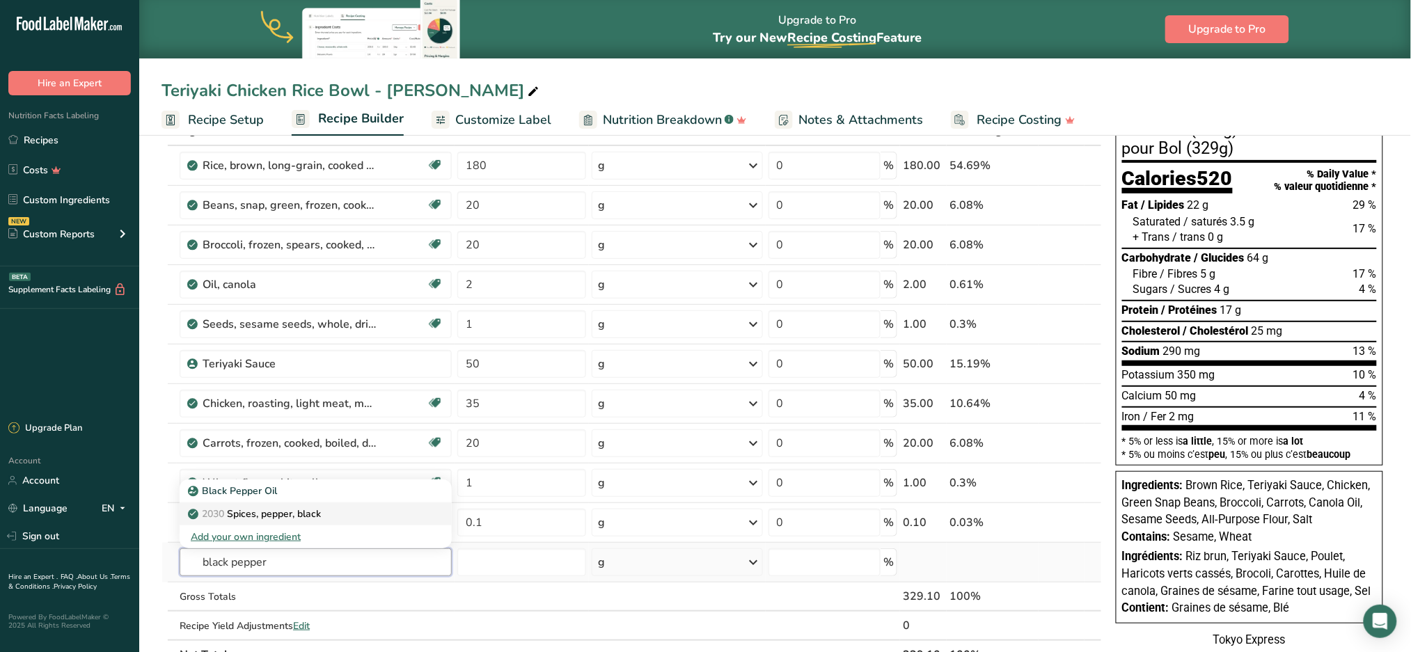
type input "black pepper"
click at [294, 514] on p "2030 Spices, pepper, black" at bounding box center [256, 514] width 130 height 15
type input "Spices, pepper, black"
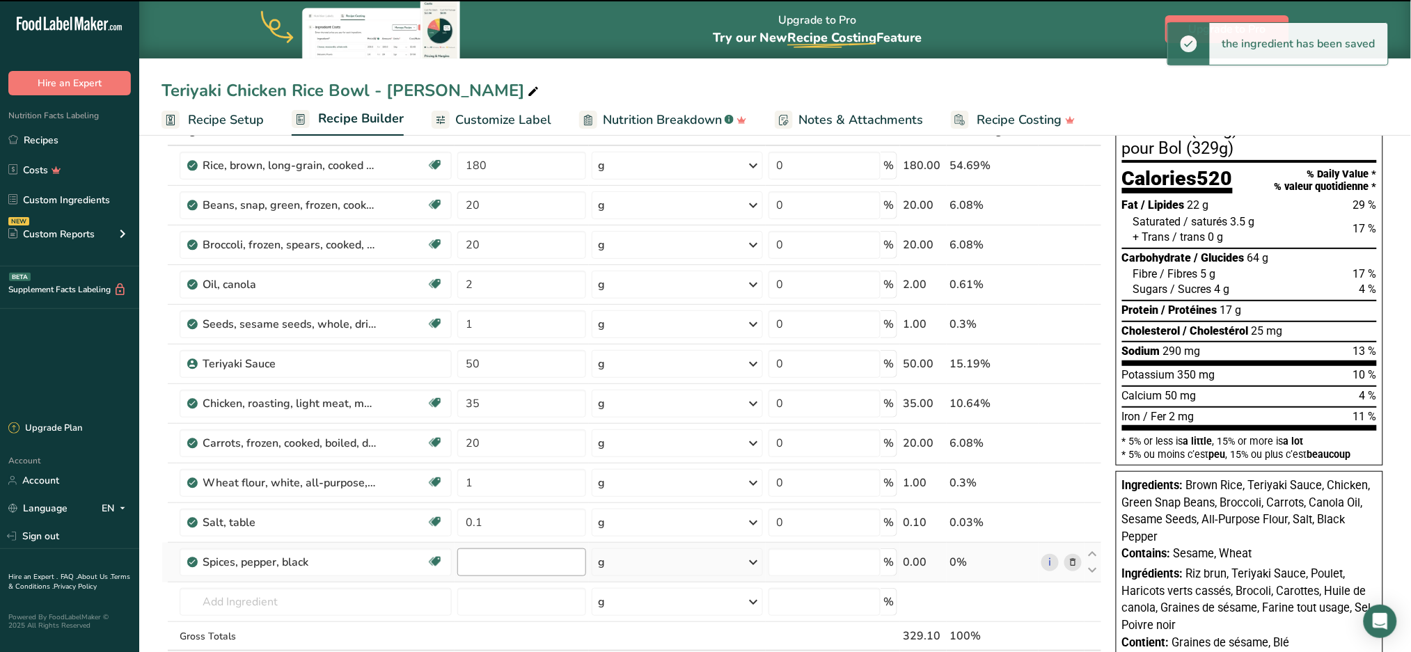
type input "0"
click at [530, 564] on input "0" at bounding box center [521, 562] width 129 height 28
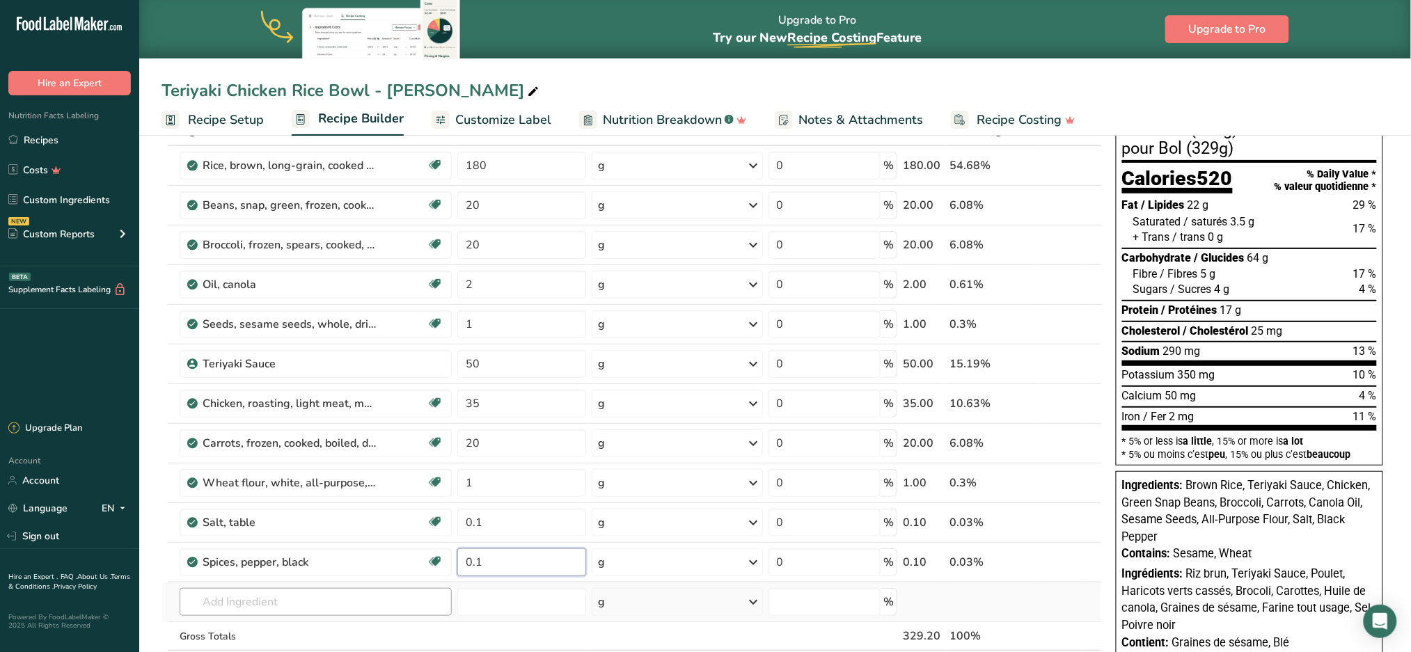
type input "0.1"
click at [365, 602] on div "Ingredient * Amount * Unit * Waste * .a-a{fill:#347362;}.b-a{fill:#fff;} Grams …" at bounding box center [631, 412] width 940 height 593
drag, startPoint x: 506, startPoint y: 350, endPoint x: 297, endPoint y: 348, distance: 208.8
click at [297, 348] on tr "Teriyaki Sauce 50 g Weight Units g kg mg See more Volume Units l Volume units r…" at bounding box center [631, 365] width 939 height 40
type input "49"
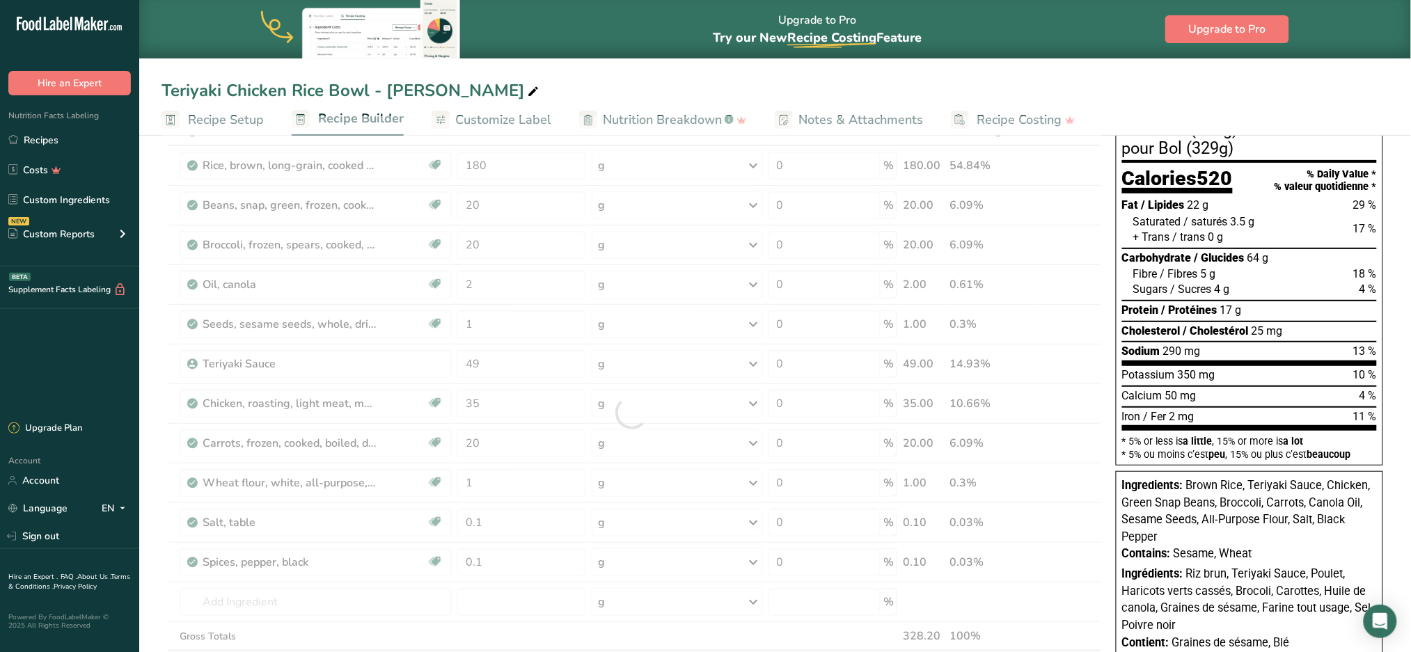
click at [297, 380] on div "Ingredient * Amount * Unit * Waste * .a-a{fill:#347362;}.b-a{fill:#fff;} Grams …" at bounding box center [631, 412] width 940 height 593
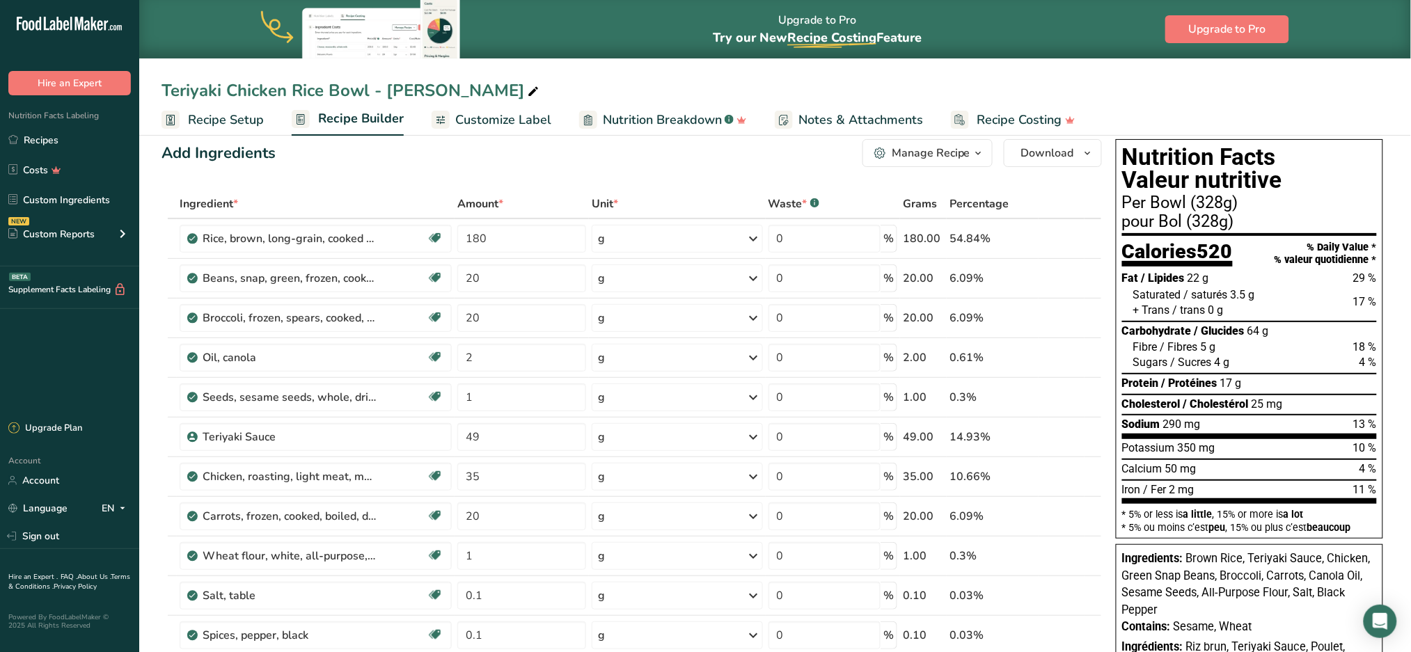
scroll to position [24, 0]
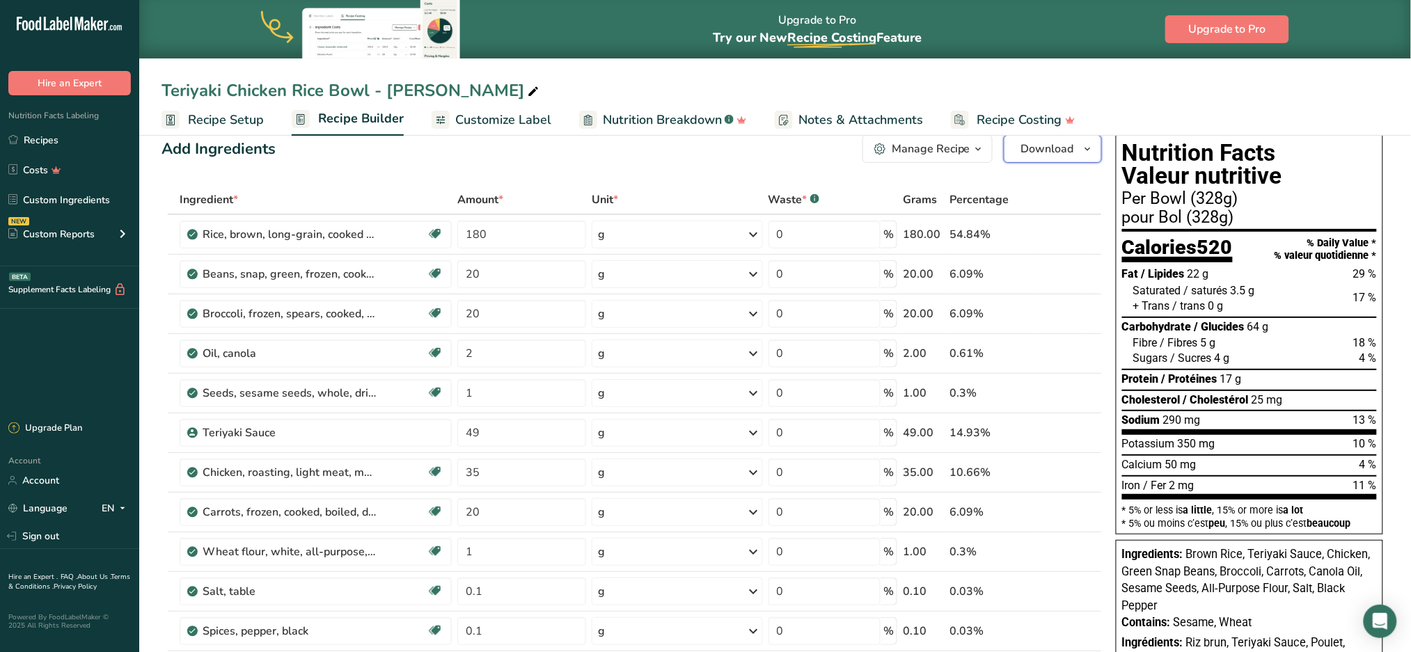
click at [1078, 155] on button "Download" at bounding box center [1053, 149] width 98 height 28
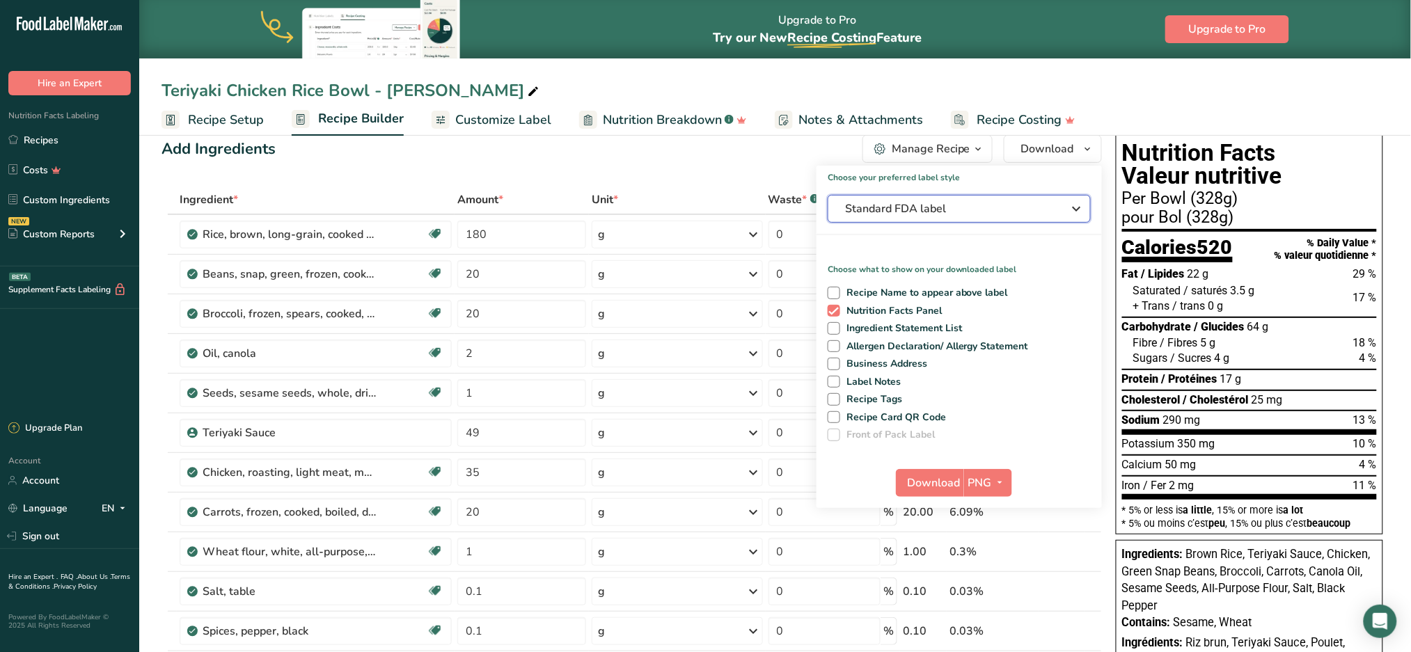
click at [949, 214] on span "Standard FDA label" at bounding box center [949, 208] width 209 height 17
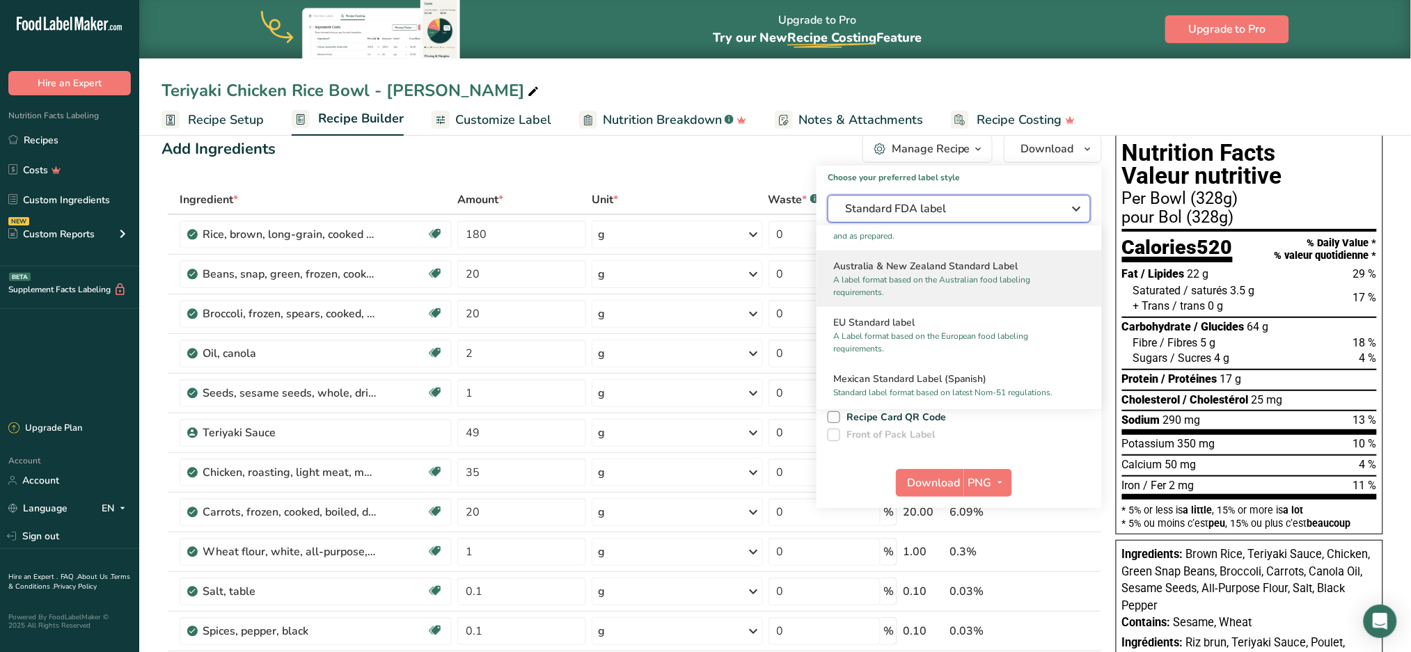
scroll to position [557, 0]
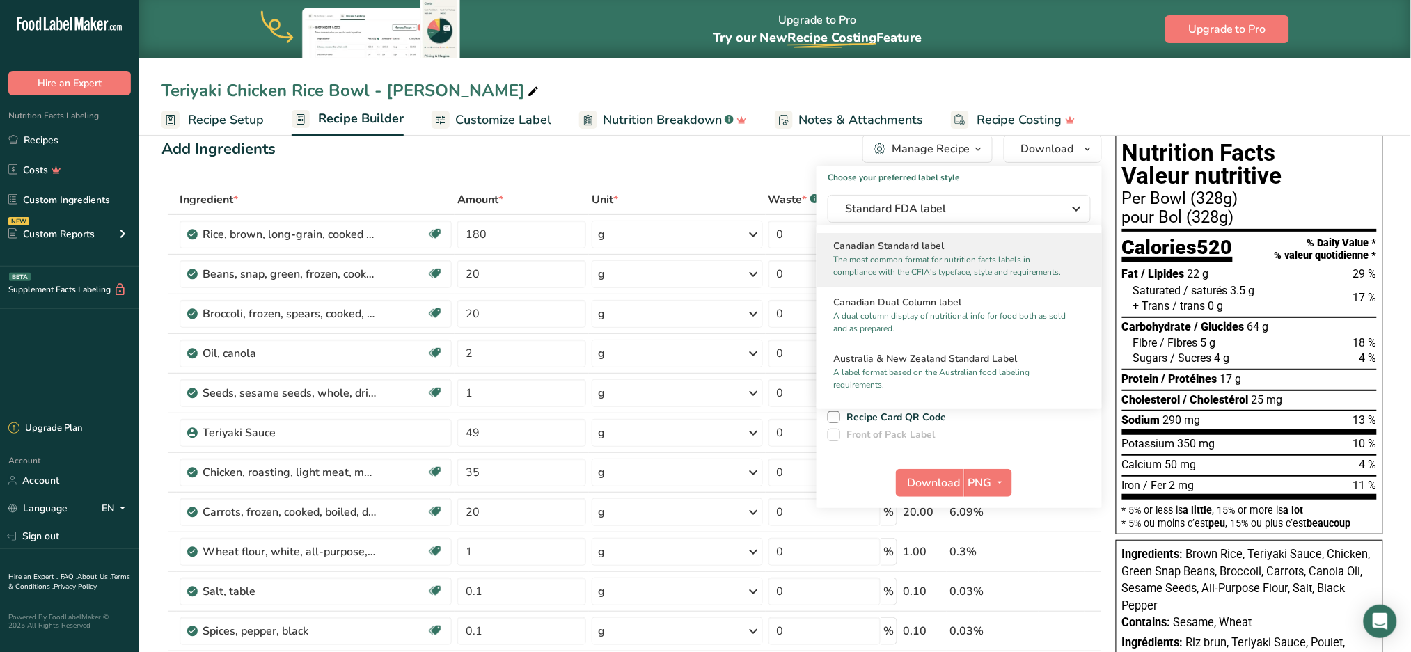
click at [960, 278] on p "The most common format for nutrition facts labels in compliance with the CFIA's…" at bounding box center [952, 265] width 239 height 25
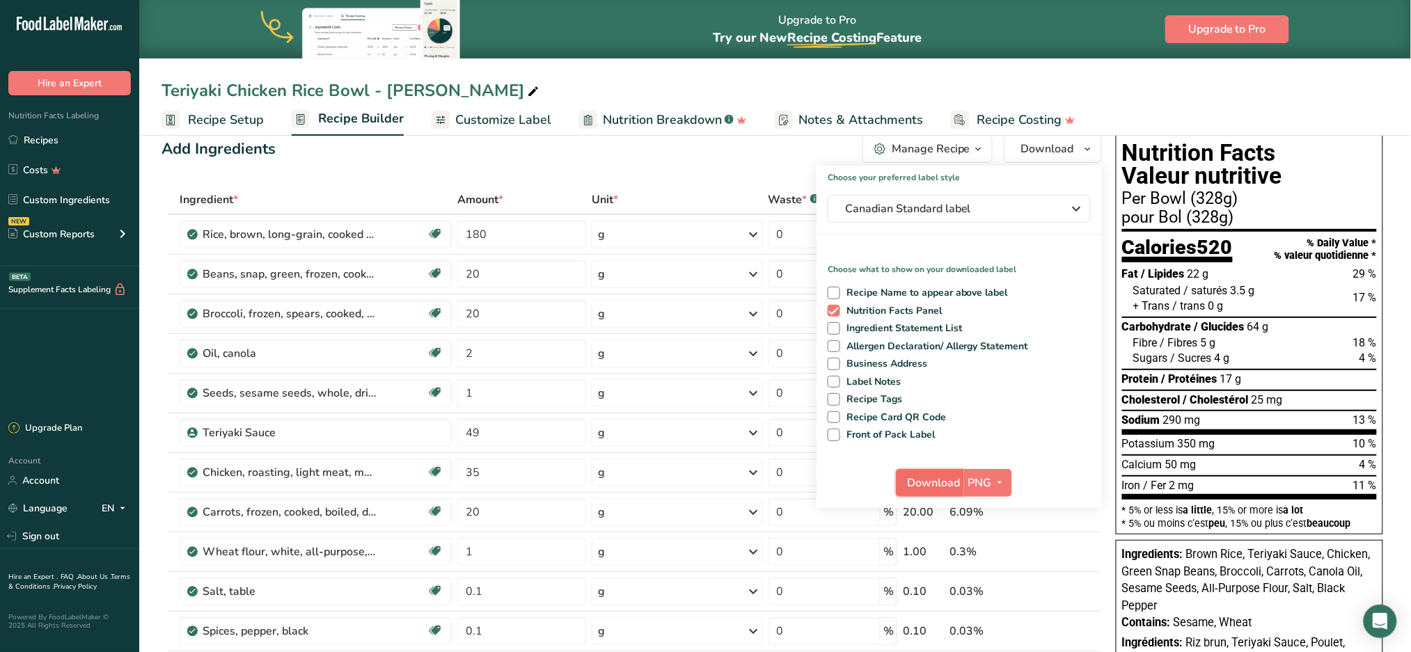
click at [956, 480] on span "Download" at bounding box center [934, 483] width 53 height 17
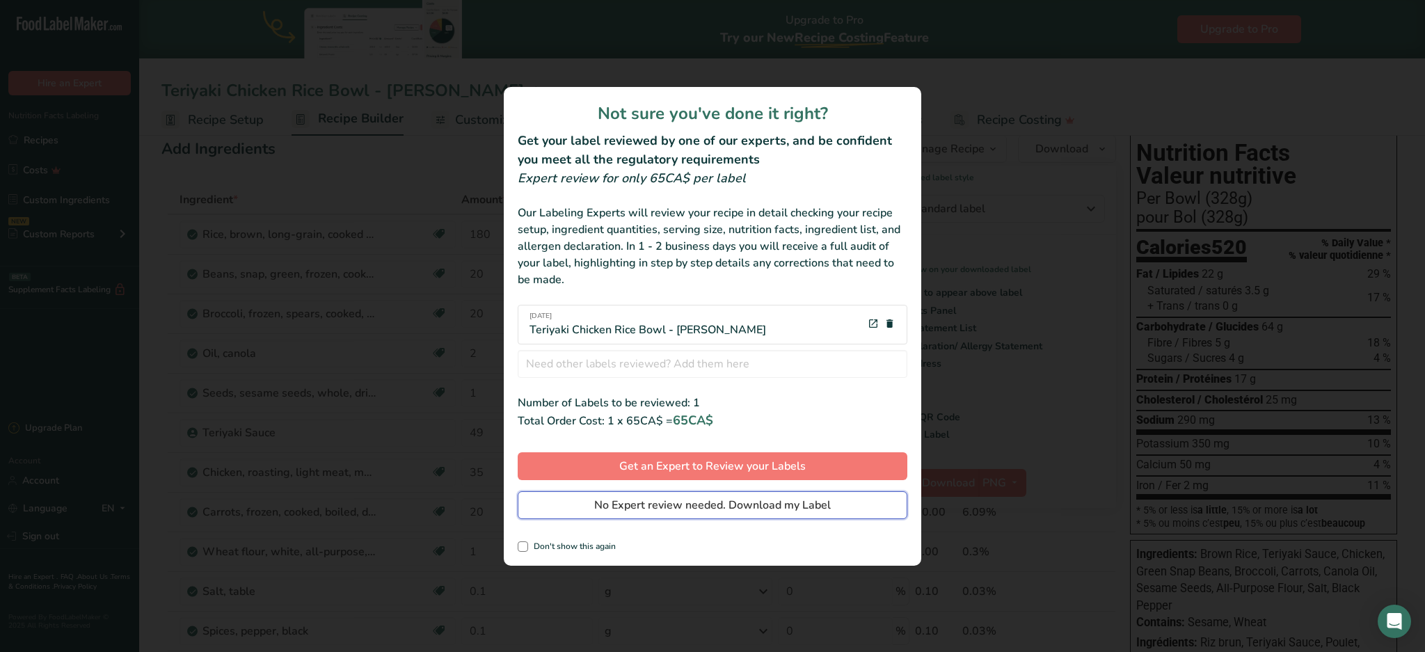
click at [787, 493] on button "No Expert review needed. Download my Label" at bounding box center [713, 505] width 390 height 28
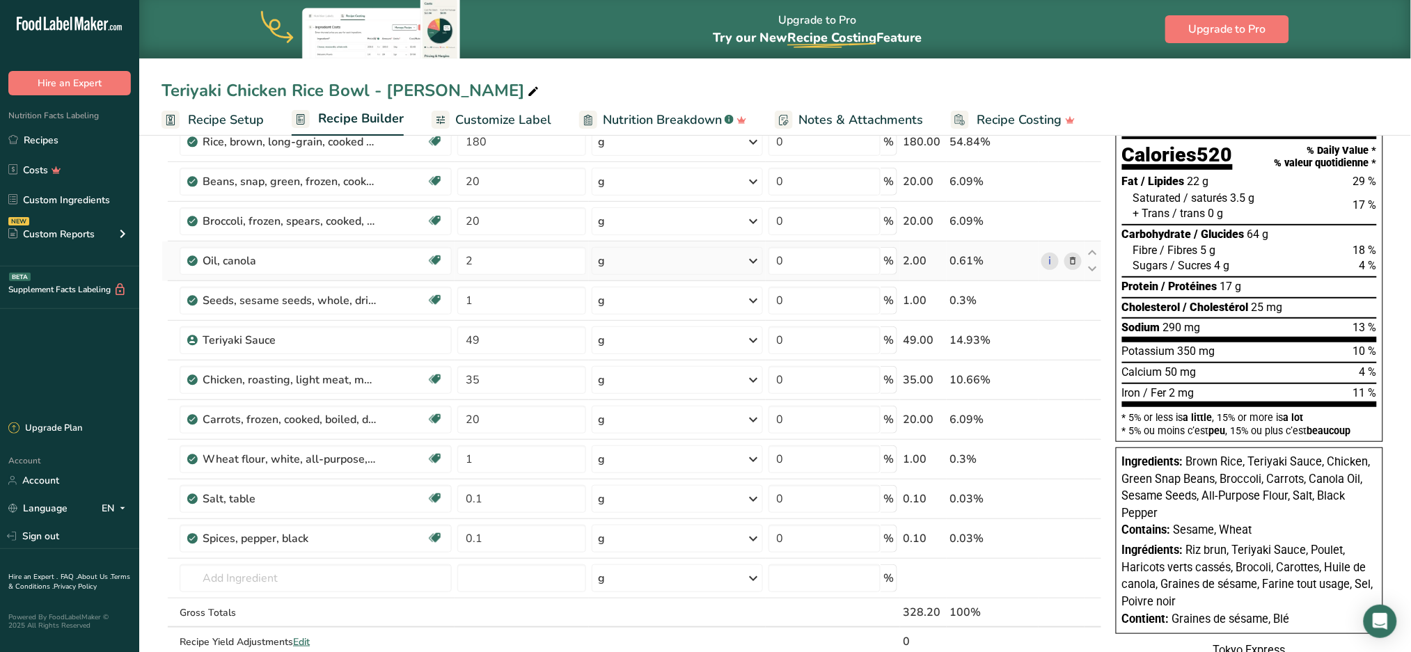
scroll to position [24, 0]
